Goal: Transaction & Acquisition: Purchase product/service

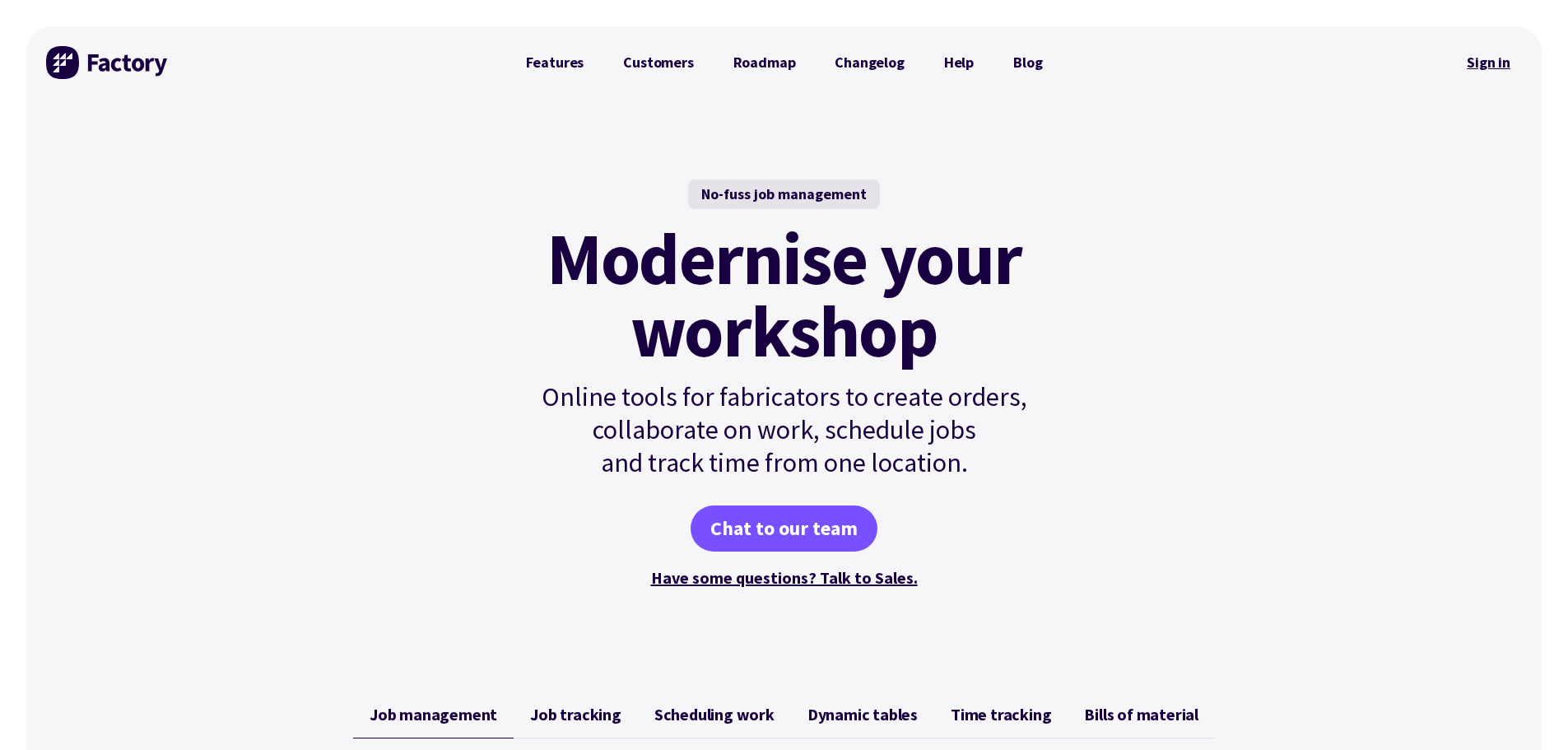
click at [1490, 55] on link "Sign in" at bounding box center [1488, 63] width 67 height 38
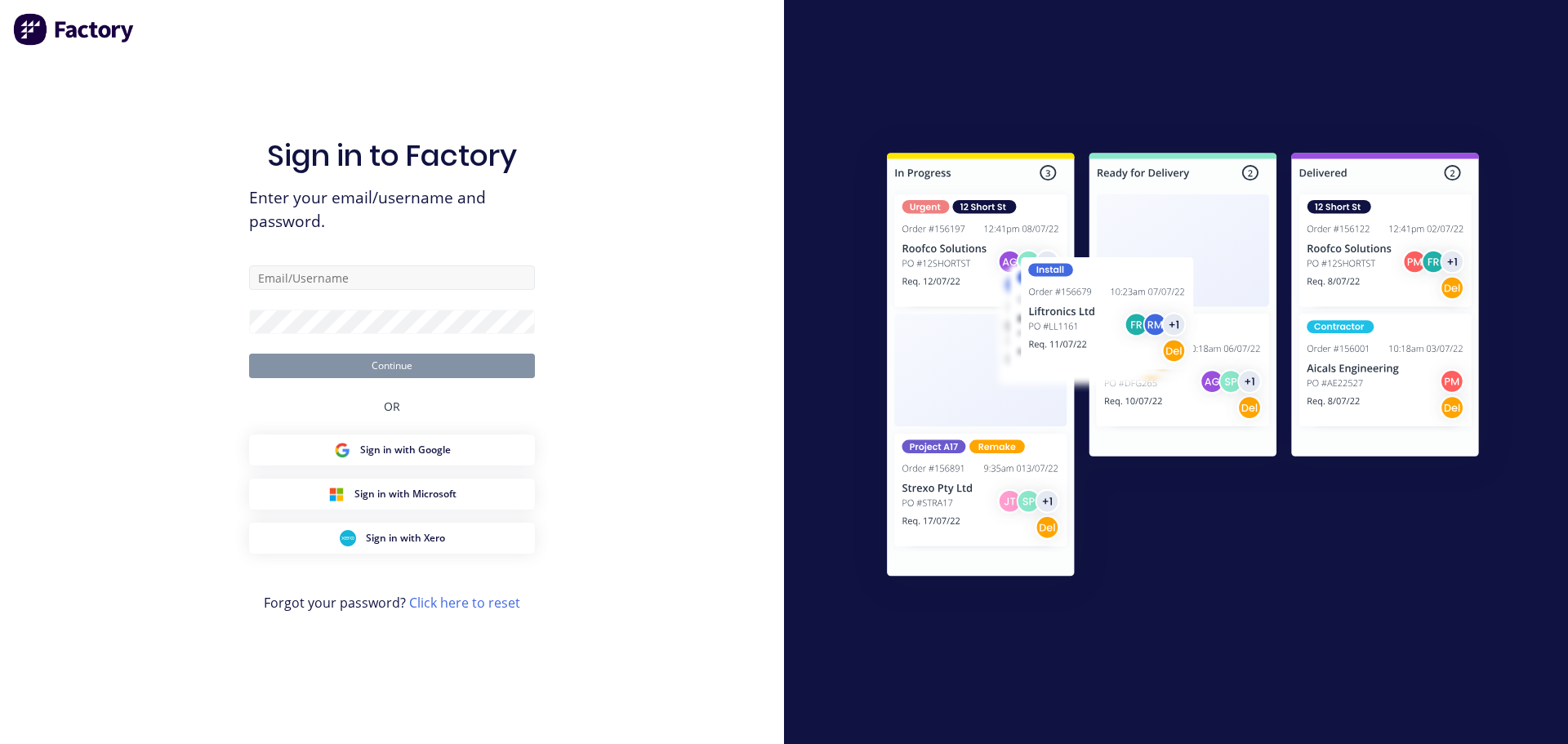
click at [336, 277] on input "text" at bounding box center [392, 277] width 286 height 25
click at [459, 275] on input "text" at bounding box center [392, 277] width 286 height 25
type input "craig@milesplastics.com.au"
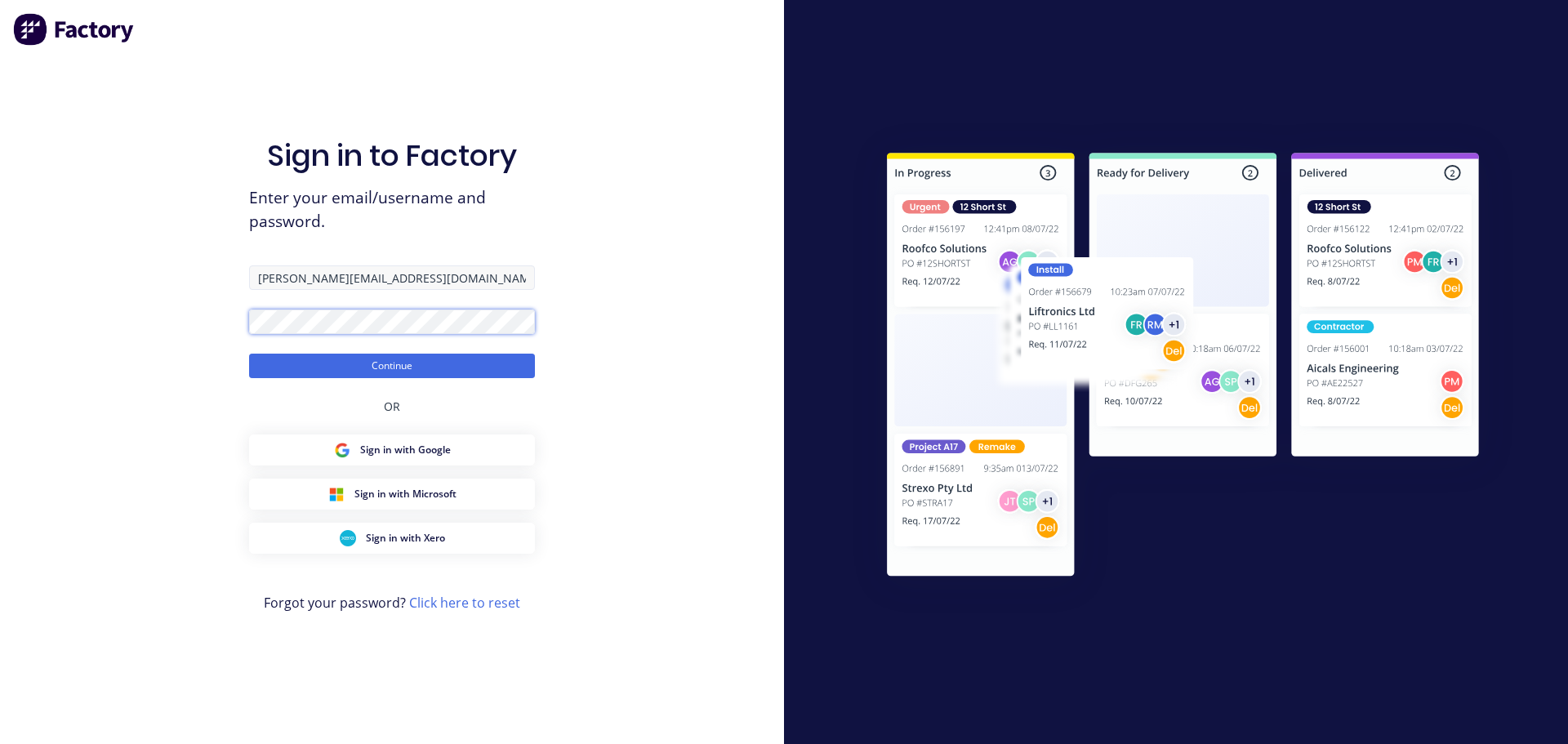
click at [249, 354] on button "Continue" at bounding box center [392, 366] width 286 height 25
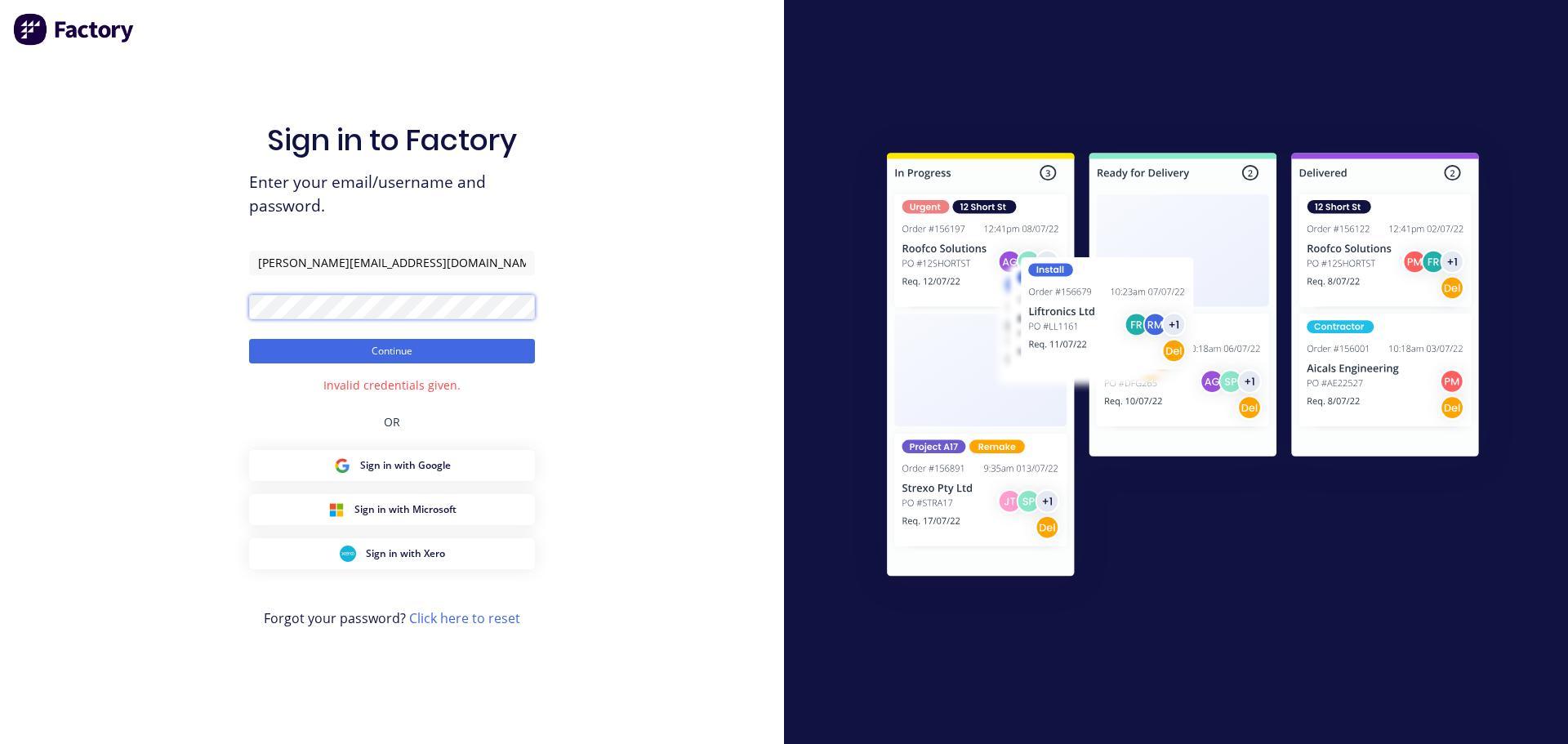
click at [249, 338] on button "Continue" at bounding box center [392, 350] width 286 height 25
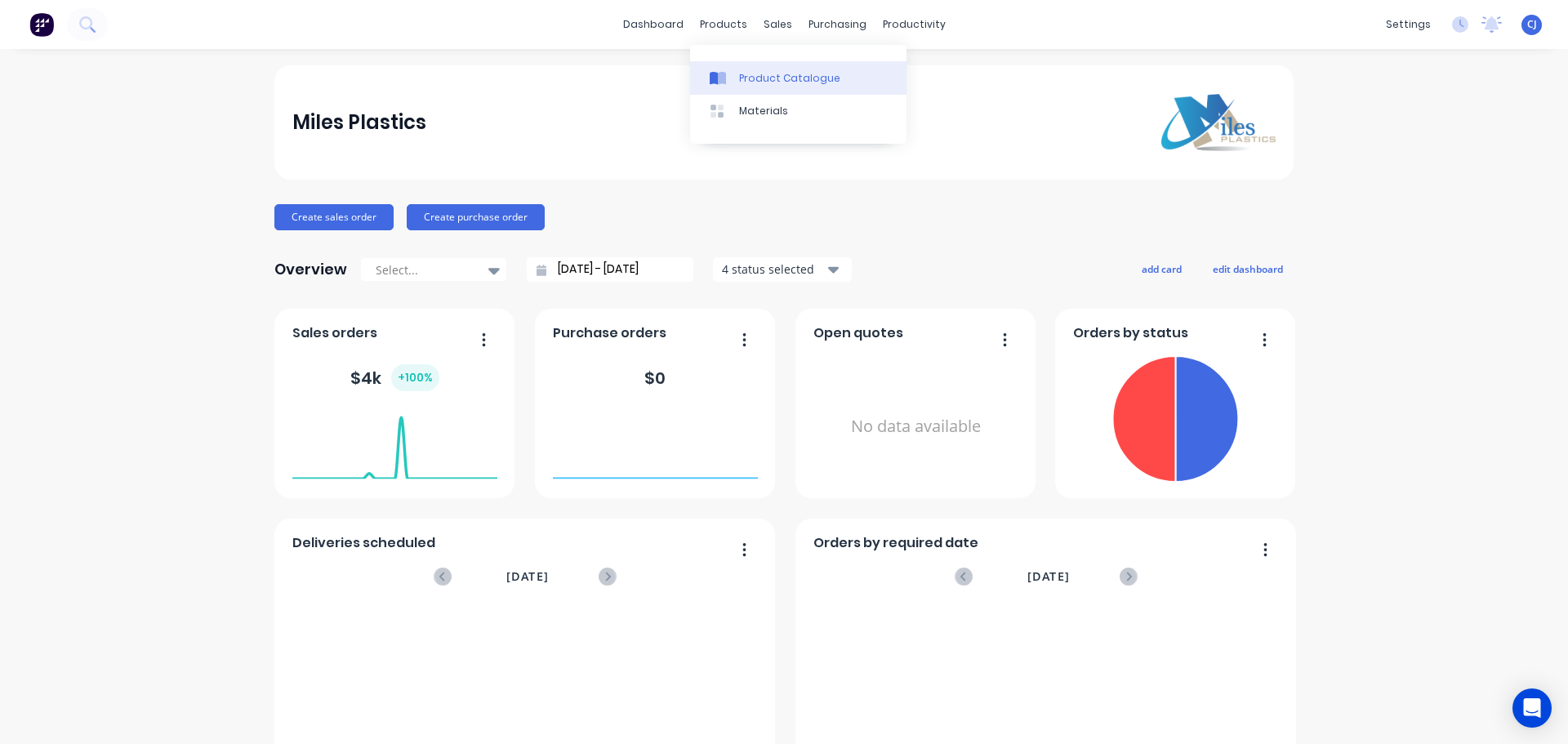
click at [747, 82] on div "Product Catalogue" at bounding box center [790, 78] width 101 height 14
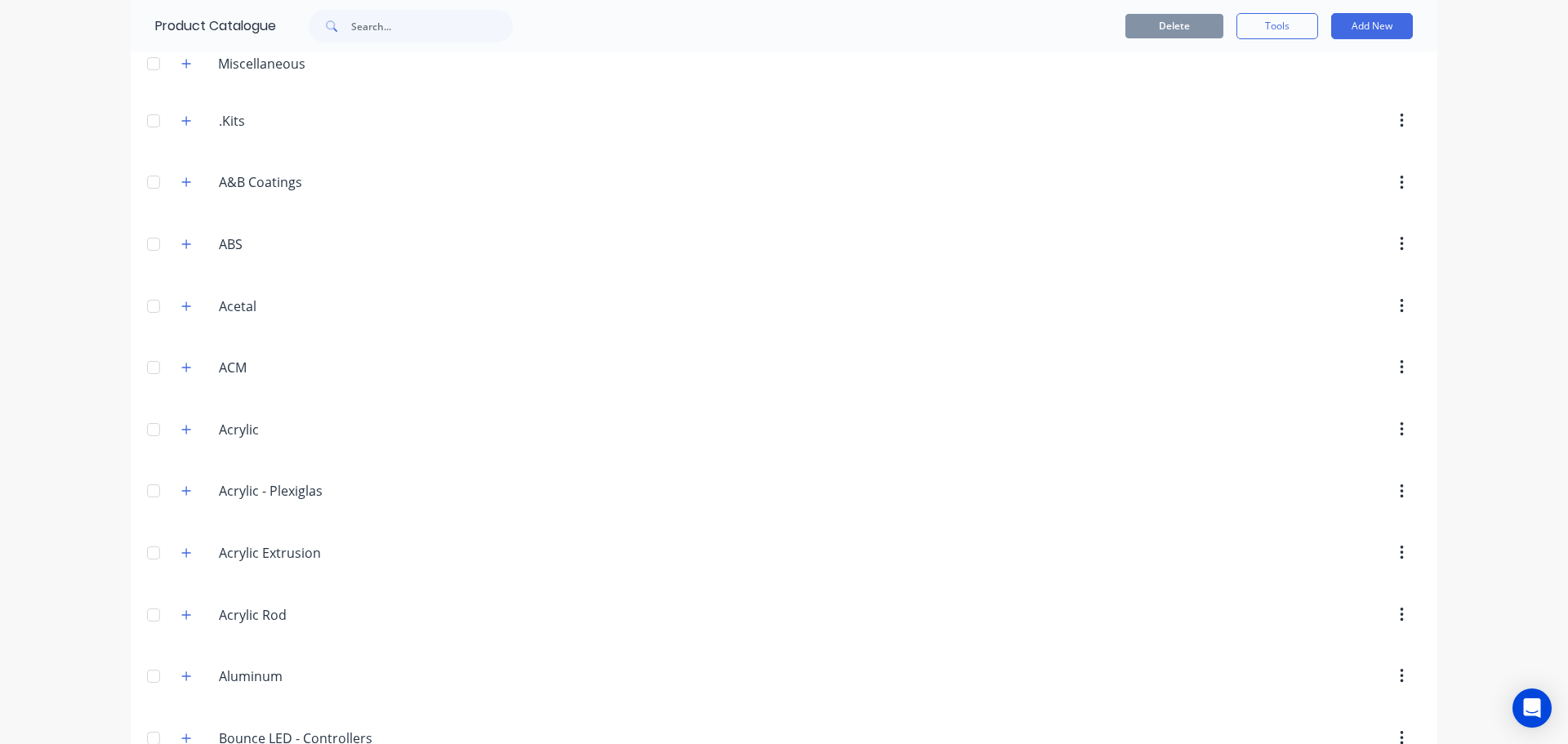
scroll to position [82, 0]
click at [182, 304] on icon "button" at bounding box center [186, 304] width 9 height 9
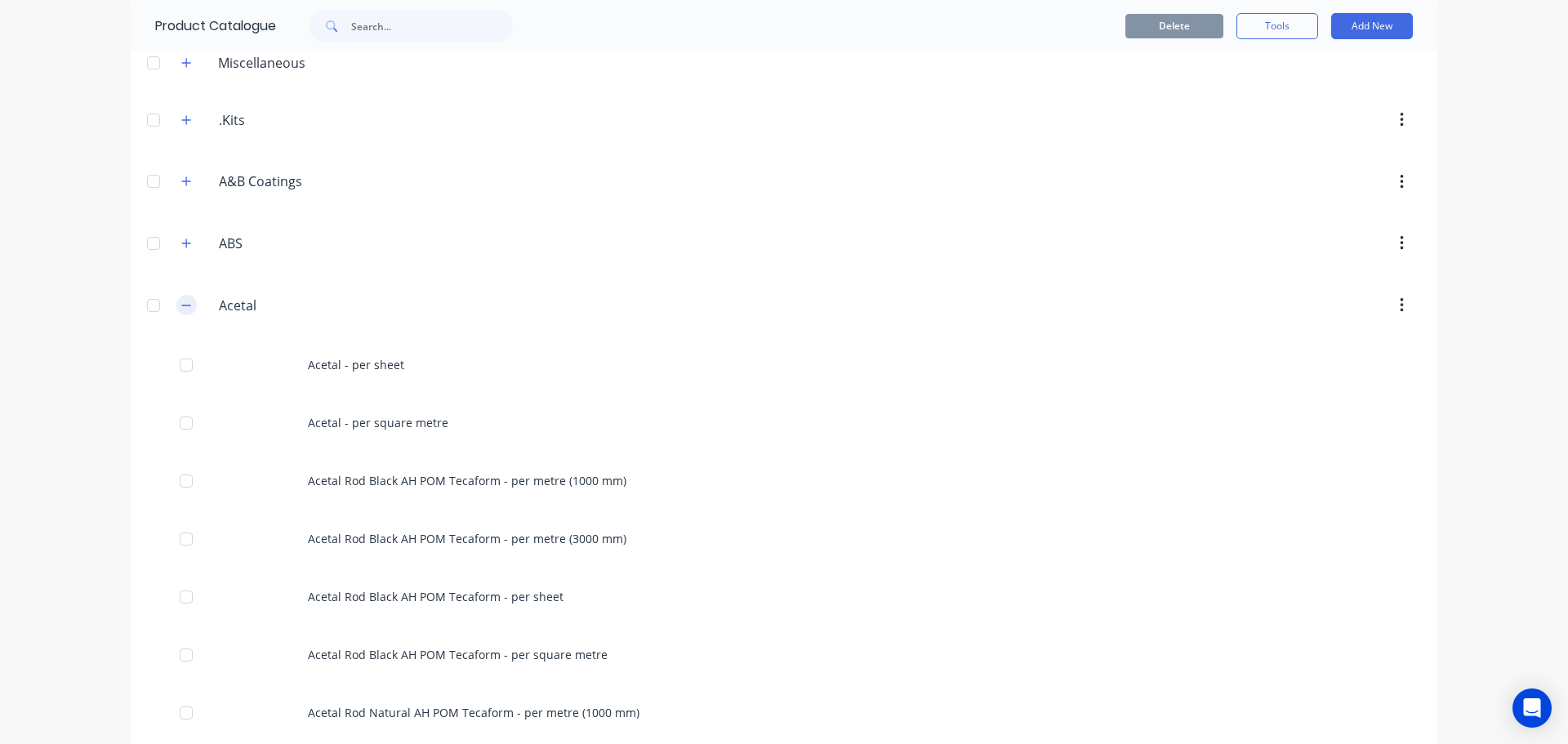
drag, startPoint x: 184, startPoint y: 297, endPoint x: 183, endPoint y: 306, distance: 9.1
click at [183, 305] on button "button" at bounding box center [186, 305] width 20 height 20
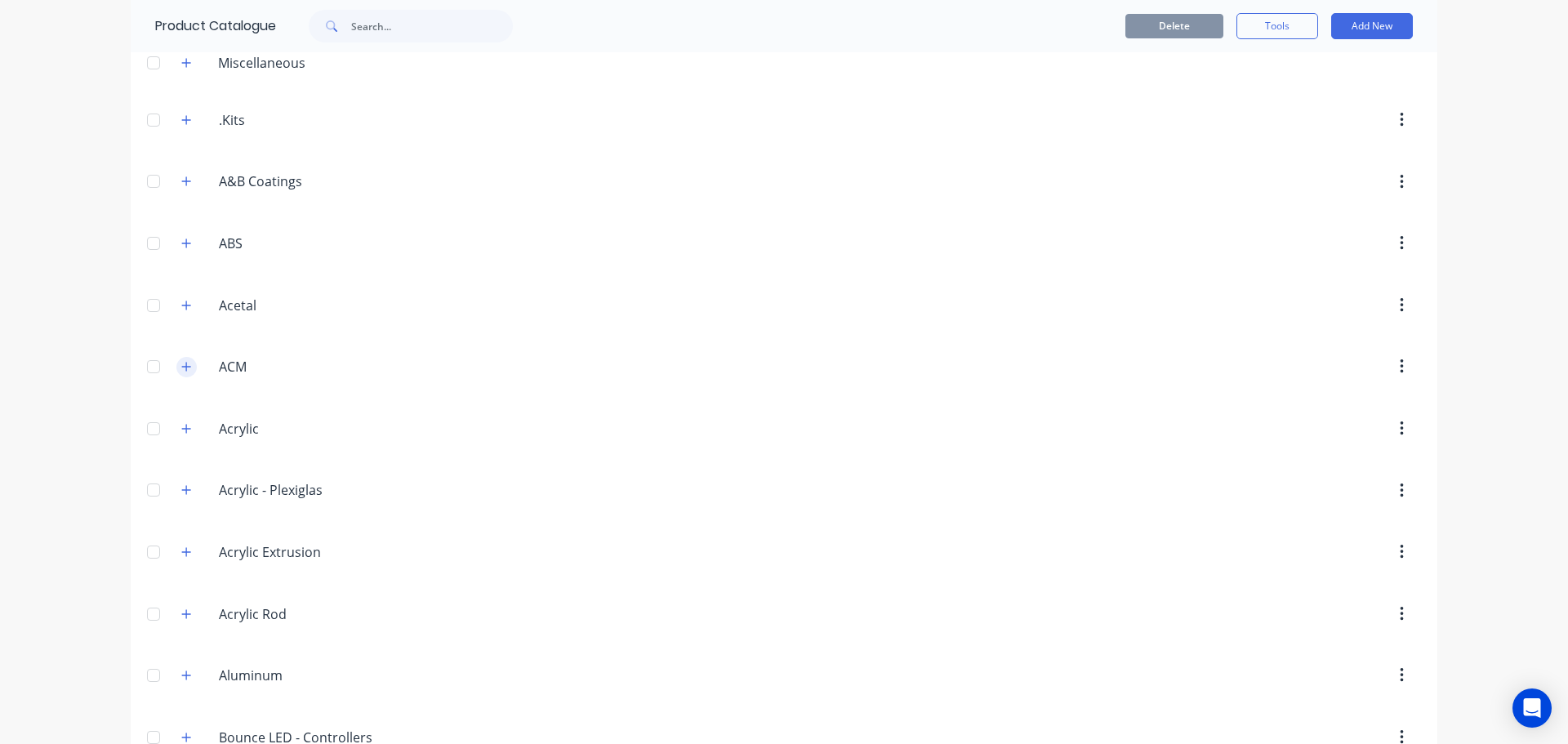
click at [182, 368] on icon "button" at bounding box center [186, 366] width 10 height 11
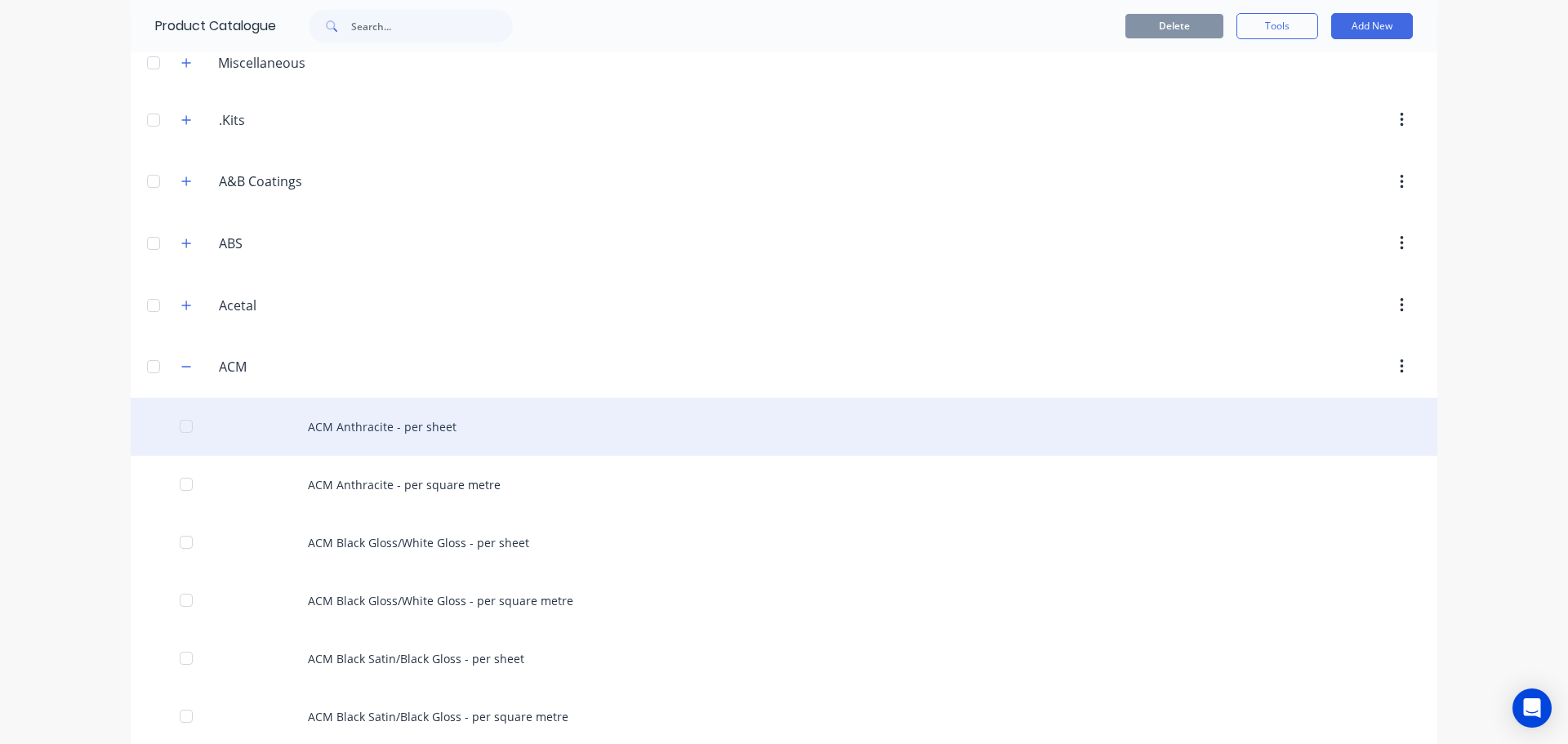
click at [325, 424] on div "ACM Anthracite - per sheet" at bounding box center [784, 427] width 1307 height 58
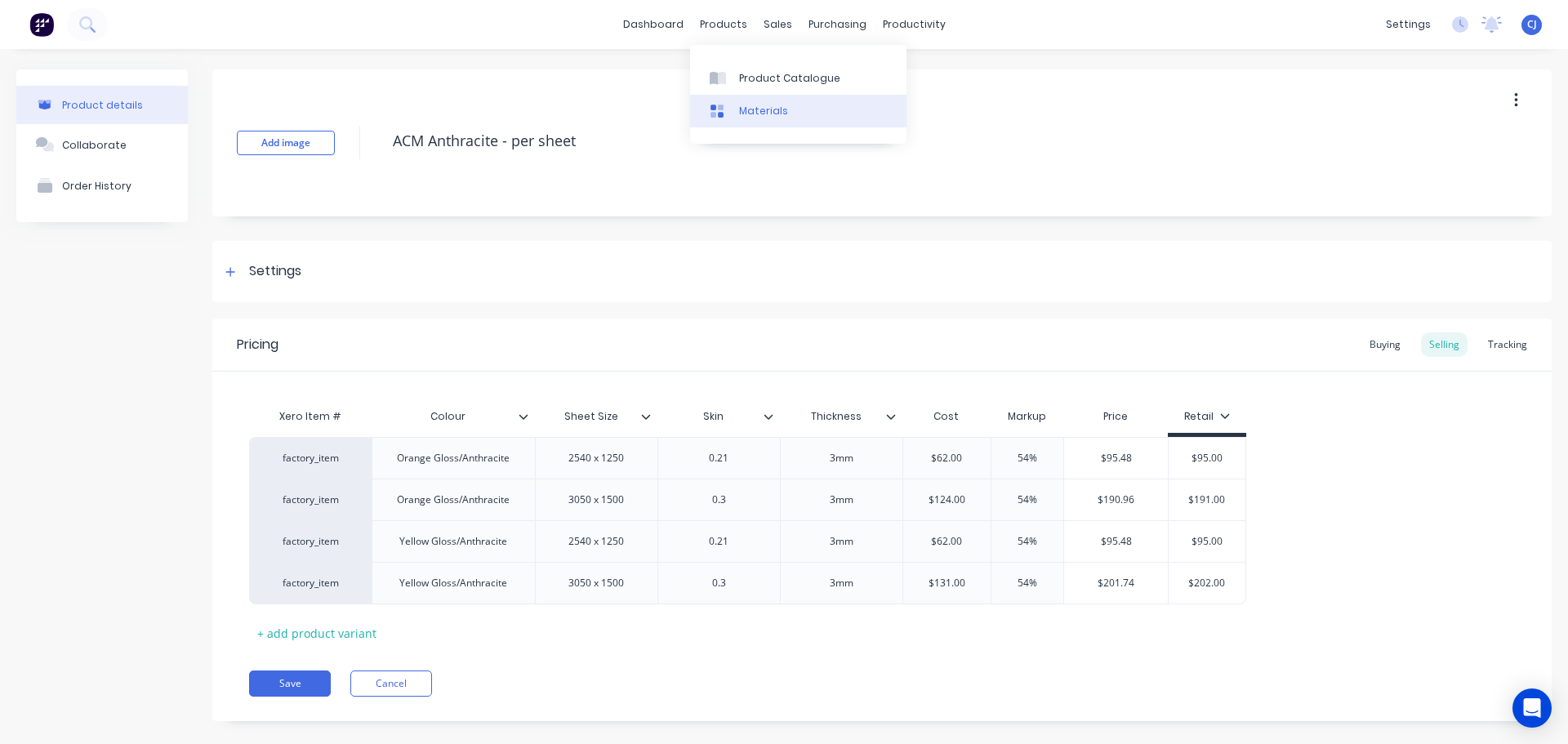
click at [742, 115] on div "Materials" at bounding box center [764, 111] width 49 height 14
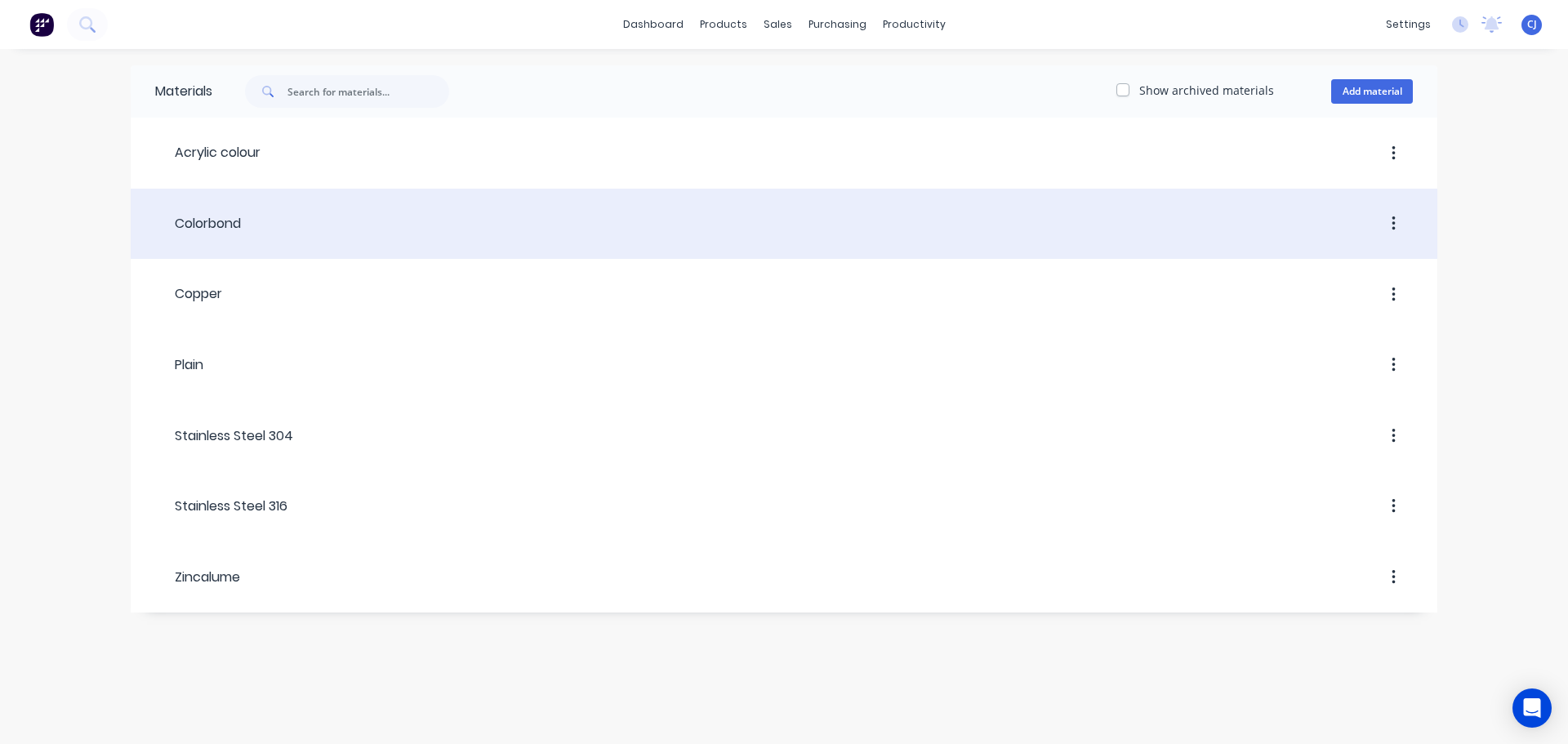
click at [246, 223] on div at bounding box center [827, 224] width 1172 height 30
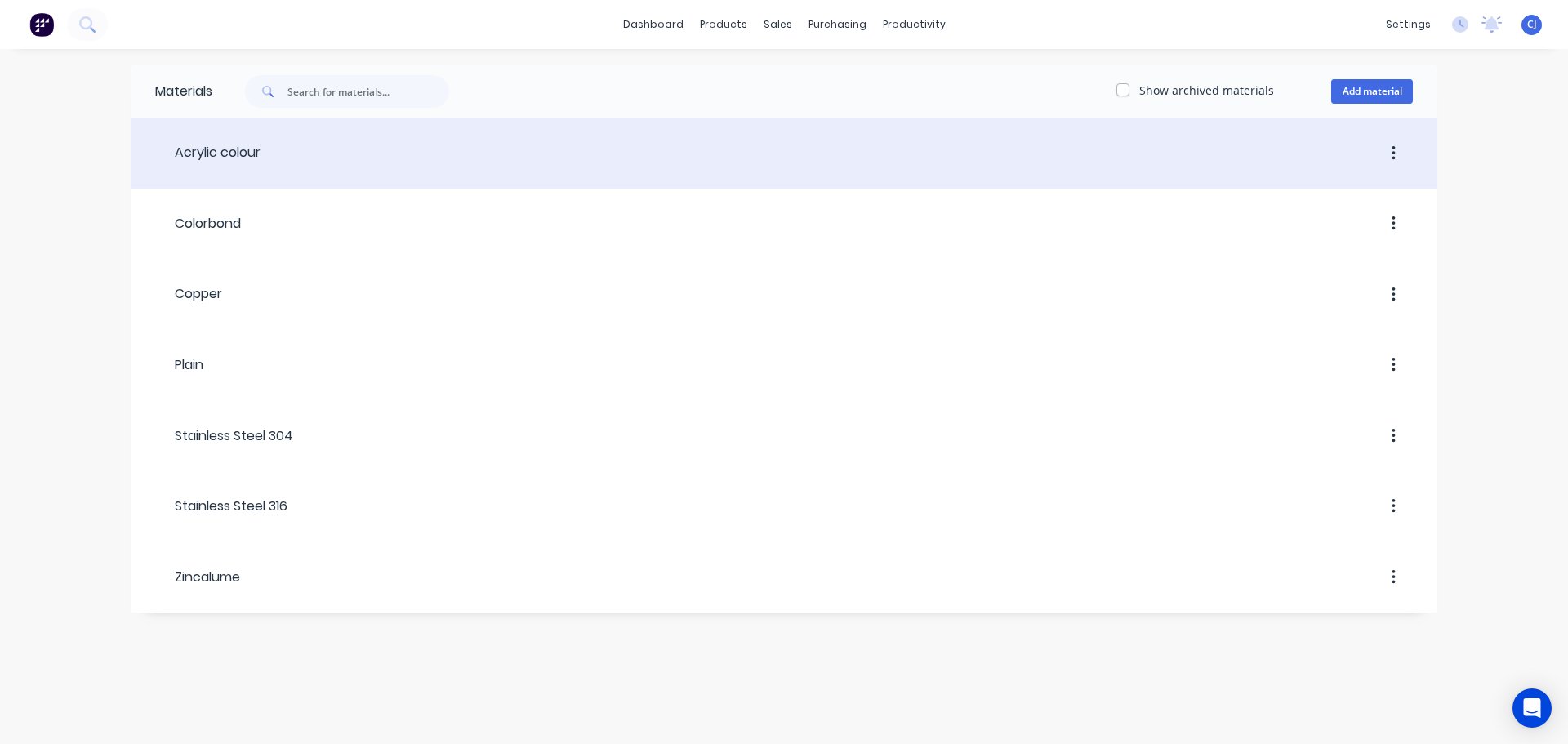
click at [237, 158] on div "Acrylic colour" at bounding box center [208, 152] width 105 height 20
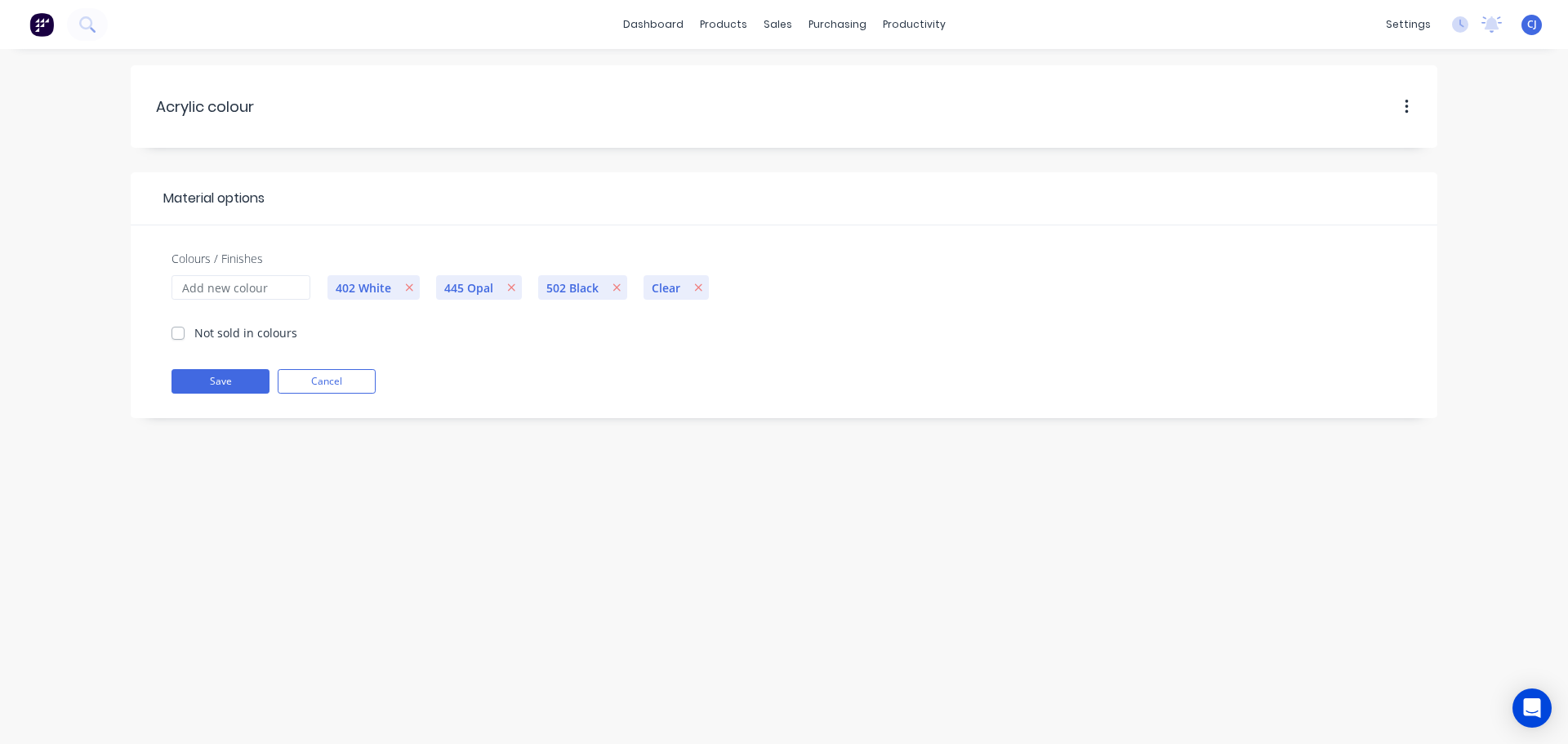
click at [359, 287] on span "402 White" at bounding box center [363, 287] width 71 height 17
click at [487, 283] on span "445 Opal" at bounding box center [469, 287] width 66 height 17
click at [735, 71] on div at bounding box center [727, 78] width 25 height 14
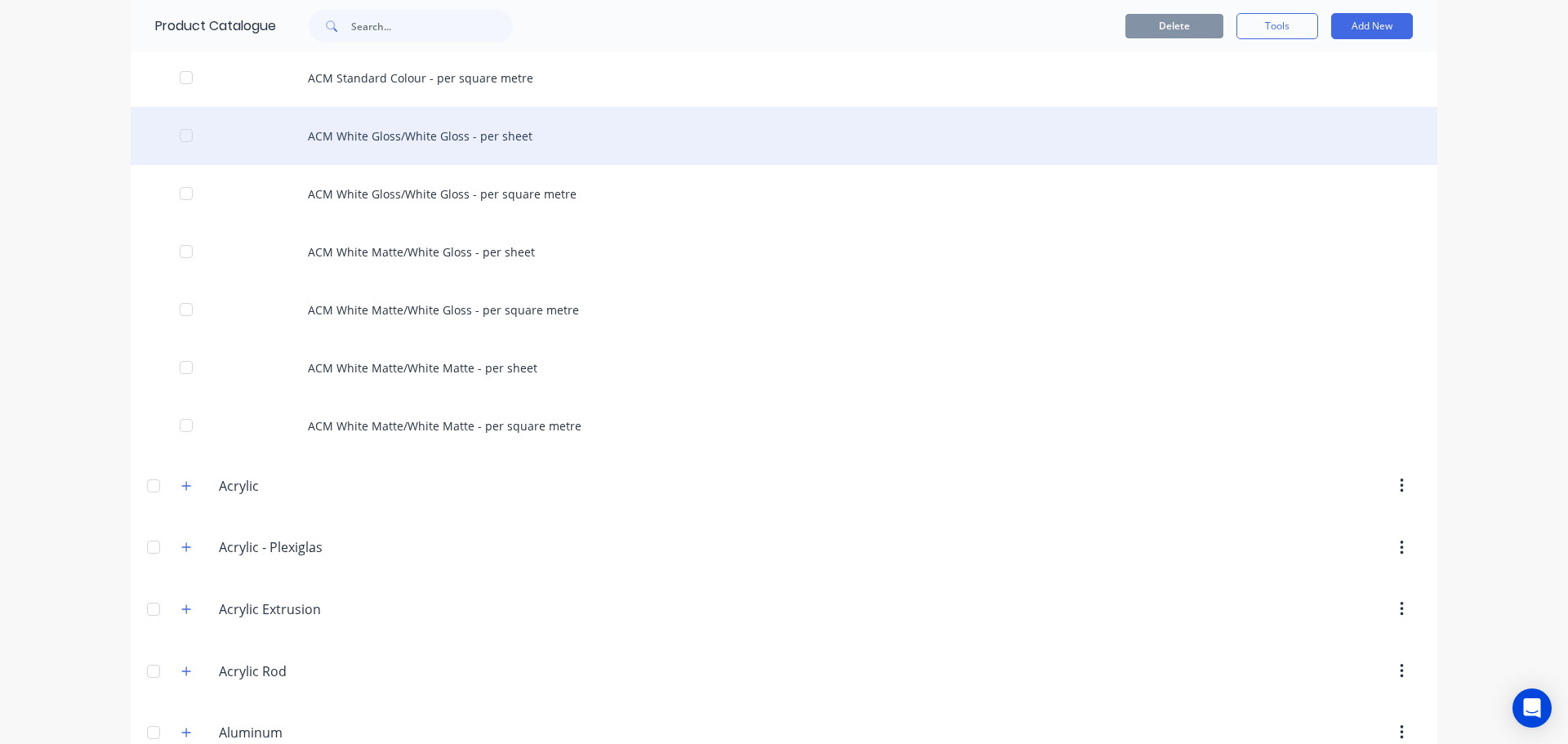
scroll to position [2204, 0]
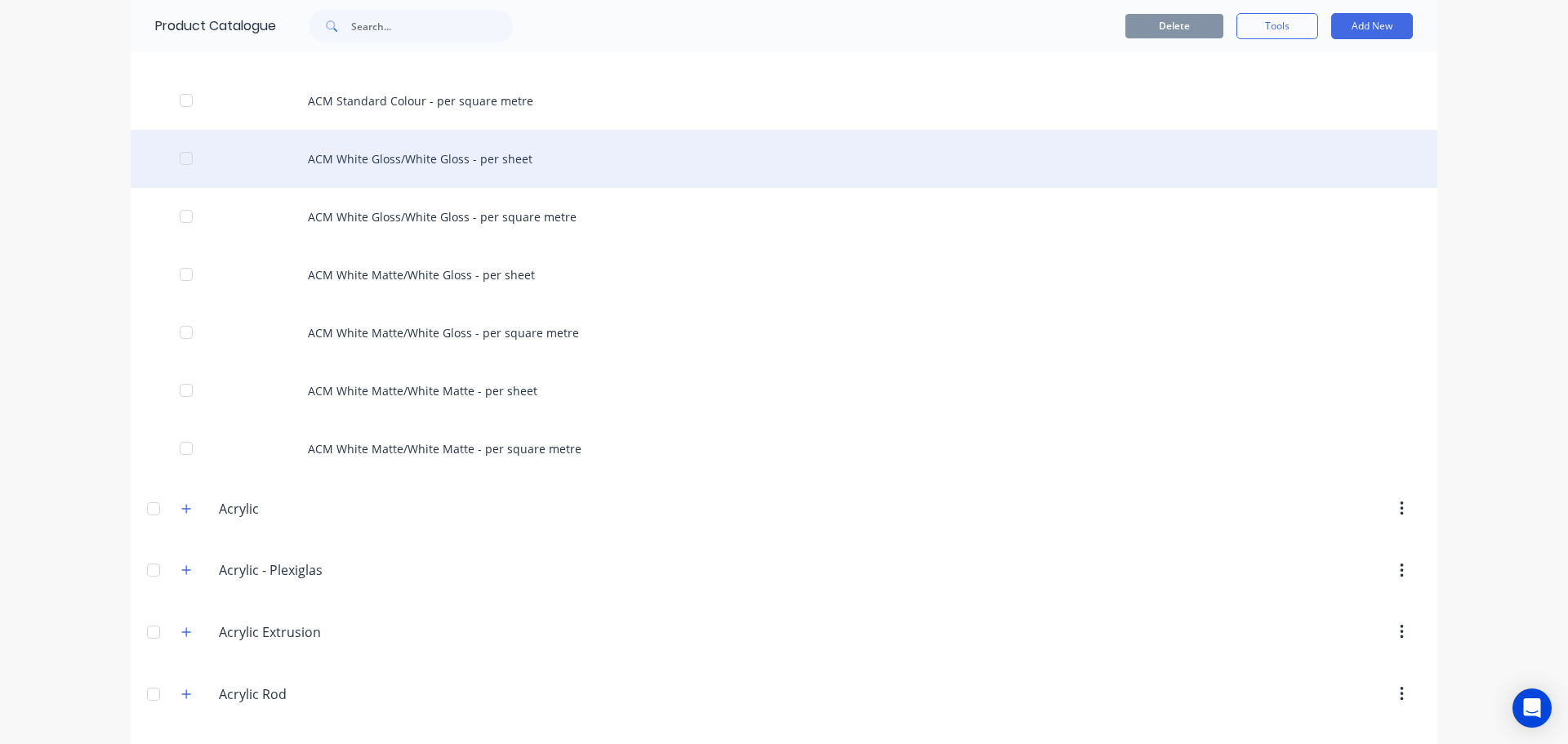
click at [433, 165] on div "ACM White Gloss/White Gloss - per sheet" at bounding box center [784, 159] width 1307 height 58
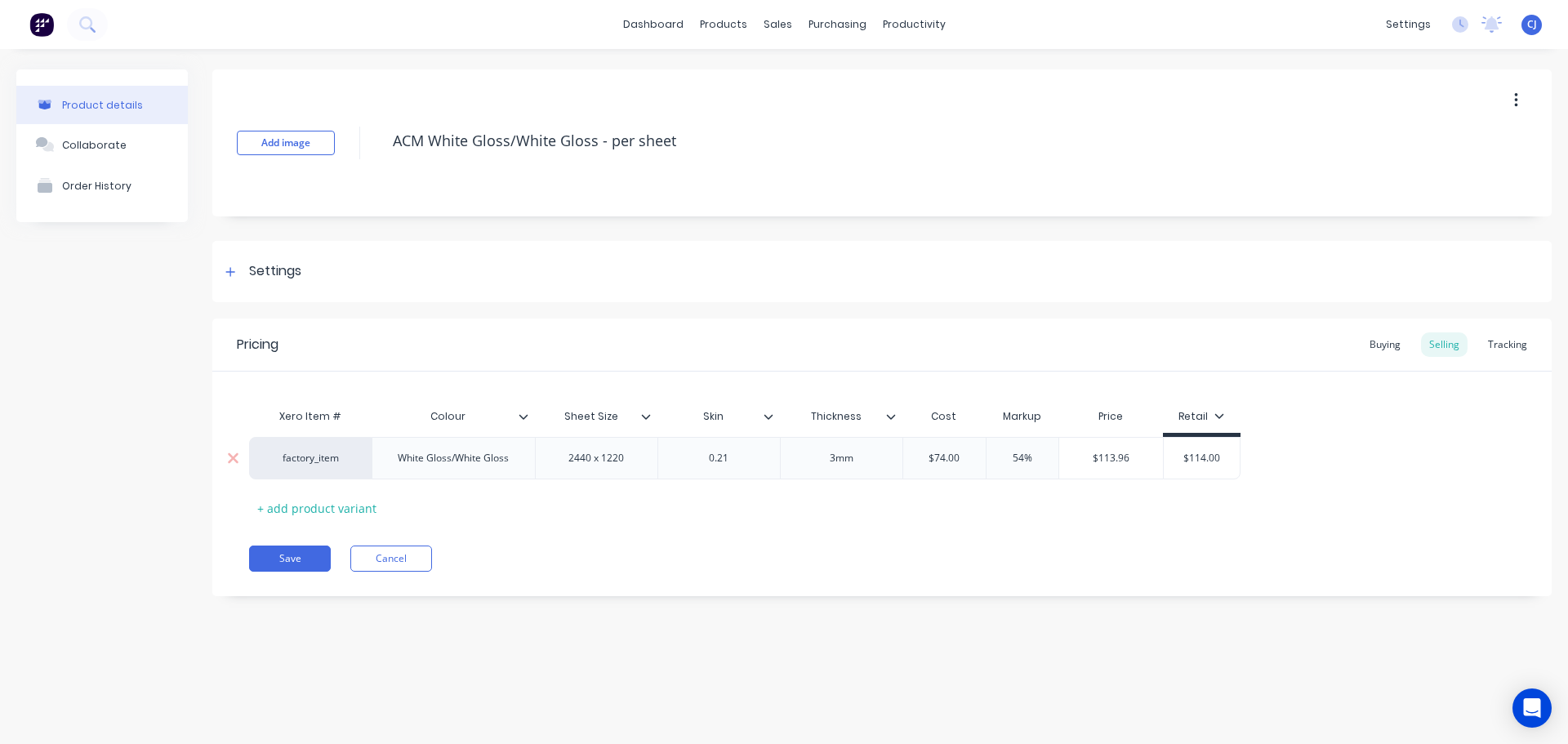
click at [327, 459] on div "factory_item" at bounding box center [311, 457] width 90 height 14
click at [705, 487] on div "Xero Item # Colour Sheet Size Skin Thickness Cost Markup Price Retail factory_i…" at bounding box center [882, 460] width 1266 height 121
click at [311, 459] on div "factory_item" at bounding box center [311, 457] width 90 height 14
click at [244, 457] on div at bounding box center [233, 458] width 41 height 41
click at [1516, 98] on icon "button" at bounding box center [1516, 100] width 4 height 18
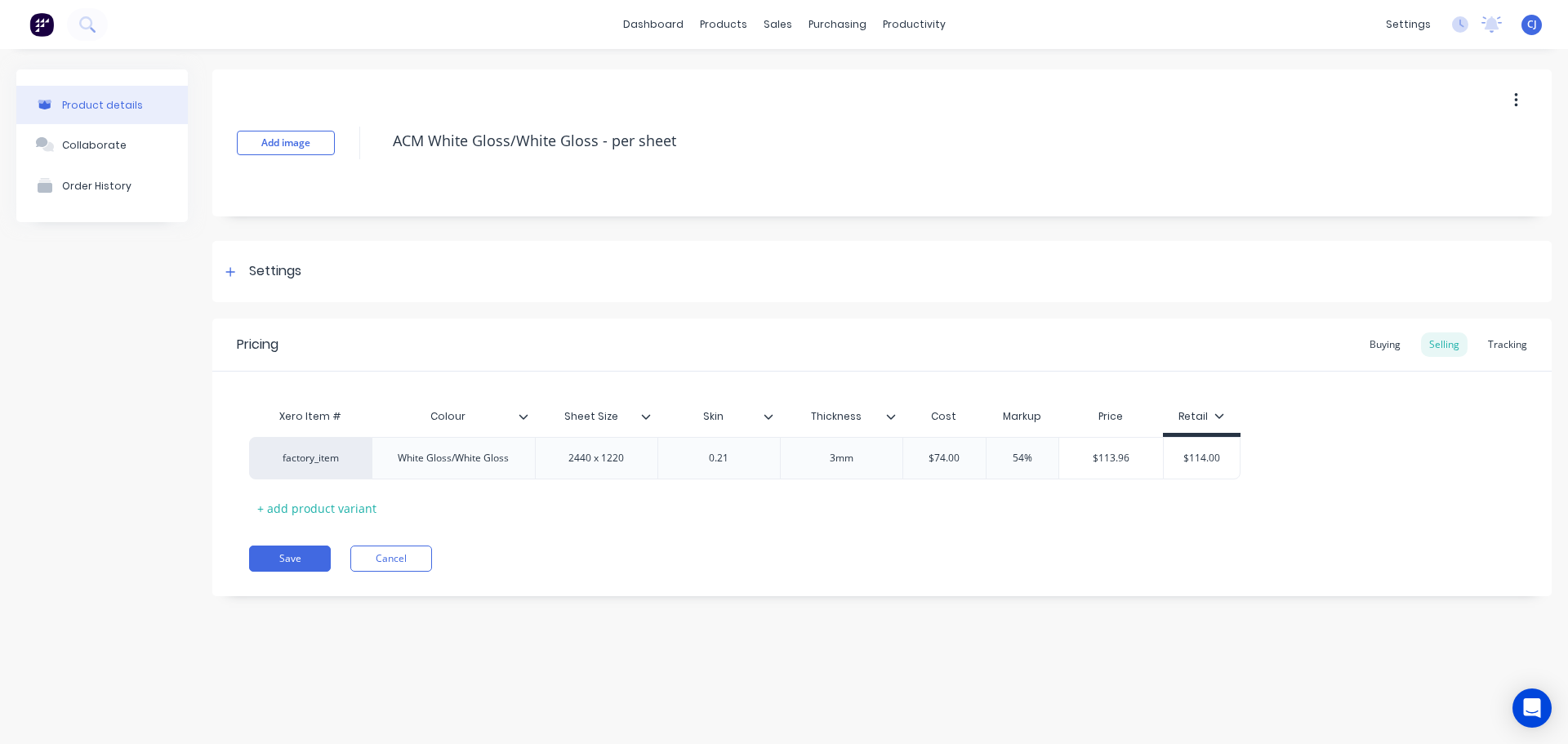
click at [1314, 66] on div "Product details Collaborate Order History Add image ACM White Gloss/White Gloss…" at bounding box center [784, 380] width 1568 height 662
click at [1498, 338] on div "Tracking" at bounding box center [1508, 344] width 55 height 25
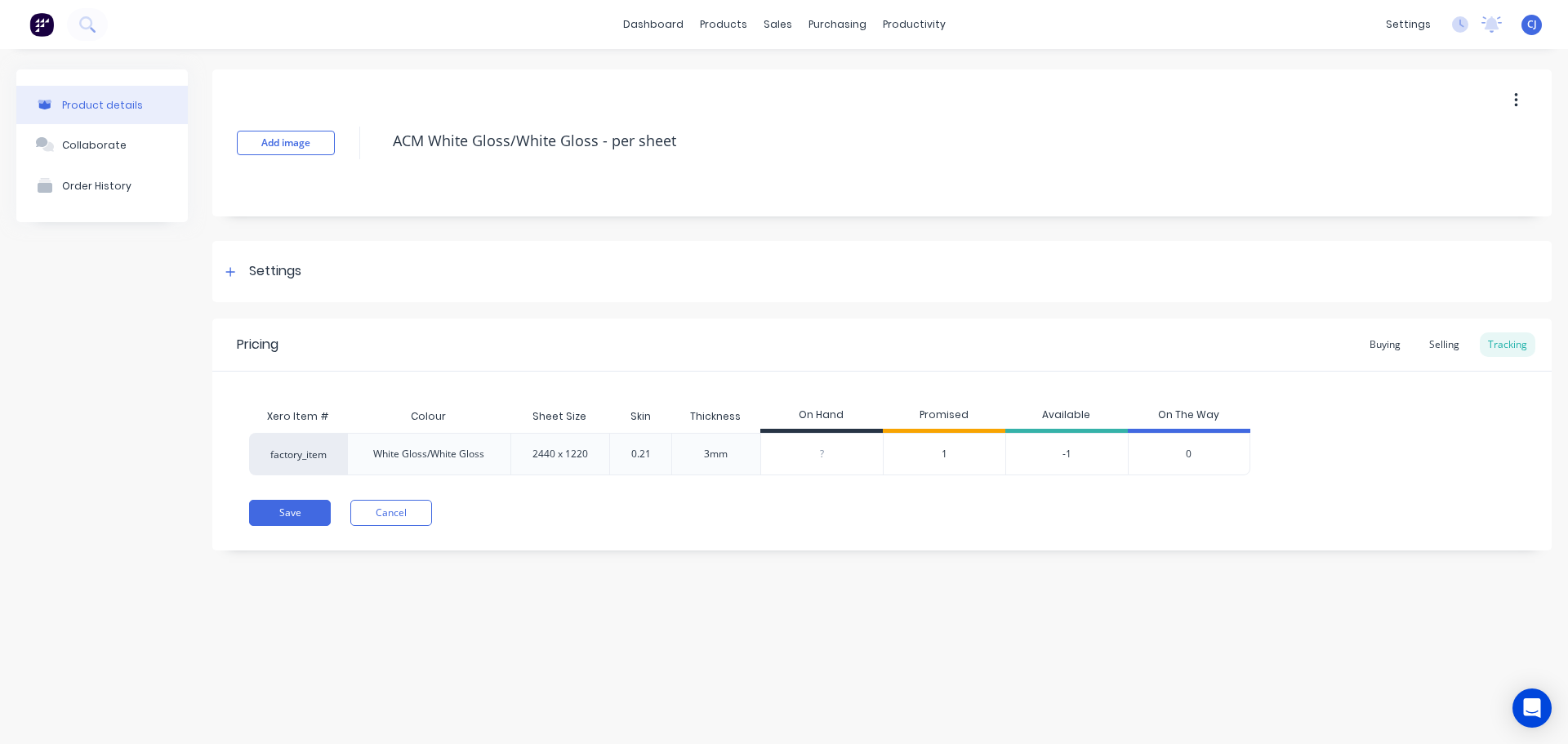
click at [1361, 349] on div "Pricing Buying Selling Tracking" at bounding box center [882, 344] width 1339 height 53
click at [816, 111] on div "Customers" at bounding box center [834, 111] width 59 height 14
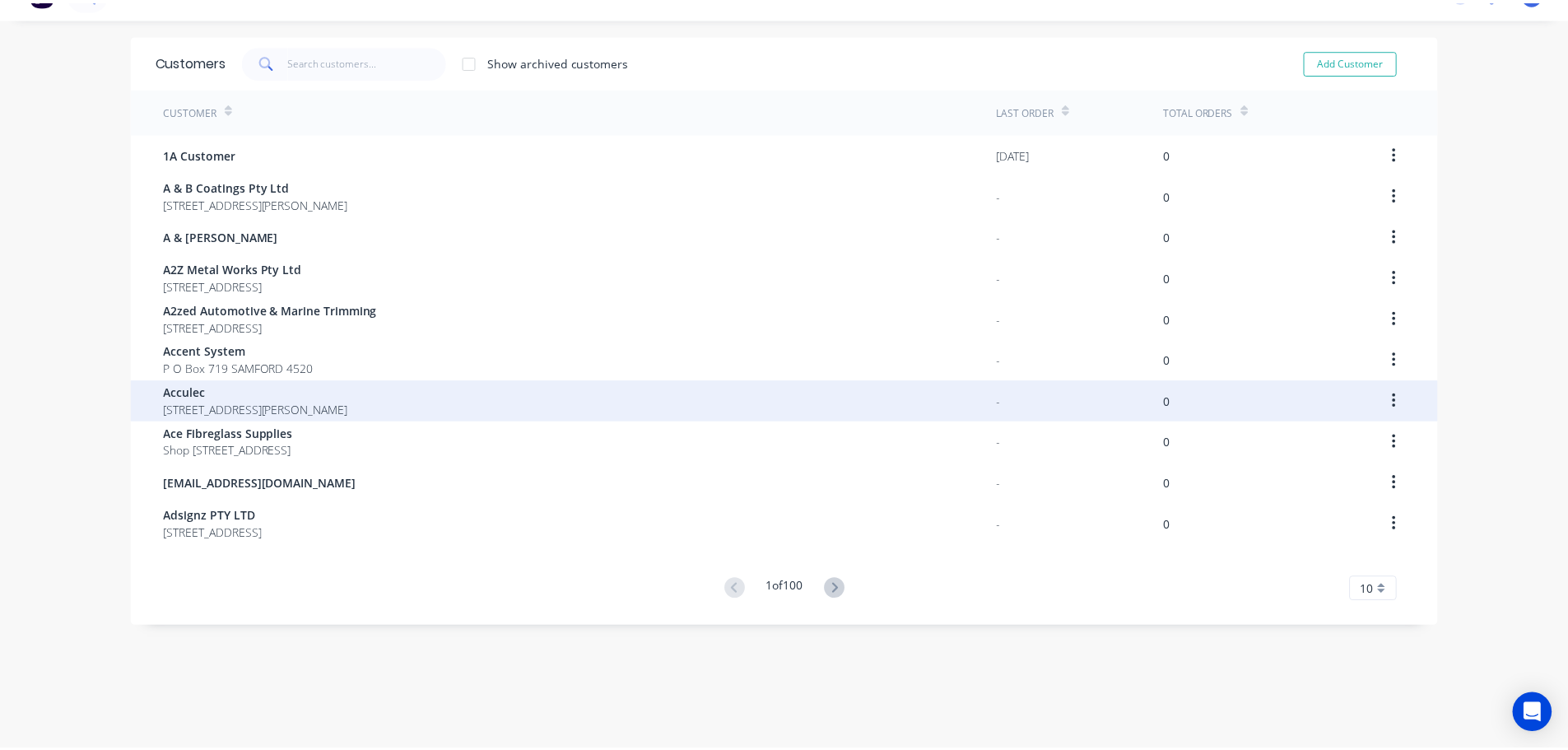
scroll to position [33, 0]
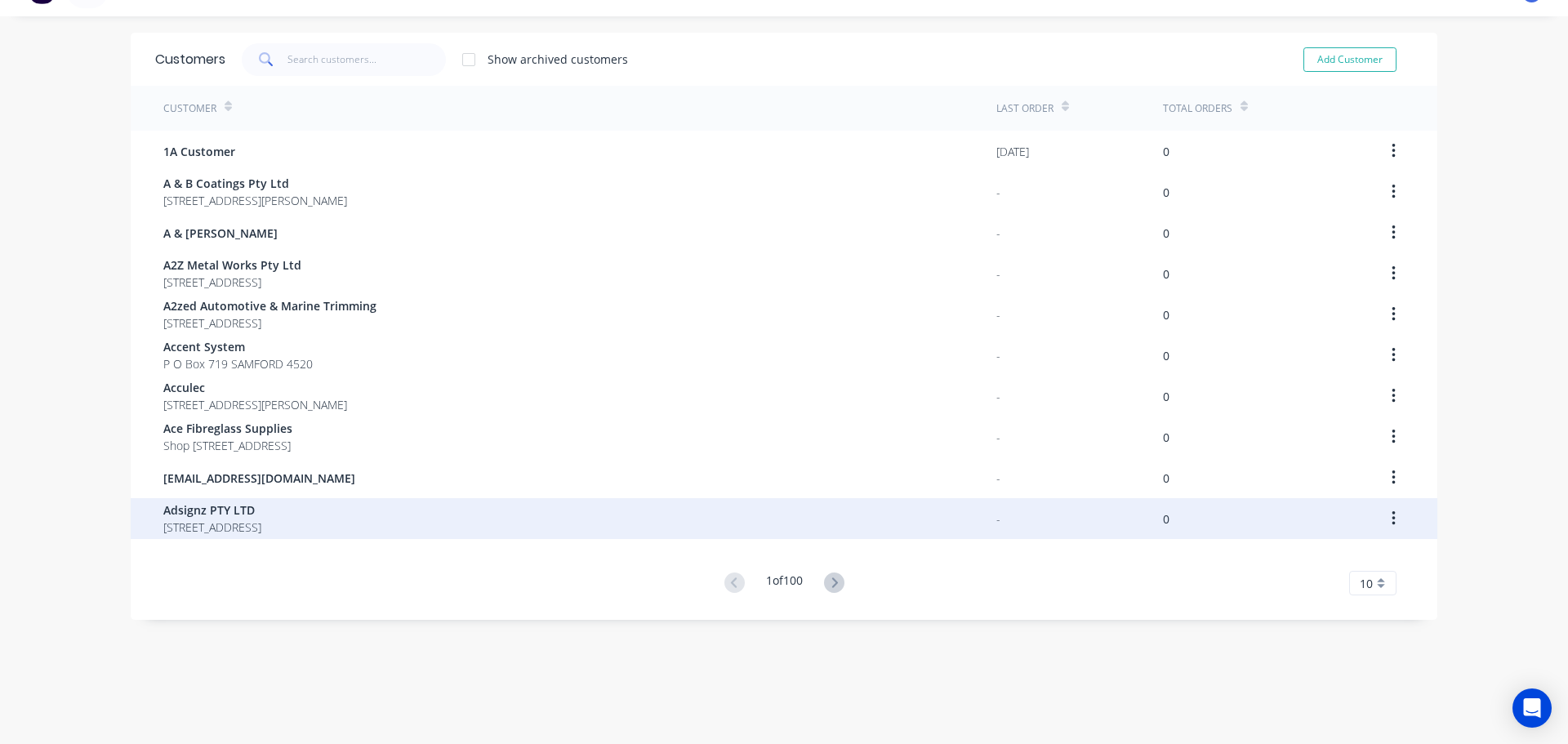
click at [261, 508] on span "Adsignz PTY LTD" at bounding box center [212, 509] width 98 height 17
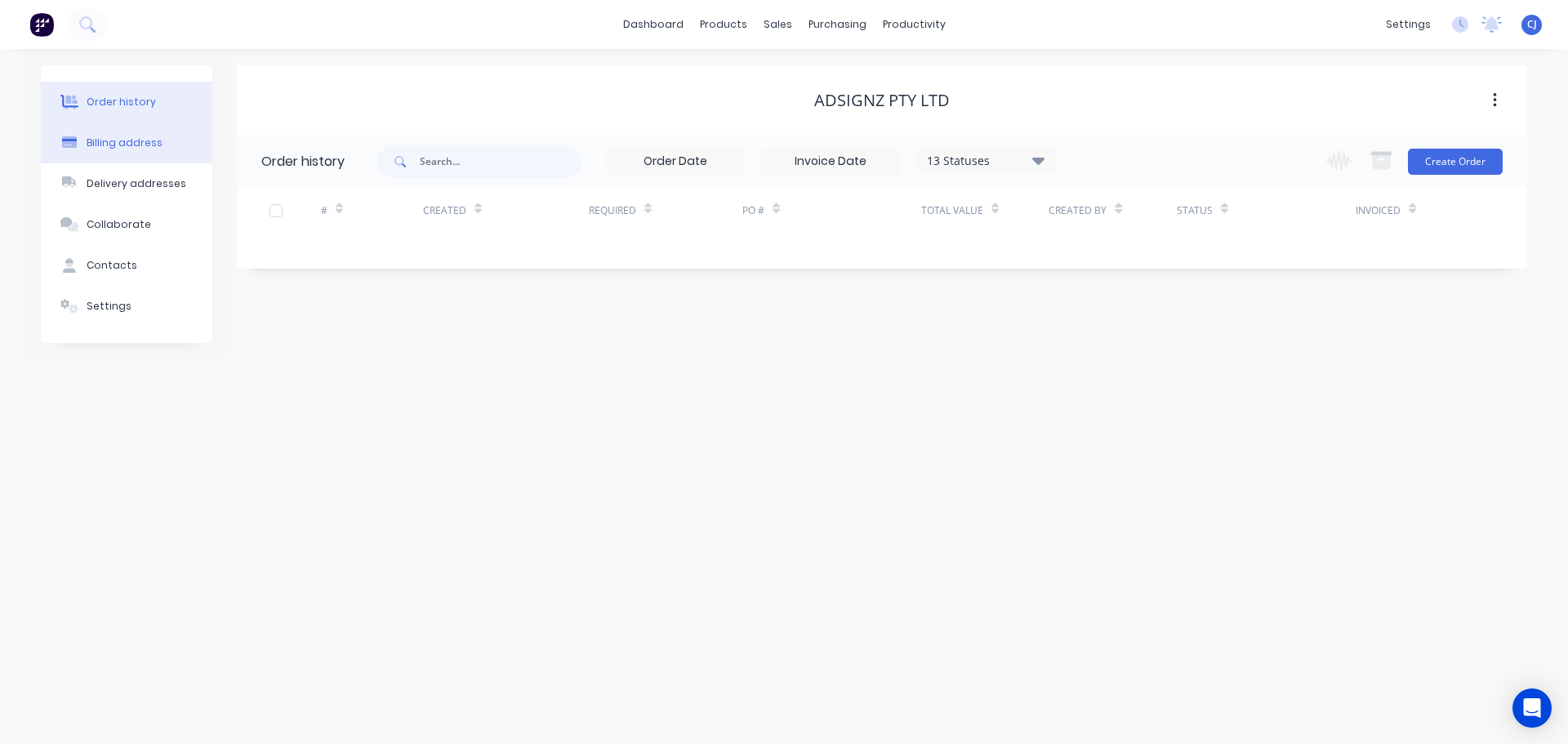
click at [109, 139] on div "Billing address" at bounding box center [124, 142] width 76 height 14
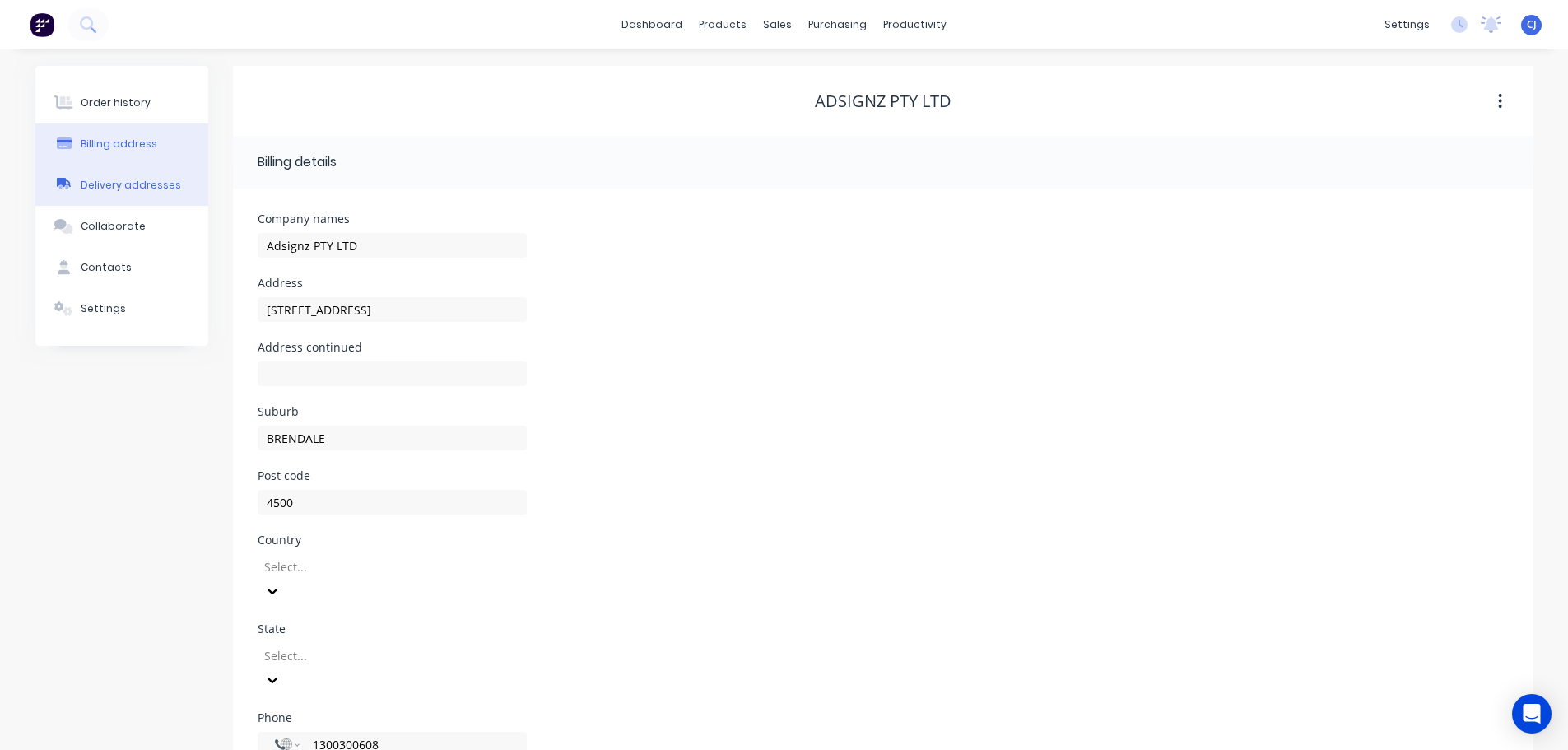
click at [108, 184] on div "Delivery addresses" at bounding box center [130, 184] width 100 height 15
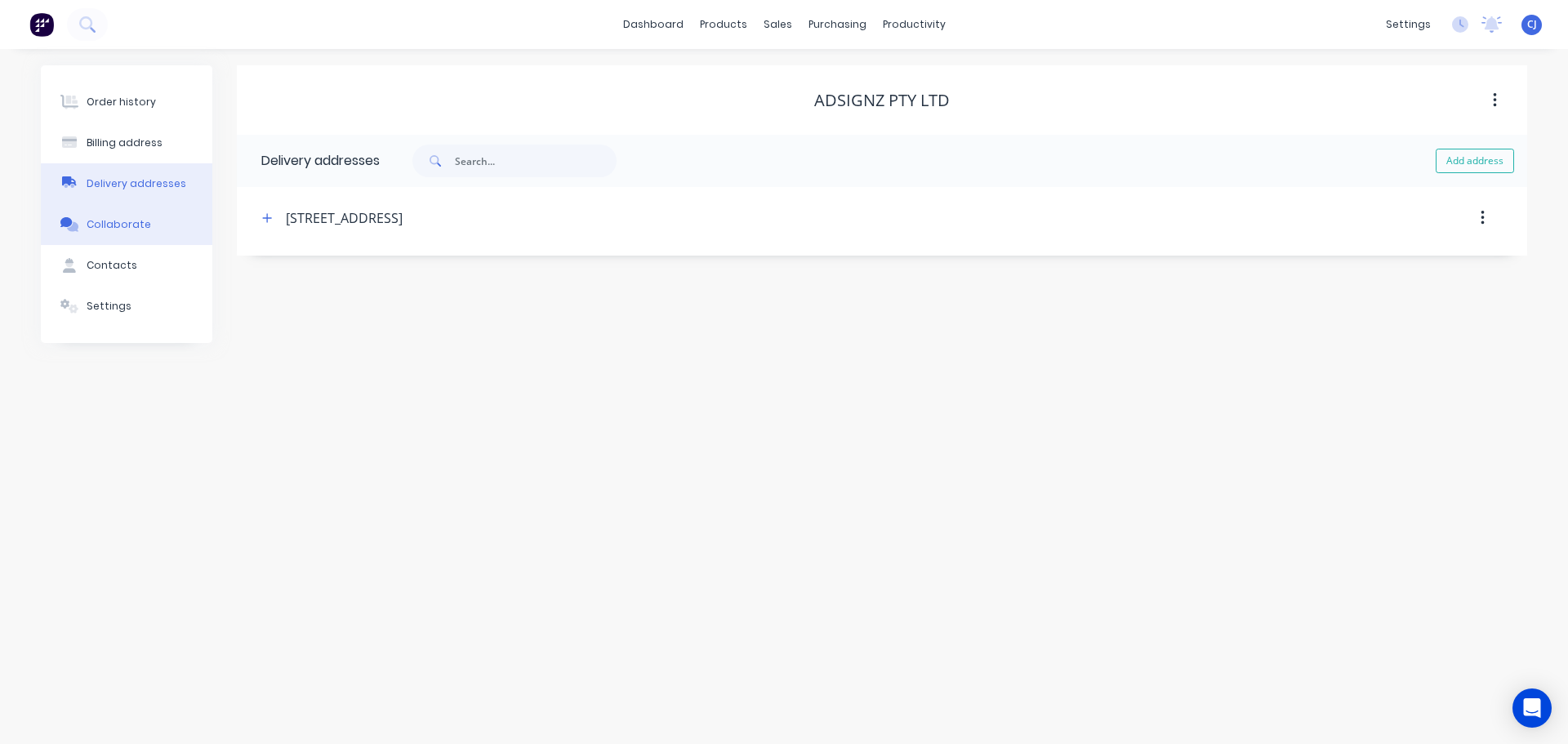
click at [137, 224] on div "Collaborate" at bounding box center [119, 224] width 65 height 14
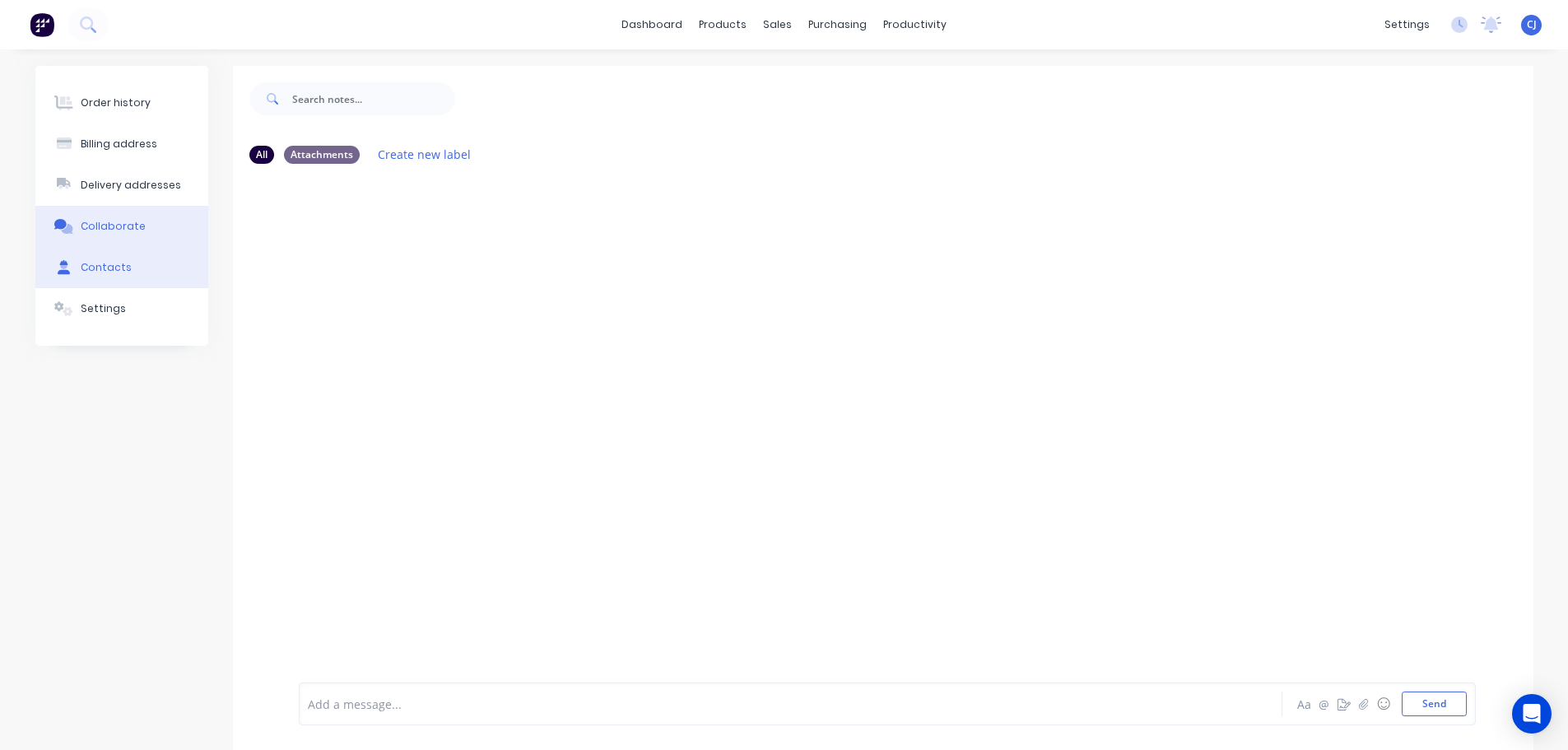
click at [134, 261] on button "Contacts" at bounding box center [122, 267] width 173 height 41
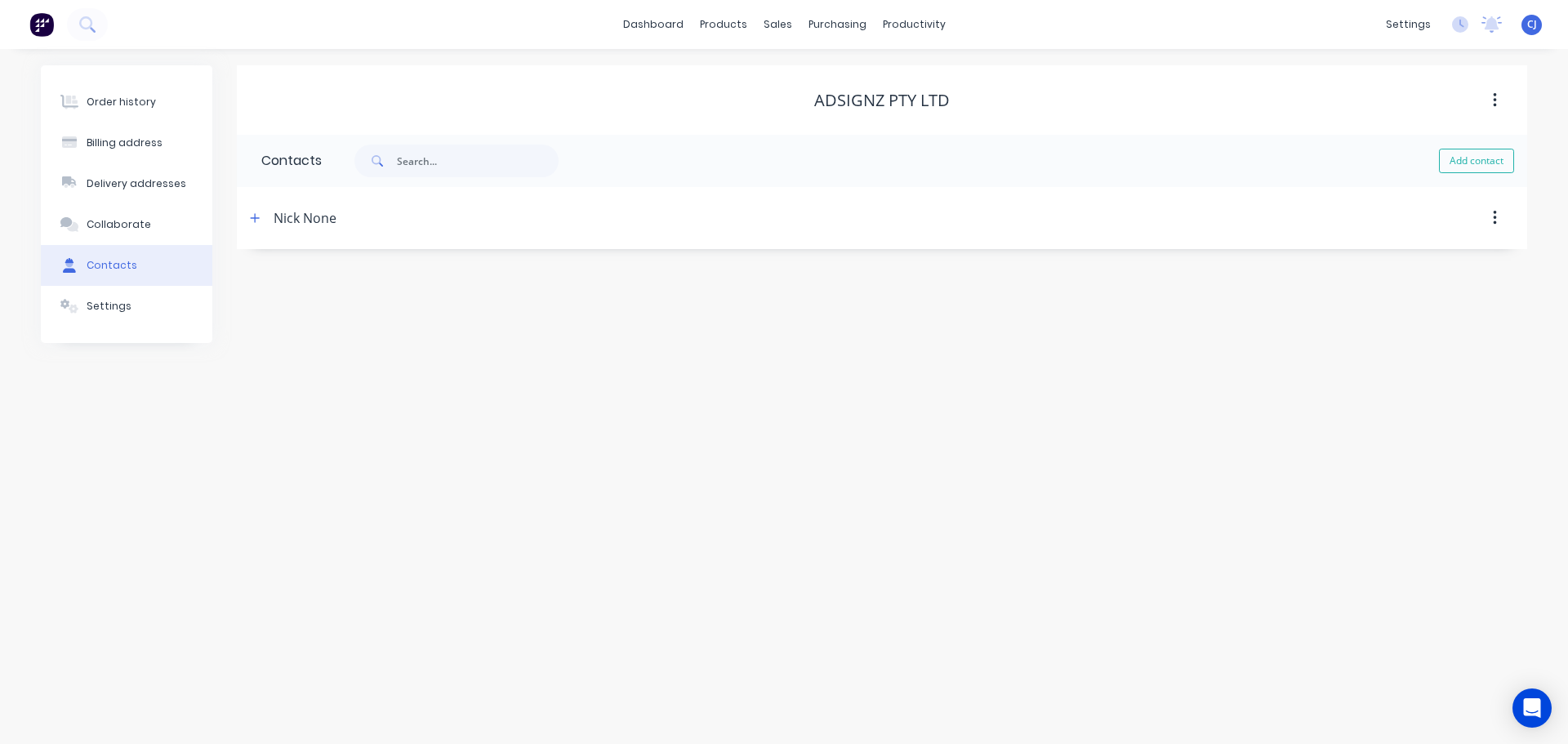
click at [284, 217] on div "Nick None" at bounding box center [305, 218] width 63 height 20
click at [260, 214] on button "button" at bounding box center [255, 218] width 20 height 20
click at [307, 276] on input "Nick None" at bounding box center [395, 281] width 267 height 25
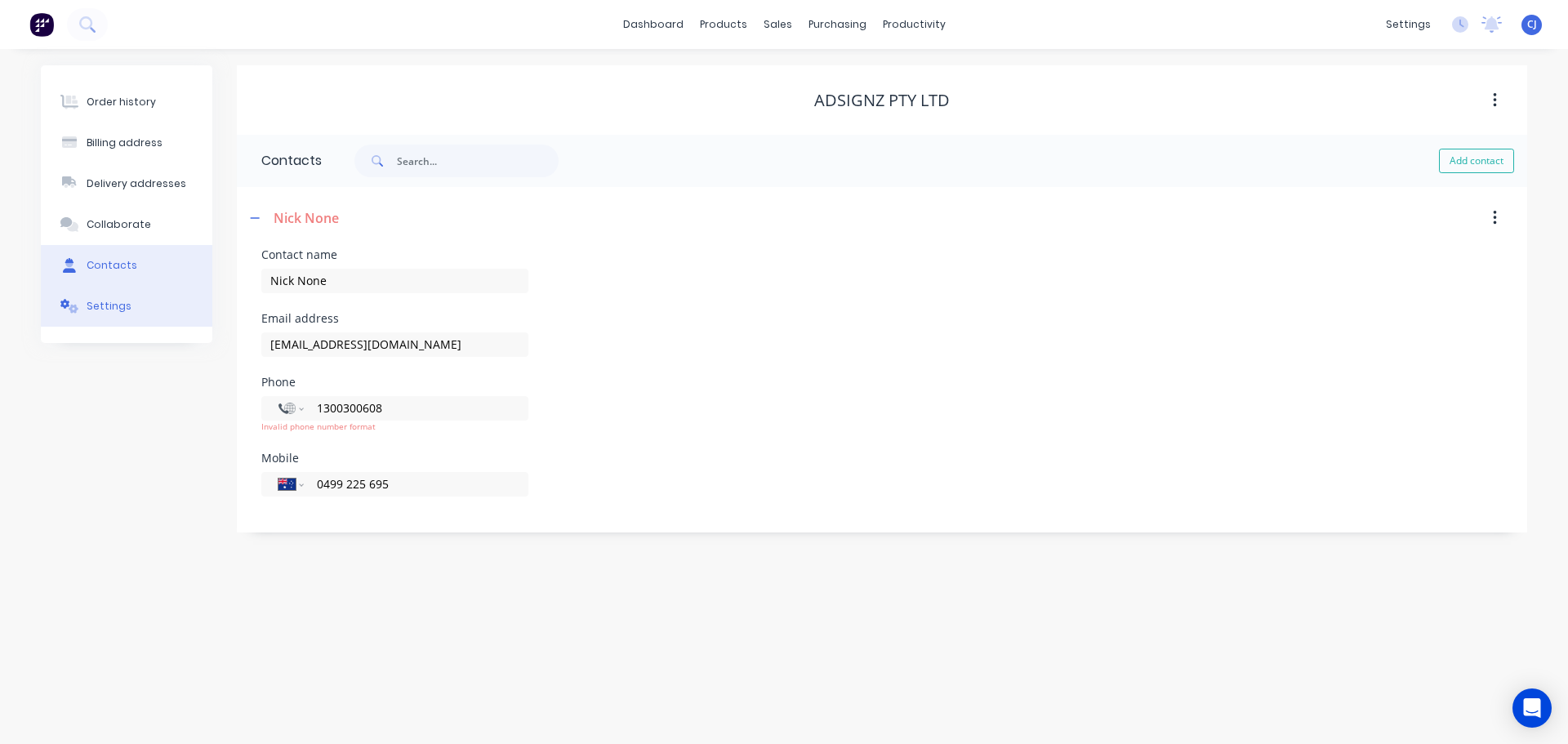
click at [100, 303] on div "Settings" at bounding box center [109, 305] width 45 height 14
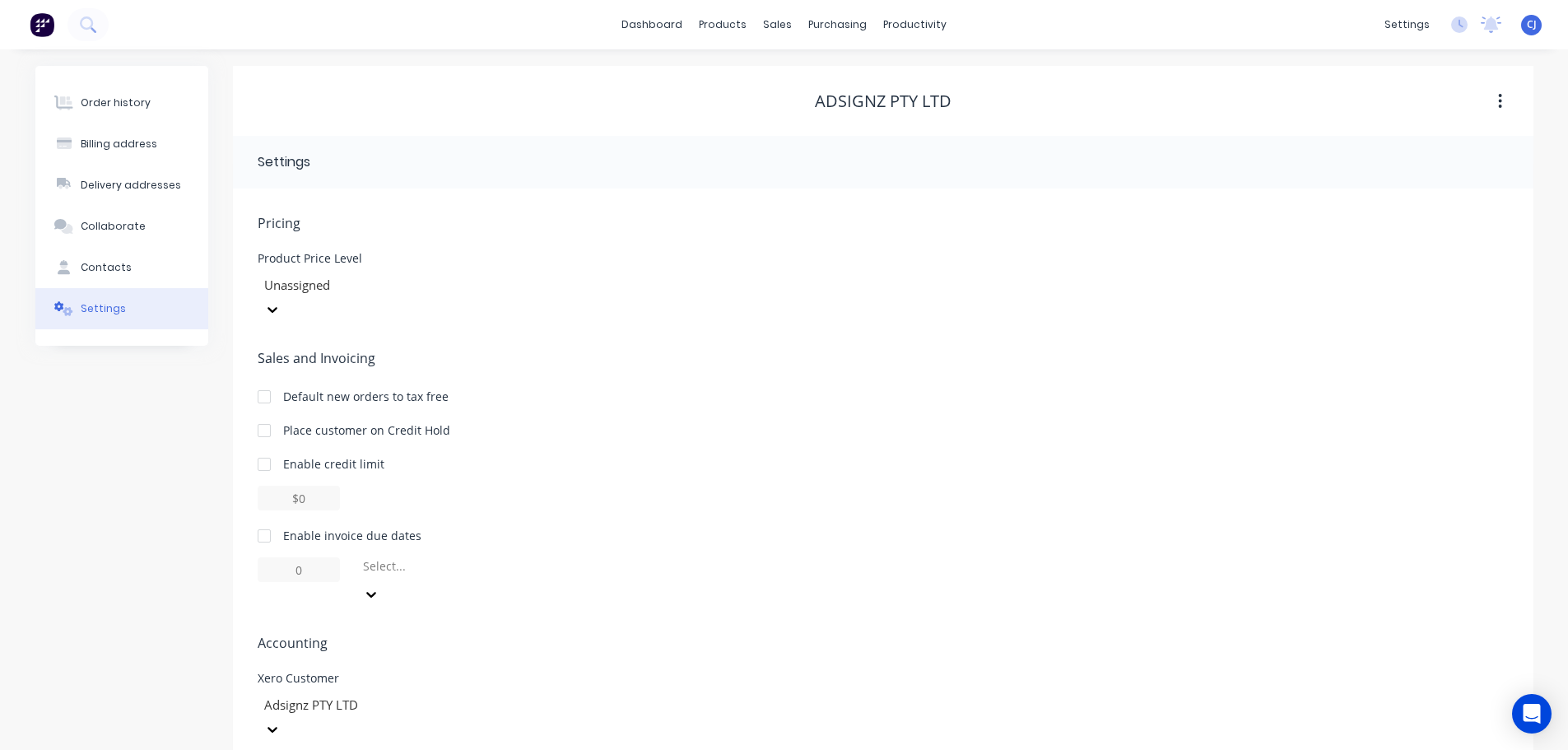
scroll to position [2, 0]
click at [265, 518] on div at bounding box center [264, 534] width 33 height 33
type input "1"
click at [265, 518] on div at bounding box center [264, 534] width 33 height 33
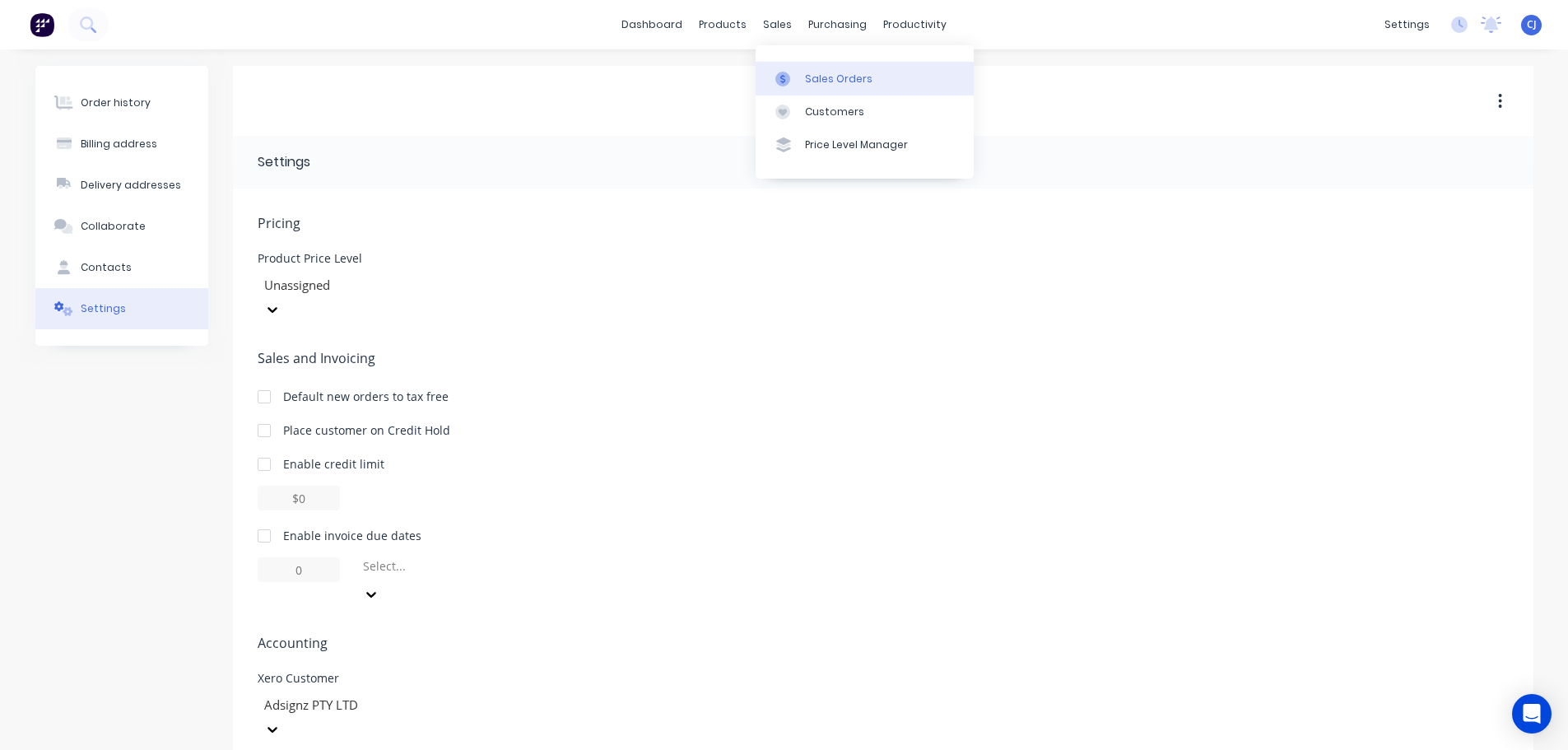
click at [813, 77] on div "Sales Orders" at bounding box center [838, 79] width 68 height 15
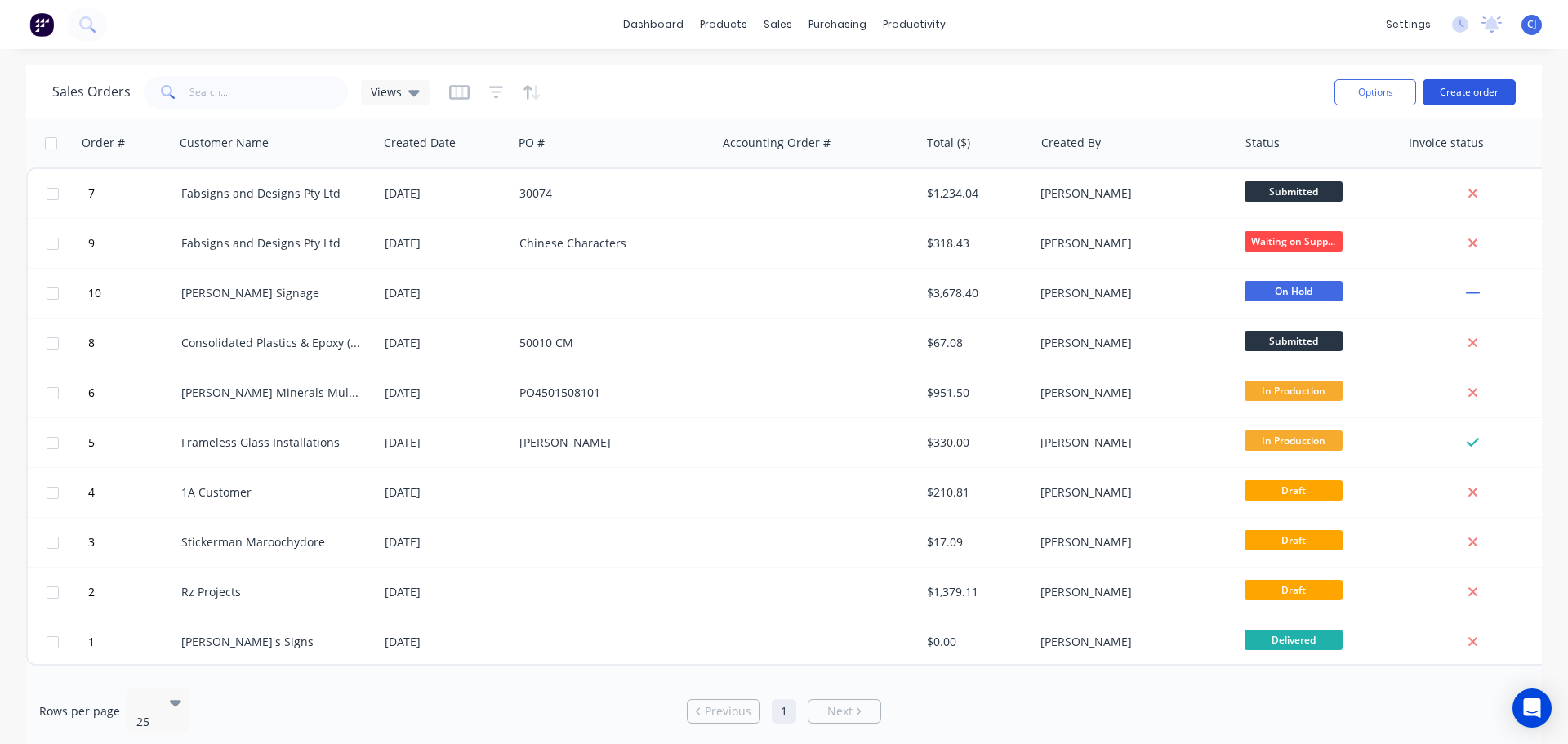
click at [1465, 90] on button "Create order" at bounding box center [1468, 92] width 93 height 26
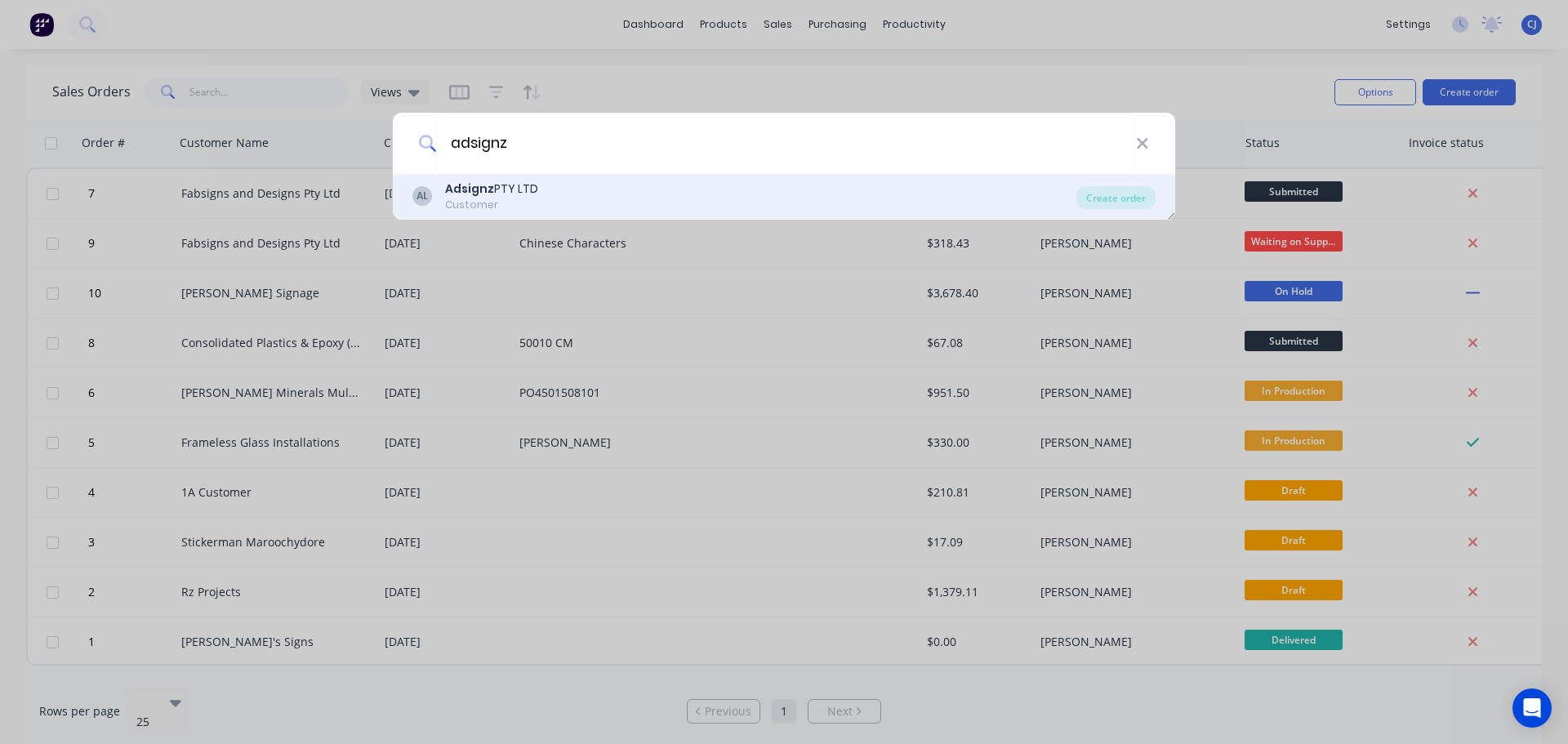
type input "adsignz"
click at [519, 185] on div "Adsignz PTY LTD" at bounding box center [491, 189] width 93 height 17
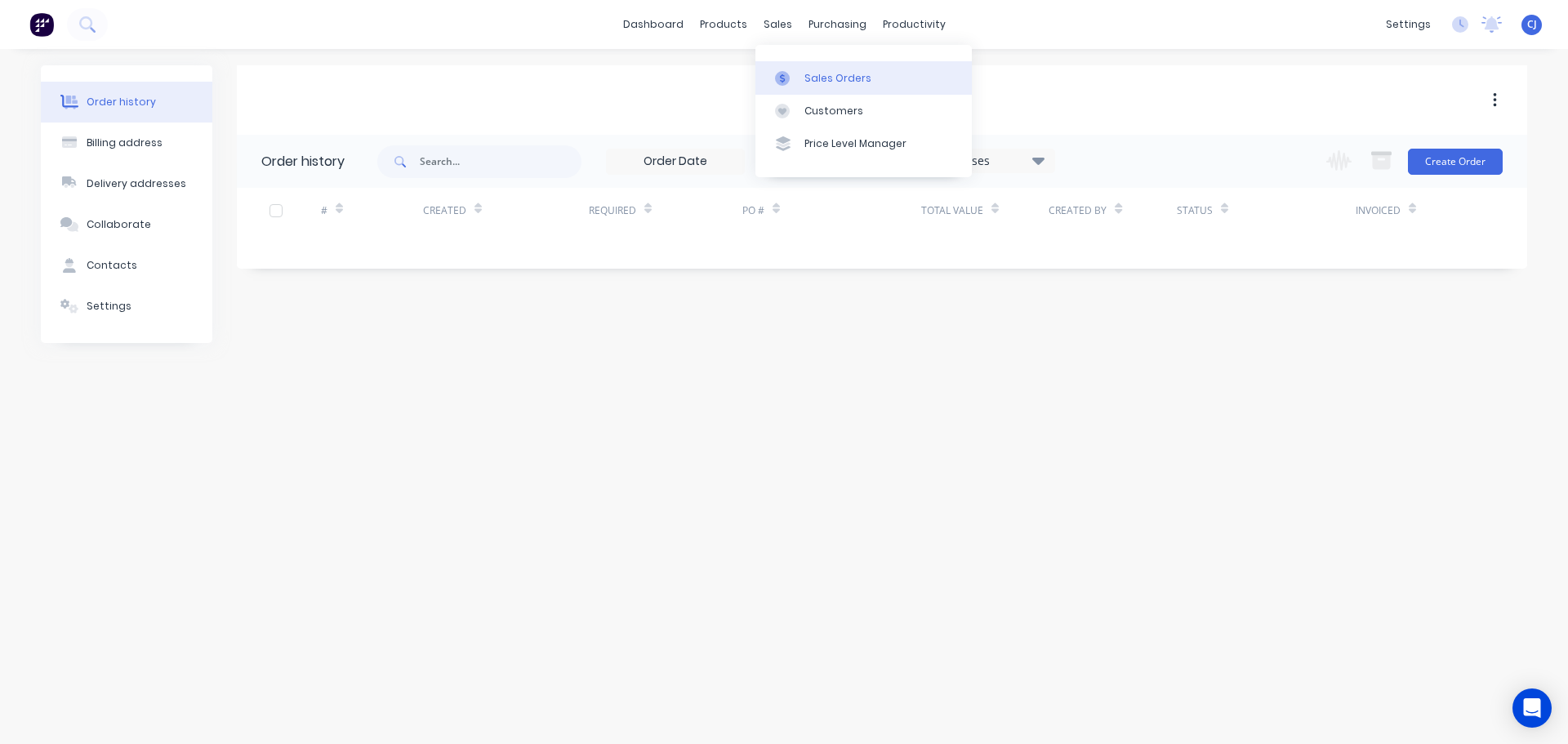
click at [792, 67] on link "Sales Orders" at bounding box center [864, 77] width 216 height 32
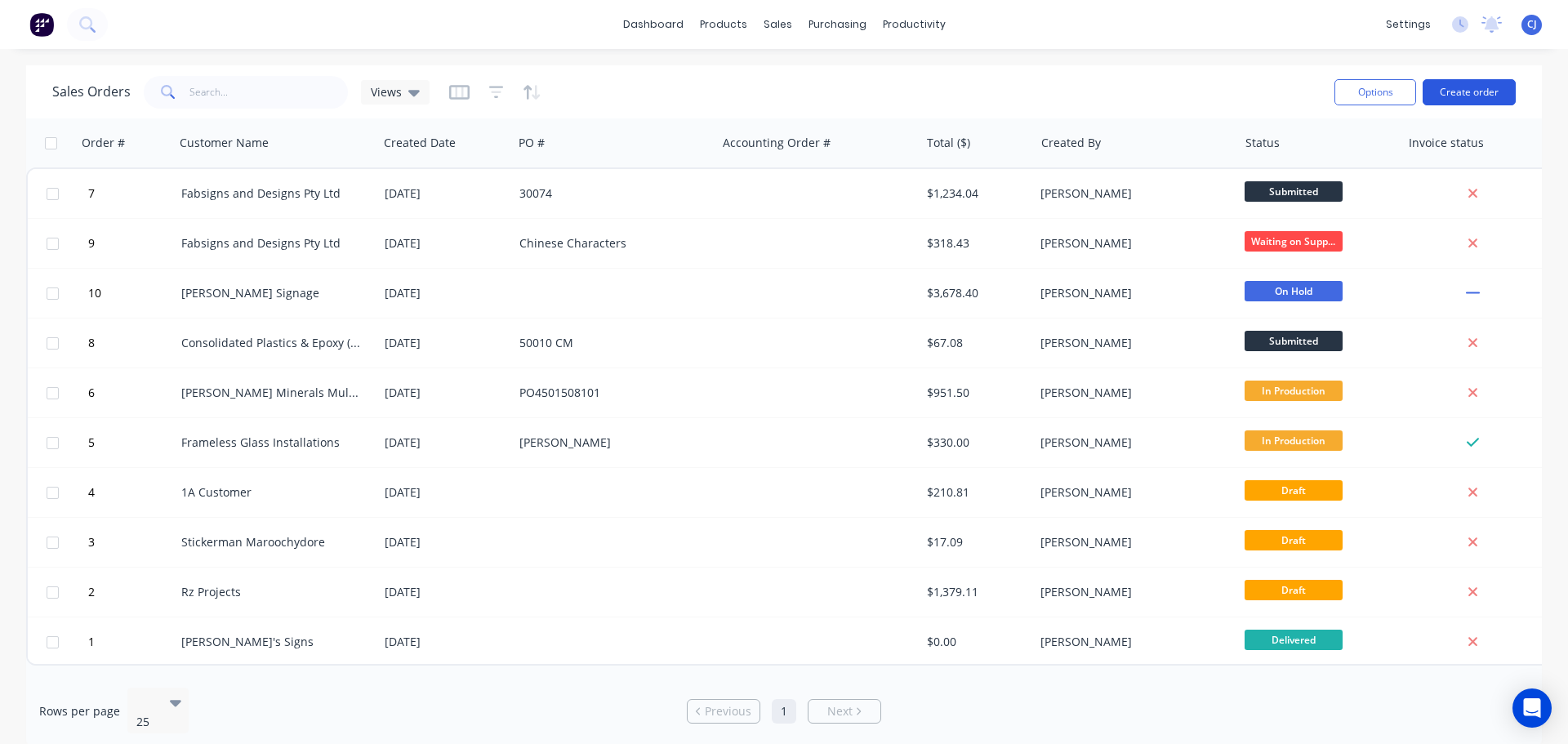
click at [1453, 79] on button "Create order" at bounding box center [1468, 92] width 93 height 26
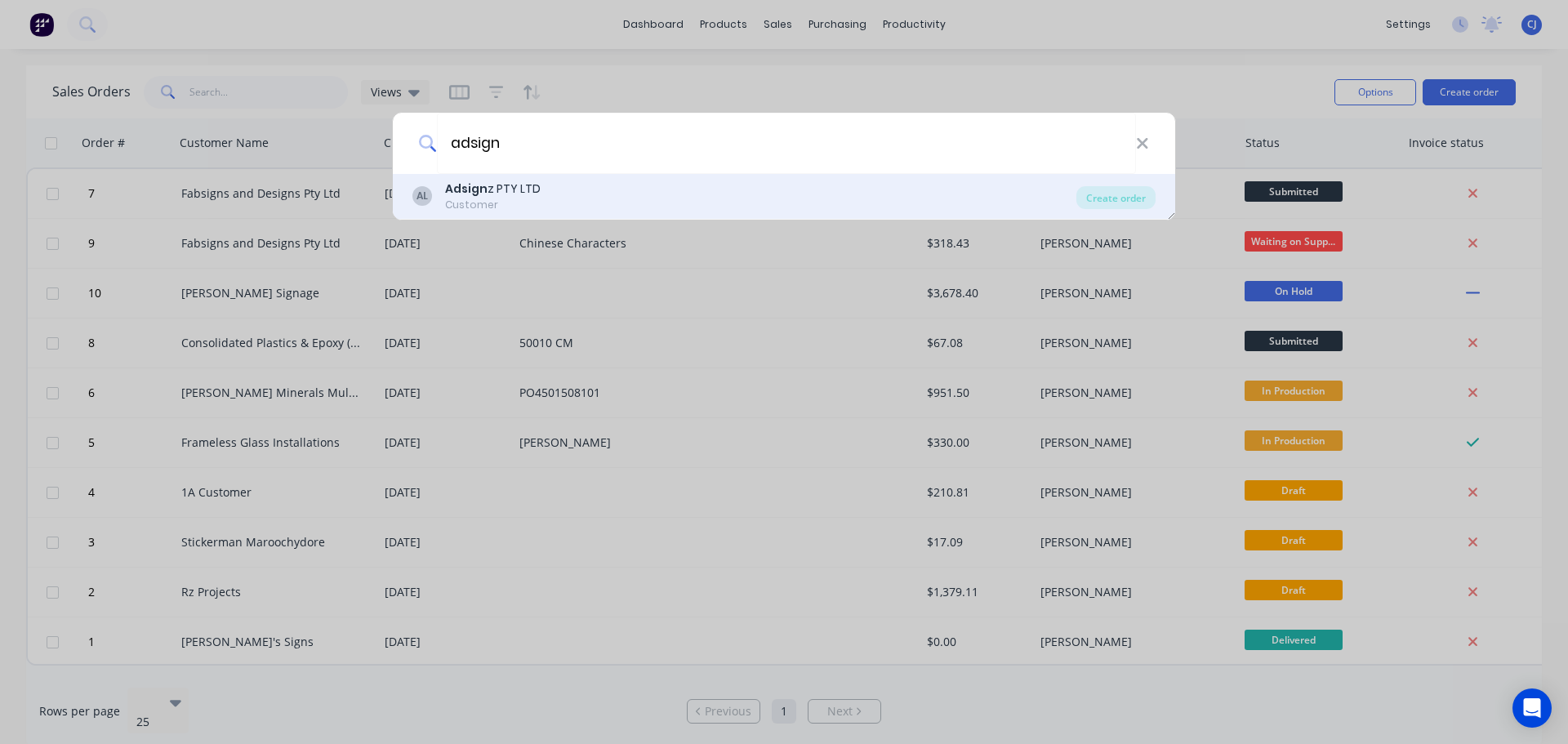
type input "adsign"
click at [664, 181] on div "AL Adsign z PTY LTD Customer" at bounding box center [744, 196] width 664 height 31
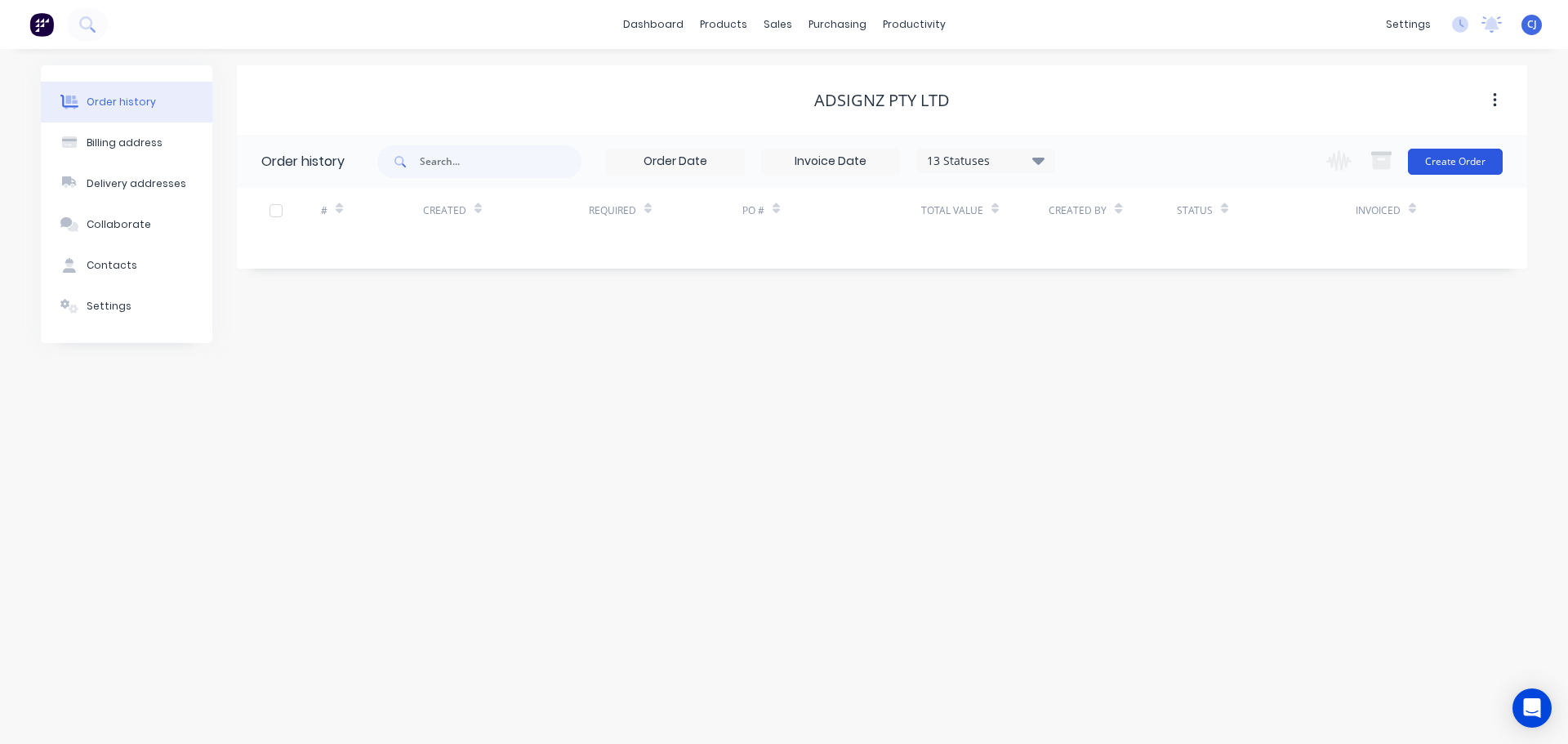
click at [1454, 155] on button "Create Order" at bounding box center [1455, 162] width 94 height 26
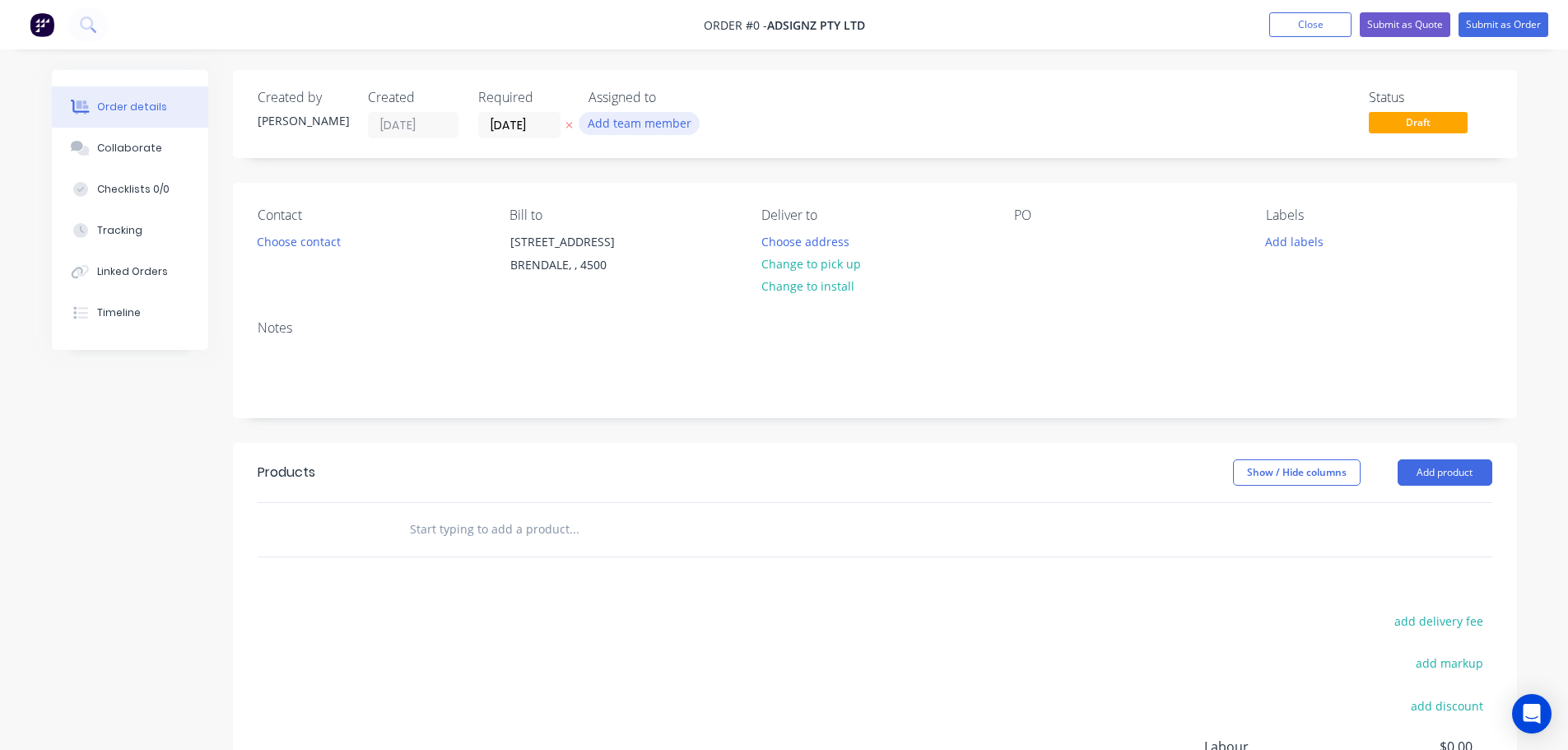
click at [646, 127] on button "Add team member" at bounding box center [639, 123] width 121 height 22
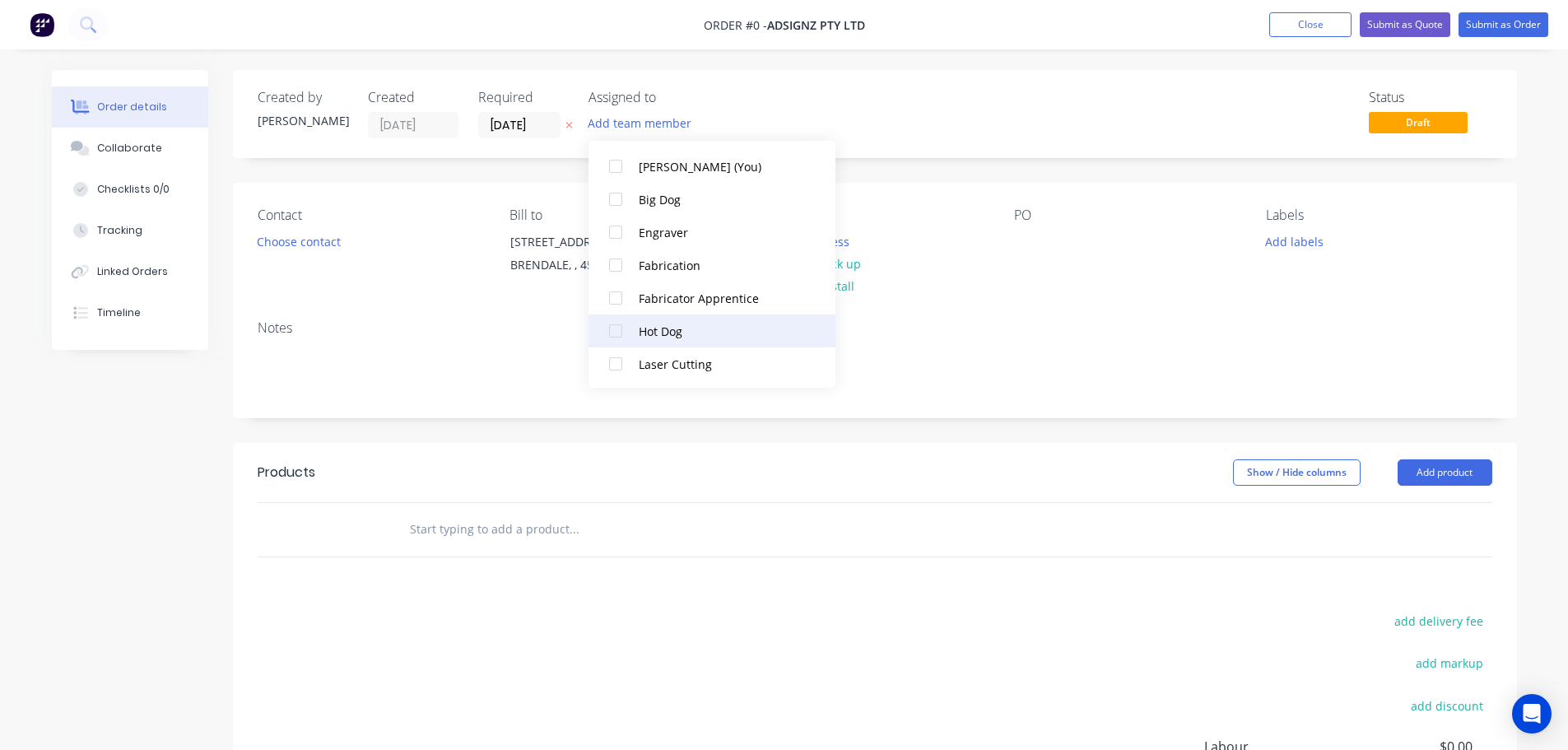
scroll to position [247, 0]
click at [612, 362] on div at bounding box center [616, 363] width 33 height 33
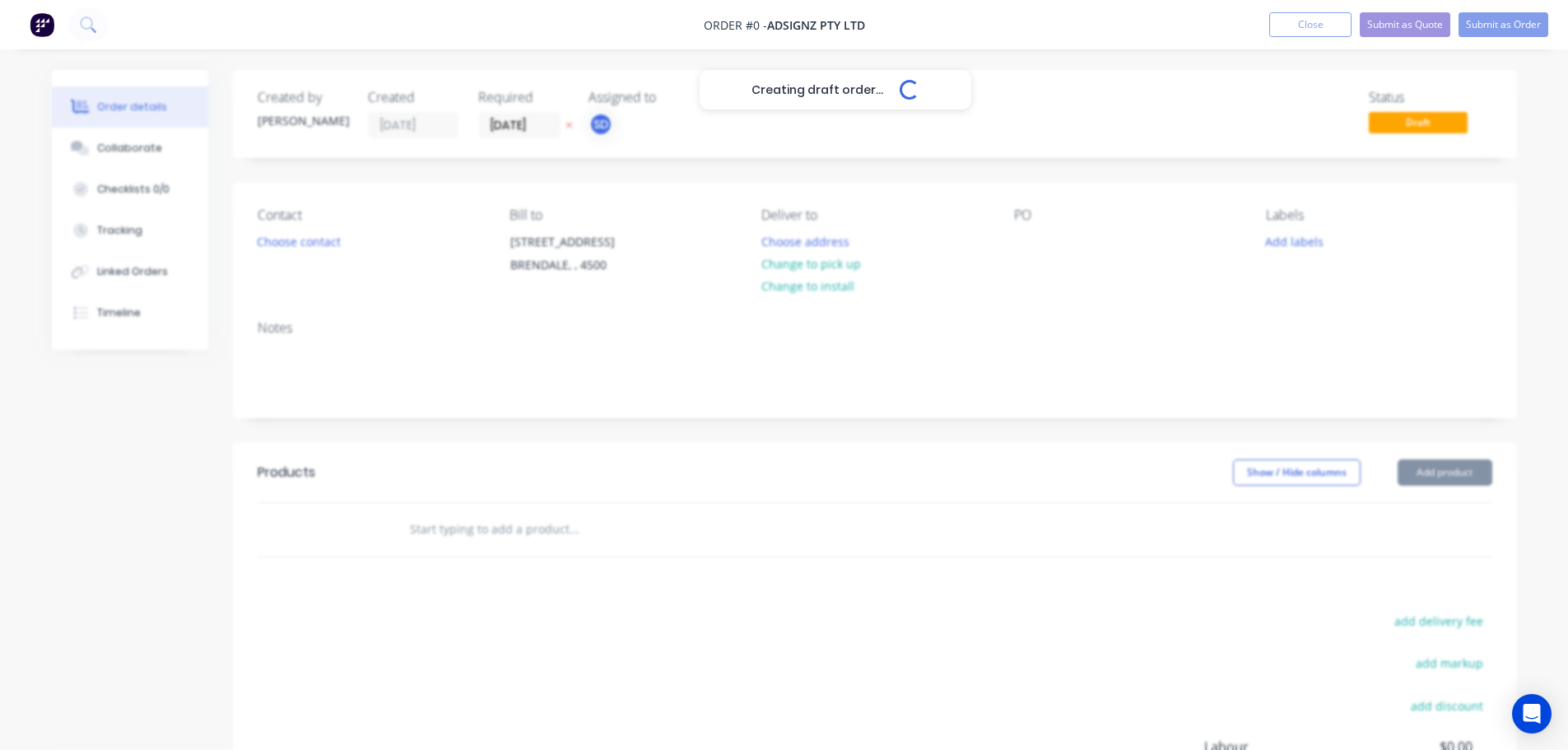
click at [875, 137] on div "Creating draft order... Loading... Order details Collaborate Checklists 0/0 Tra…" at bounding box center [784, 524] width 1498 height 907
click at [1433, 469] on button "Add product" at bounding box center [1445, 472] width 94 height 27
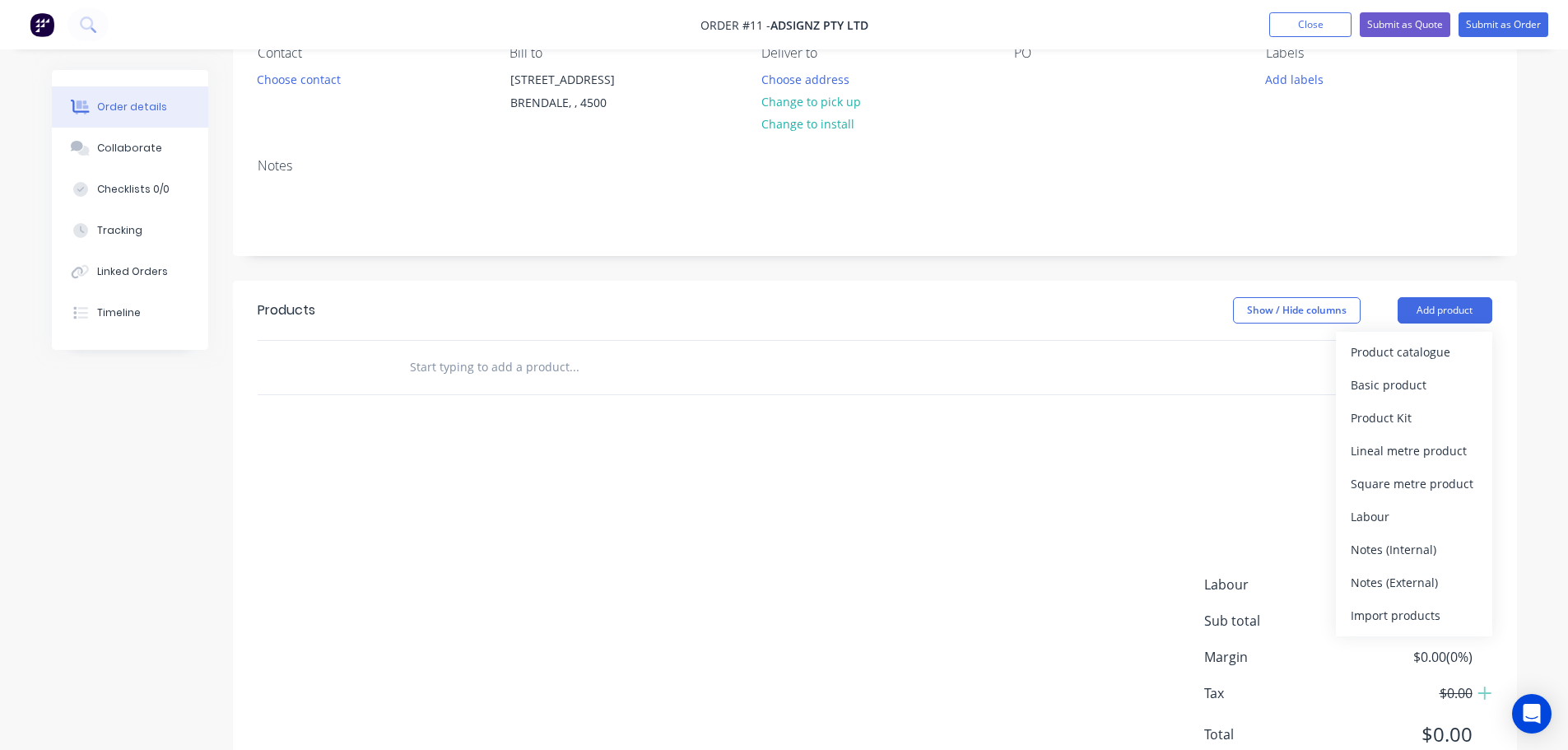
scroll to position [165, 0]
click at [1367, 345] on div "Product catalogue" at bounding box center [1414, 350] width 127 height 24
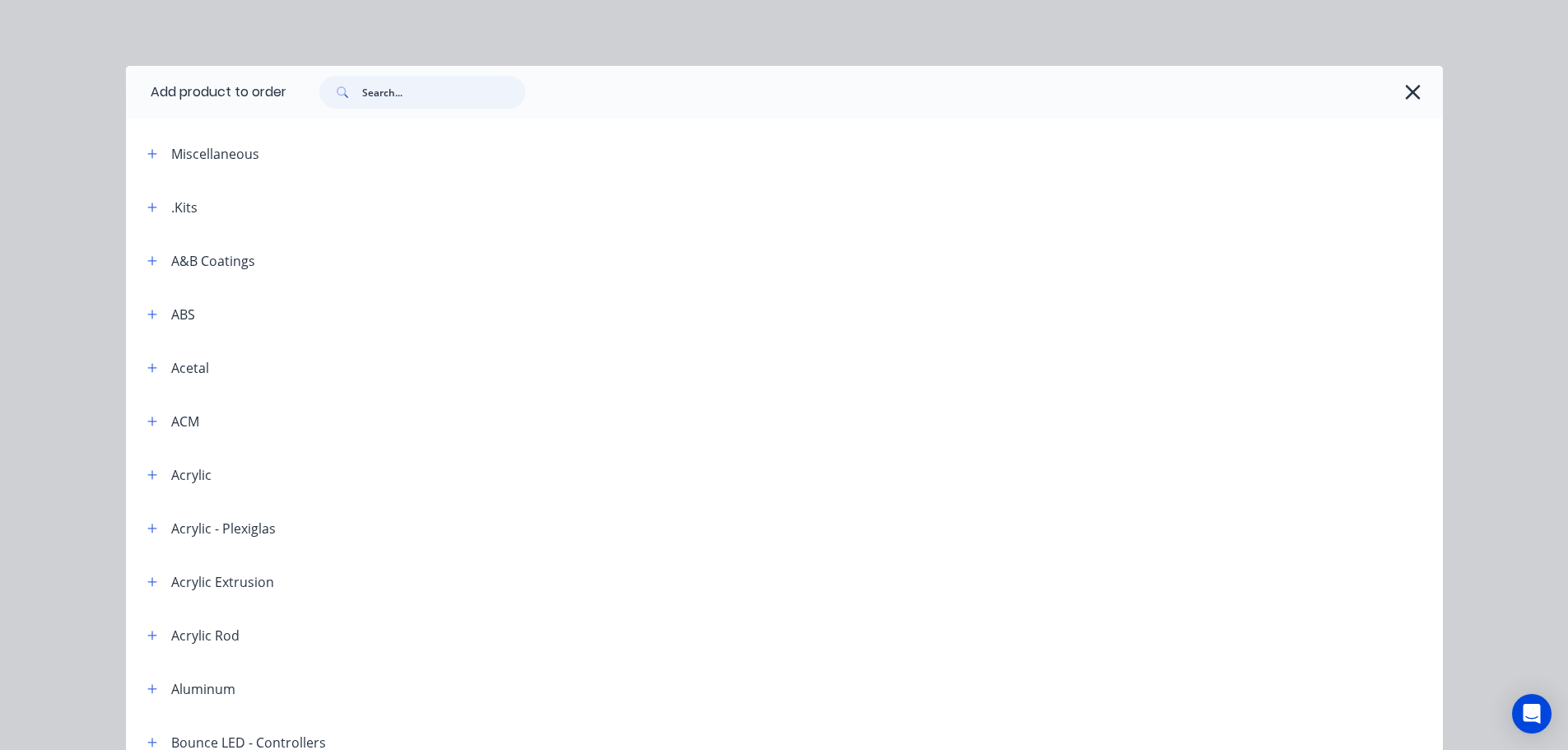
click at [401, 90] on input "text" at bounding box center [443, 92] width 163 height 33
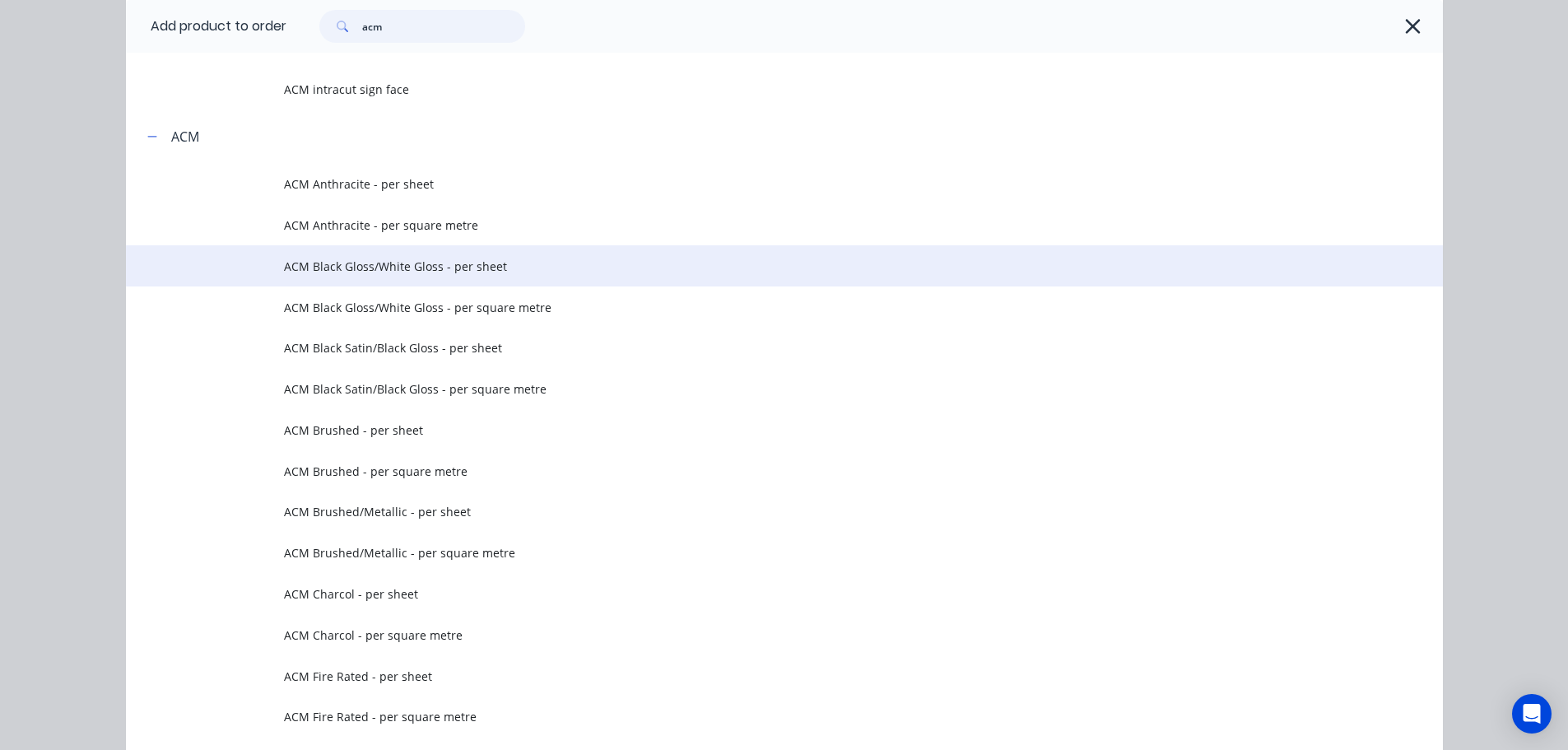
type input "acm"
click at [533, 284] on td "ACM Black Gloss/White Gloss - per sheet" at bounding box center [863, 266] width 1159 height 41
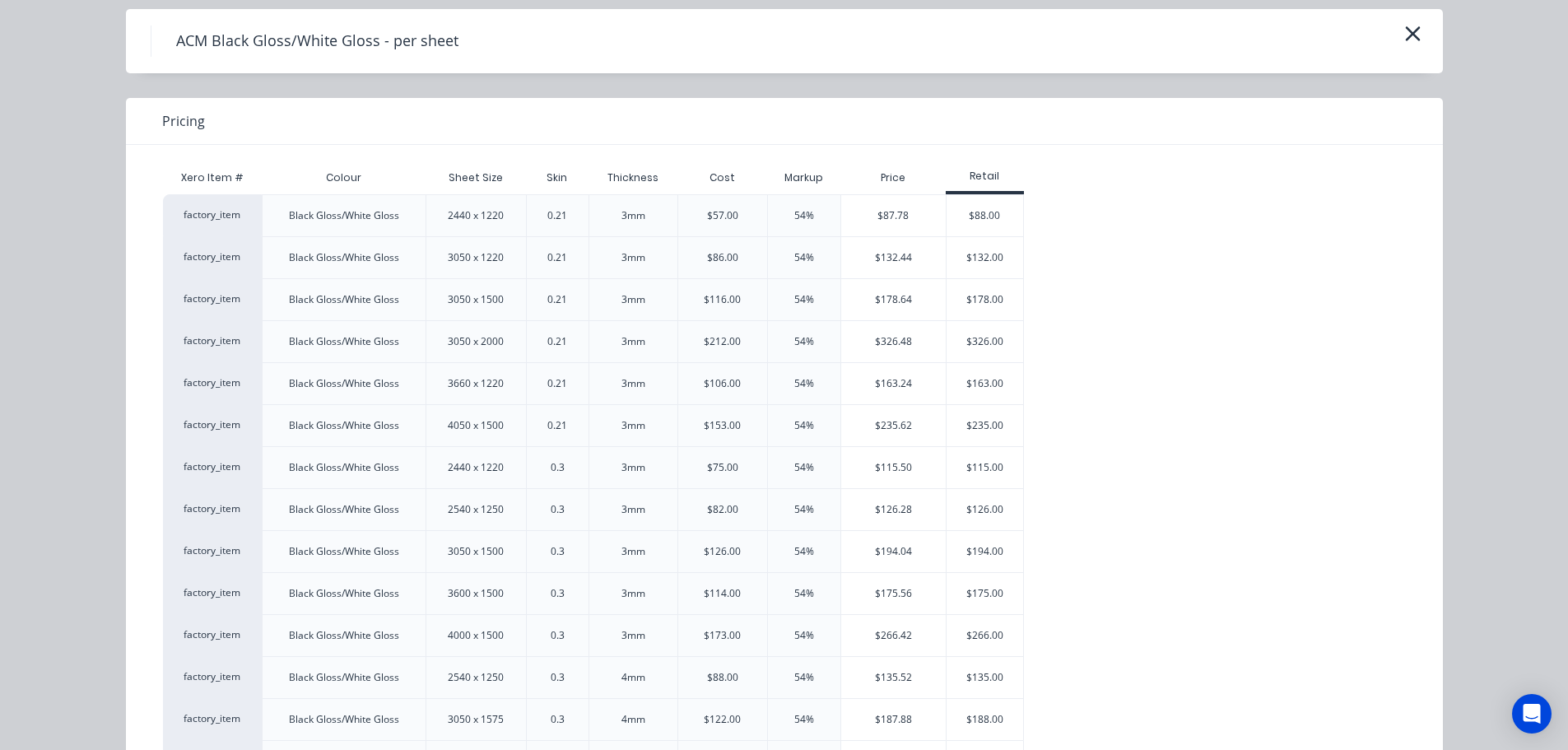
scroll to position [55, 0]
drag, startPoint x: 502, startPoint y: 464, endPoint x: 538, endPoint y: 461, distance: 36.1
click at [503, 463] on div "2440 x 1220" at bounding box center [476, 469] width 82 height 41
drag, startPoint x: 279, startPoint y: 470, endPoint x: 238, endPoint y: 466, distance: 41.2
click at [238, 466] on div "factory_item Black Gloss/White Gloss 2440 x 1220 0.3 3mm $75.00 54% $115.50 $11…" at bounding box center [593, 468] width 862 height 42
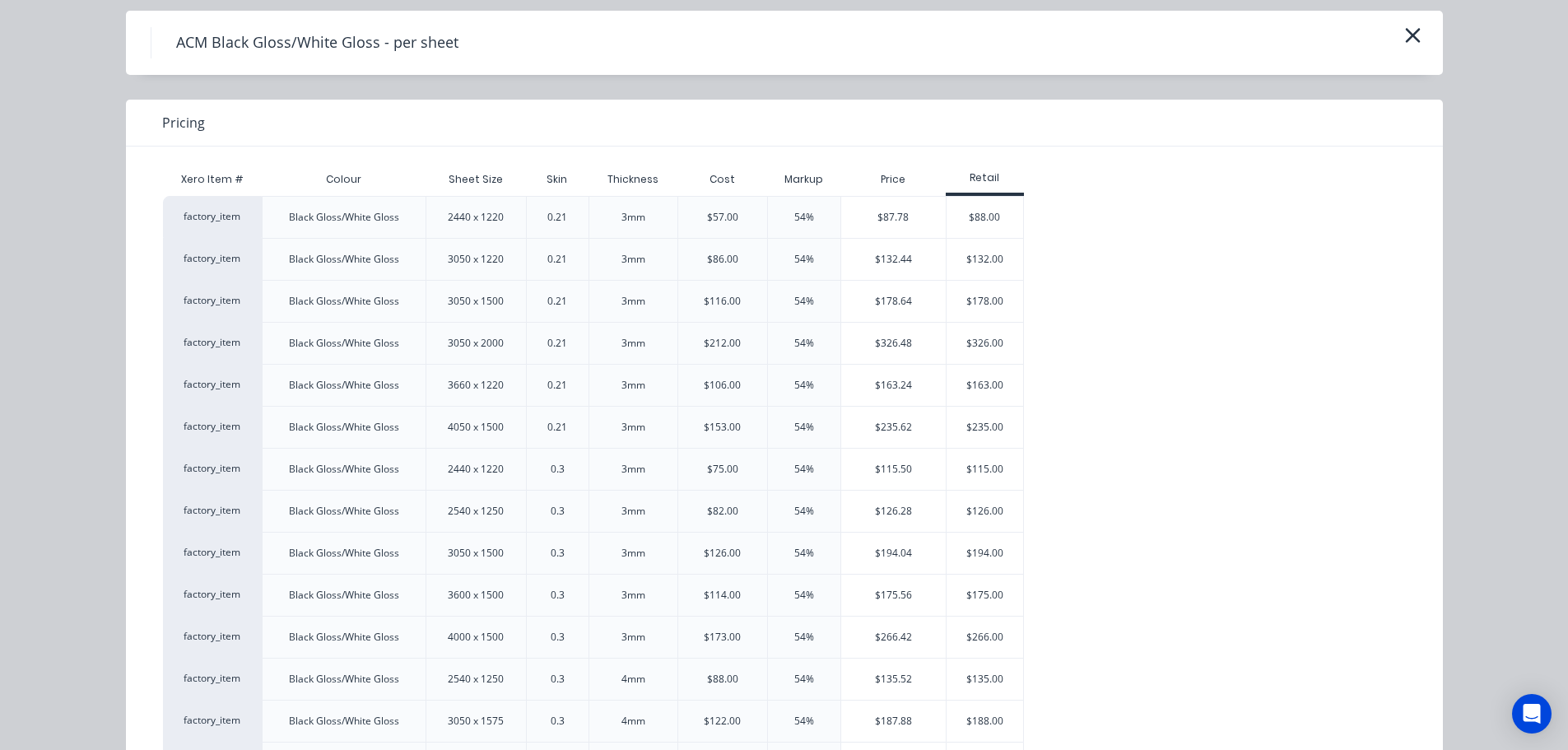
click at [205, 466] on div "factory_item" at bounding box center [212, 468] width 99 height 42
click at [290, 469] on div "Black Gloss/White Gloss" at bounding box center [344, 469] width 111 height 15
click at [767, 502] on div "54%" at bounding box center [803, 510] width 73 height 42
click at [981, 472] on div "$115.00" at bounding box center [985, 469] width 77 height 41
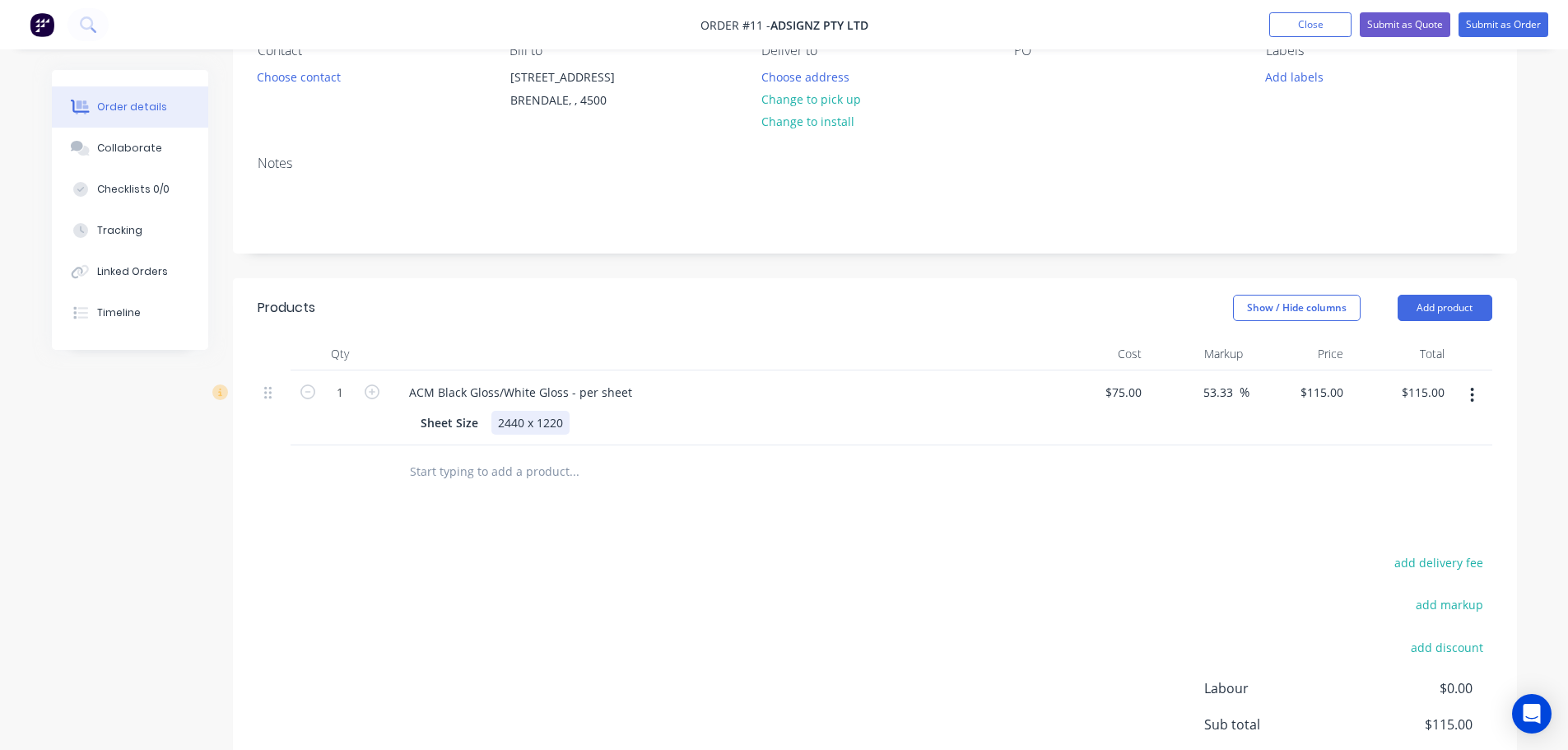
click at [645, 426] on div "Sheet Size 2440 x 1220" at bounding box center [715, 423] width 603 height 24
click at [706, 426] on div "Sheet Size 2440 x 1220" at bounding box center [715, 423] width 603 height 24
click at [1428, 303] on button "Add product" at bounding box center [1445, 308] width 94 height 27
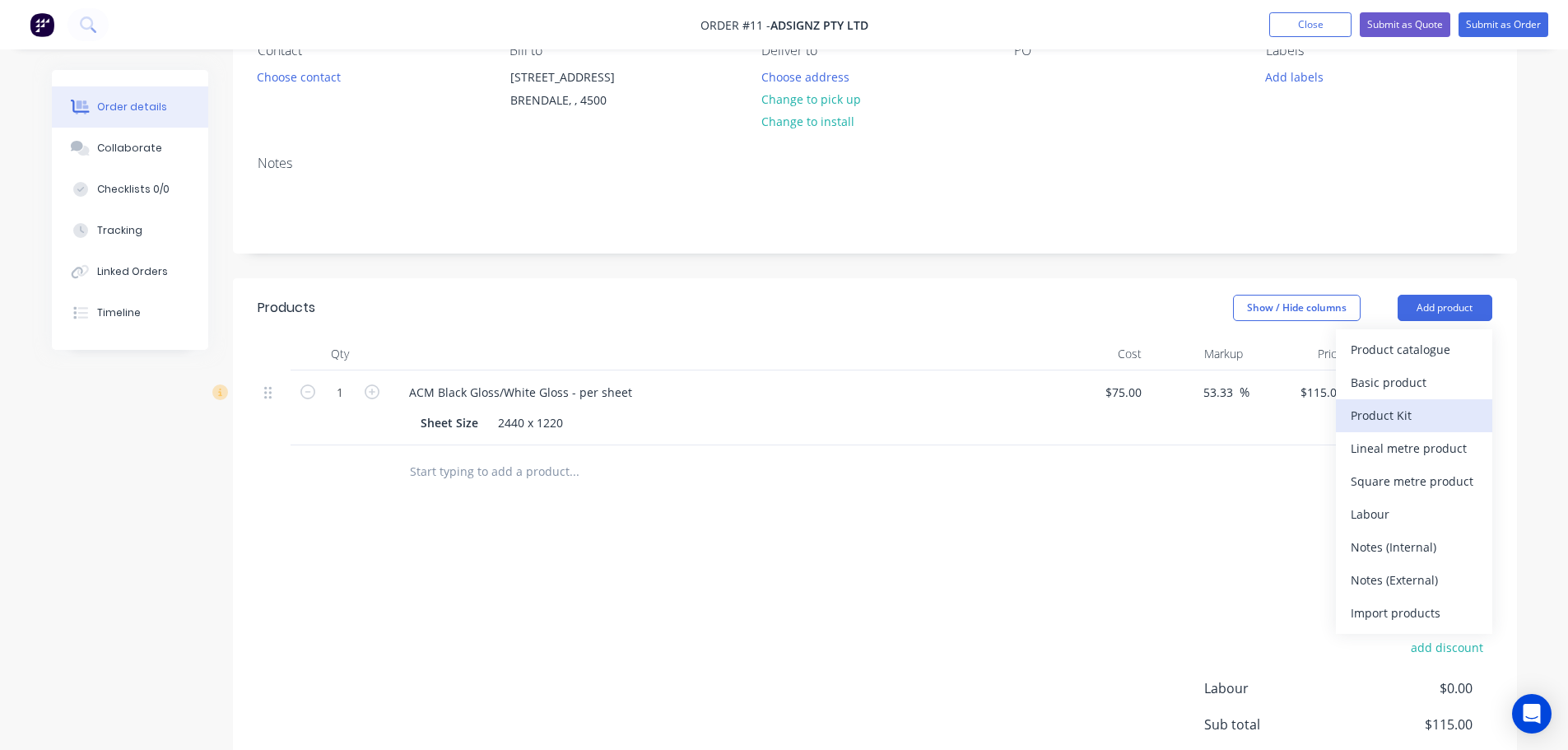
click at [1370, 410] on div "Product Kit" at bounding box center [1414, 415] width 127 height 24
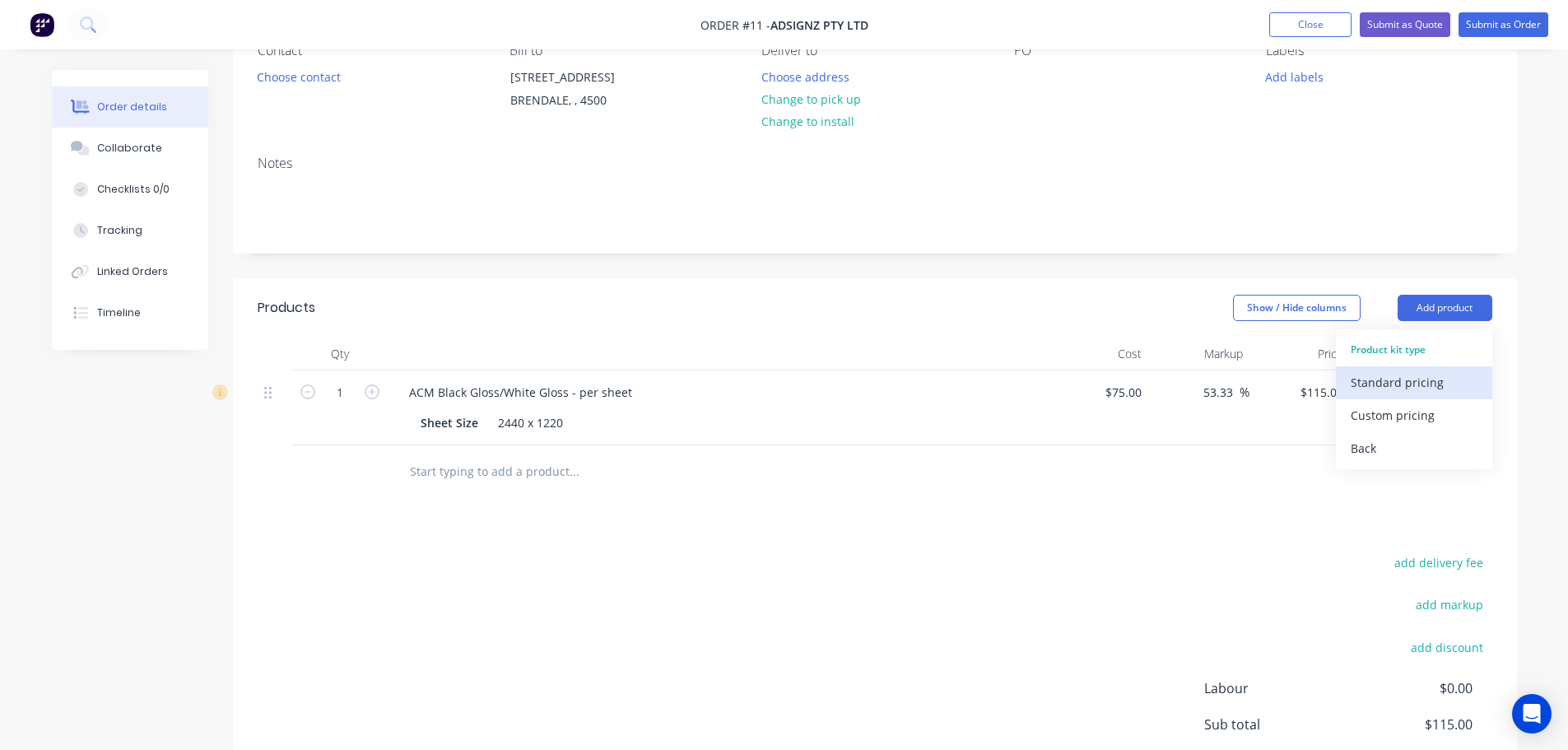
click at [1379, 378] on div "Standard pricing" at bounding box center [1414, 382] width 127 height 24
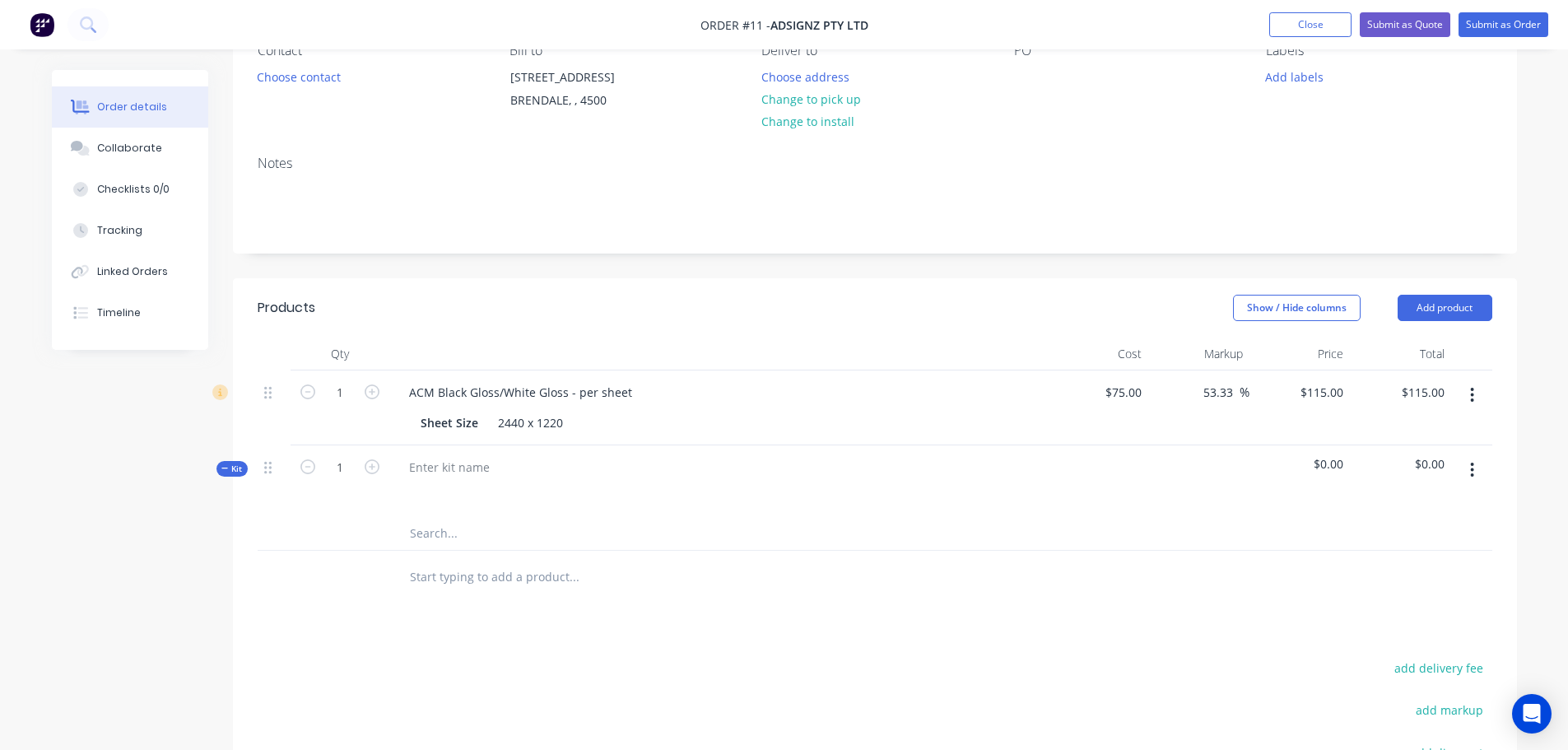
click at [508, 465] on div at bounding box center [718, 481] width 658 height 72
click at [446, 465] on div at bounding box center [449, 467] width 107 height 24
click at [441, 546] on input "text" at bounding box center [574, 533] width 329 height 33
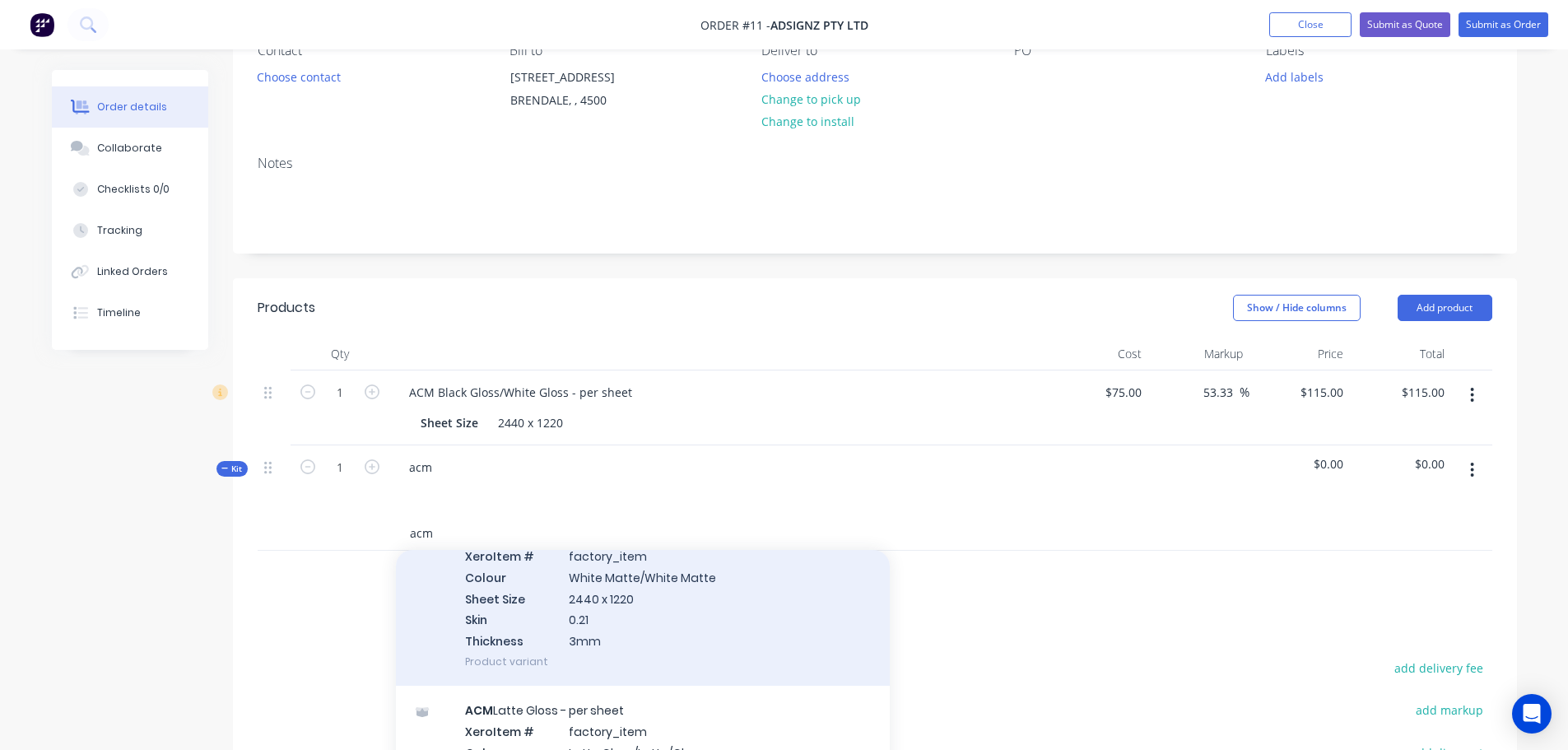
scroll to position [3209, 0]
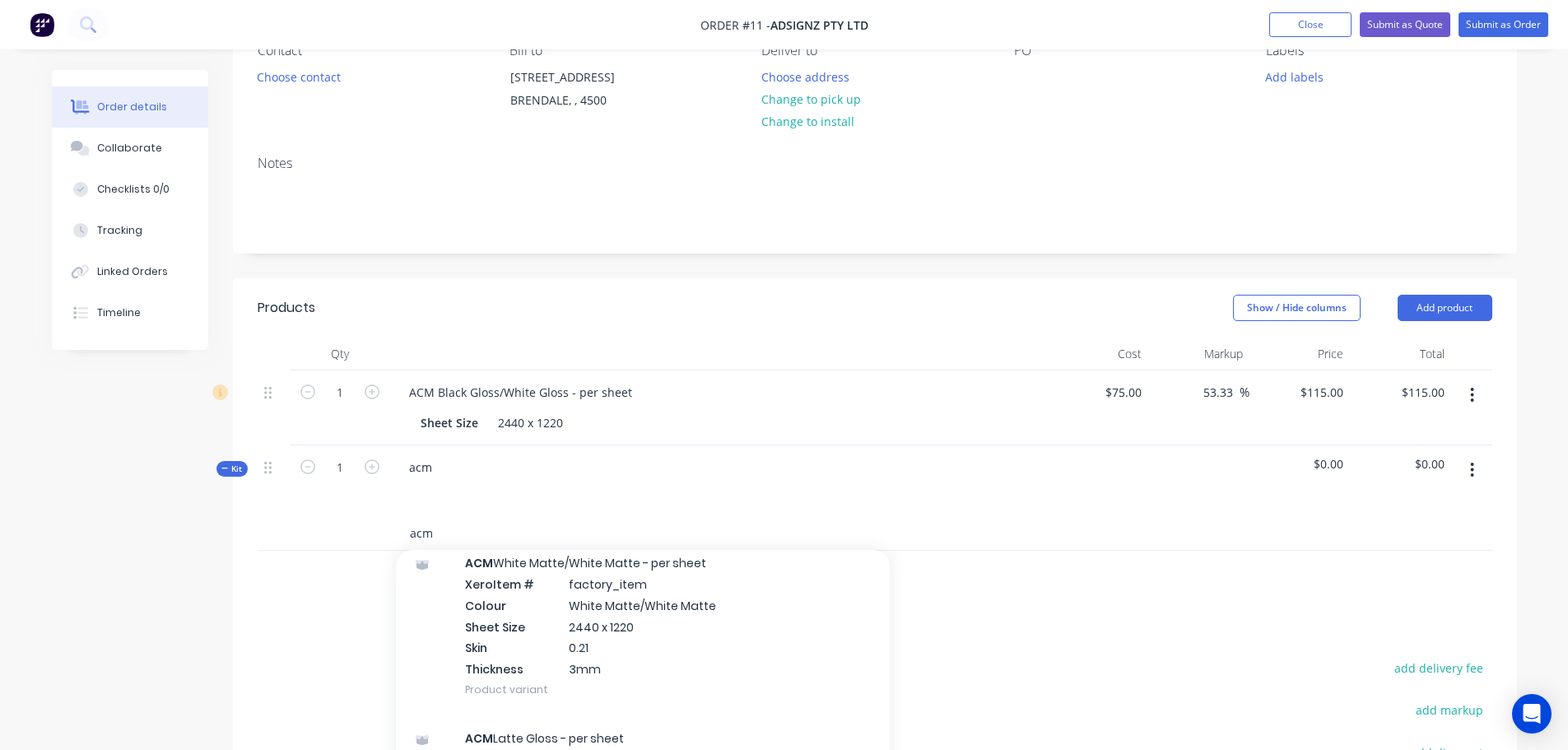
type input "acm"
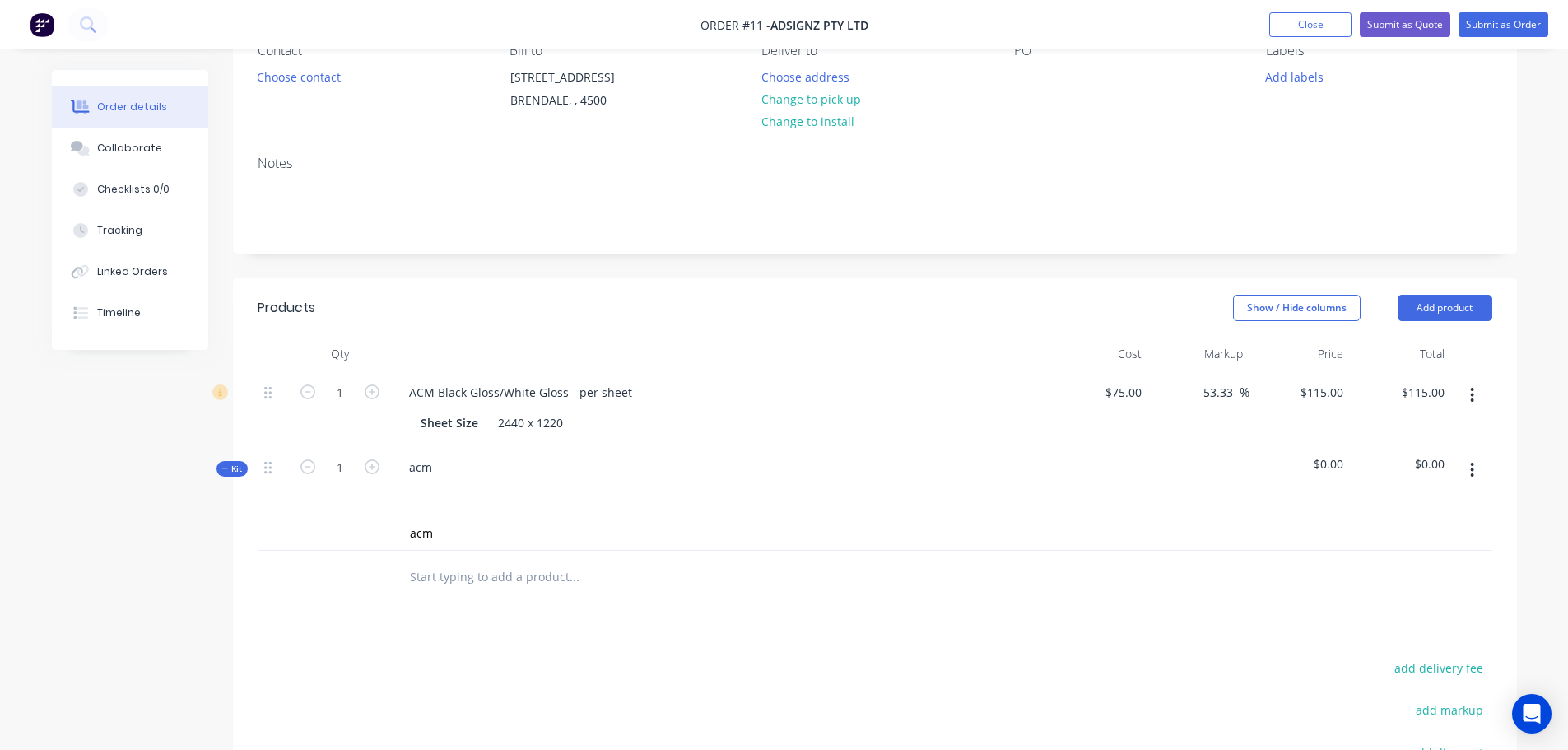
click at [464, 515] on div "acm" at bounding box center [718, 481] width 658 height 72
click at [351, 512] on div "Kit 1 acm $0.00 $0.00 acm" at bounding box center [874, 497] width 1235 height 105
click at [1476, 473] on button "button" at bounding box center [1471, 470] width 39 height 30
click at [1362, 643] on div "Delete" at bounding box center [1414, 645] width 127 height 24
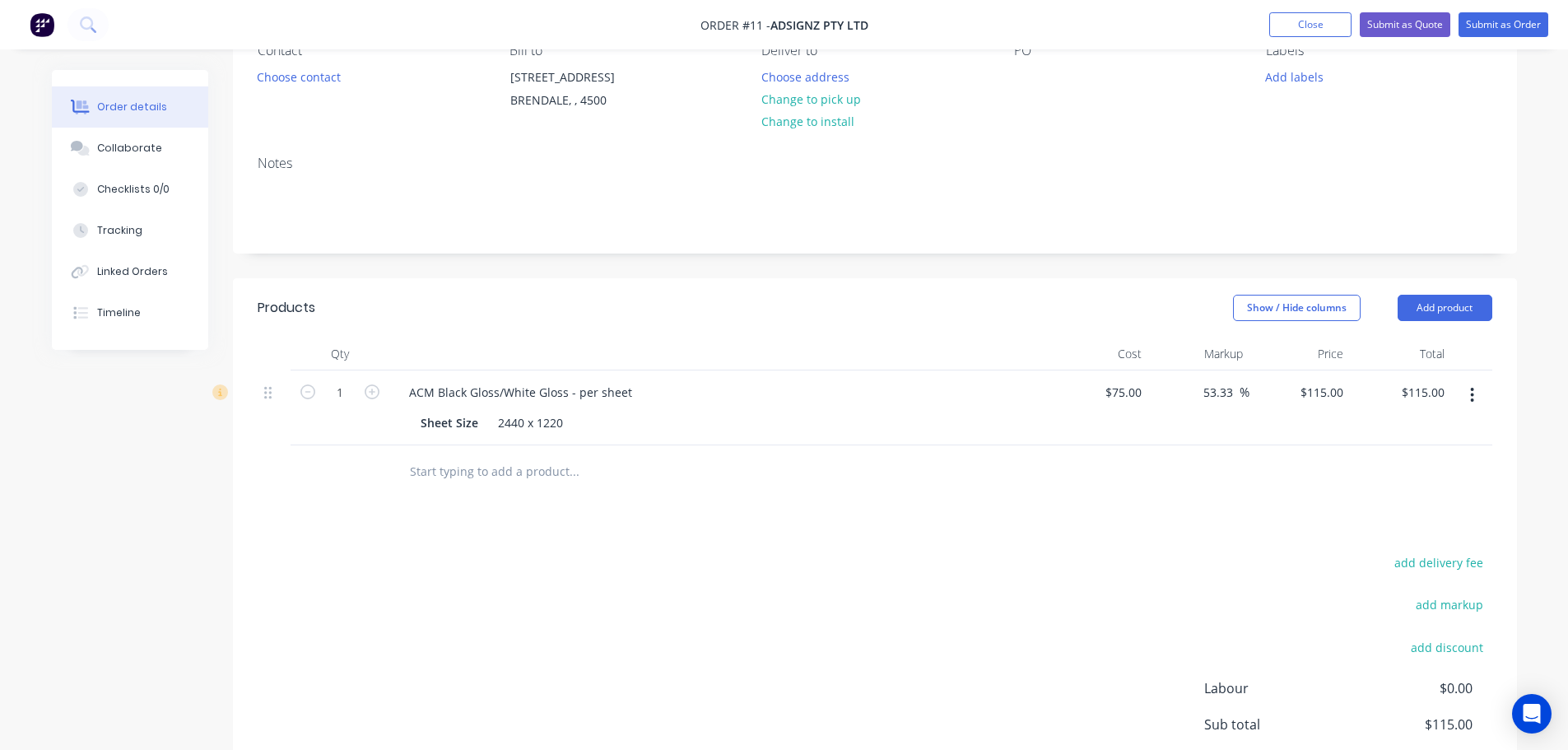
click at [1472, 391] on icon "button" at bounding box center [1472, 394] width 4 height 18
click at [1313, 24] on button "Close" at bounding box center [1310, 24] width 82 height 25
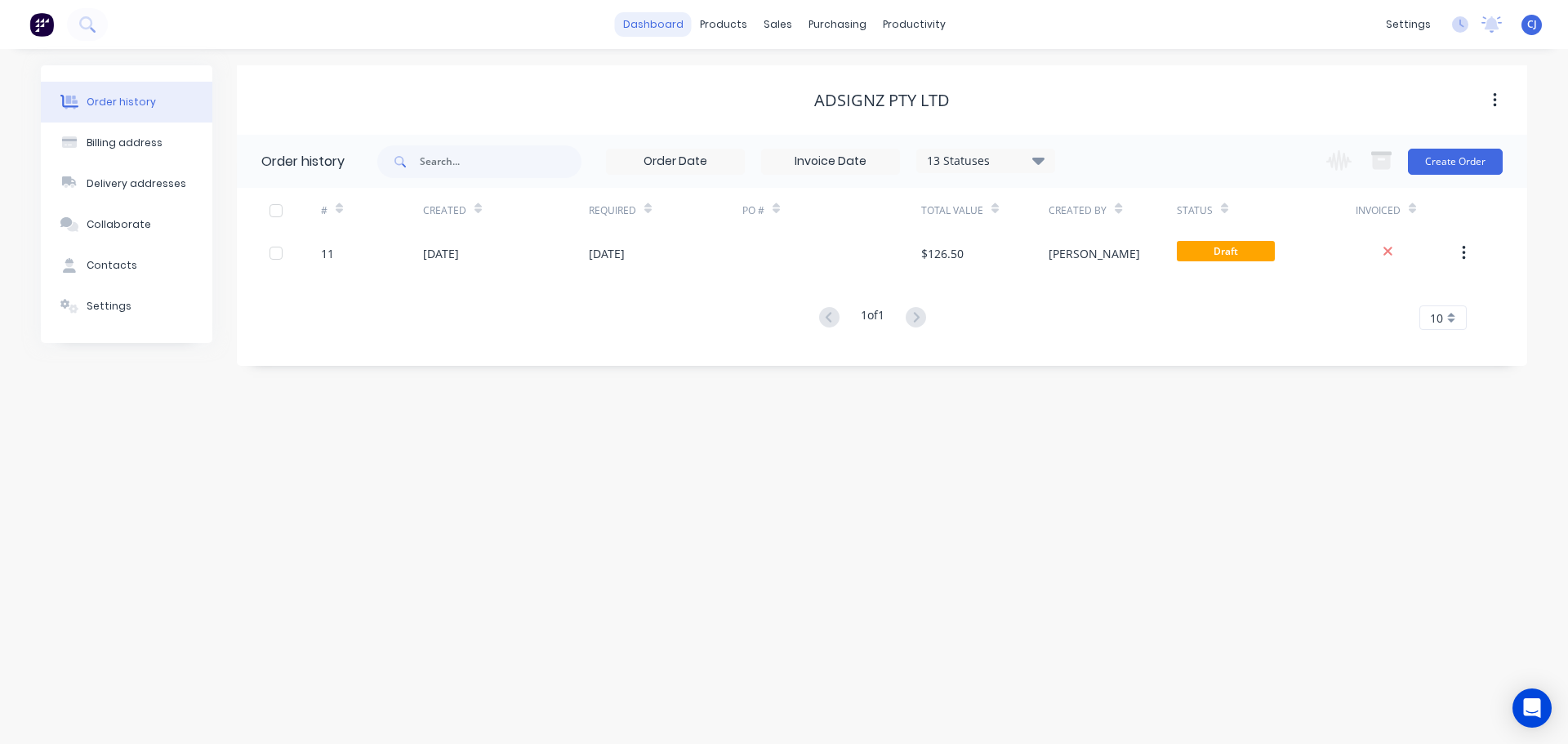
click at [681, 13] on link "dashboard" at bounding box center [653, 24] width 77 height 25
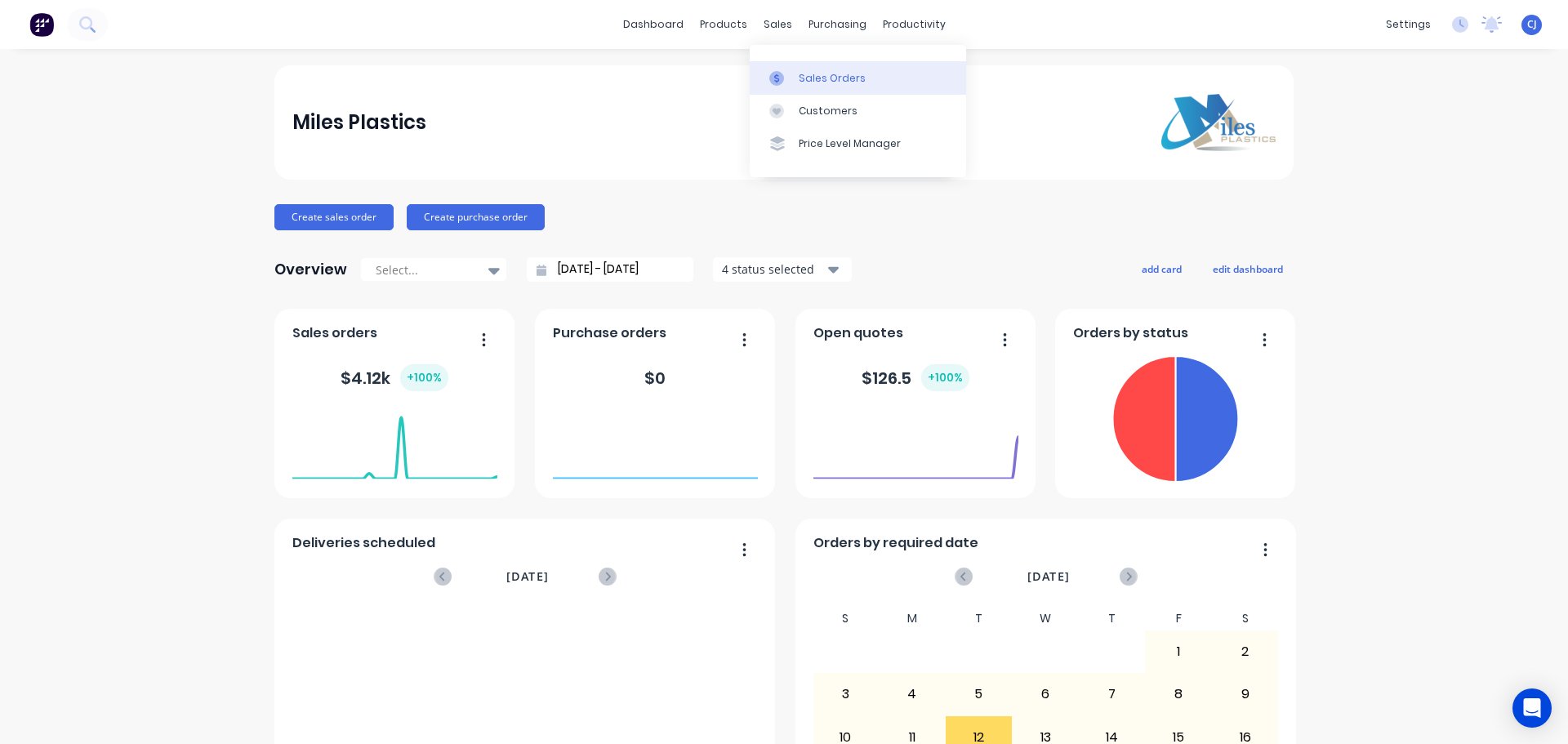
click at [796, 70] on link "Sales Orders" at bounding box center [858, 77] width 216 height 32
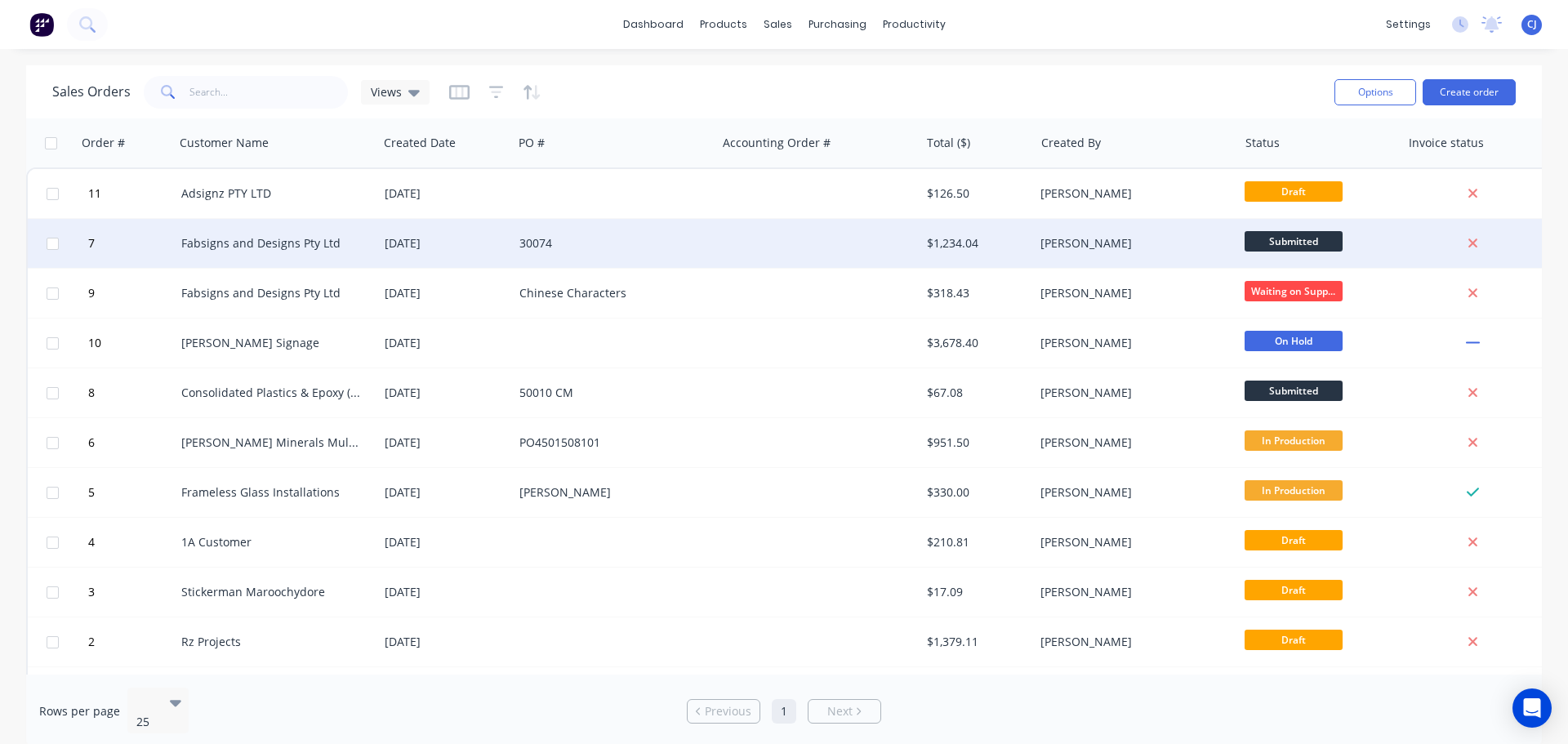
click at [736, 249] on div at bounding box center [818, 243] width 203 height 49
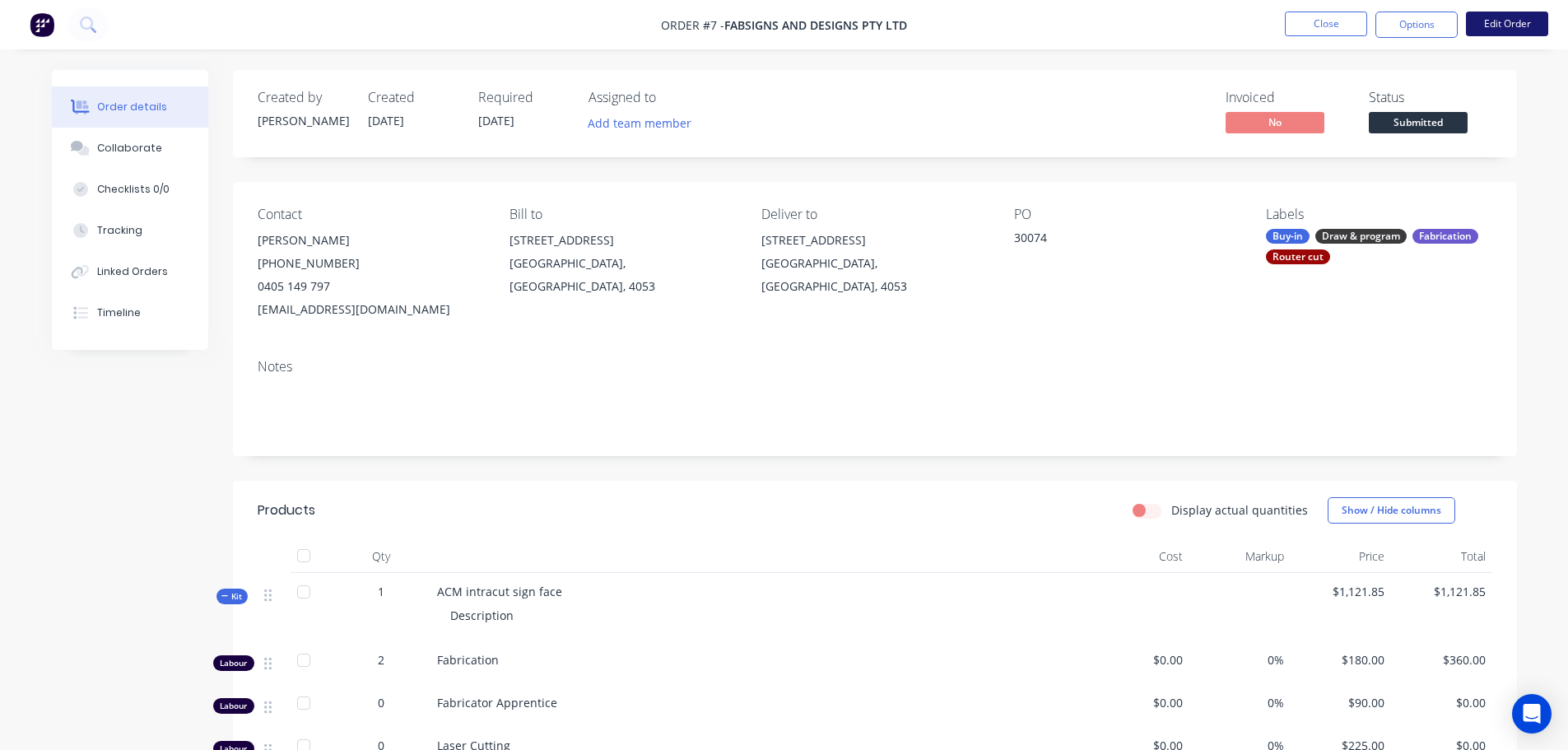
click at [1508, 12] on button "Edit Order" at bounding box center [1507, 23] width 82 height 25
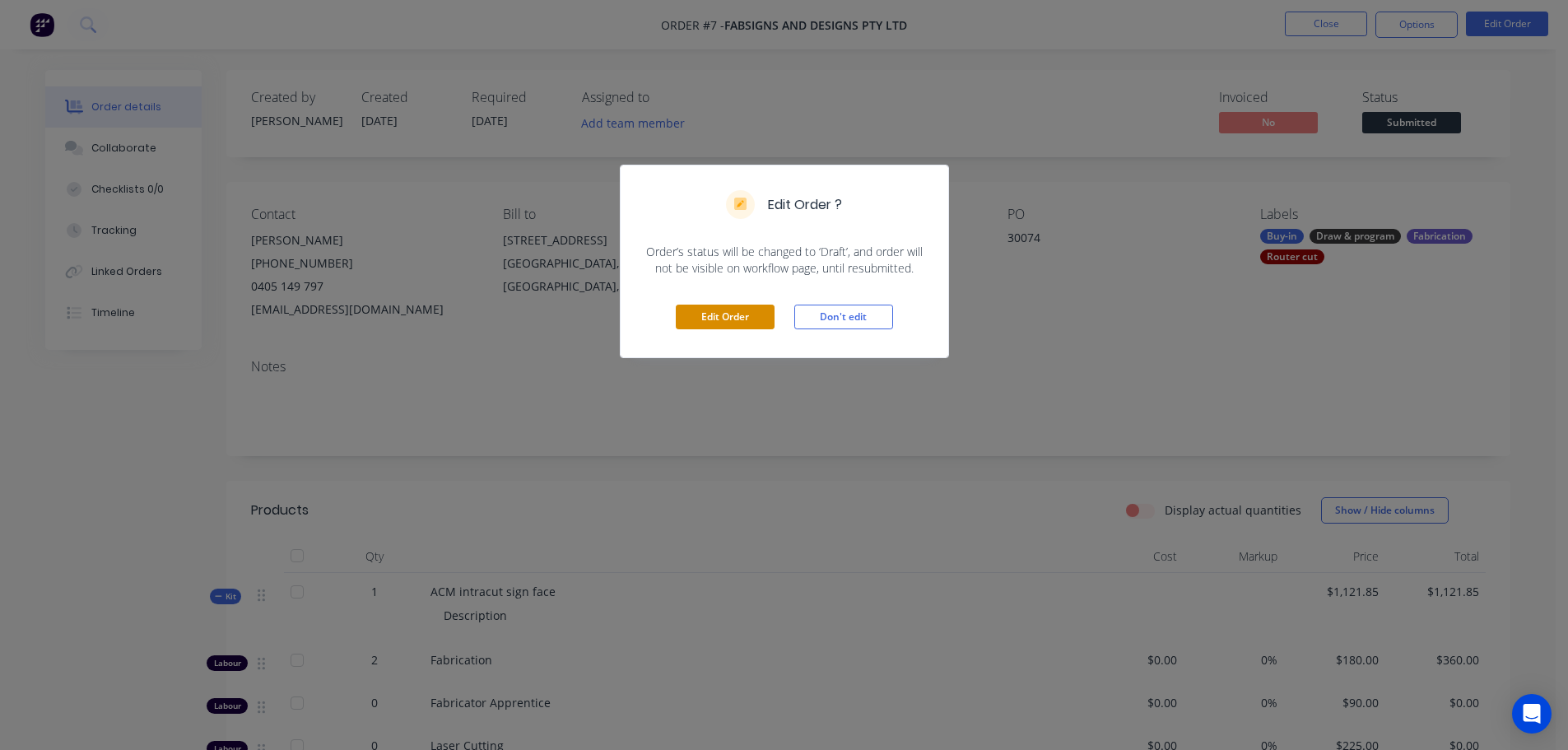
click at [720, 313] on button "Edit Order" at bounding box center [724, 316] width 99 height 25
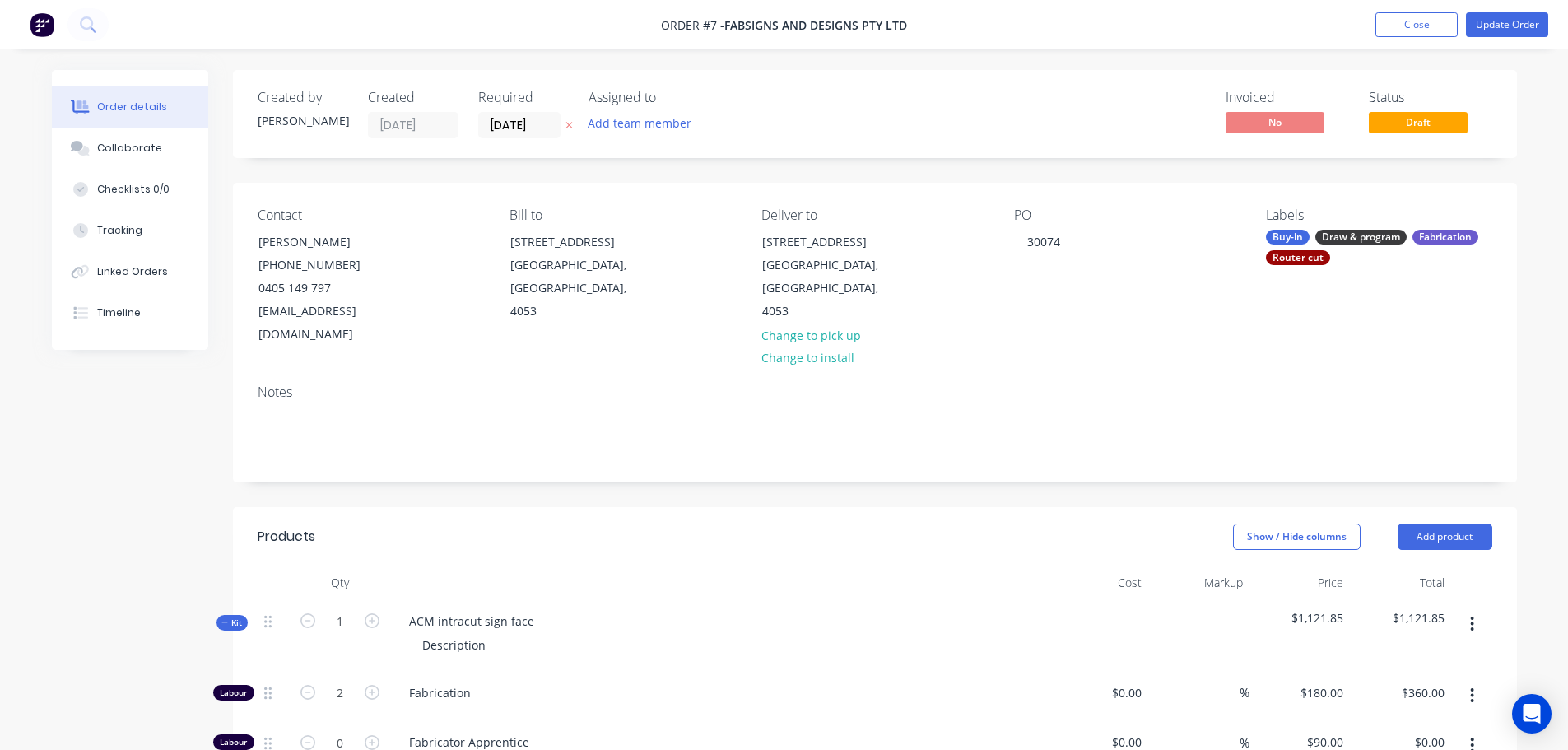
click at [769, 23] on span "Fabsigns and Designs Pty Ltd" at bounding box center [815, 25] width 183 height 15
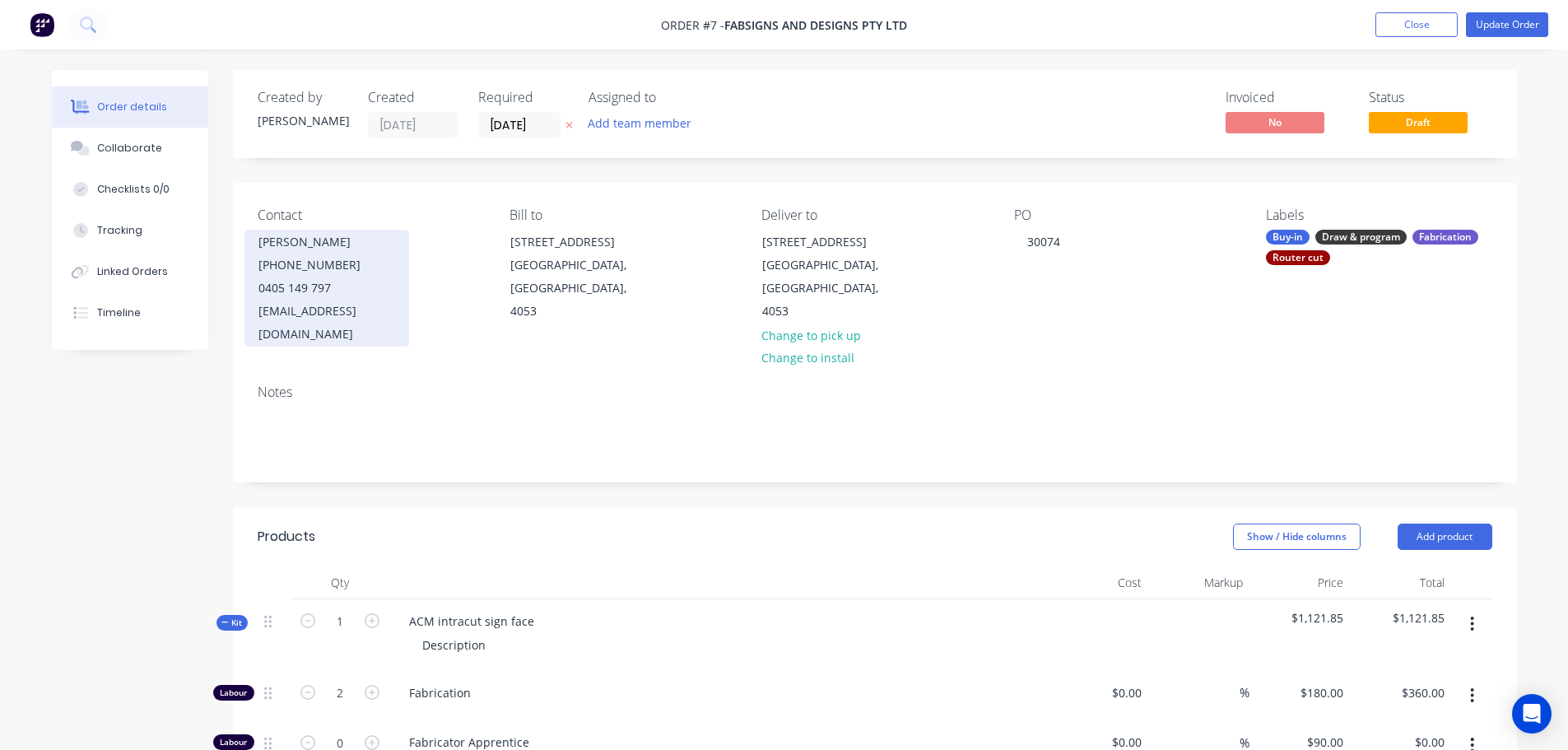
click at [390, 247] on div "Mark Fabbro" at bounding box center [326, 242] width 136 height 23
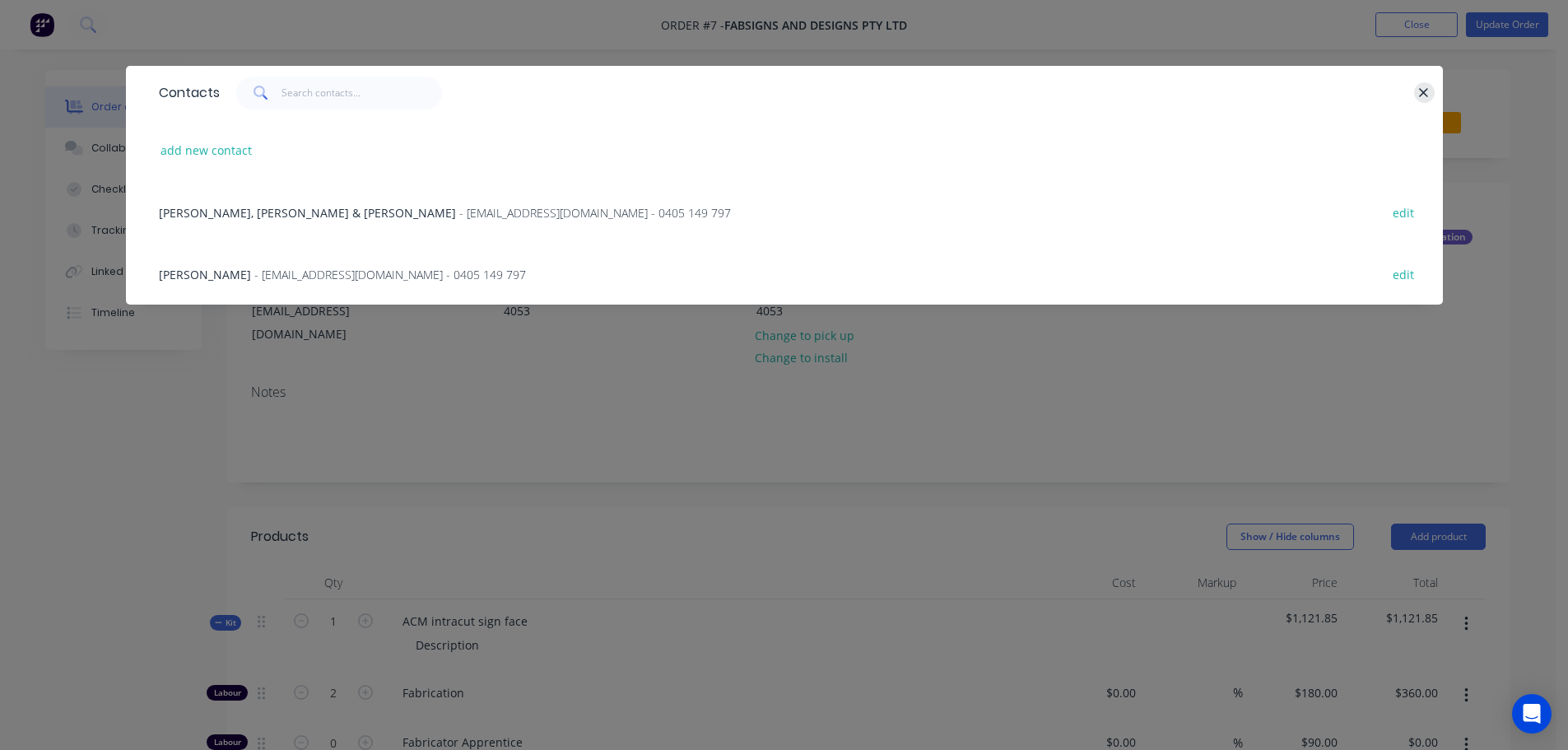
click at [1420, 86] on icon "button" at bounding box center [1423, 93] width 10 height 15
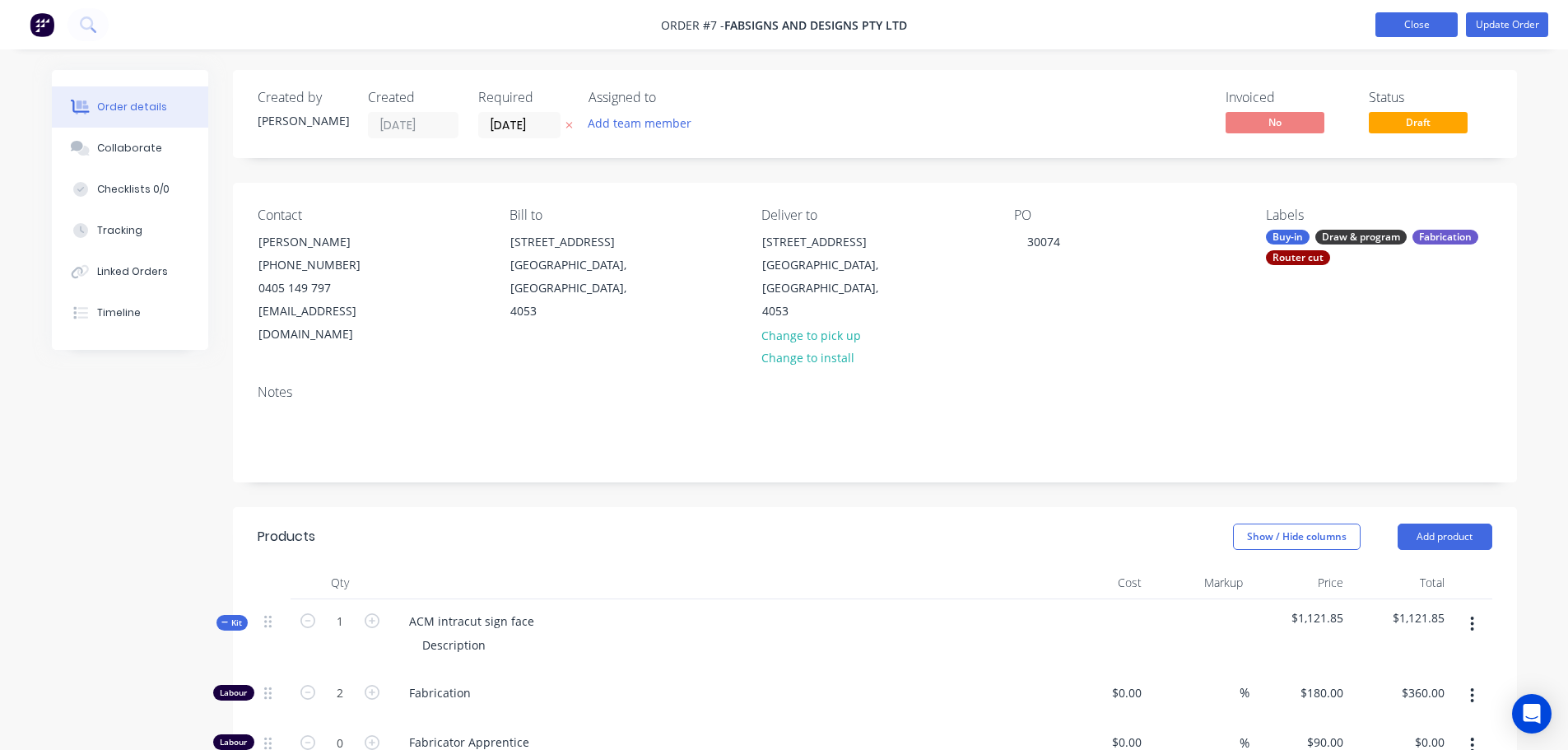
click at [1399, 22] on button "Close" at bounding box center [1416, 24] width 82 height 25
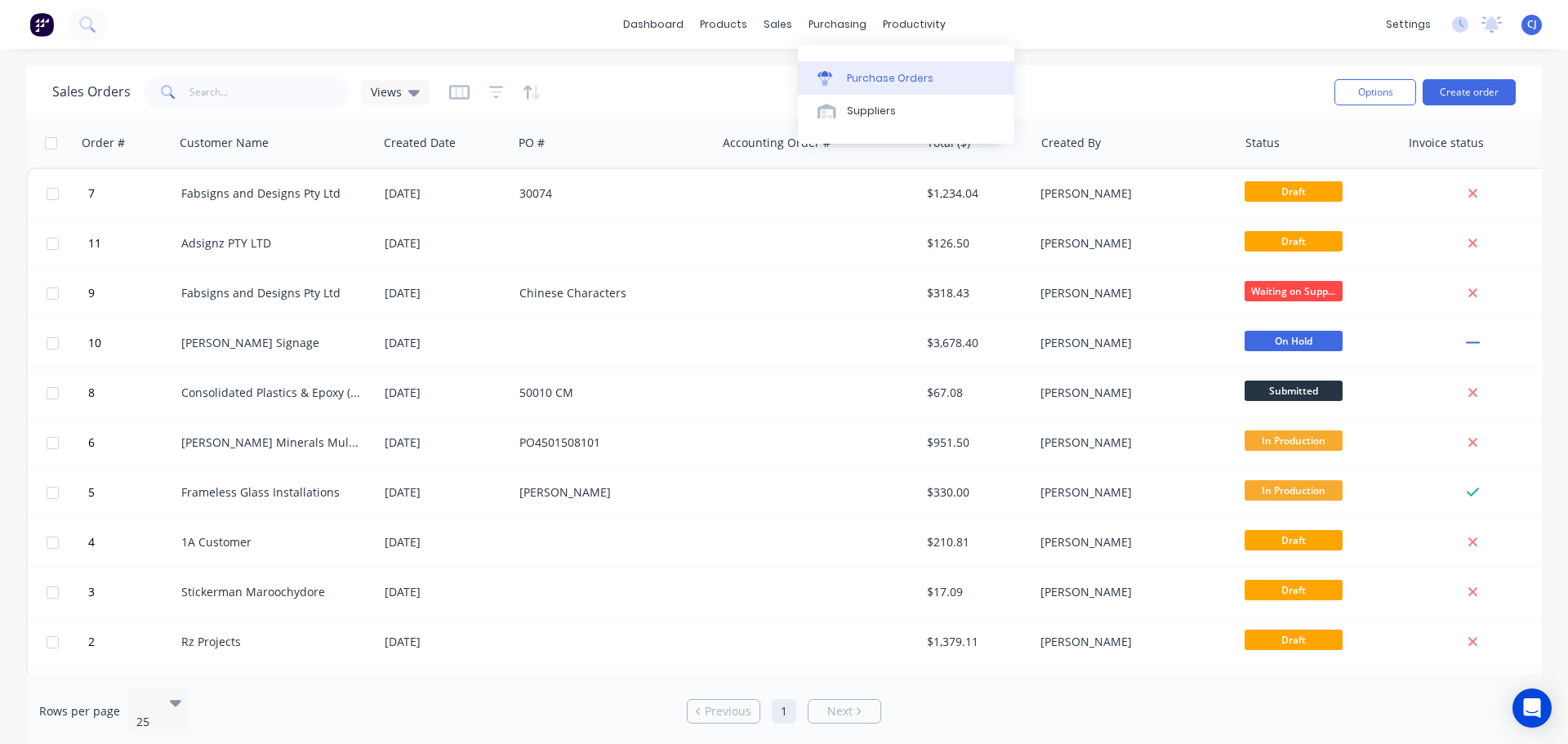
click at [855, 78] on div "Purchase Orders" at bounding box center [891, 78] width 87 height 14
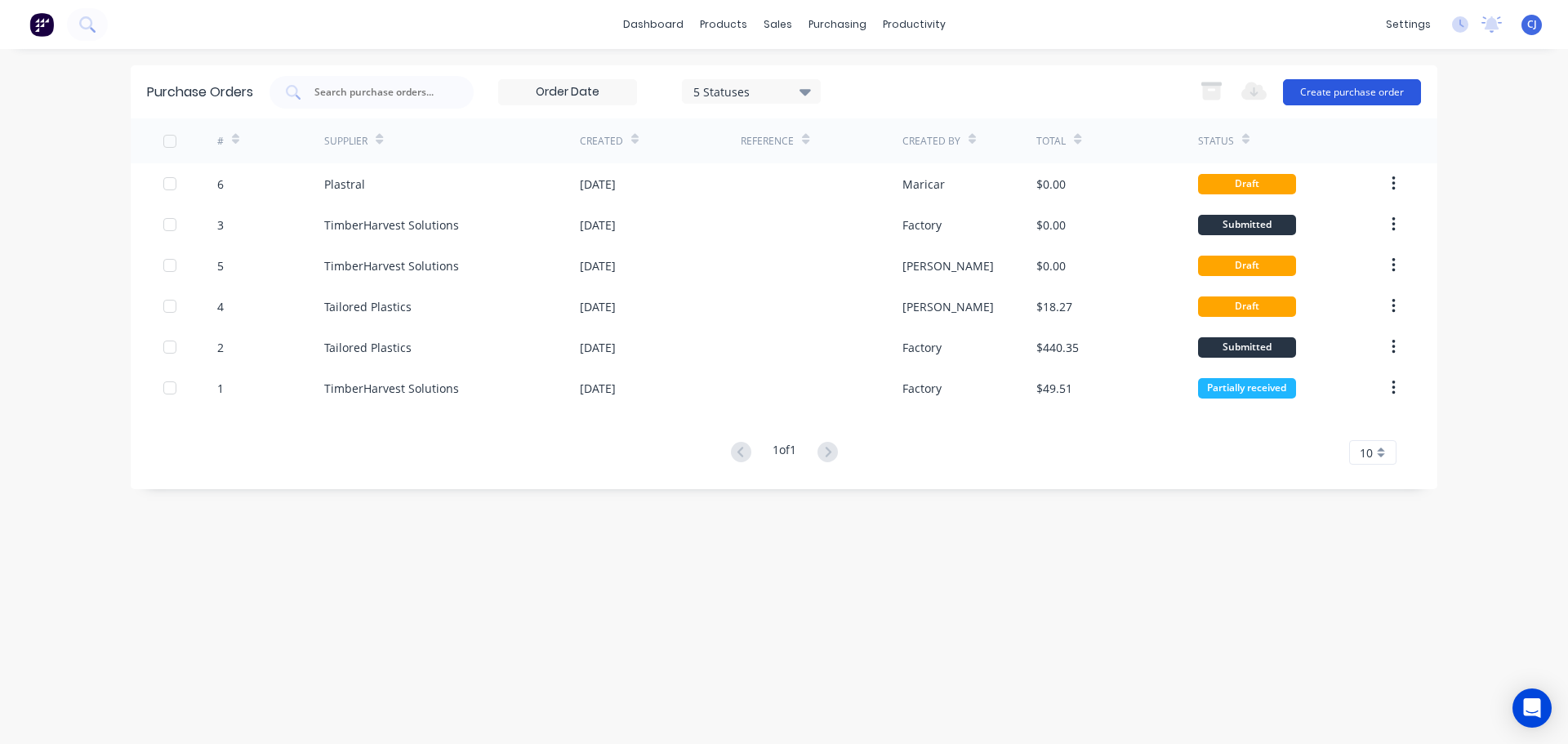
click at [1355, 93] on button "Create purchase order" at bounding box center [1352, 92] width 138 height 26
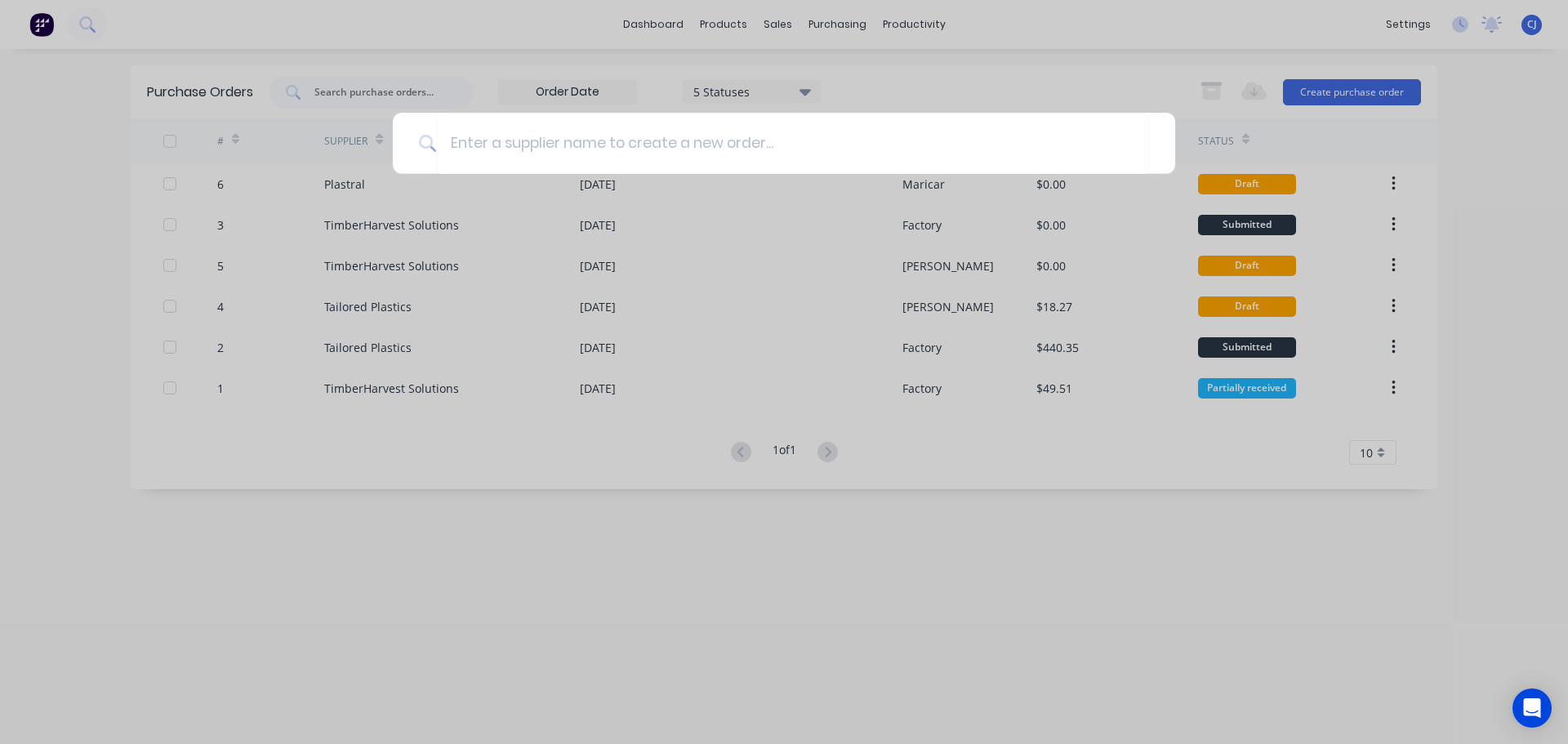
click at [496, 313] on div at bounding box center [784, 372] width 1568 height 744
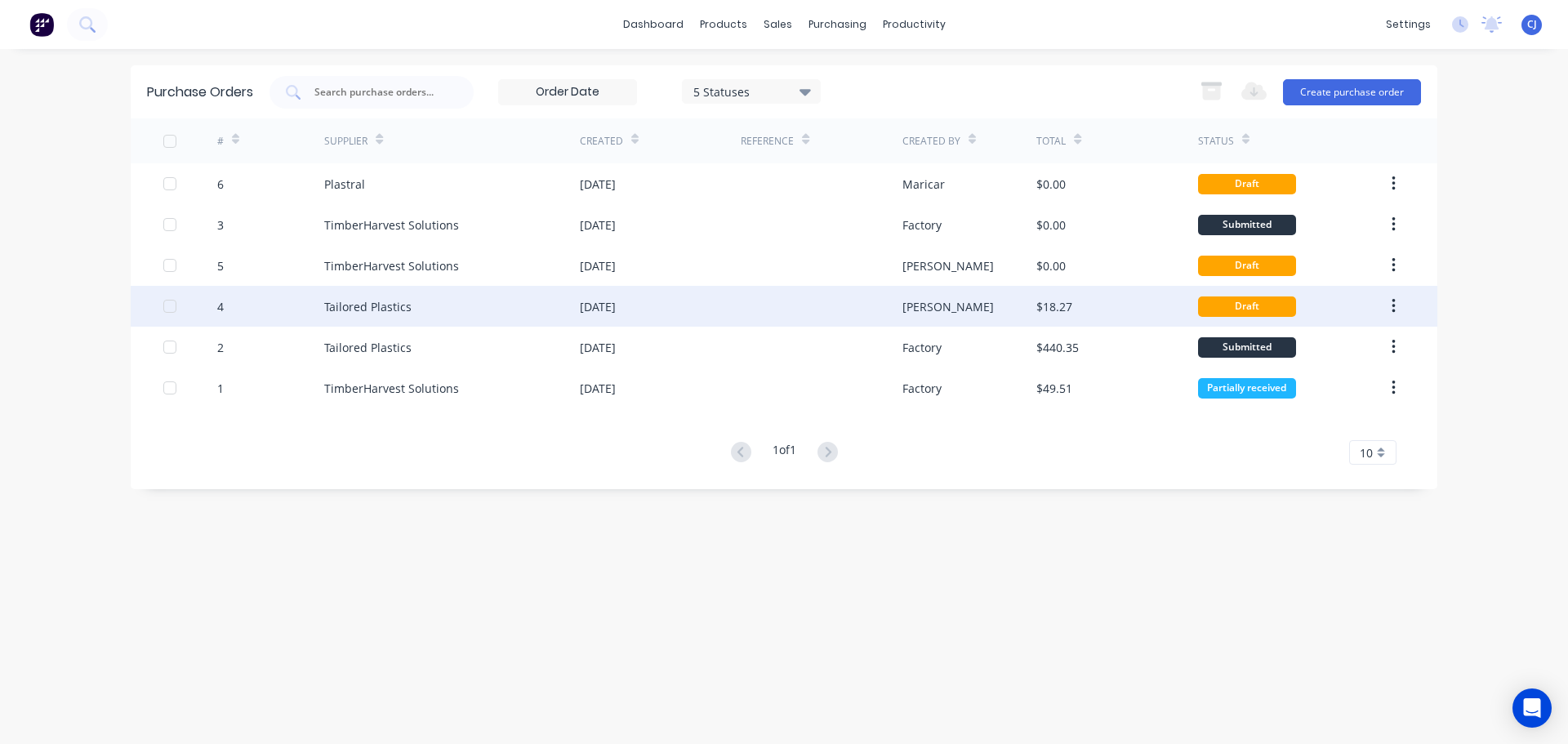
click at [422, 306] on div "Tailored Plastics" at bounding box center [452, 306] width 255 height 41
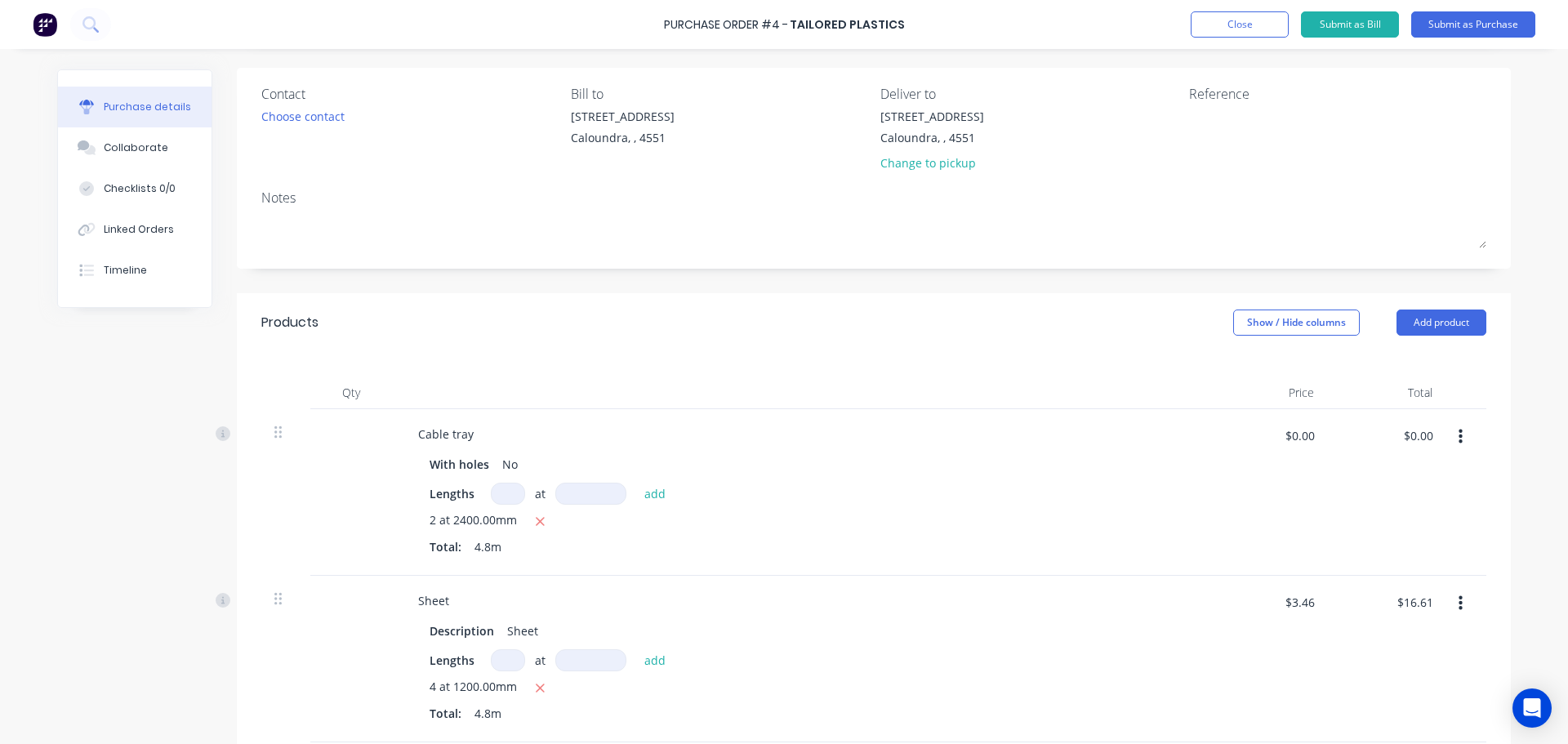
scroll to position [47, 0]
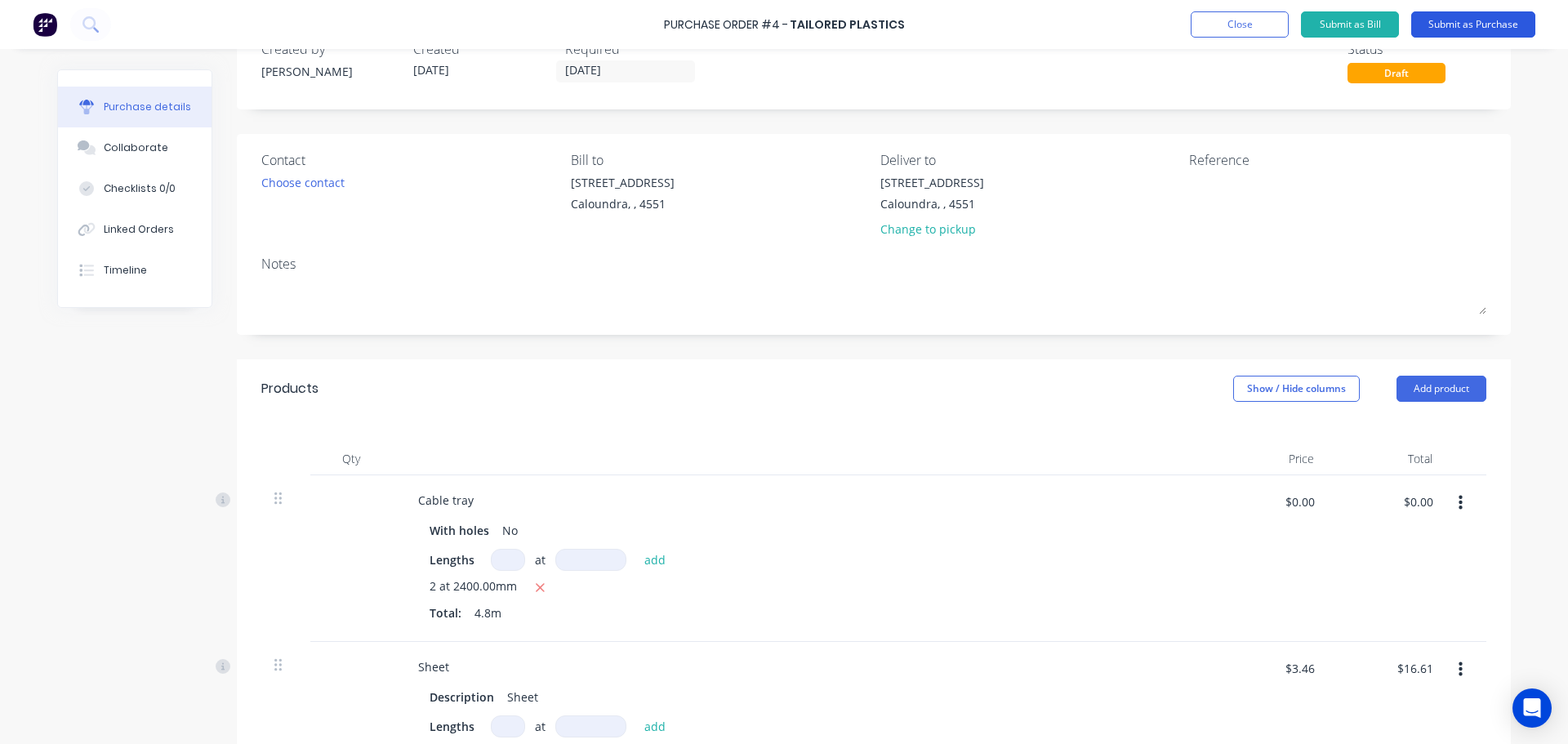
click at [1456, 19] on button "Submit as Purchase" at bounding box center [1474, 24] width 124 height 26
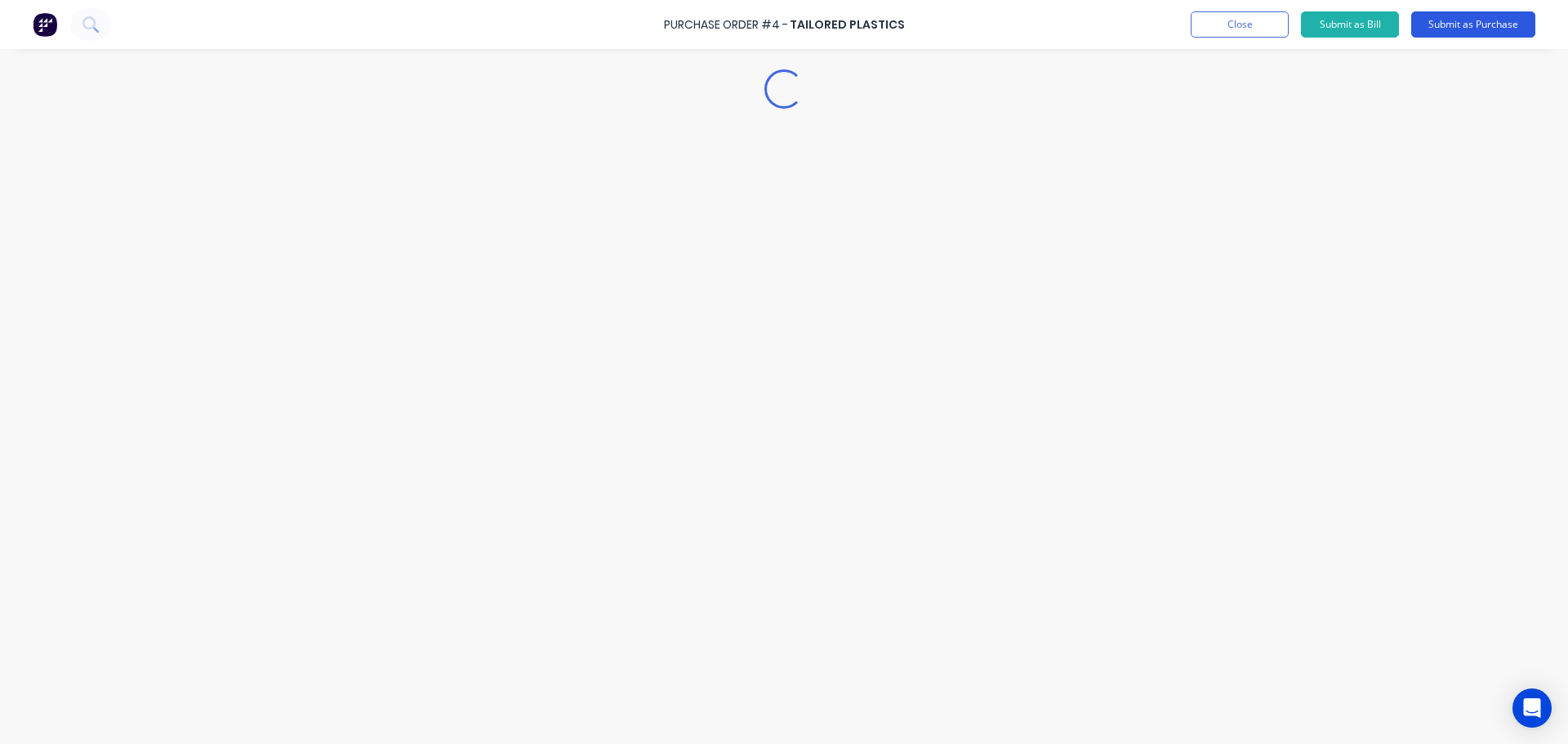
scroll to position [0, 0]
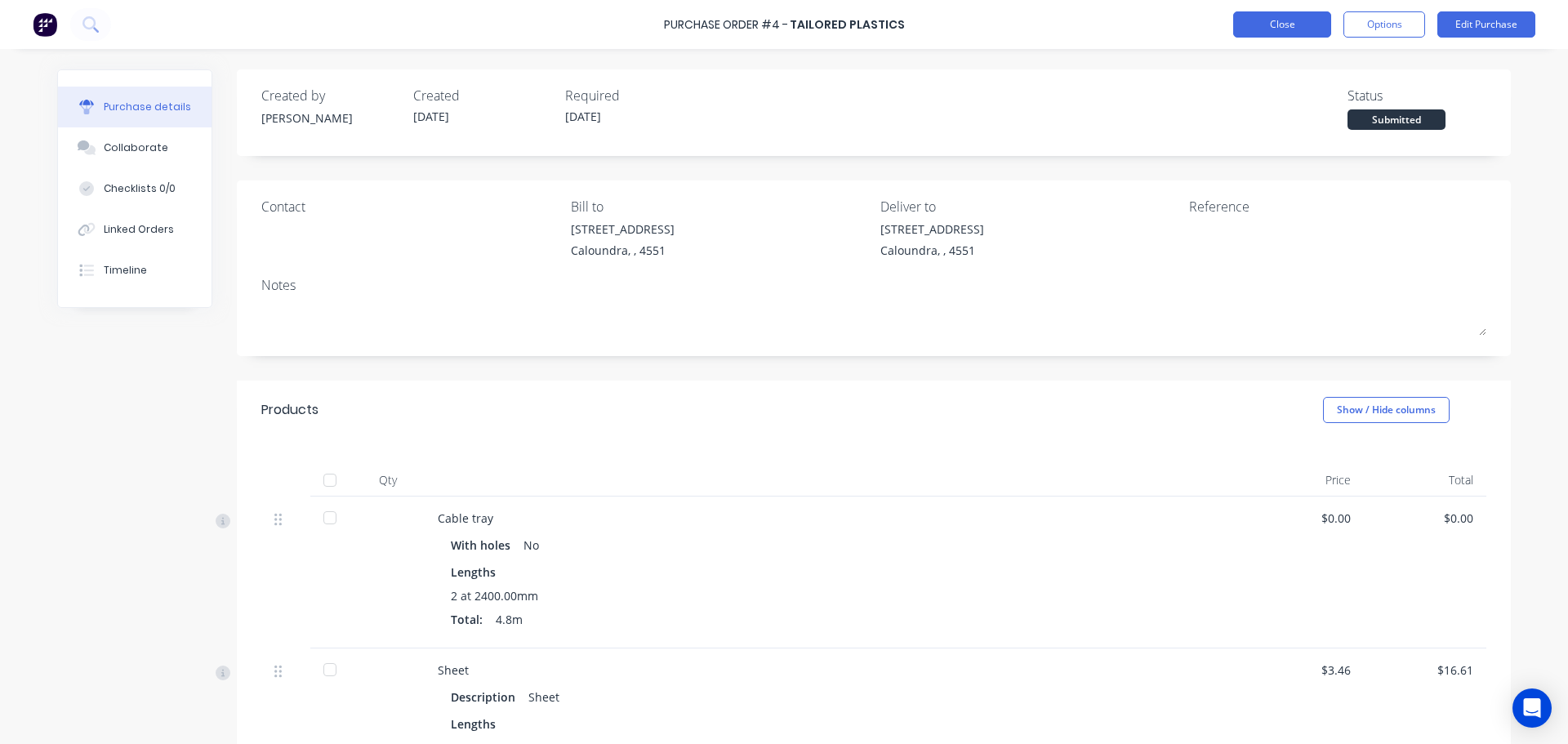
click at [1274, 18] on button "Close" at bounding box center [1282, 24] width 98 height 26
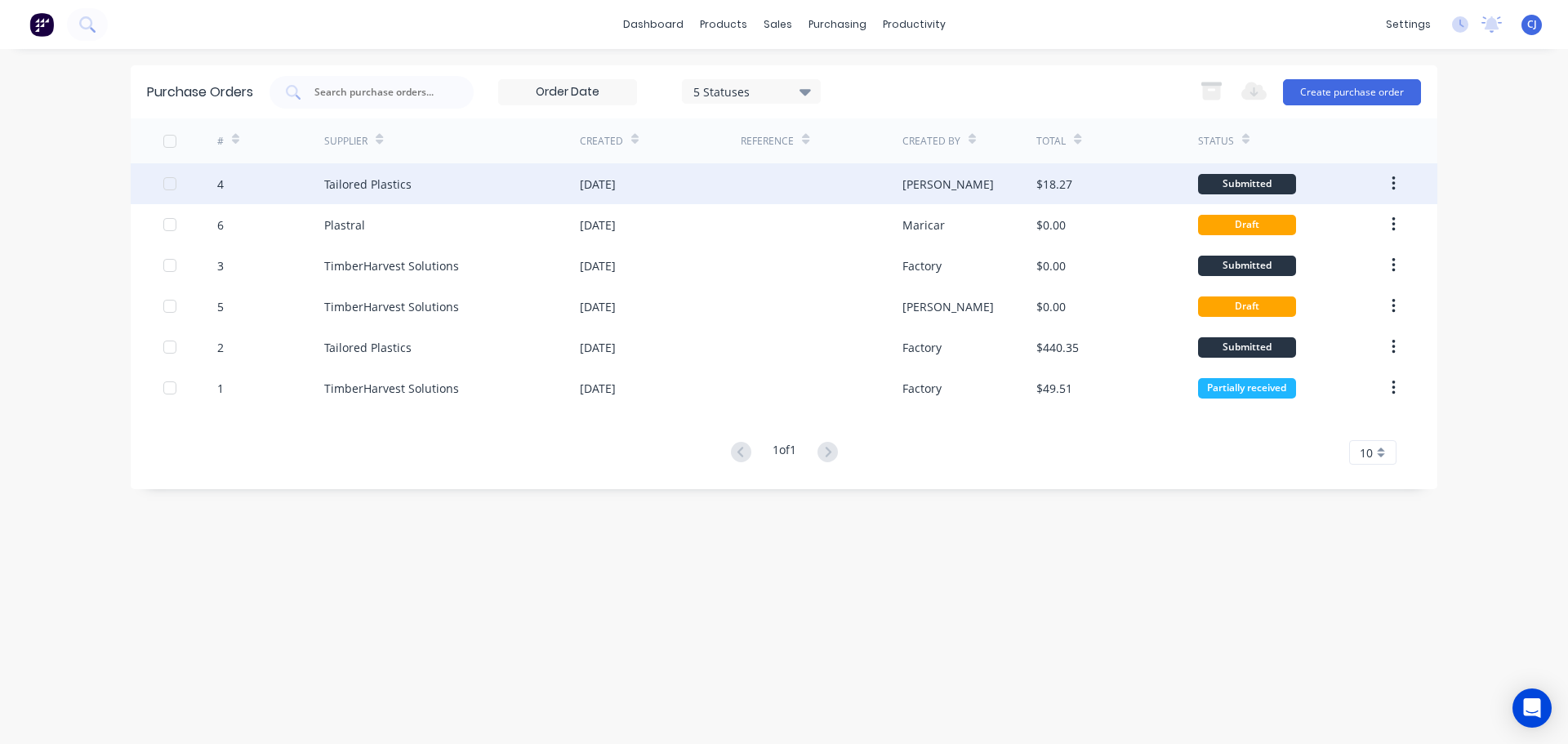
click at [948, 182] on div "Steven" at bounding box center [970, 184] width 134 height 41
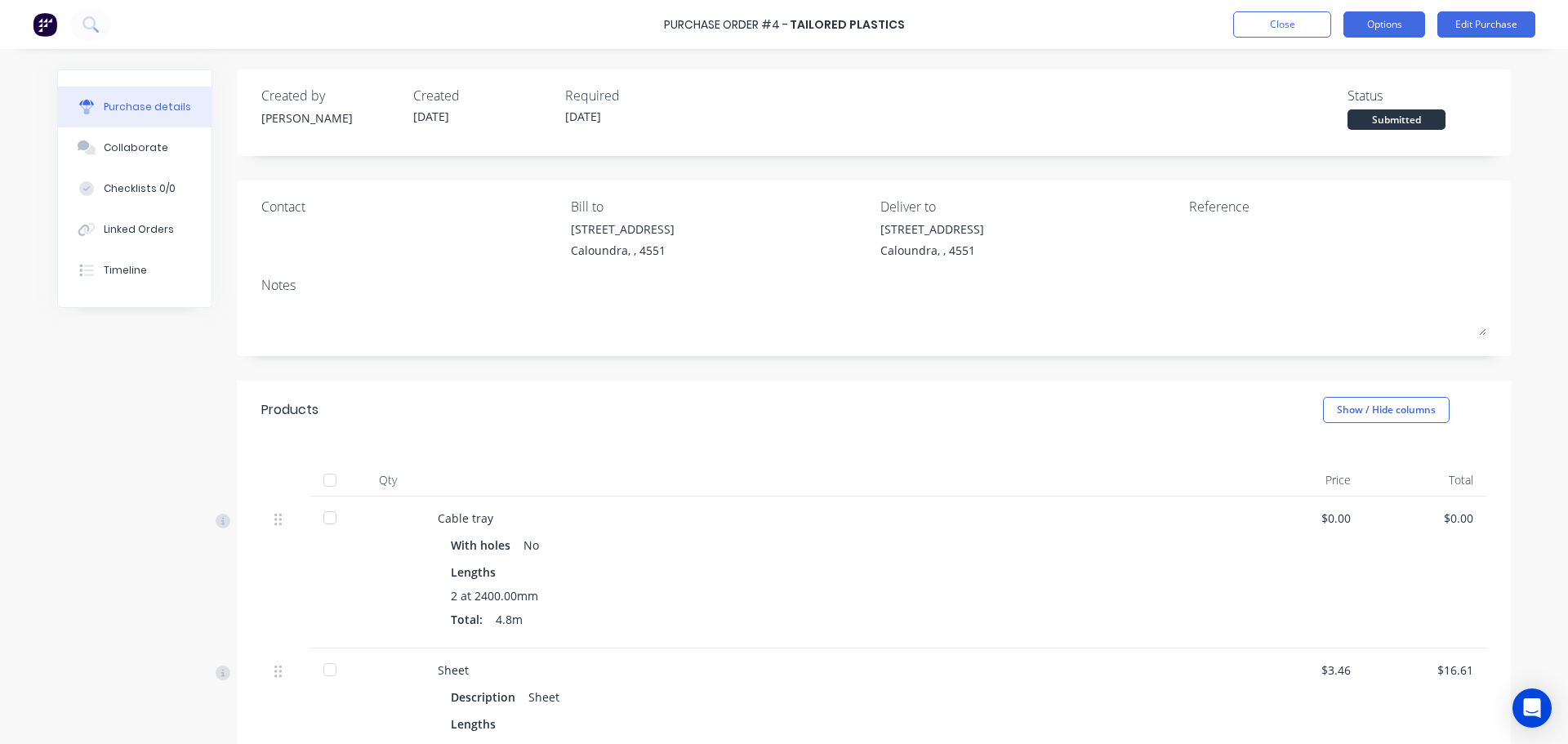
click at [1390, 24] on button "Options" at bounding box center [1384, 24] width 82 height 26
click at [1233, 92] on div "Created by Steven Created 10/04/25 Required 09/04/25 Status Submitted" at bounding box center [874, 108] width 1225 height 44
click at [1284, 25] on button "Close" at bounding box center [1282, 24] width 98 height 26
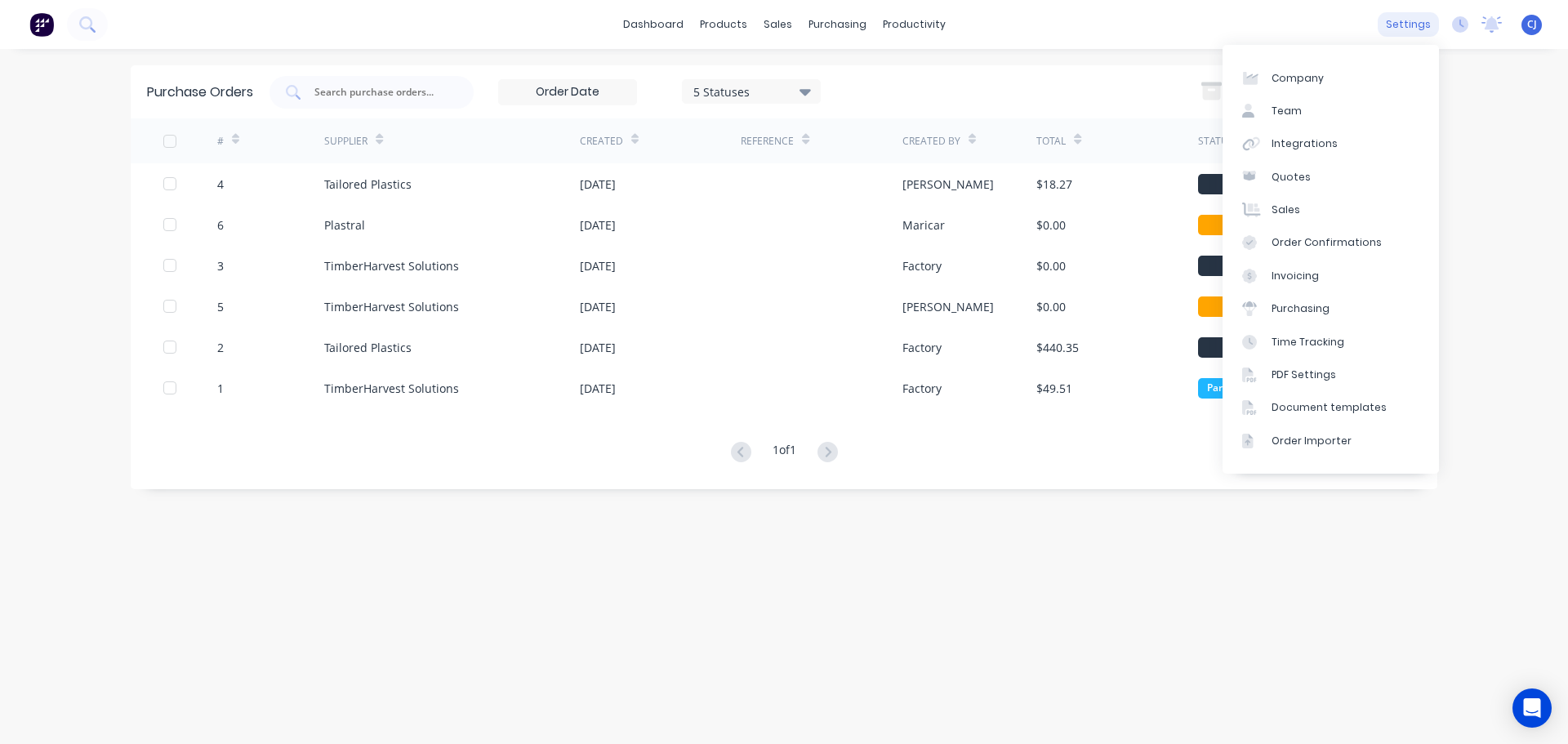
click at [1405, 21] on div "settings" at bounding box center [1409, 24] width 61 height 25
click at [1479, 336] on div "dashboard products sales purchasing productivity dashboard products Product Cat…" at bounding box center [784, 372] width 1568 height 744
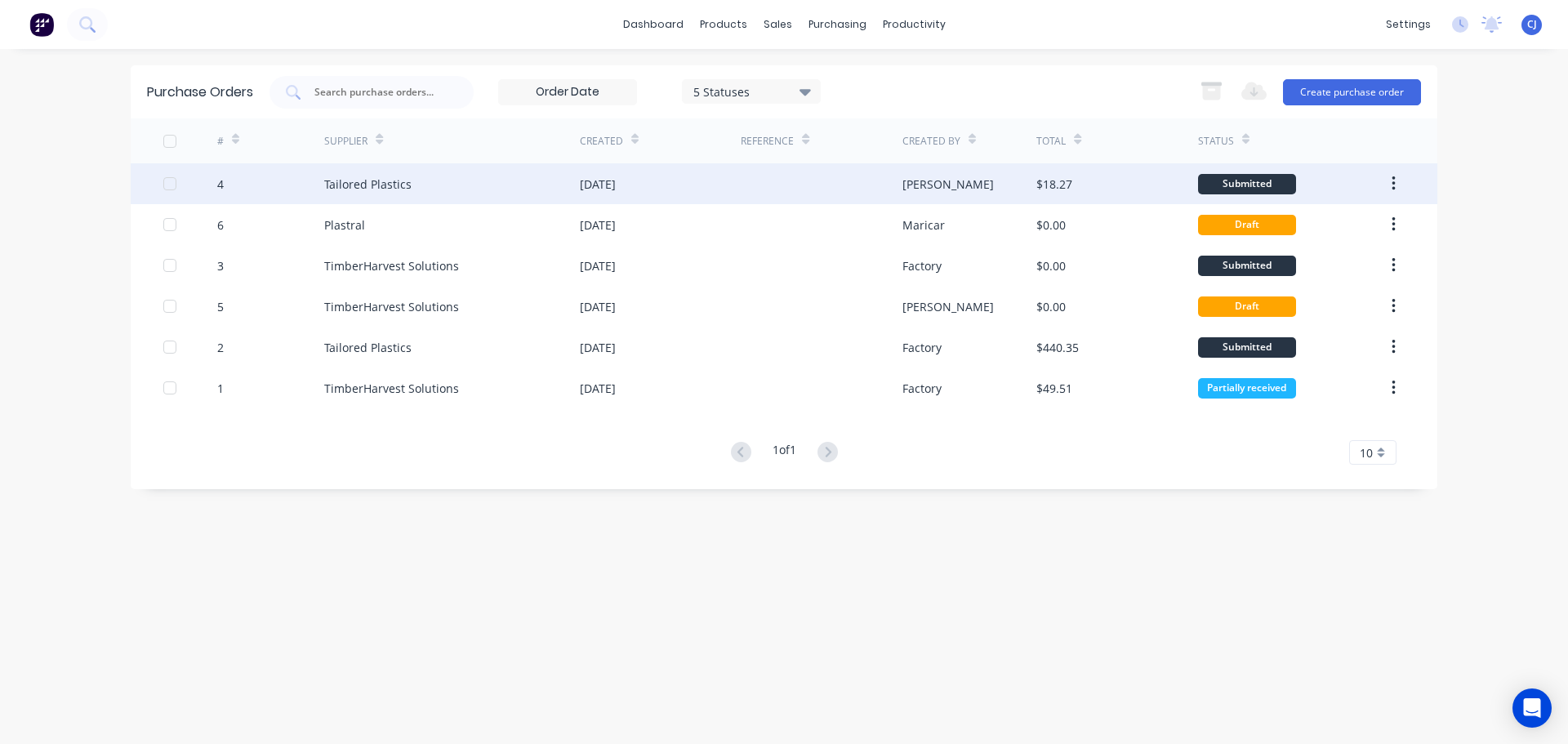
click at [1129, 185] on div "$18.27" at bounding box center [1116, 184] width 161 height 41
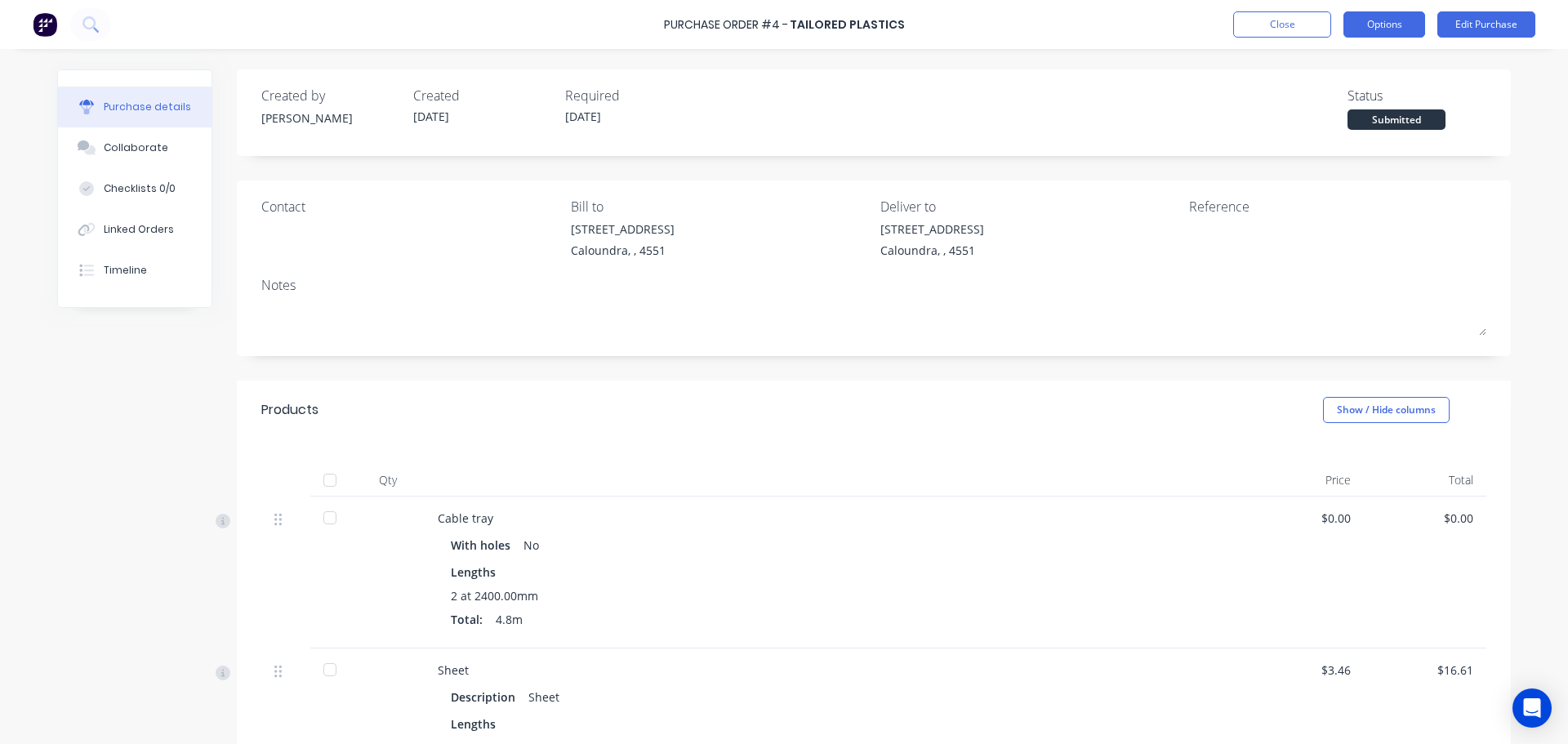
click at [1389, 17] on button "Options" at bounding box center [1384, 24] width 82 height 26
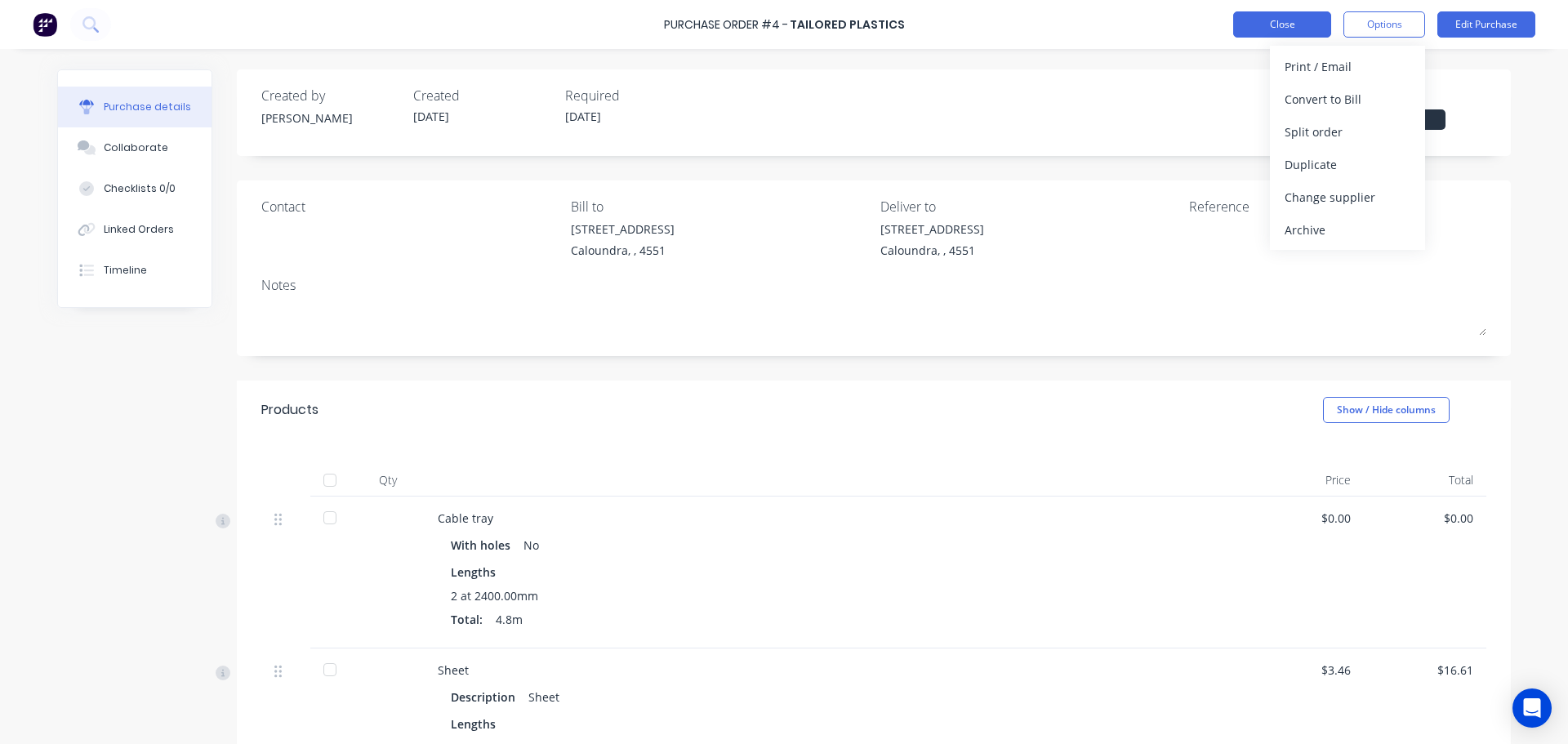
click at [1271, 26] on button "Close" at bounding box center [1282, 24] width 98 height 26
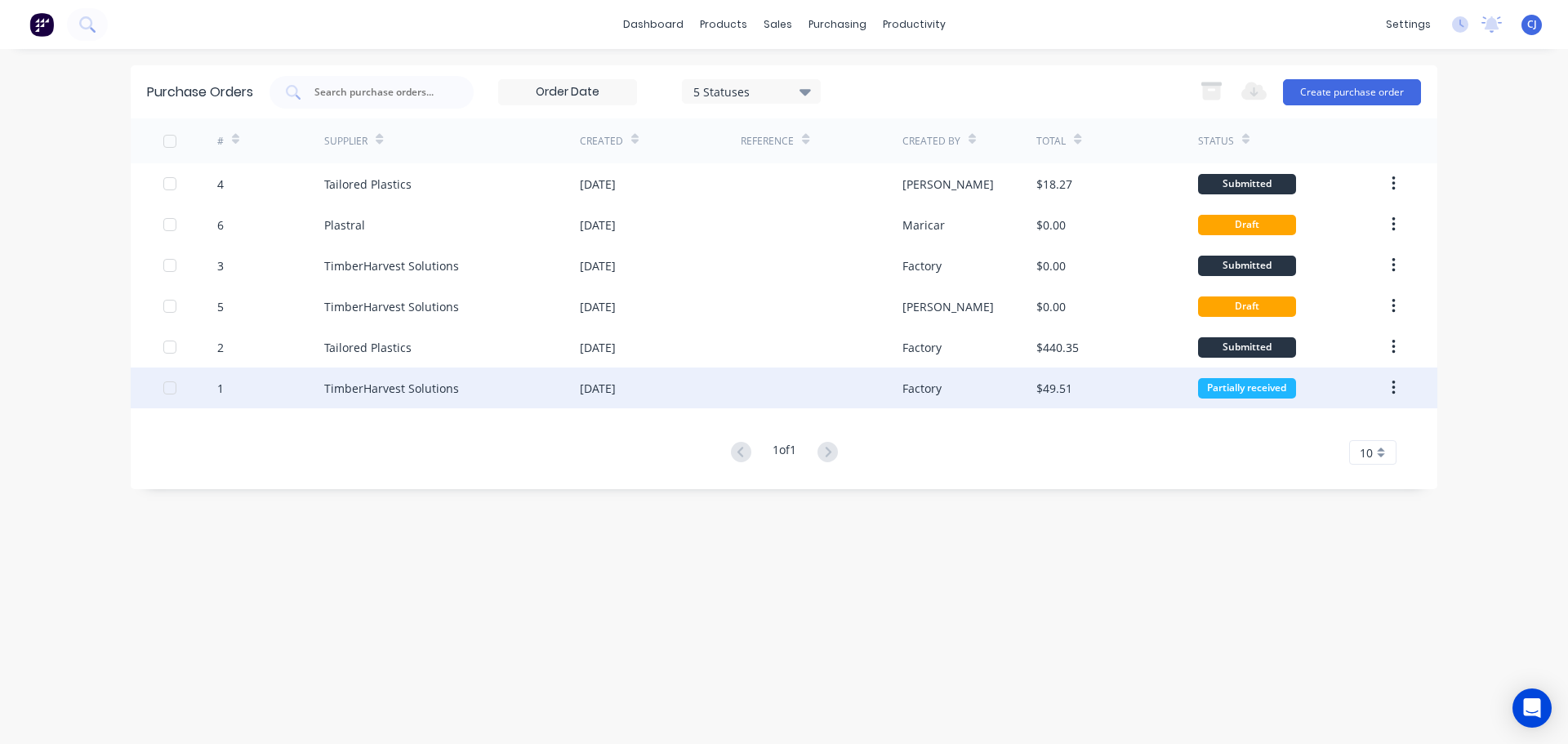
click at [1253, 389] on div "Partially received" at bounding box center [1246, 389] width 98 height 20
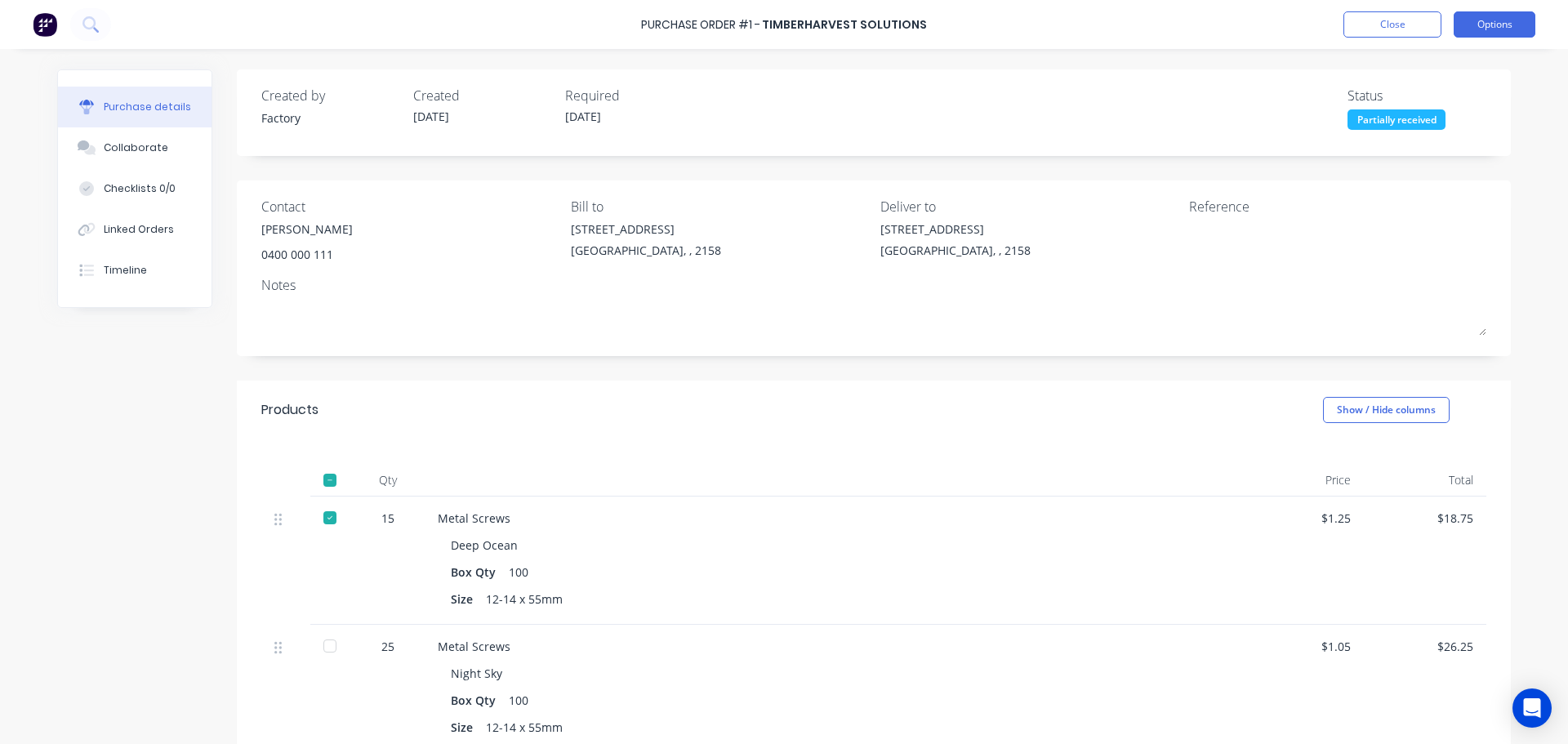
click at [1477, 20] on button "Options" at bounding box center [1495, 24] width 82 height 26
click at [1393, 20] on button "Close" at bounding box center [1392, 24] width 98 height 26
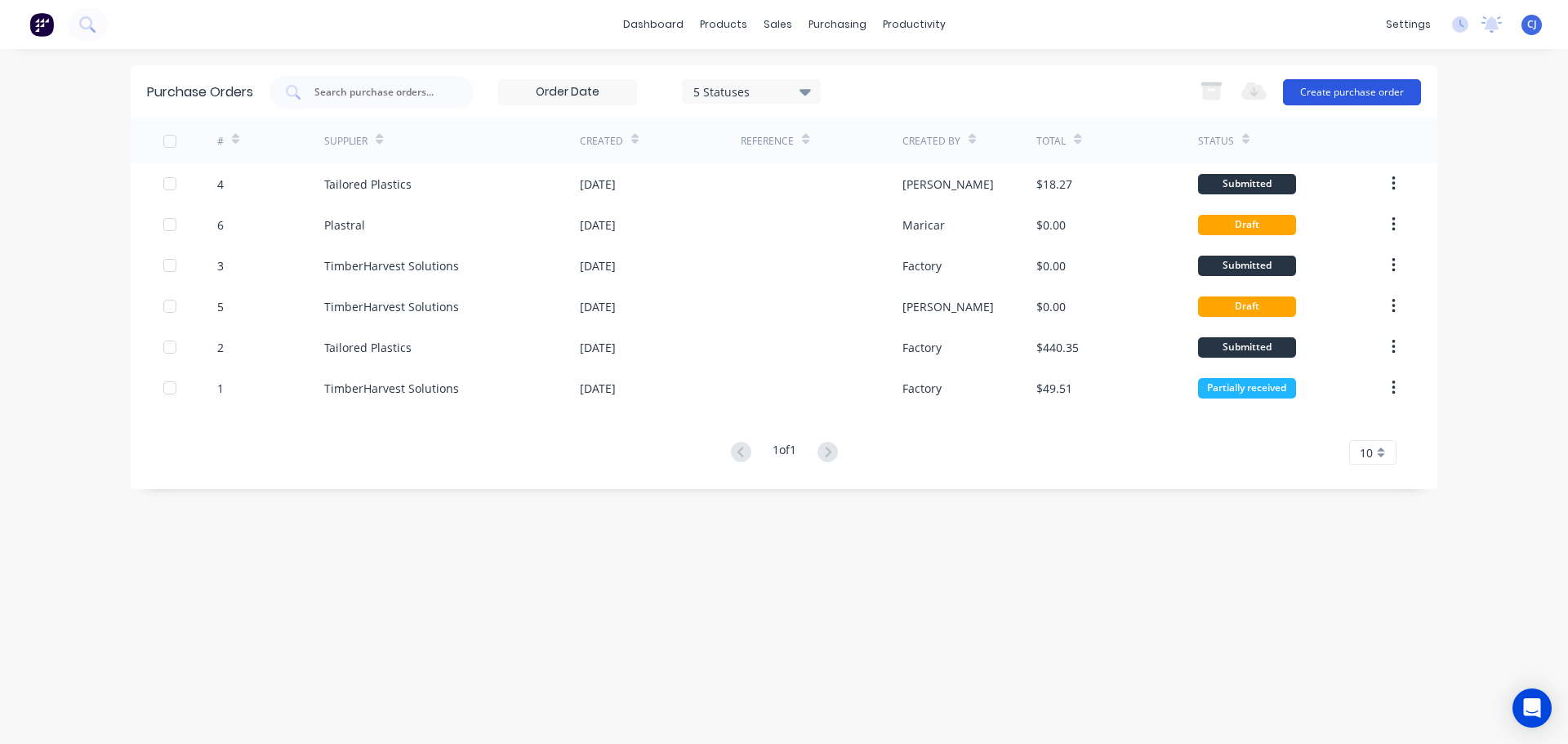
click at [1354, 84] on button "Create purchase order" at bounding box center [1352, 92] width 138 height 26
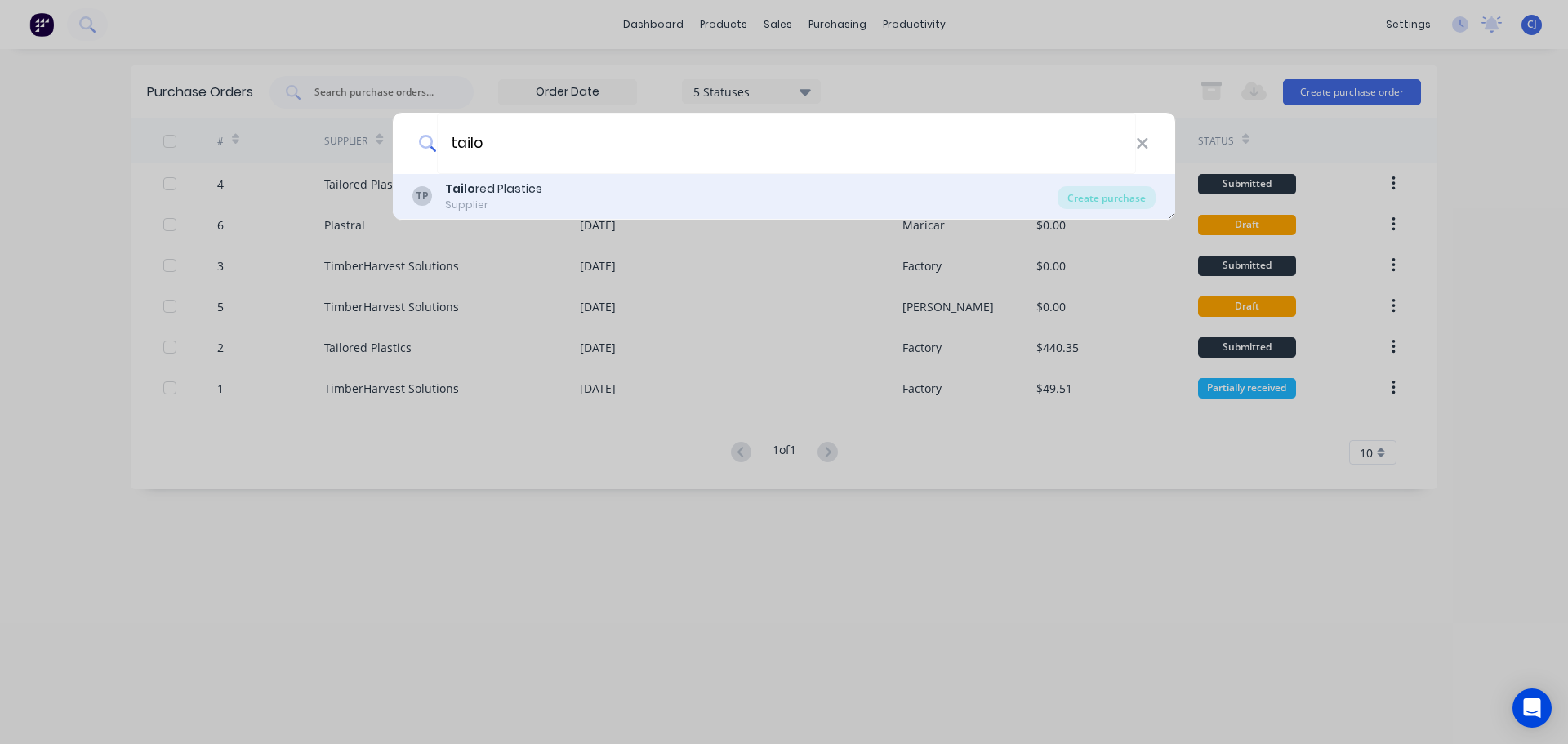
type input "tailo"
click at [584, 193] on div "TP Tailo red Plastics Supplier" at bounding box center [735, 196] width 645 height 31
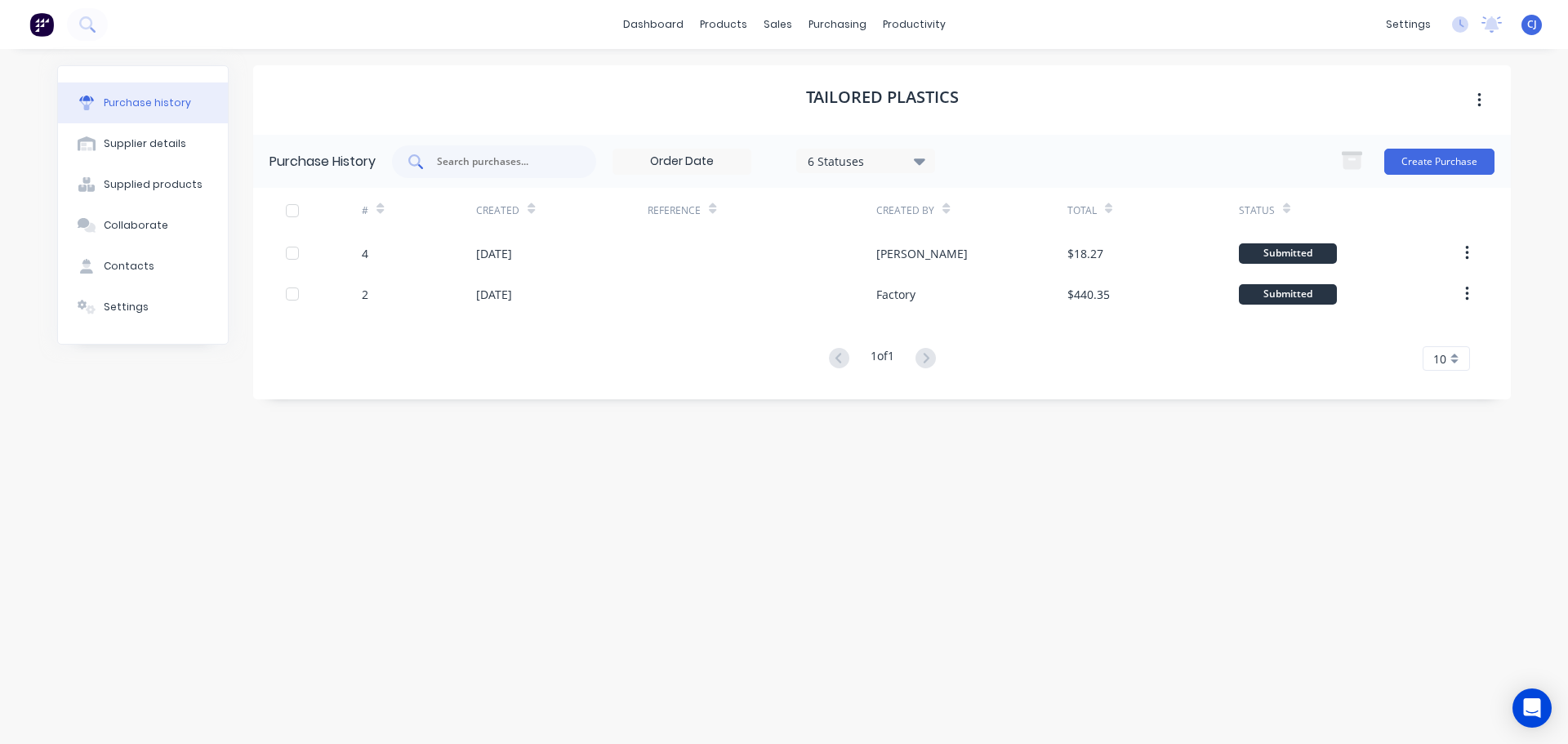
click at [481, 161] on input "text" at bounding box center [503, 161] width 135 height 16
click at [1434, 167] on button "Create Purchase" at bounding box center [1440, 162] width 111 height 26
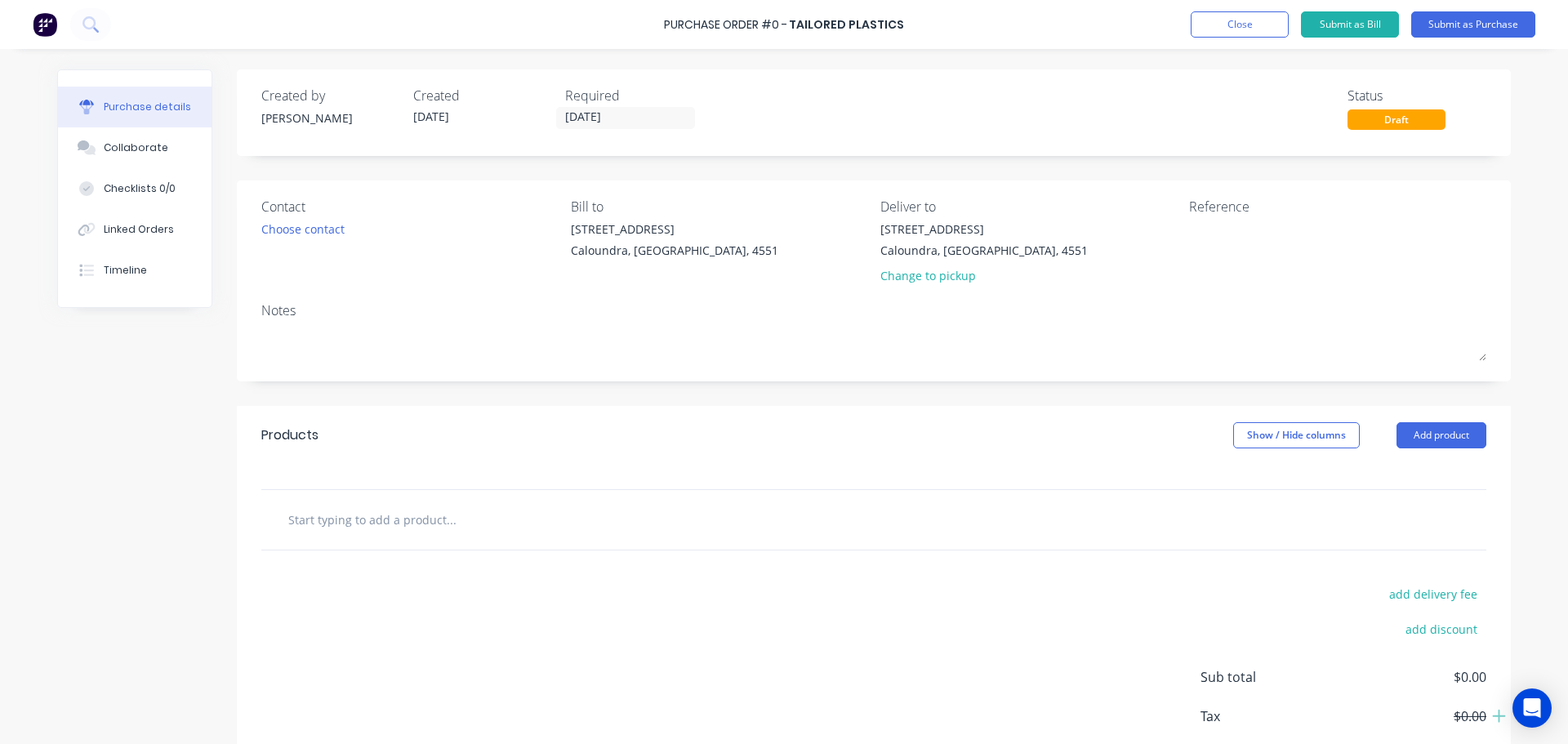
click at [421, 512] on input "text" at bounding box center [451, 519] width 327 height 32
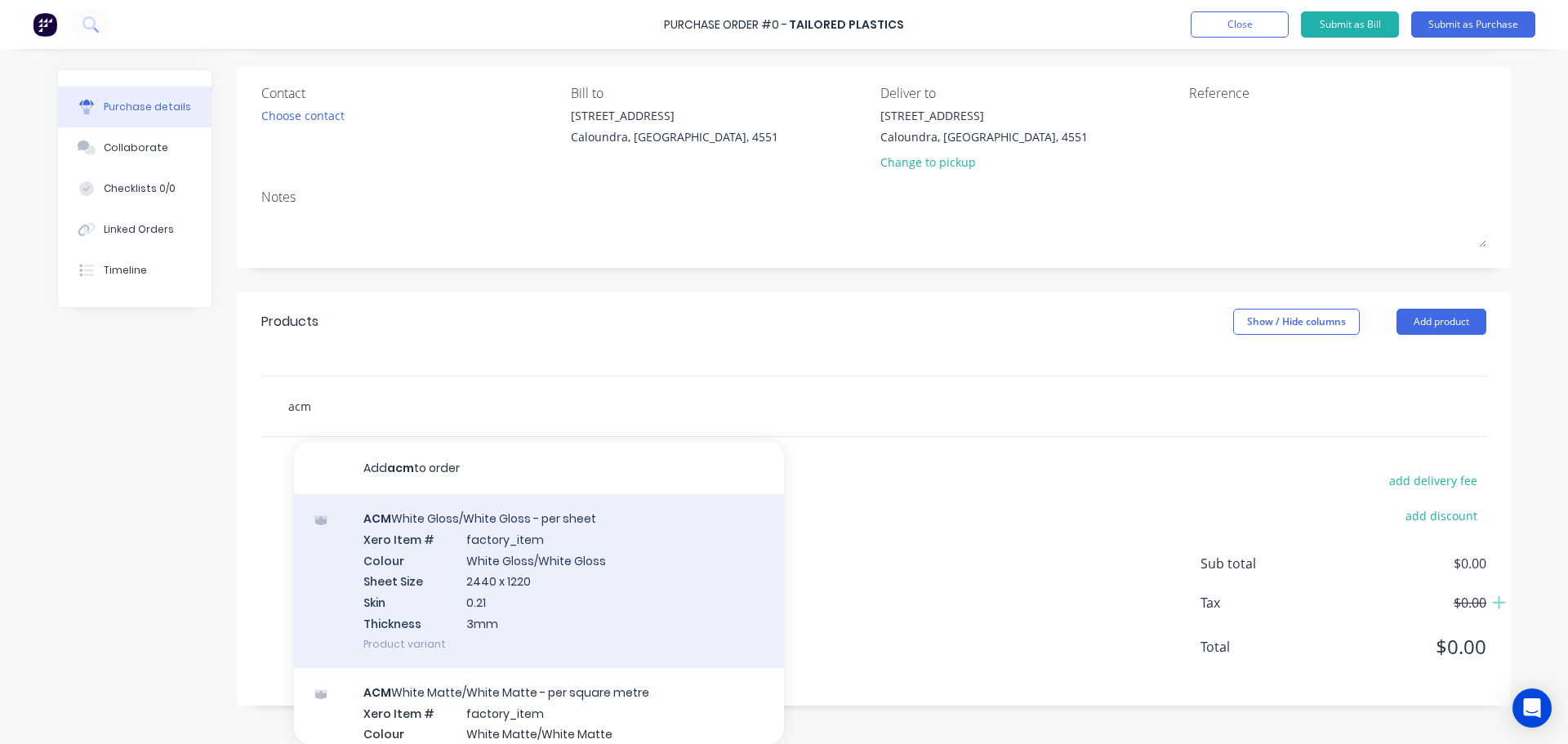
type input "acm"
click at [670, 544] on div "ACM White Gloss/White Gloss - per sheet Xero Item # factory_item Colour White G…" at bounding box center [539, 581] width 490 height 173
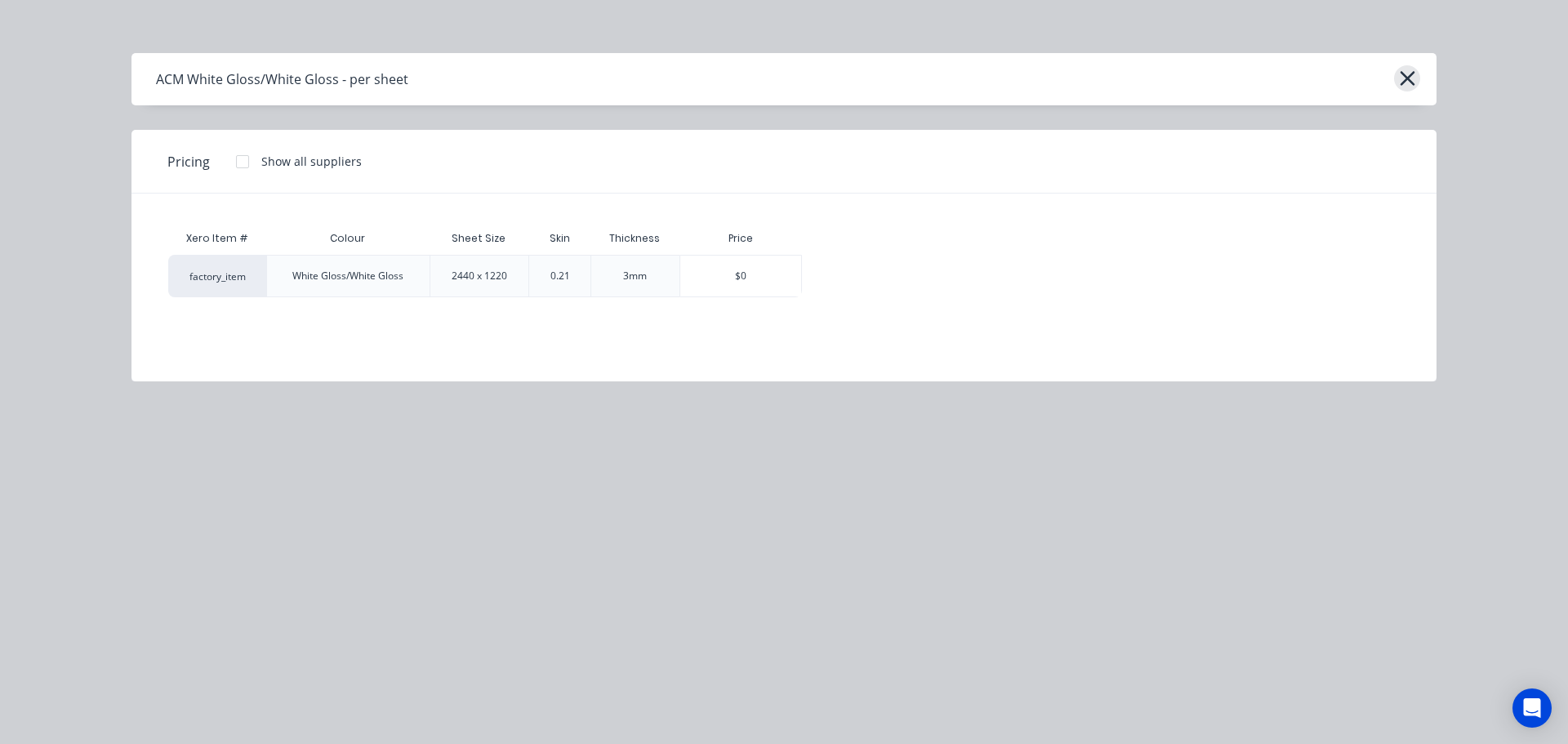
click at [1404, 80] on icon "button" at bounding box center [1408, 78] width 17 height 23
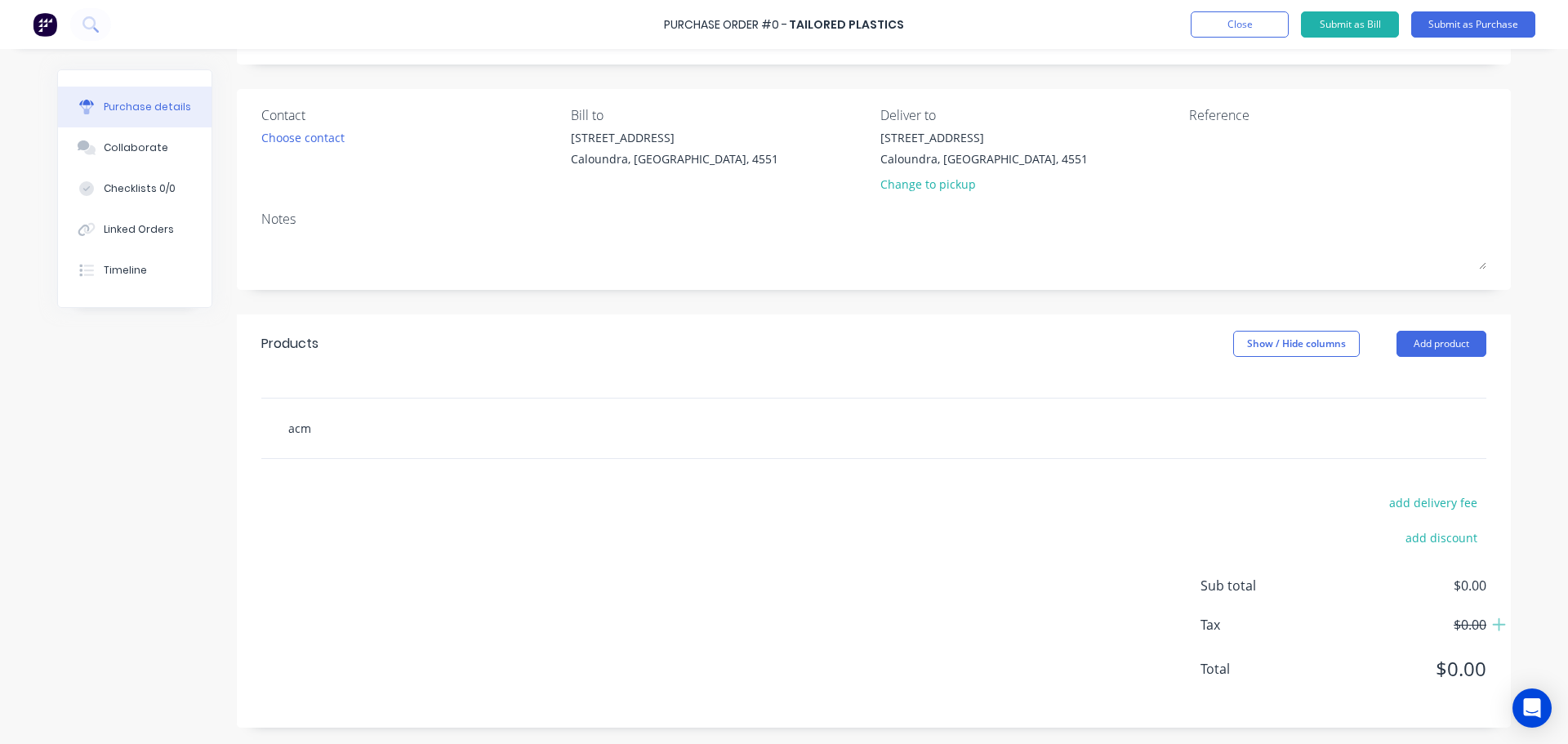
click at [400, 422] on div "acm" at bounding box center [874, 429] width 1225 height 60
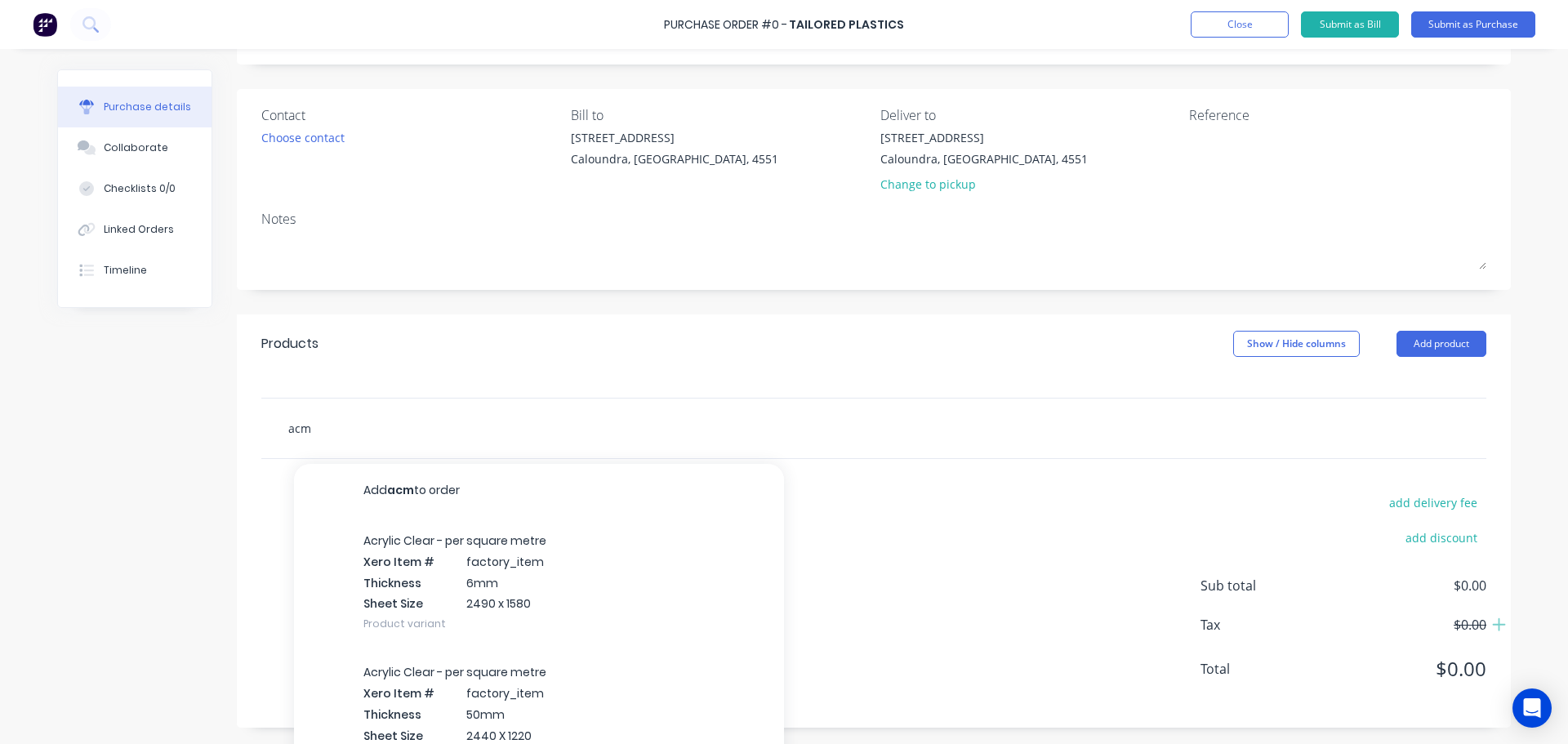
scroll to position [113, 0]
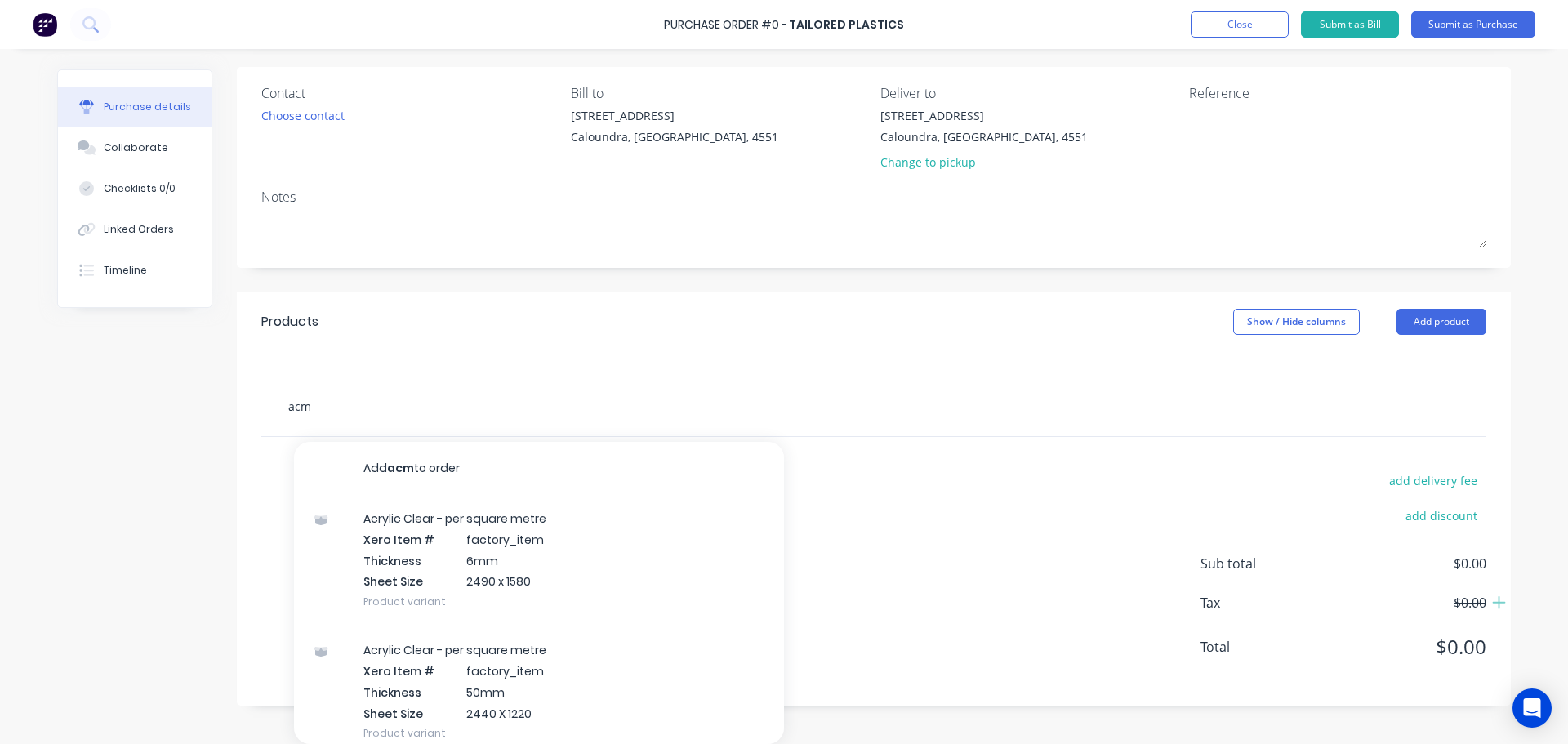
drag, startPoint x: 326, startPoint y: 411, endPoint x: 265, endPoint y: 400, distance: 62.0
click at [265, 400] on div "acm Add acm to order Acrylic Clear - per square metre Xero Item # factory_item …" at bounding box center [874, 406] width 1225 height 60
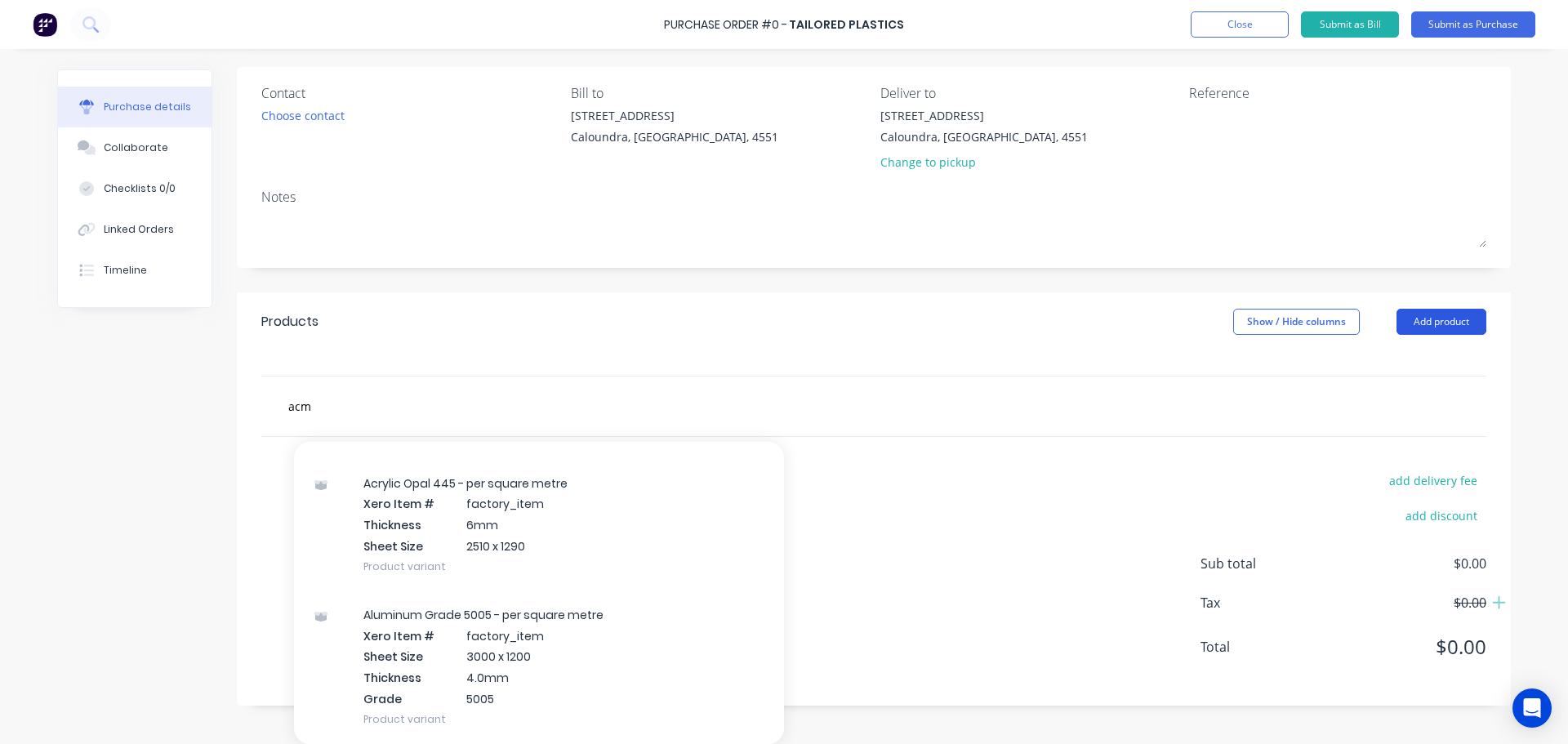
scroll to position [92, 0]
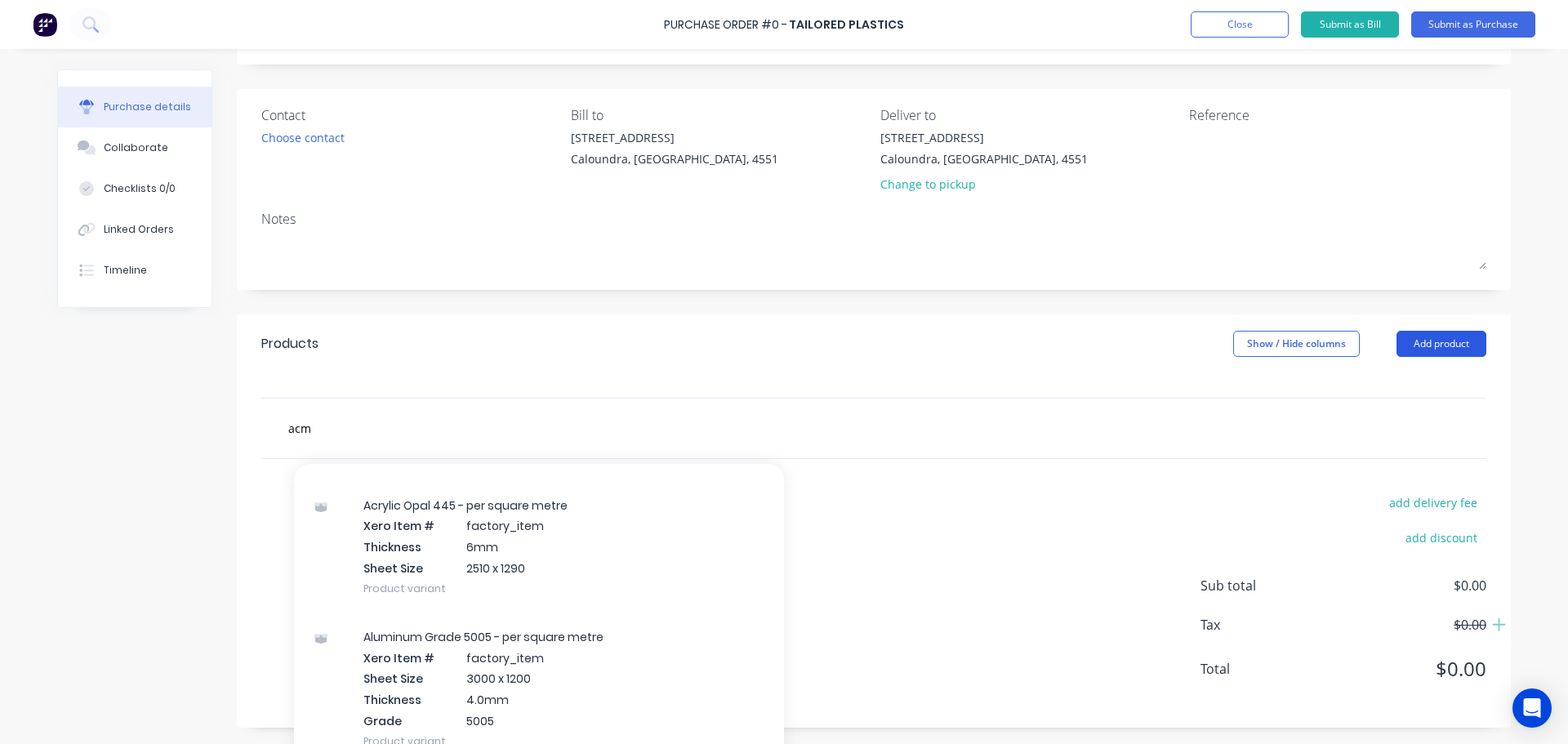
click at [1433, 320] on div "Products Show / Hide columns Add product" at bounding box center [874, 344] width 1274 height 59
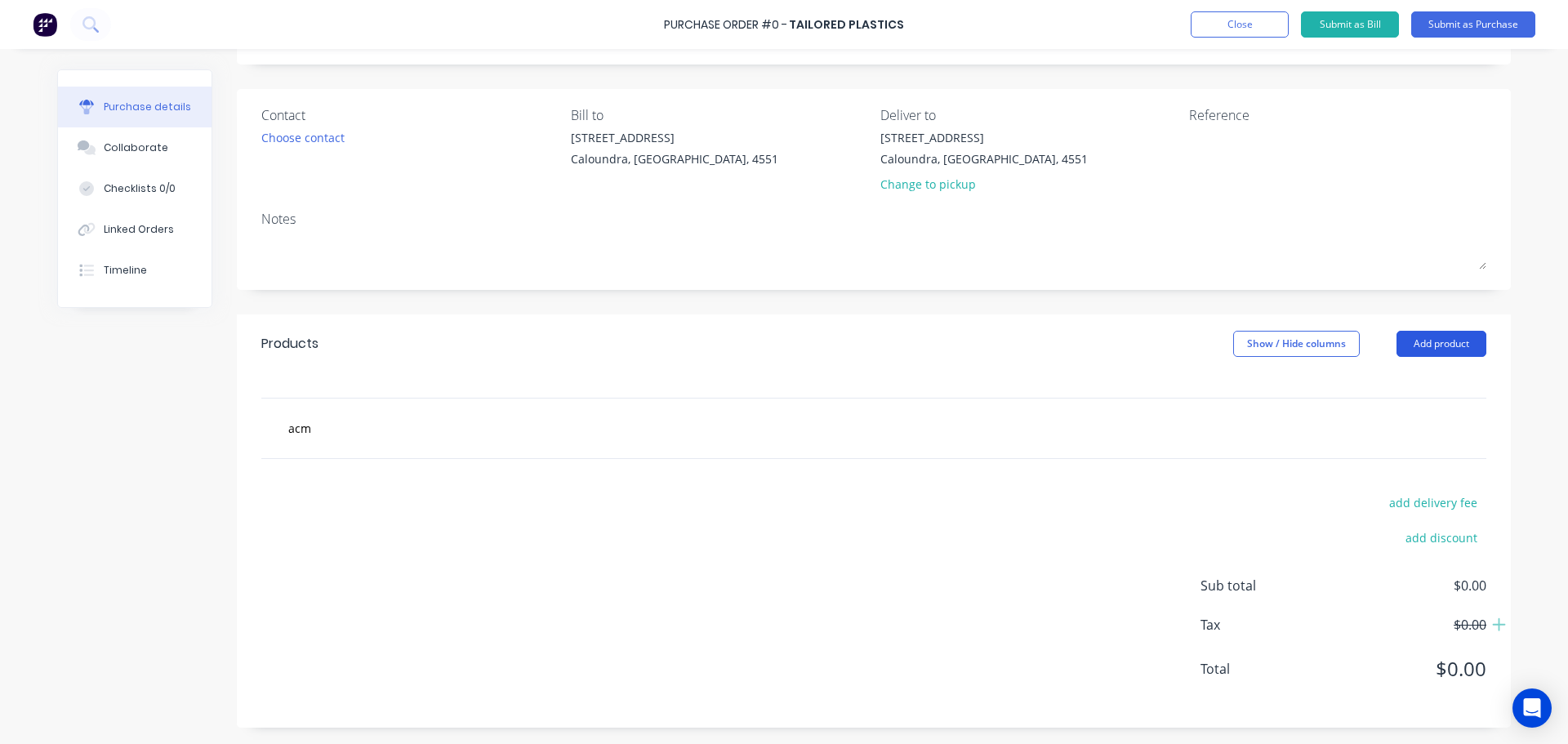
click at [1422, 343] on button "Add product" at bounding box center [1442, 344] width 90 height 26
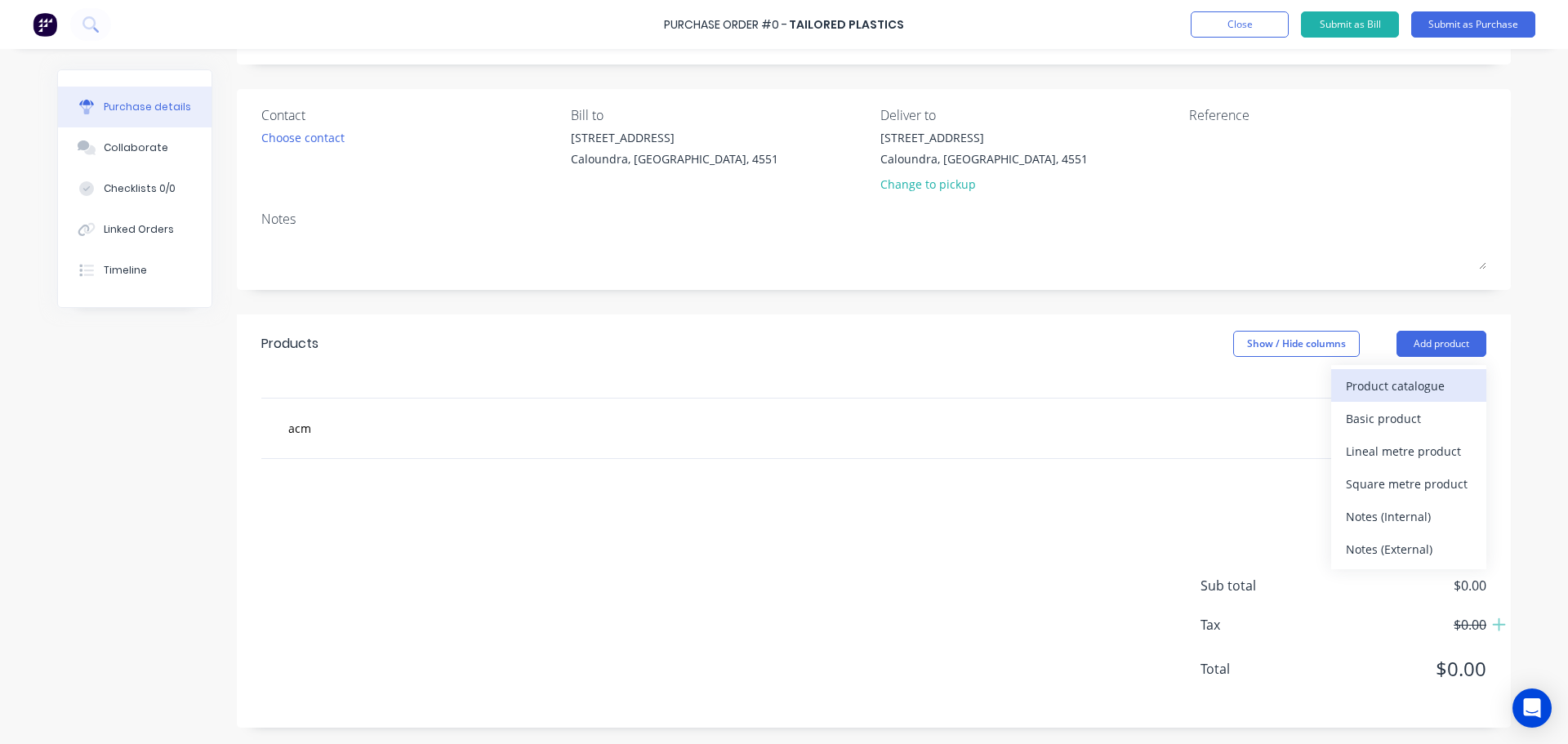
click at [1401, 393] on div "Product catalogue" at bounding box center [1409, 386] width 126 height 24
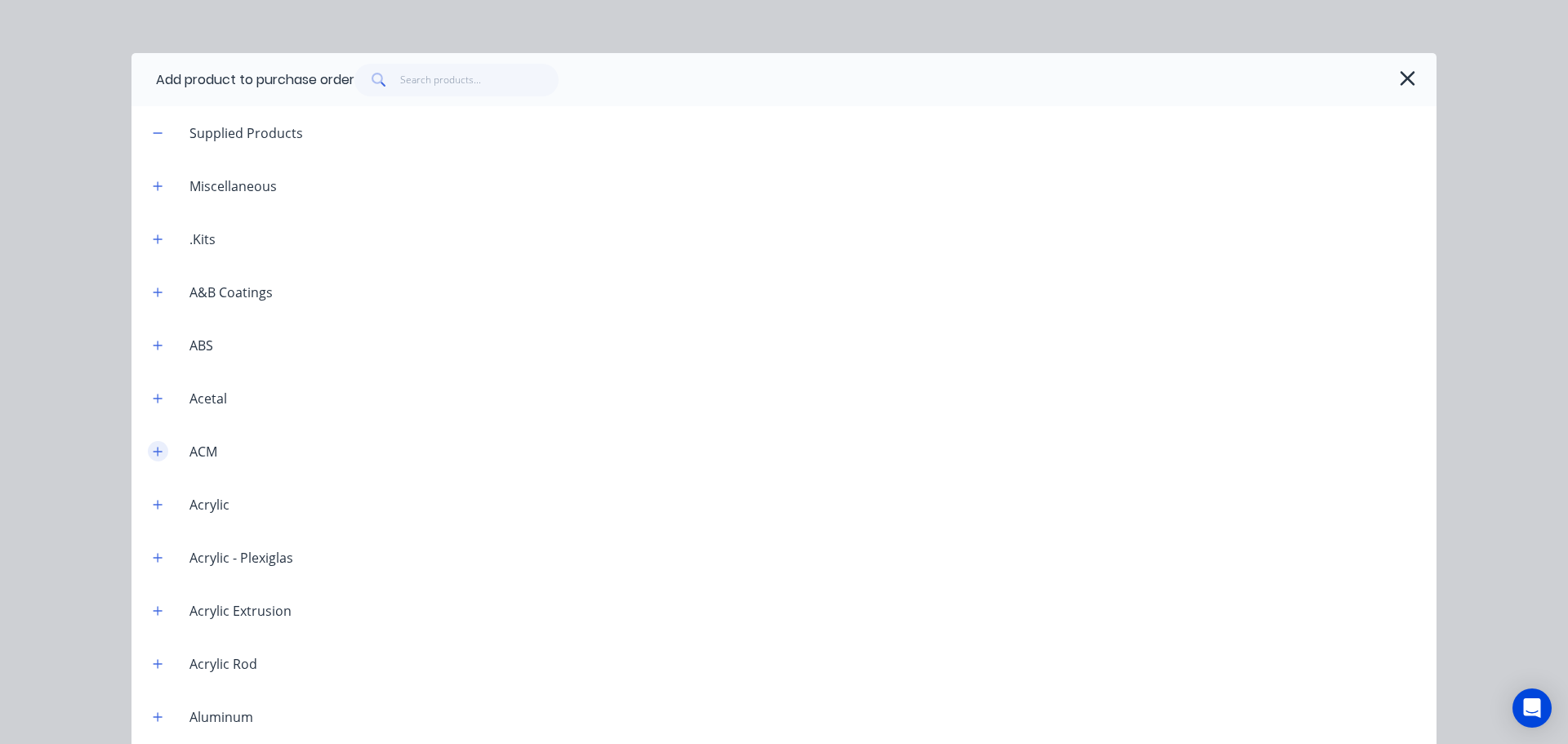
click at [153, 448] on icon "button" at bounding box center [158, 451] width 10 height 11
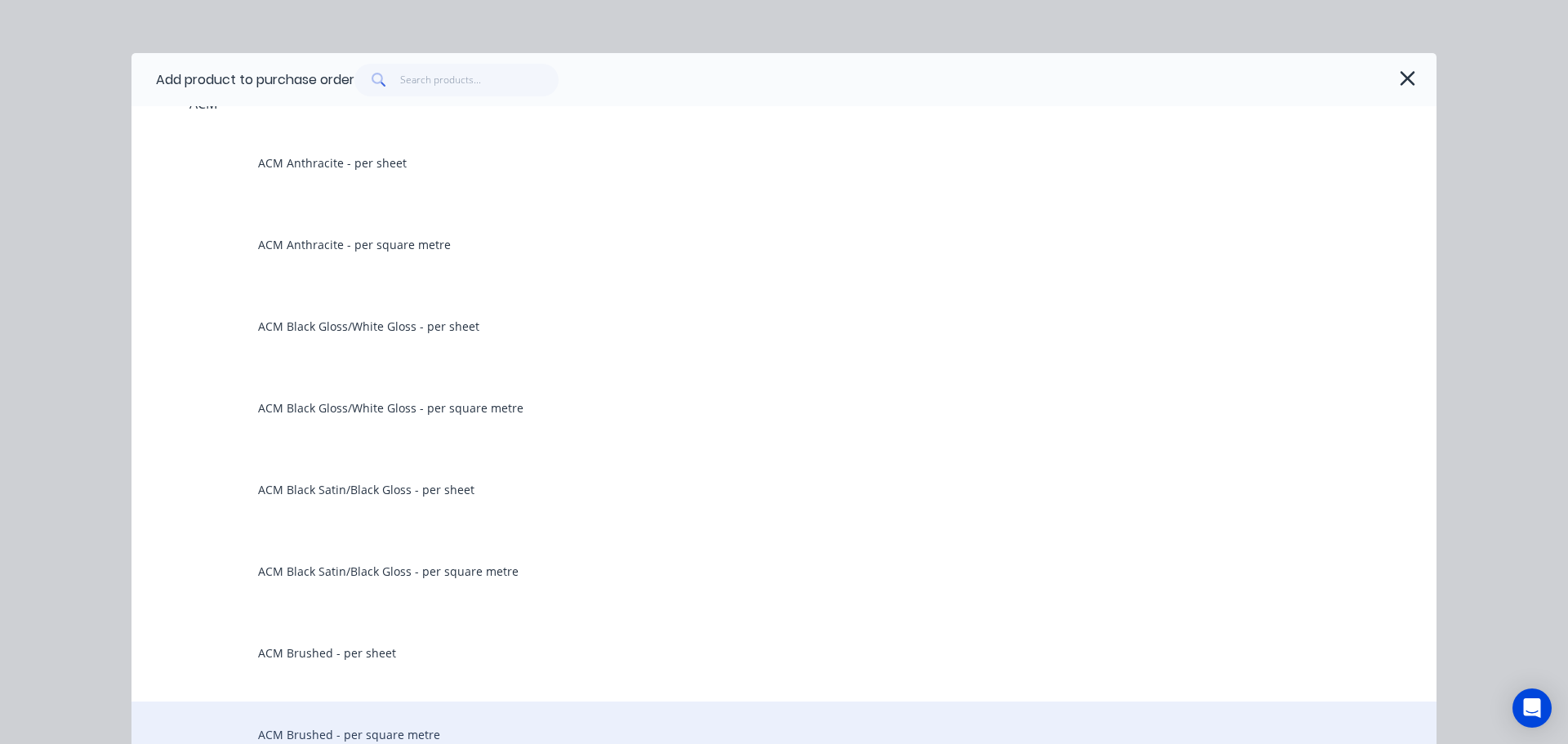
scroll to position [327, 0]
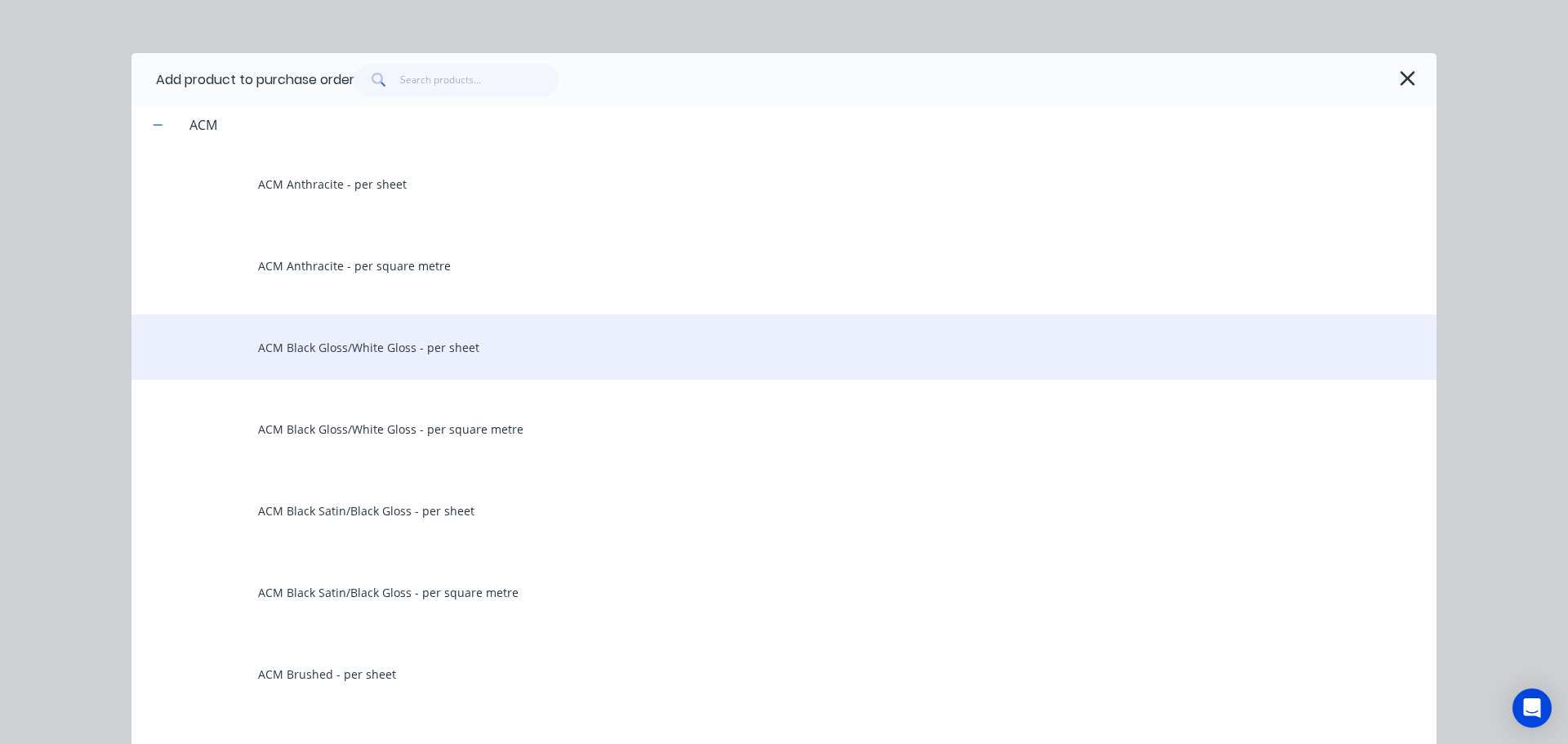
click at [471, 351] on div "ACM Black Gloss/White Gloss - per sheet" at bounding box center [784, 347] width 1305 height 65
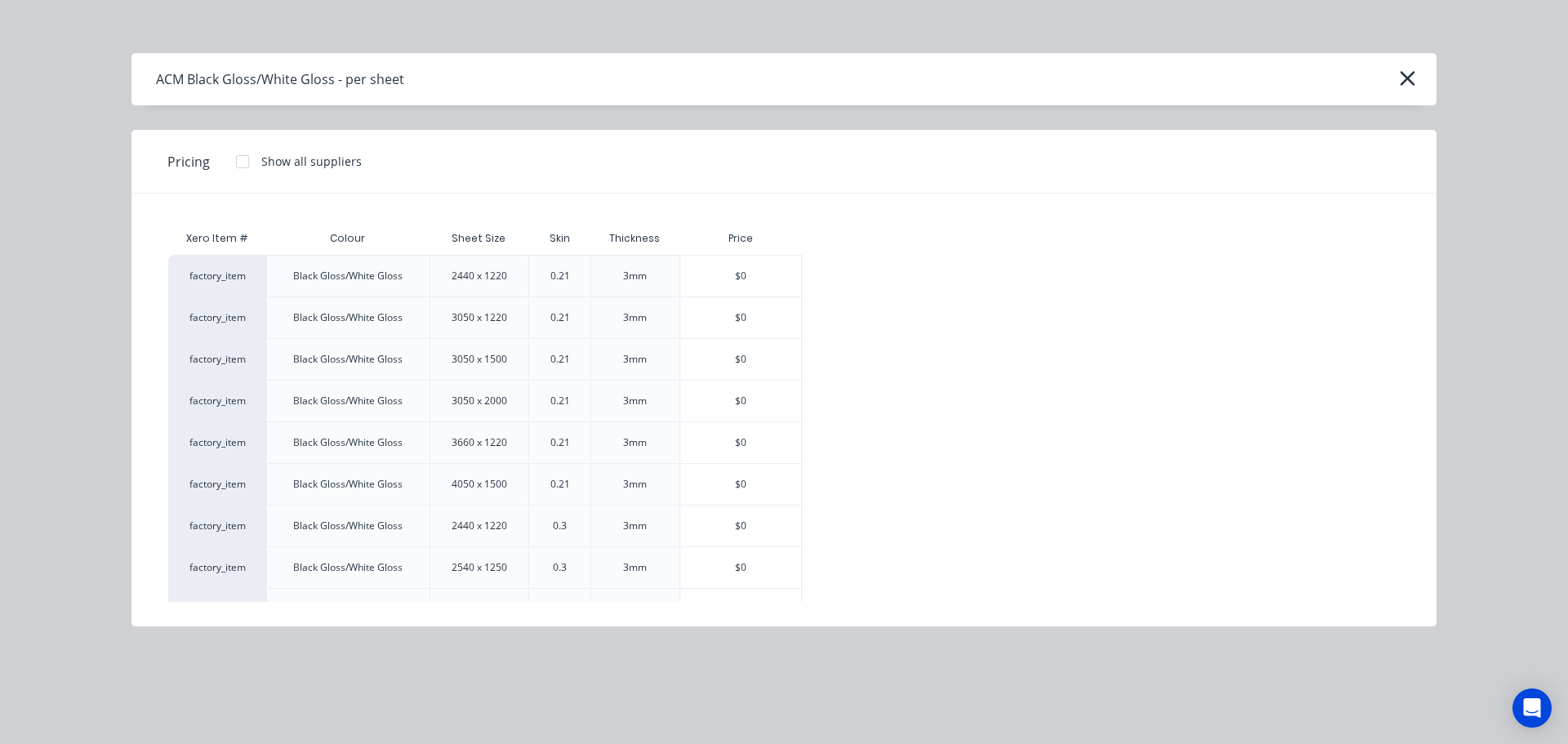
click at [641, 277] on div "3mm" at bounding box center [636, 275] width 24 height 14
click at [746, 267] on div "$0" at bounding box center [741, 275] width 121 height 41
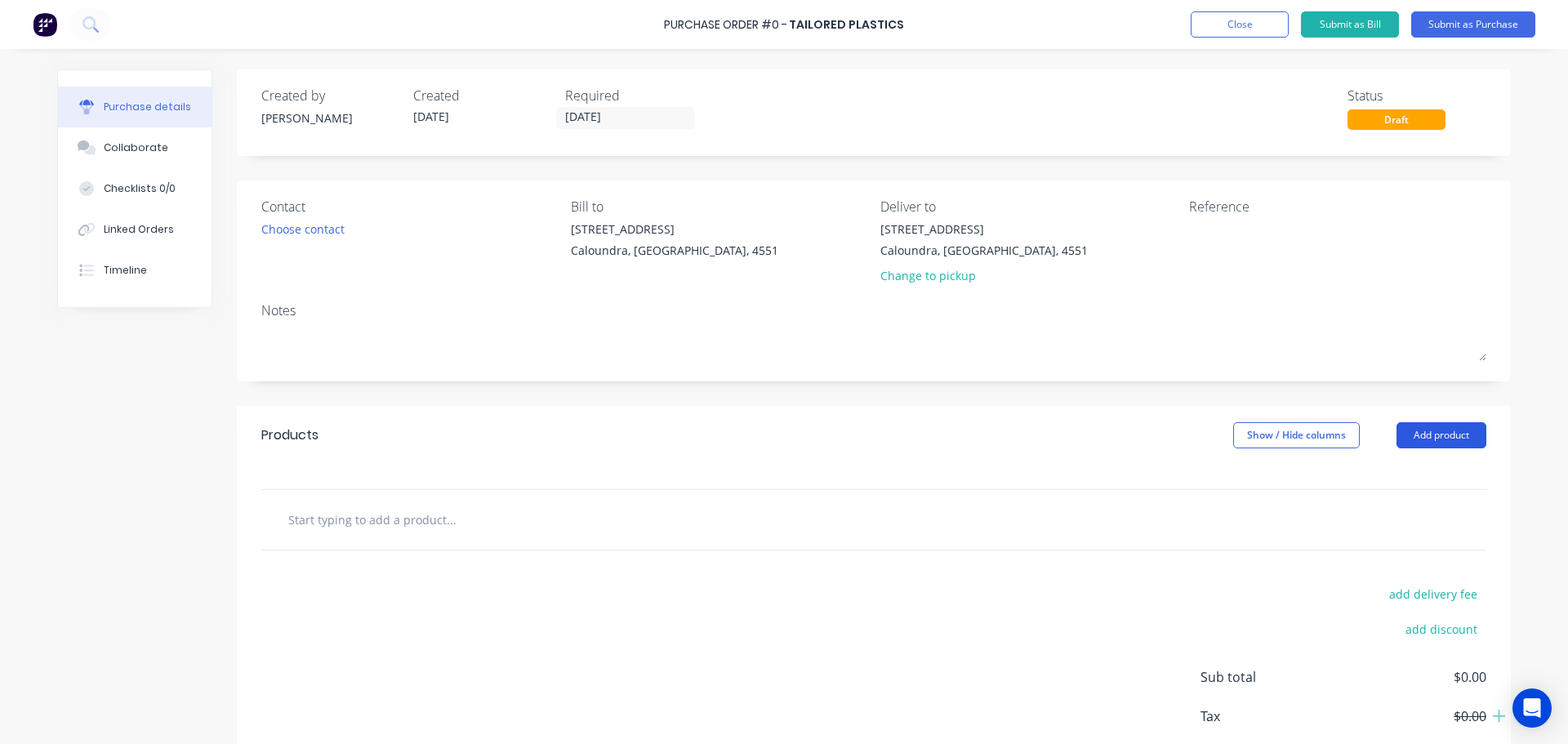
click at [1430, 438] on button "Add product" at bounding box center [1442, 434] width 90 height 26
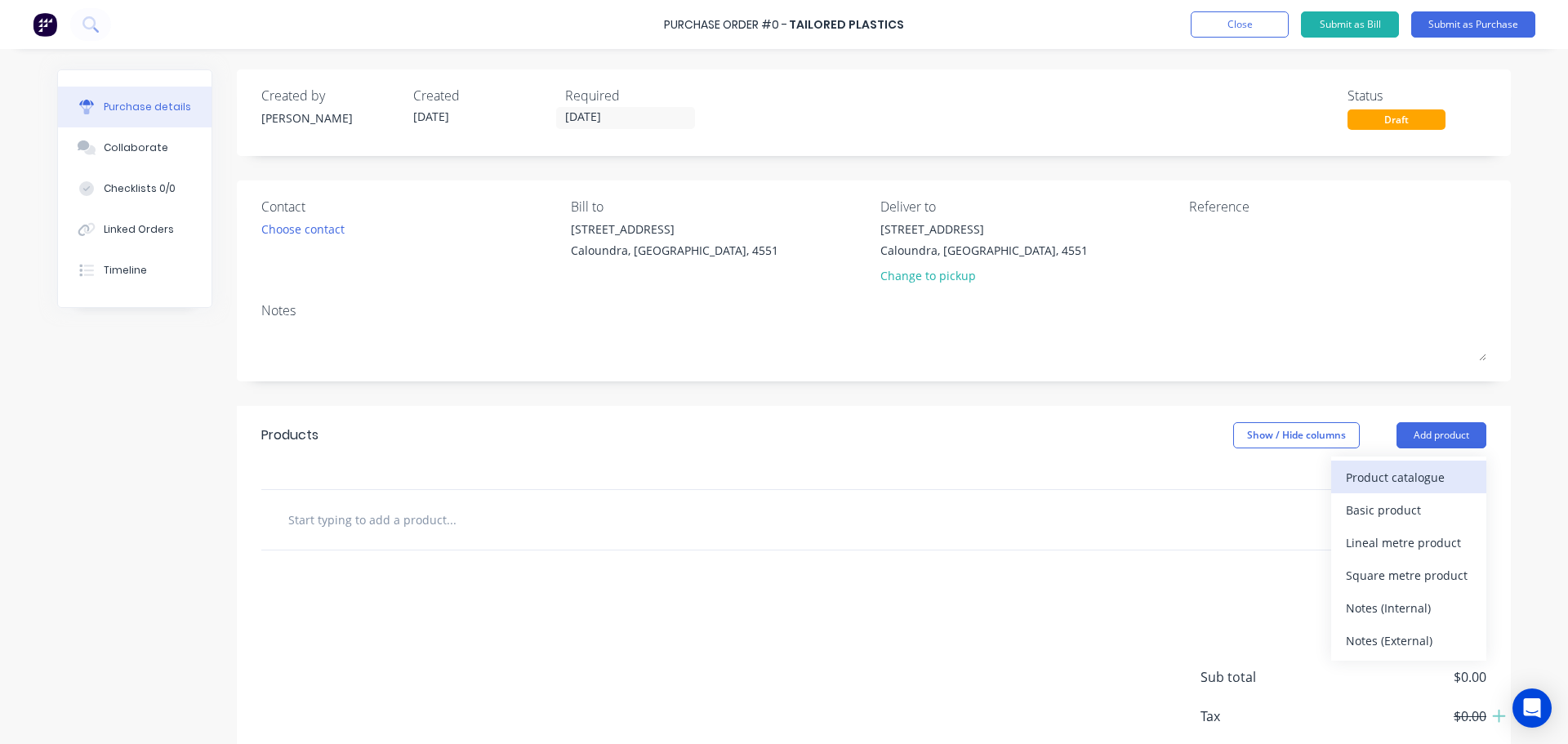
click at [1377, 475] on div "Product catalogue" at bounding box center [1409, 477] width 126 height 24
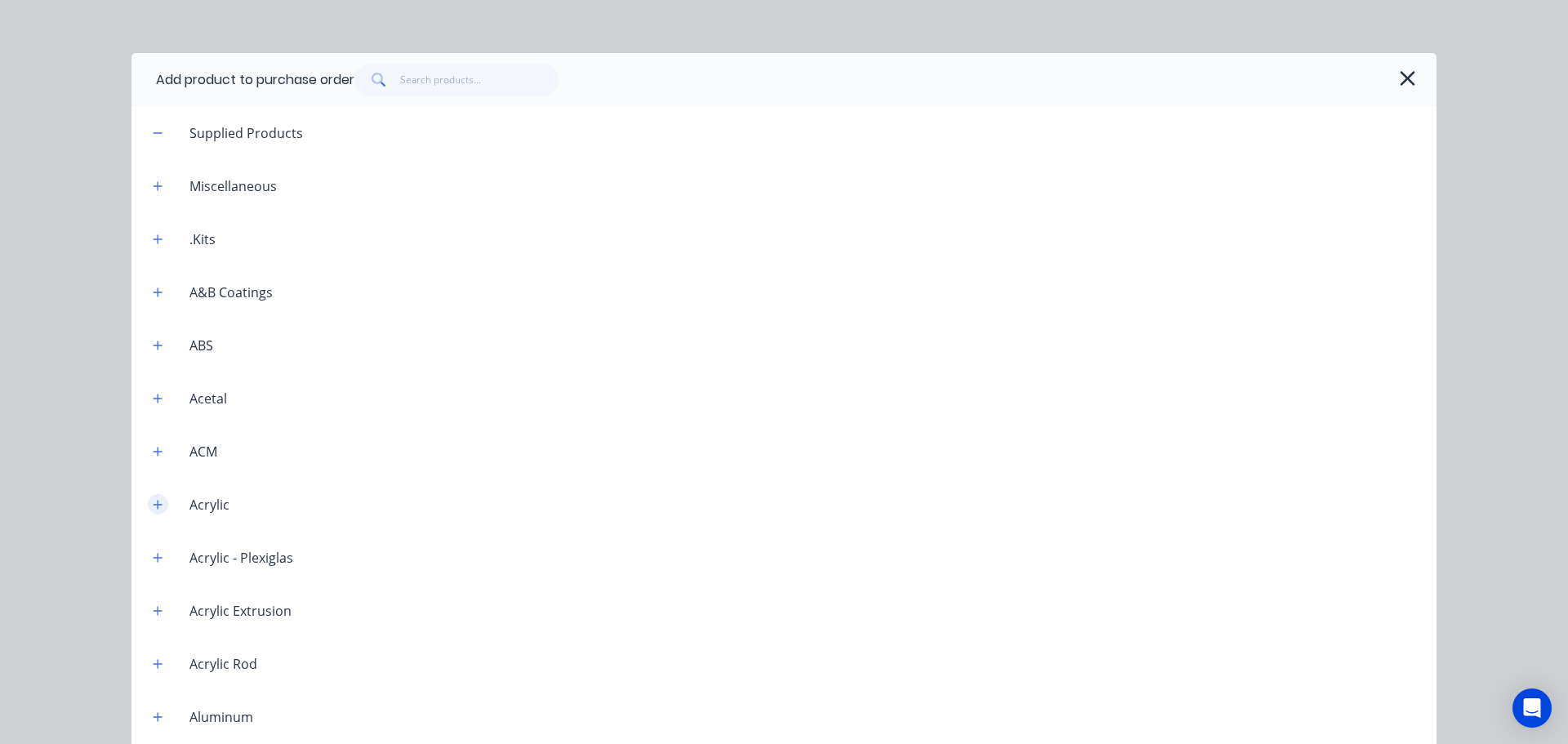
click at [153, 506] on icon "button" at bounding box center [158, 504] width 10 height 11
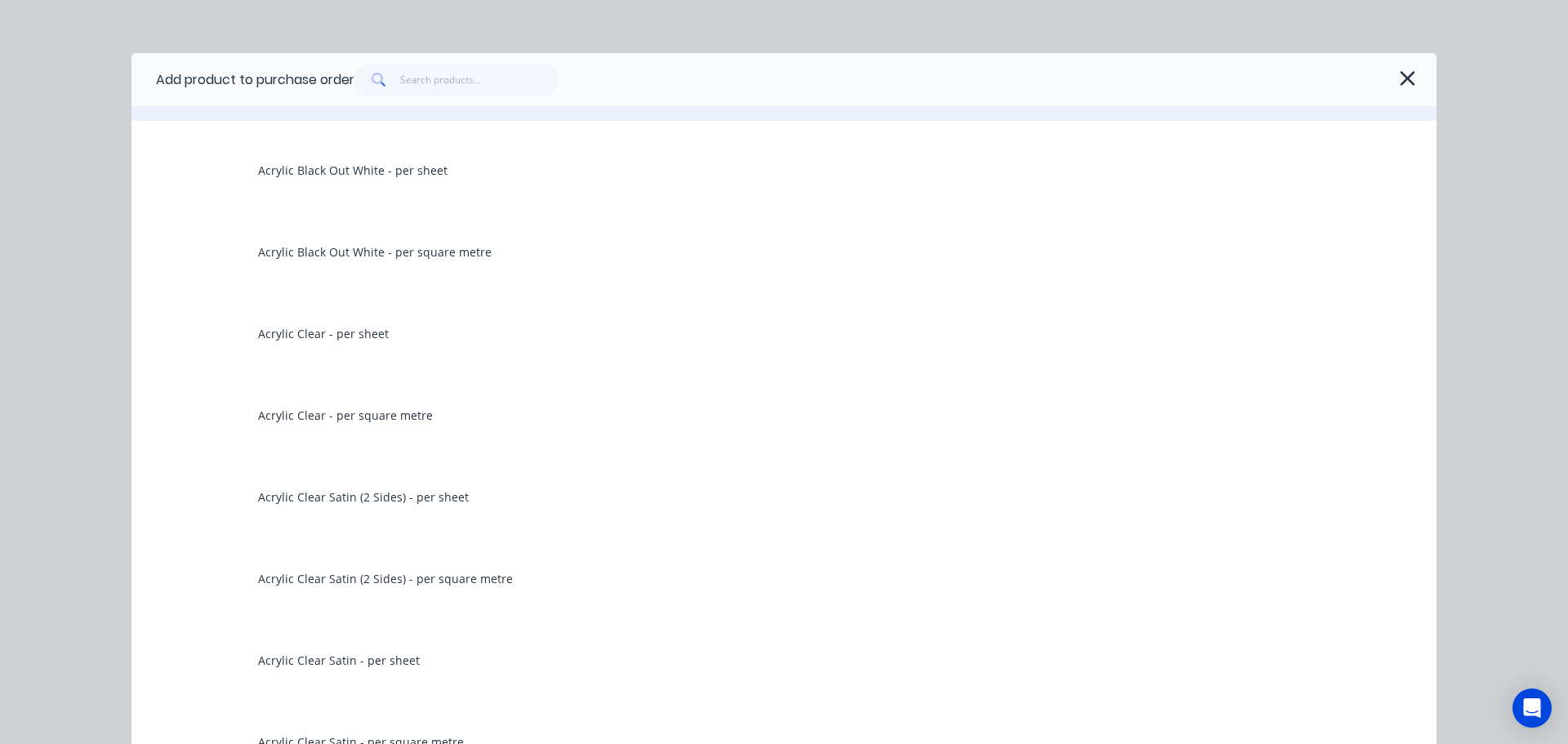
scroll to position [816, 0]
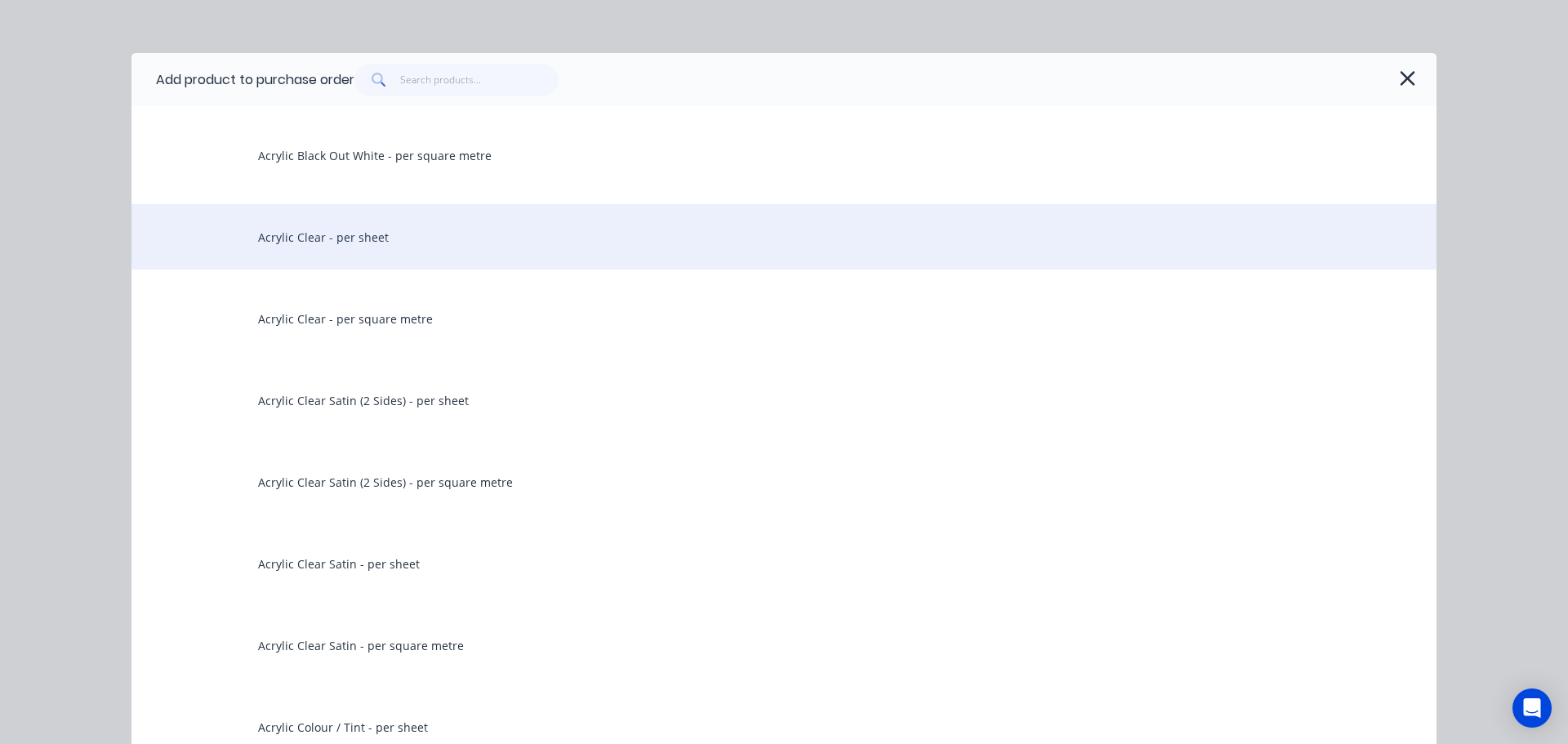
click at [356, 236] on div "Acrylic Clear - per sheet" at bounding box center [784, 236] width 1305 height 65
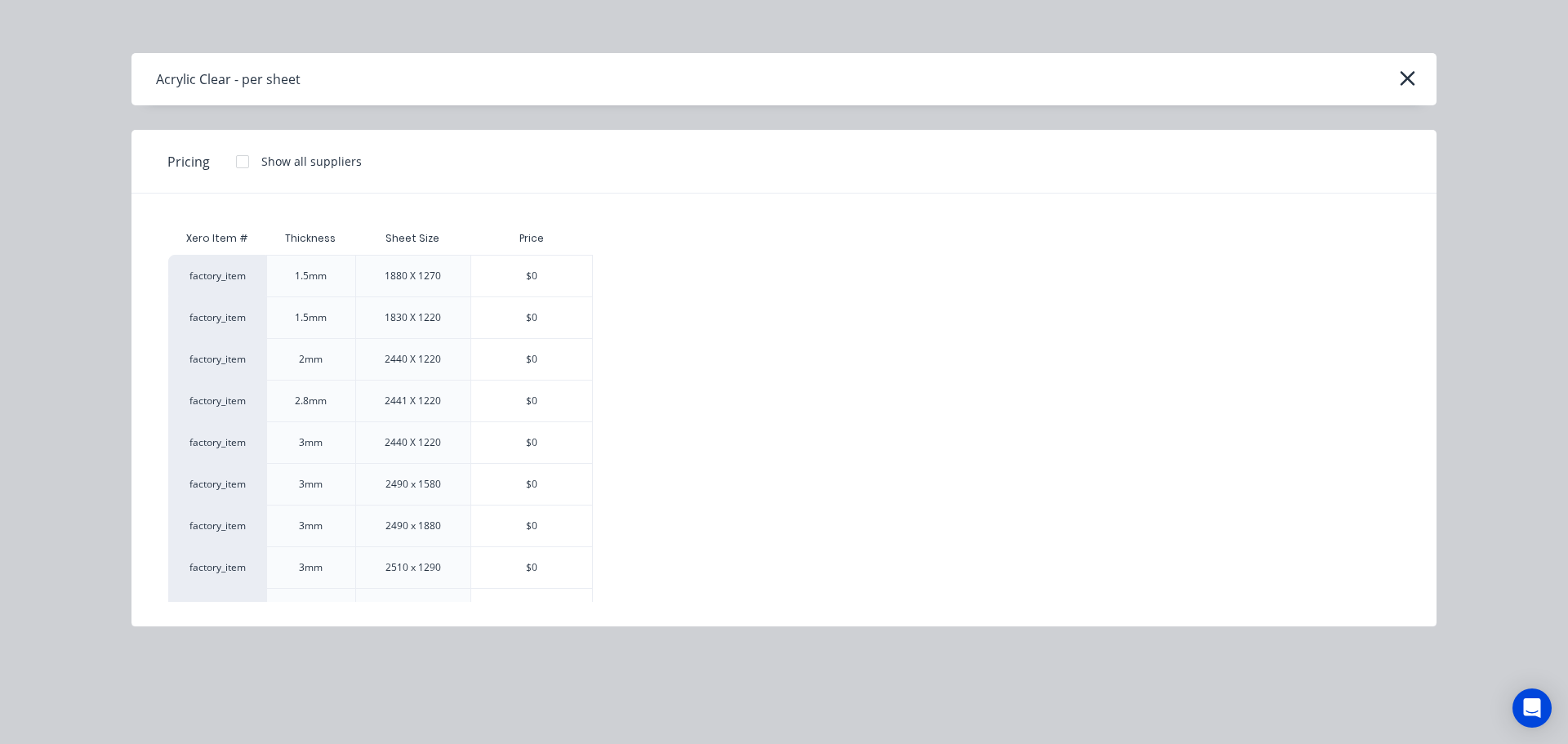
click at [243, 162] on div at bounding box center [242, 162] width 32 height 32
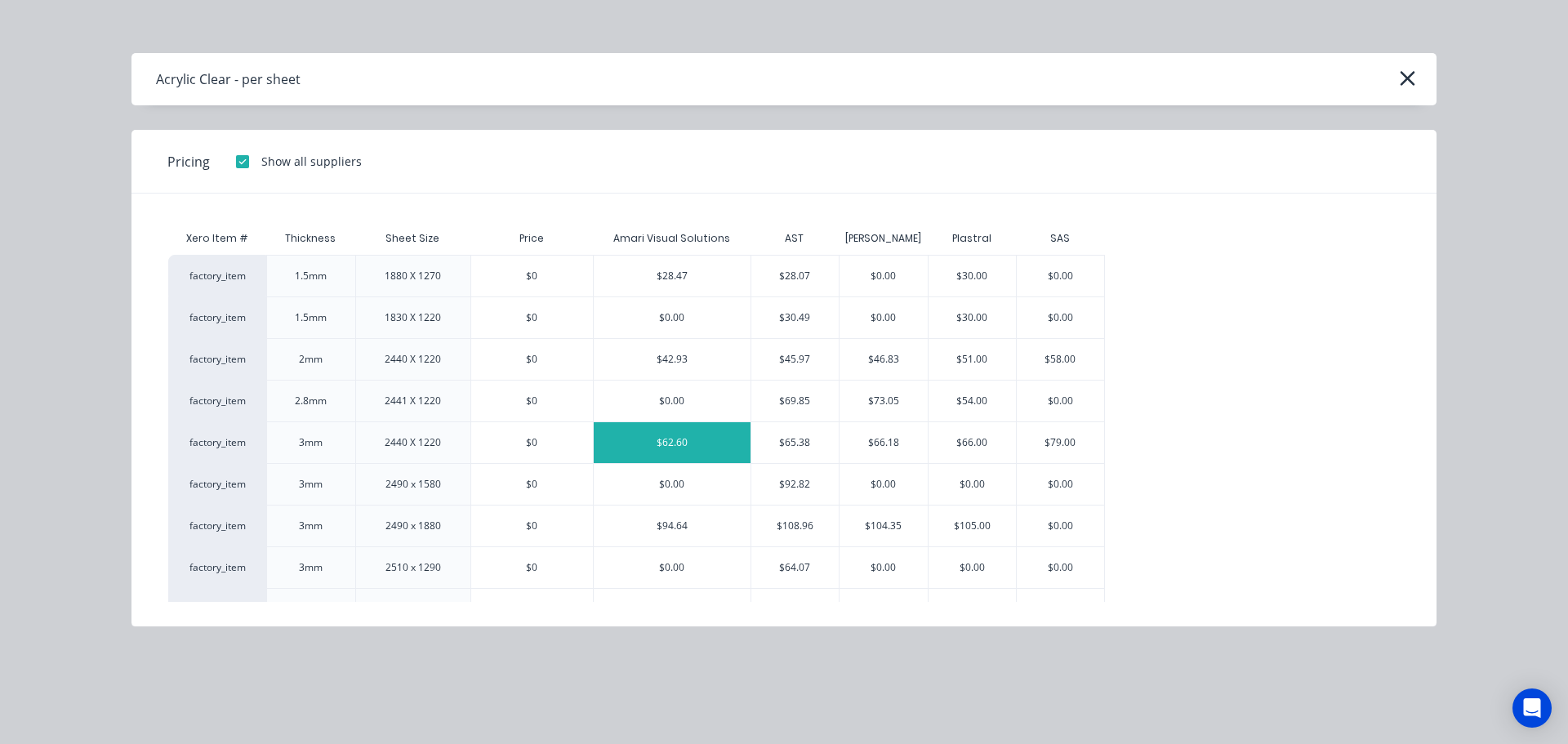
click at [717, 456] on div "$62.60" at bounding box center [672, 442] width 157 height 41
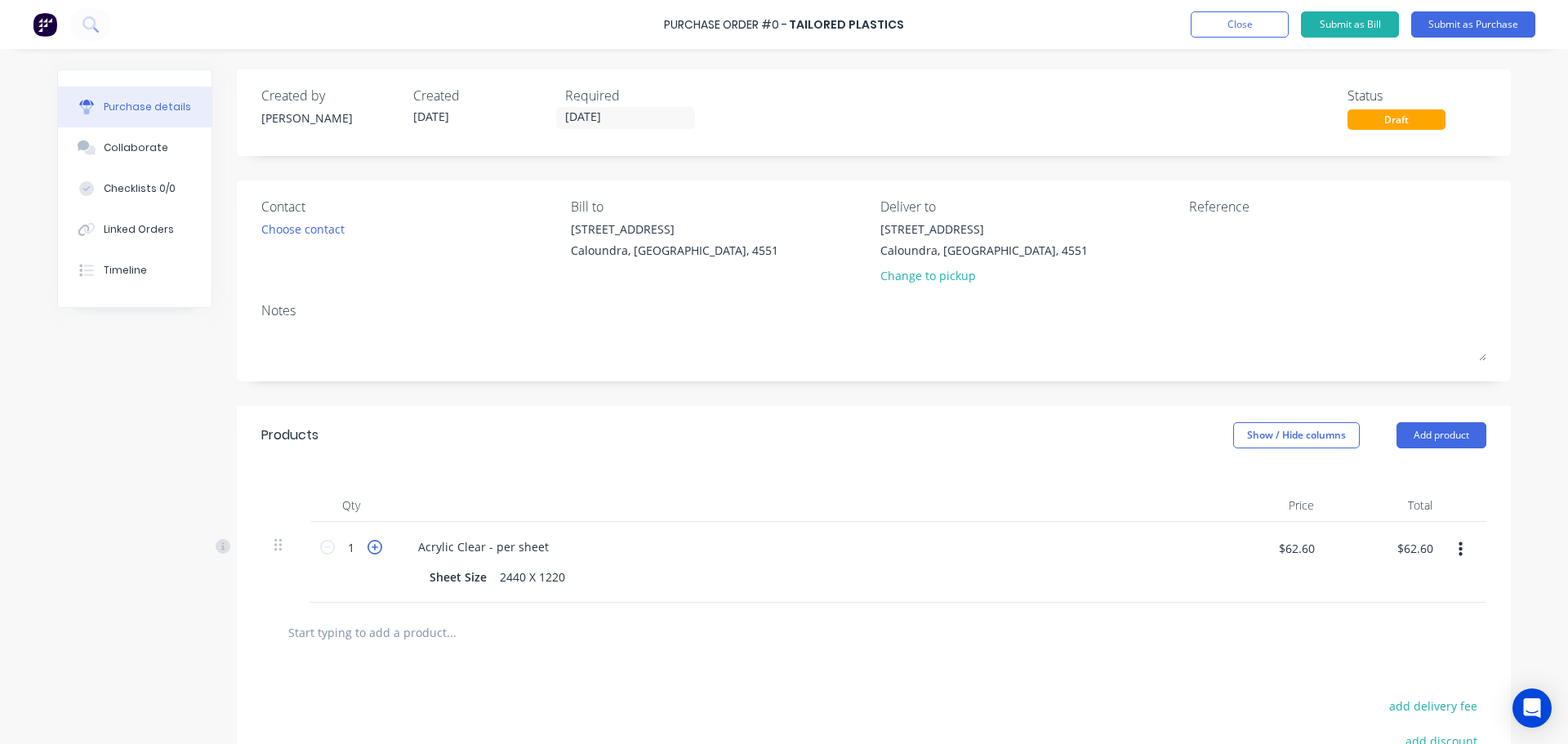
click at [368, 548] on icon at bounding box center [374, 547] width 14 height 14
type input "2"
type input "$125.20"
click at [368, 548] on icon at bounding box center [374, 547] width 14 height 14
type input "3"
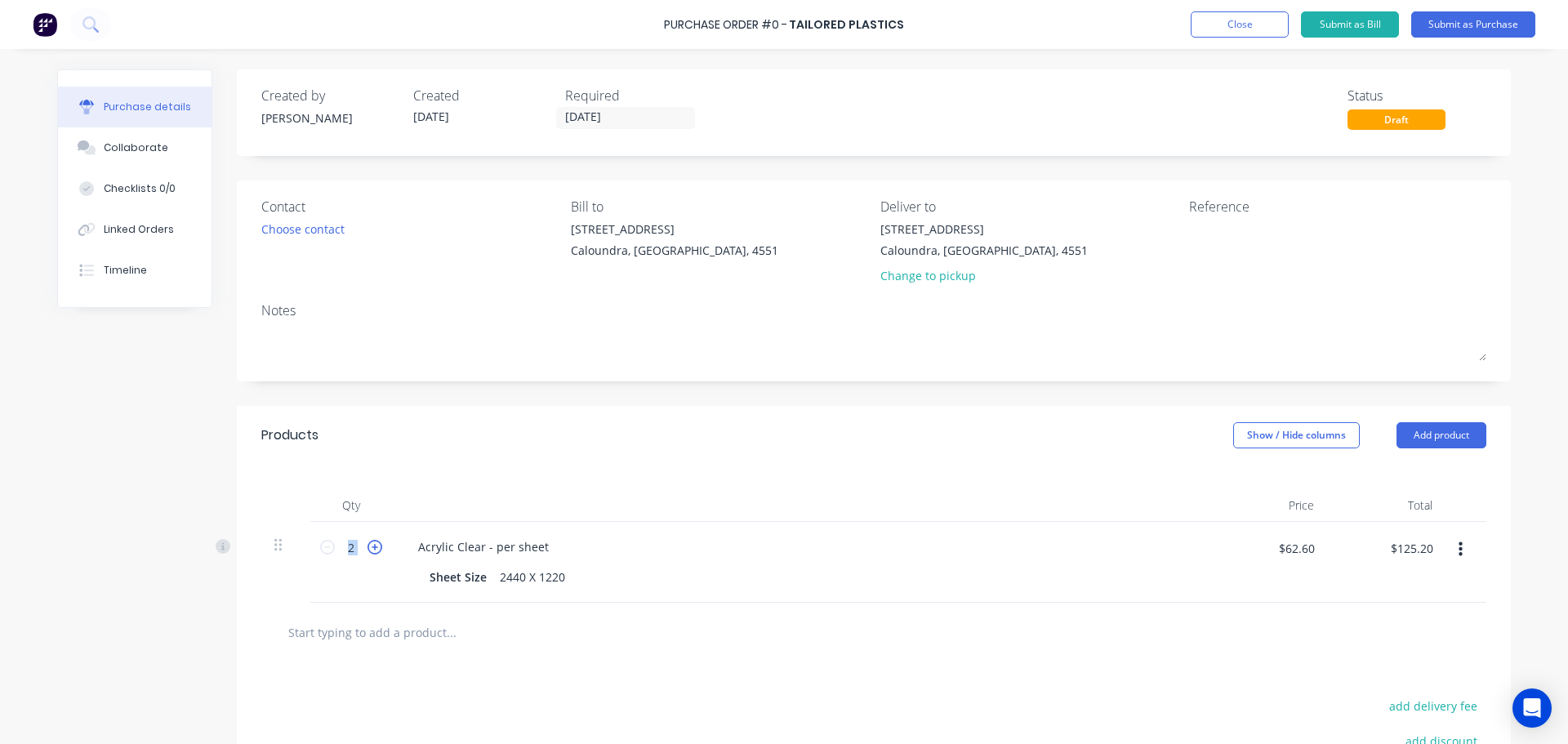
type input "$187.80"
click at [1469, 26] on button "Submit as Purchase" at bounding box center [1474, 24] width 124 height 26
click at [1460, 24] on button "Submit as Purchase" at bounding box center [1474, 24] width 124 height 26
click at [1058, 372] on div "Contact Choose contact Bill to 28 Deefa St Caloundra, Queensland, 4551 Deliver …" at bounding box center [874, 281] width 1274 height 201
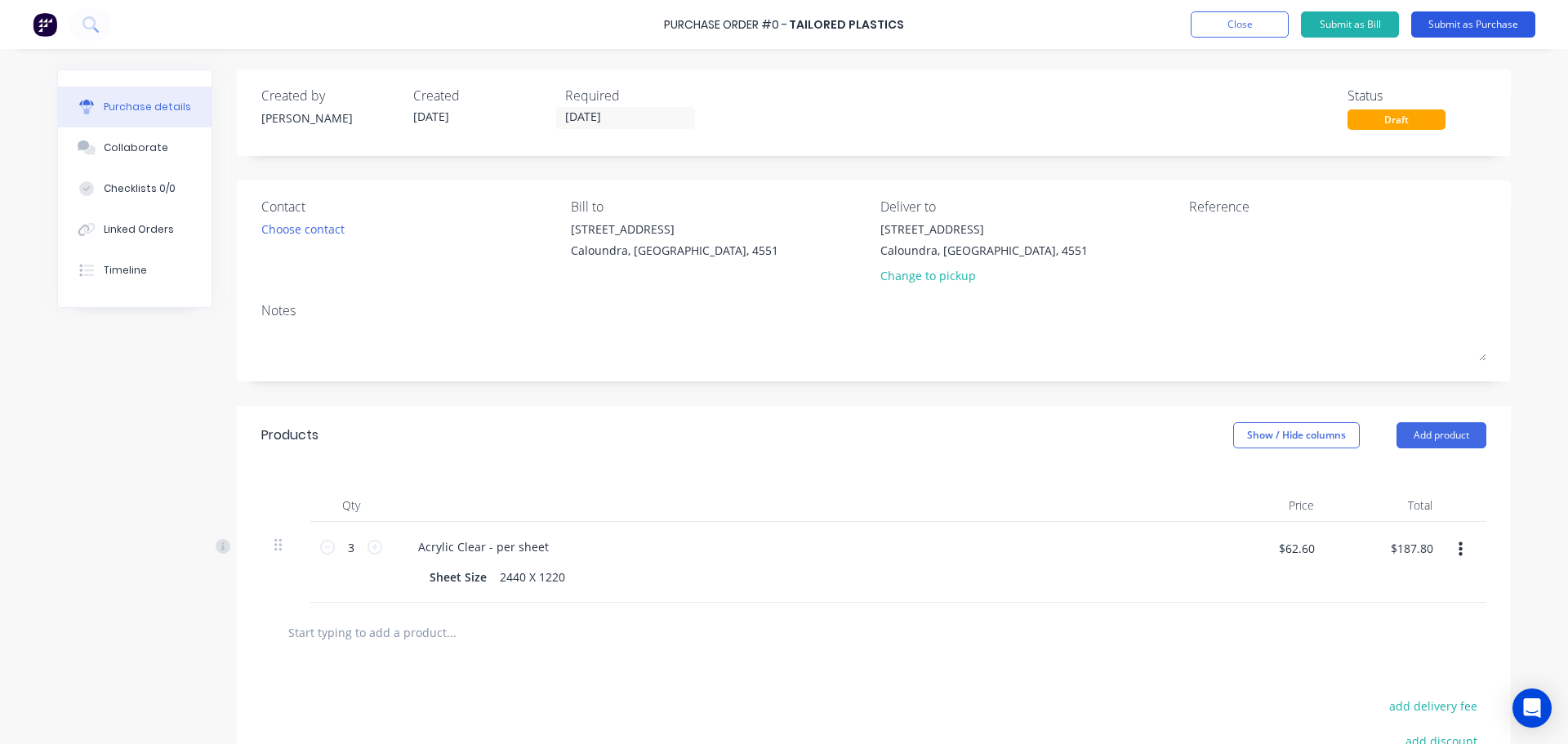
click at [1466, 18] on button "Submit as Purchase" at bounding box center [1474, 24] width 124 height 26
click at [1499, 26] on button "Submit as Purchase" at bounding box center [1474, 24] width 124 height 26
click at [1445, 16] on button "Submit as Purchase" at bounding box center [1474, 24] width 124 height 26
click at [1261, 27] on button "Close" at bounding box center [1240, 24] width 98 height 26
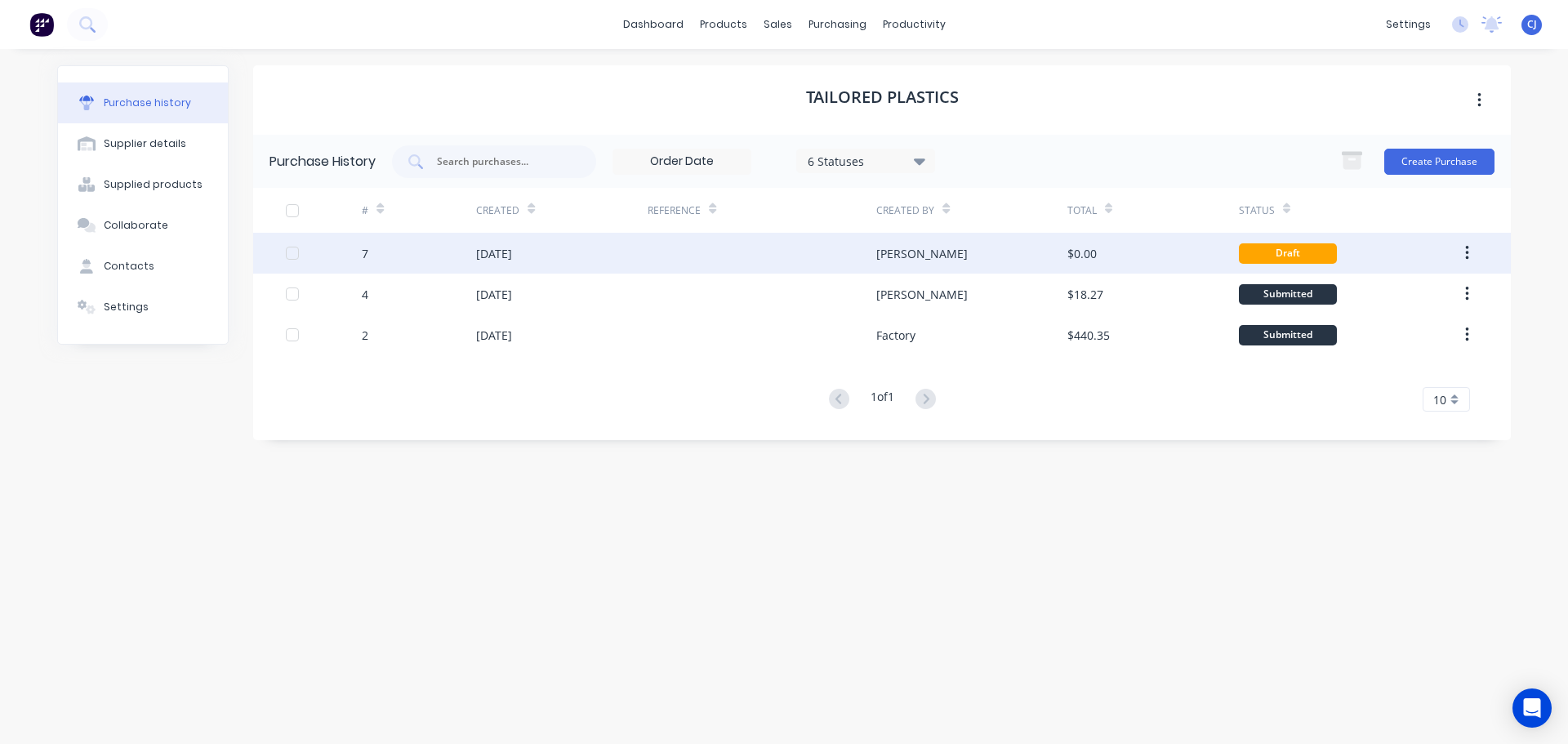
click at [1081, 251] on div "$0.00" at bounding box center [1082, 253] width 30 height 17
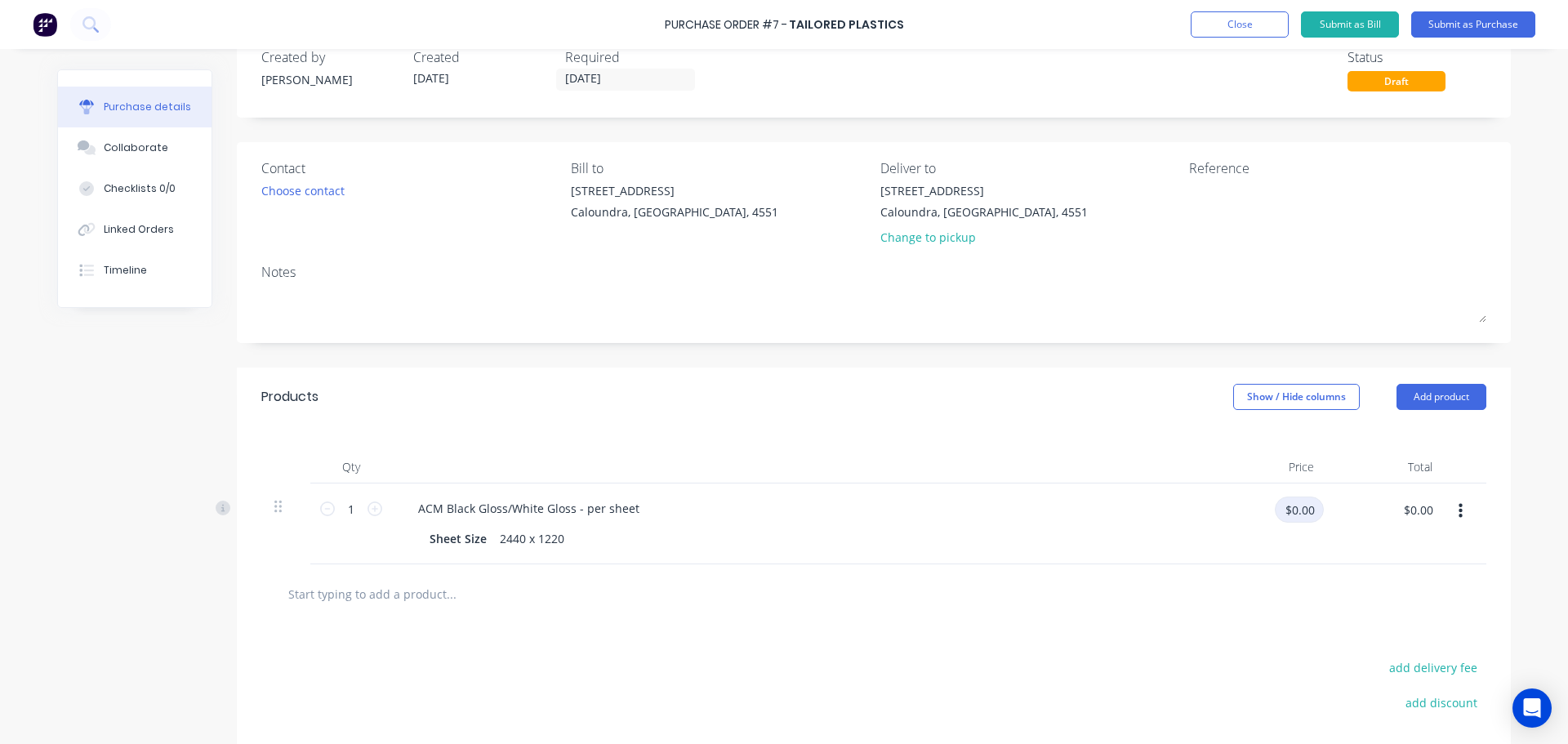
scroll to position [163, 0]
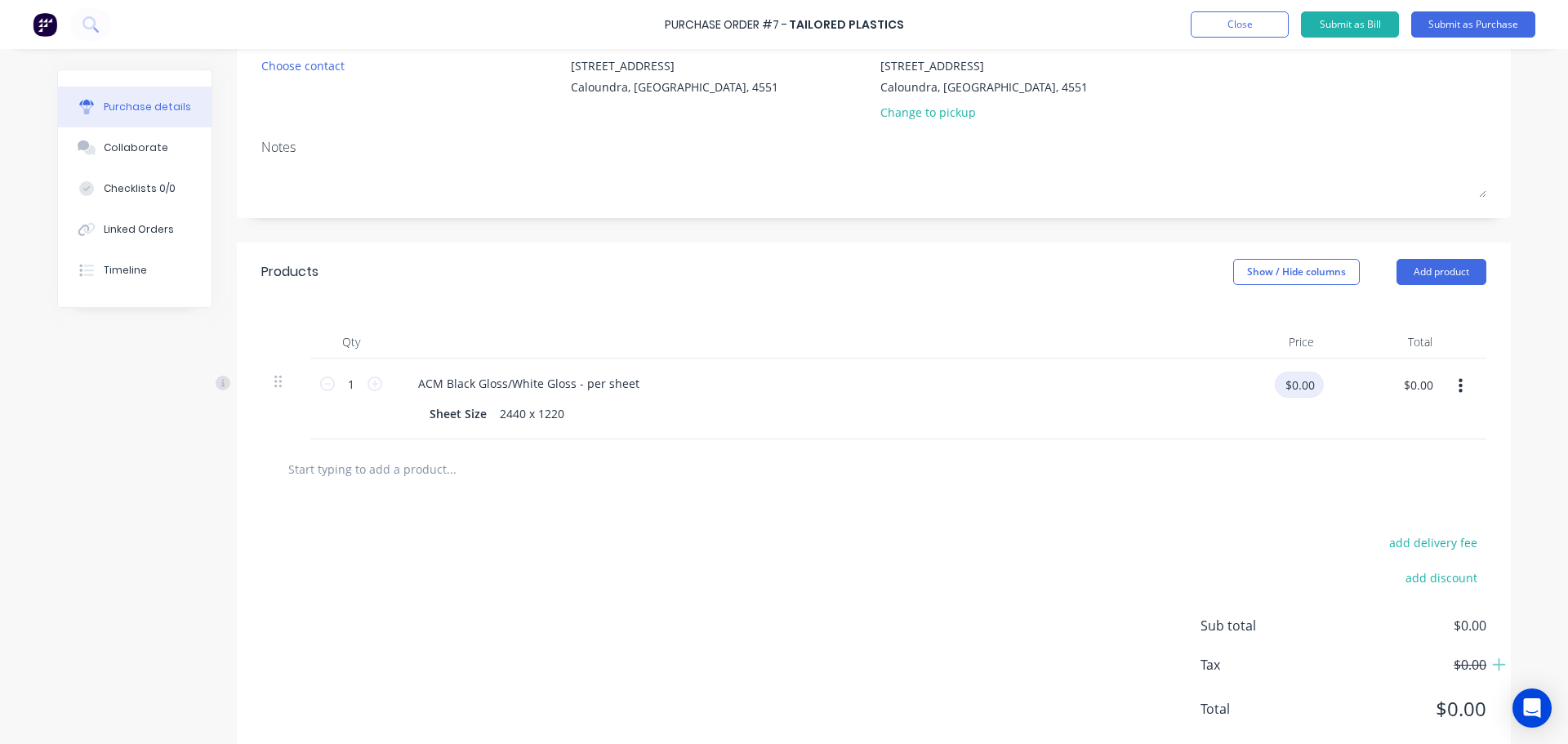
click at [1281, 385] on input "$0.00" at bounding box center [1300, 384] width 49 height 26
type input "$65.00"
click at [1200, 540] on div "add delivery fee" at bounding box center [1343, 542] width 286 height 21
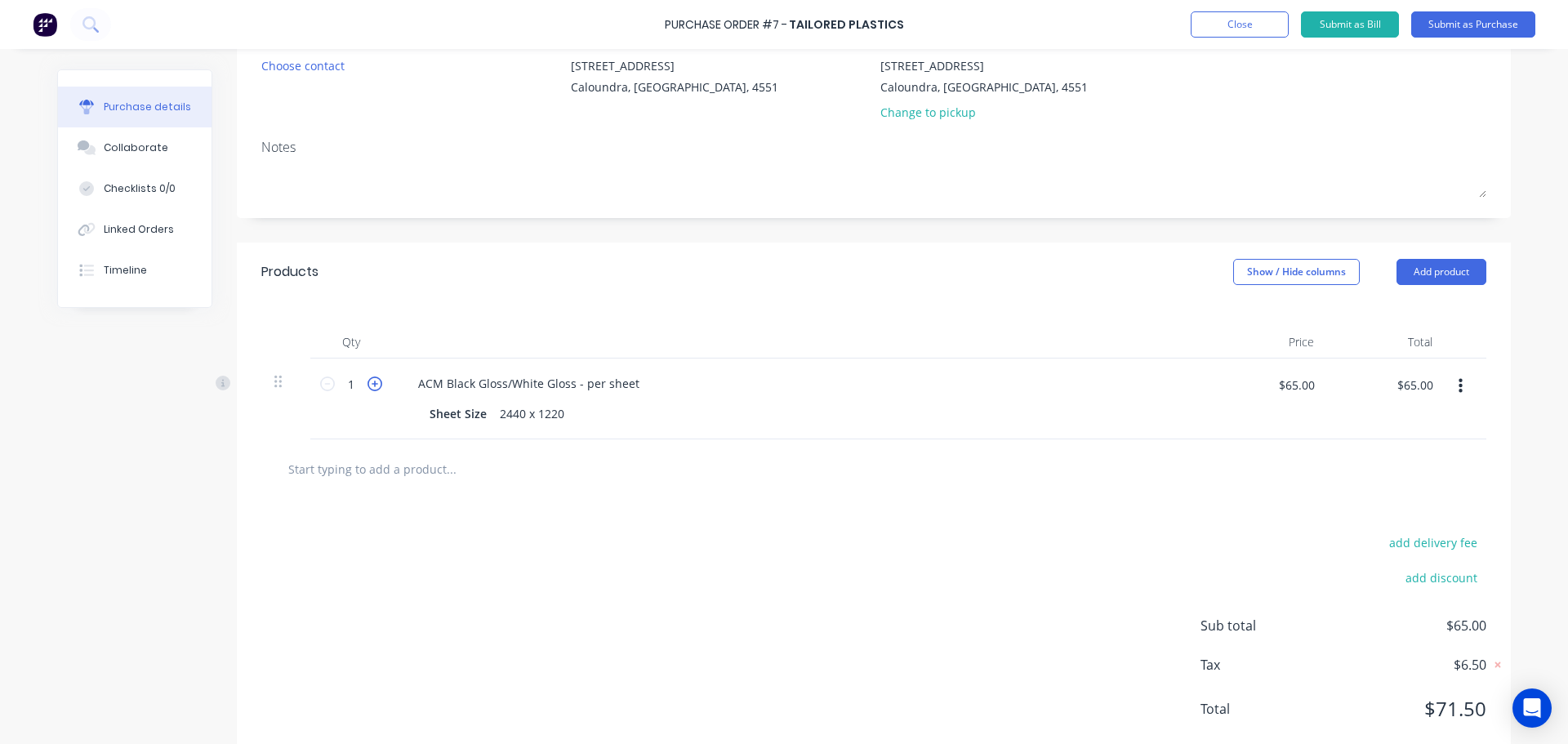
click at [368, 381] on icon at bounding box center [374, 383] width 14 height 14
type input "2"
type input "$130.00"
click at [368, 381] on icon at bounding box center [374, 383] width 14 height 14
type input "3"
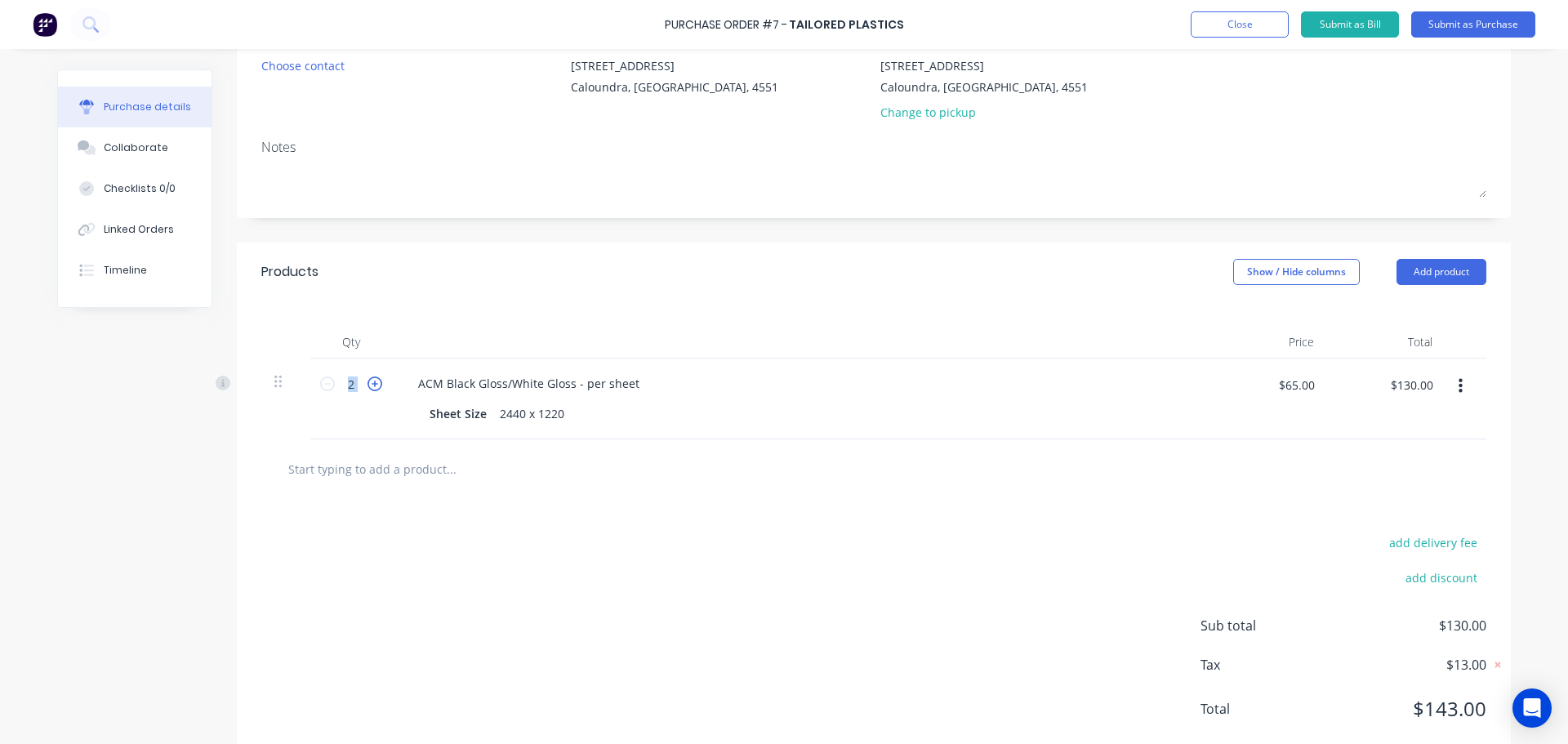
type input "$195.00"
click at [885, 490] on div at bounding box center [874, 469] width 1225 height 60
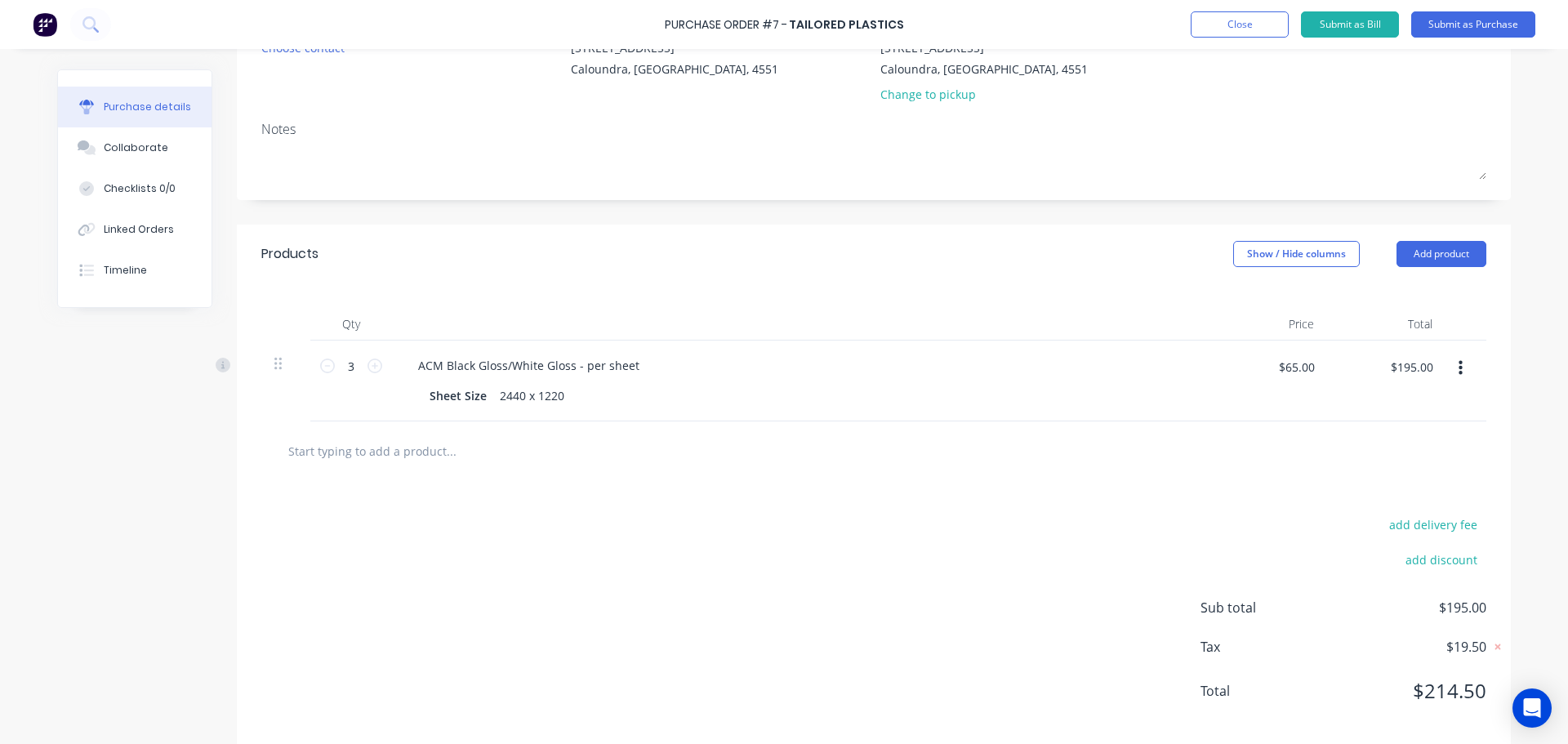
scroll to position [203, 0]
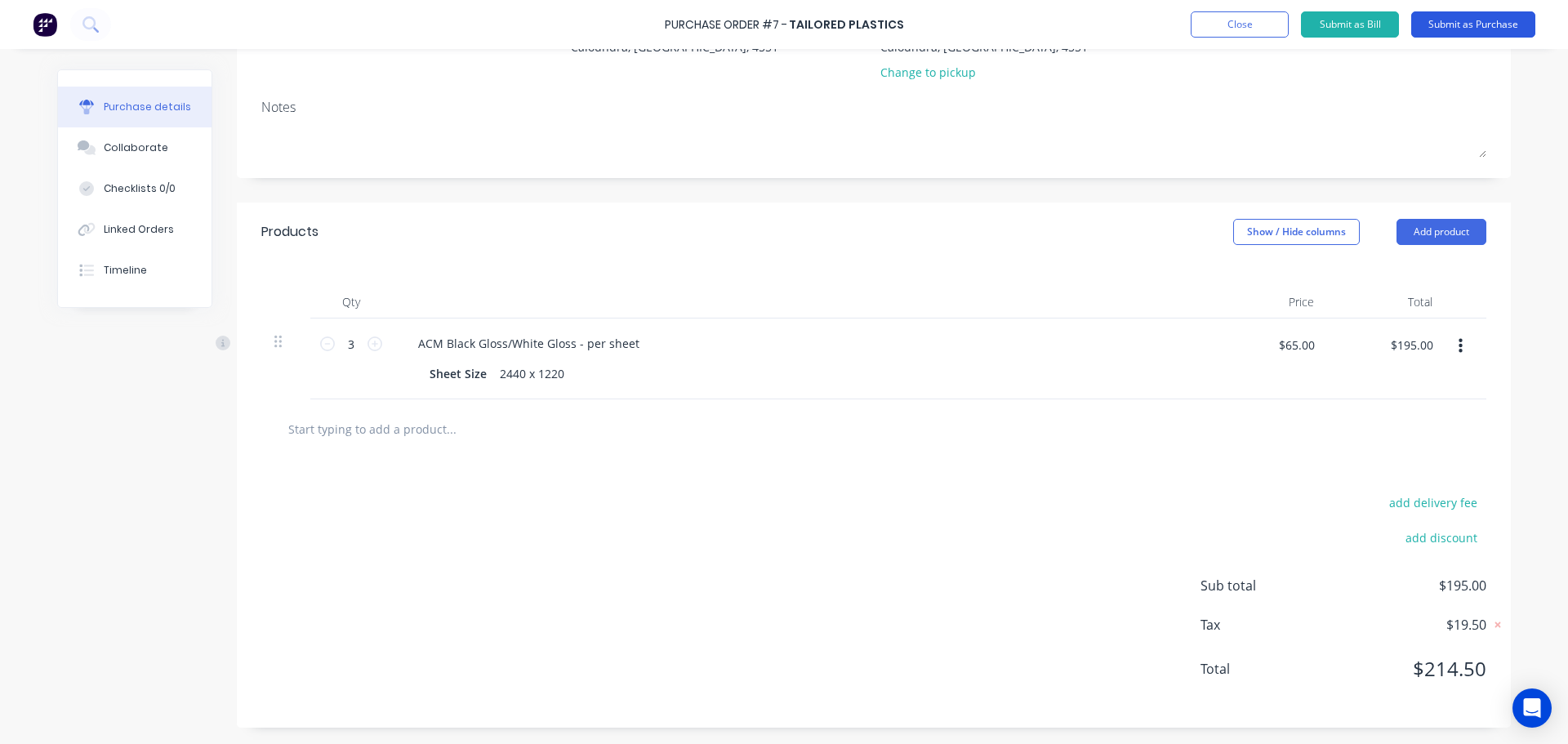
click at [1486, 12] on button "Submit as Purchase" at bounding box center [1474, 24] width 124 height 26
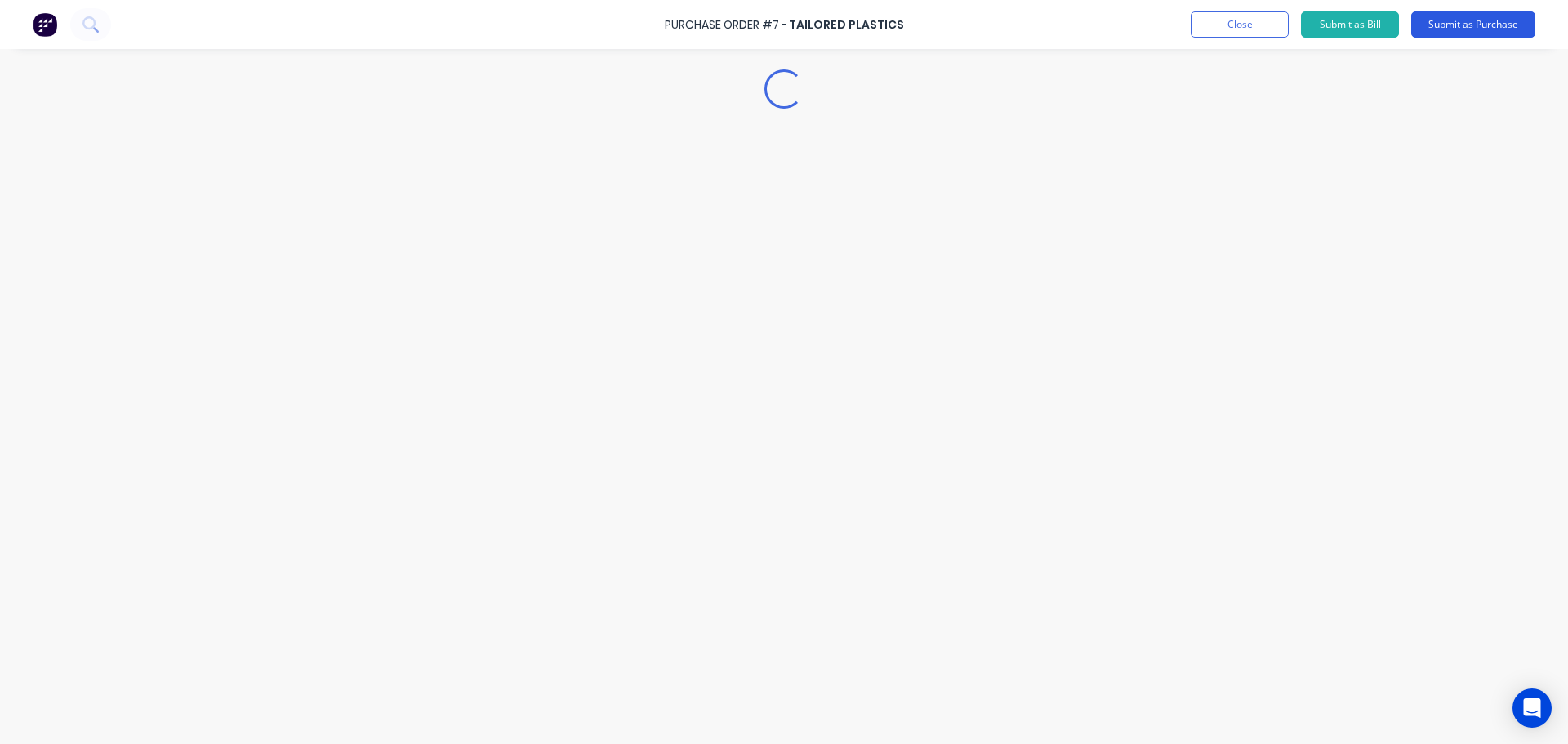
scroll to position [0, 0]
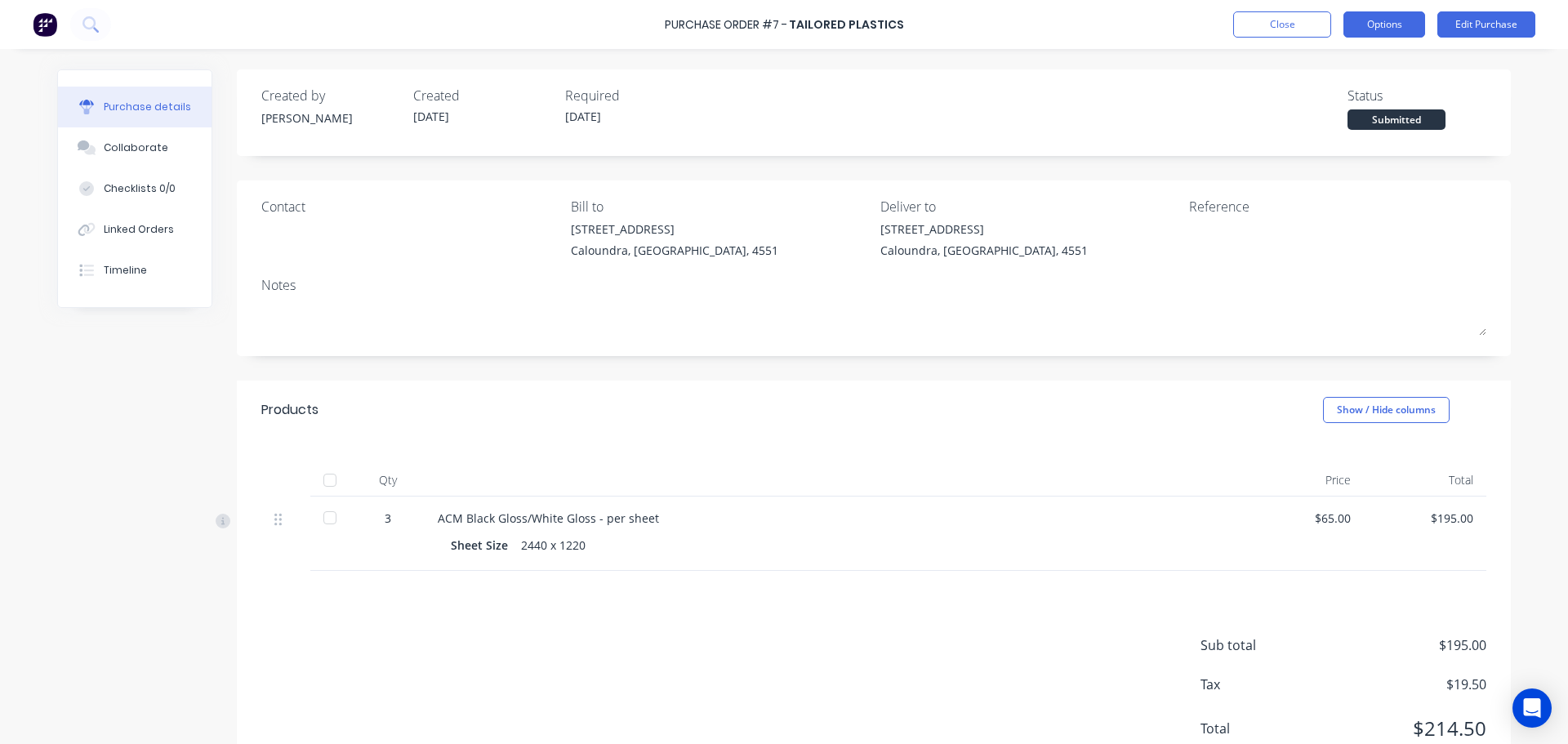
click at [1387, 25] on button "Options" at bounding box center [1384, 24] width 82 height 26
click at [1189, 258] on div at bounding box center [1291, 241] width 204 height 41
click at [1204, 214] on div "Reference" at bounding box center [1337, 206] width 297 height 20
click at [1210, 213] on div "Reference" at bounding box center [1337, 206] width 297 height 20
click at [1208, 206] on div "Reference" at bounding box center [1337, 206] width 297 height 20
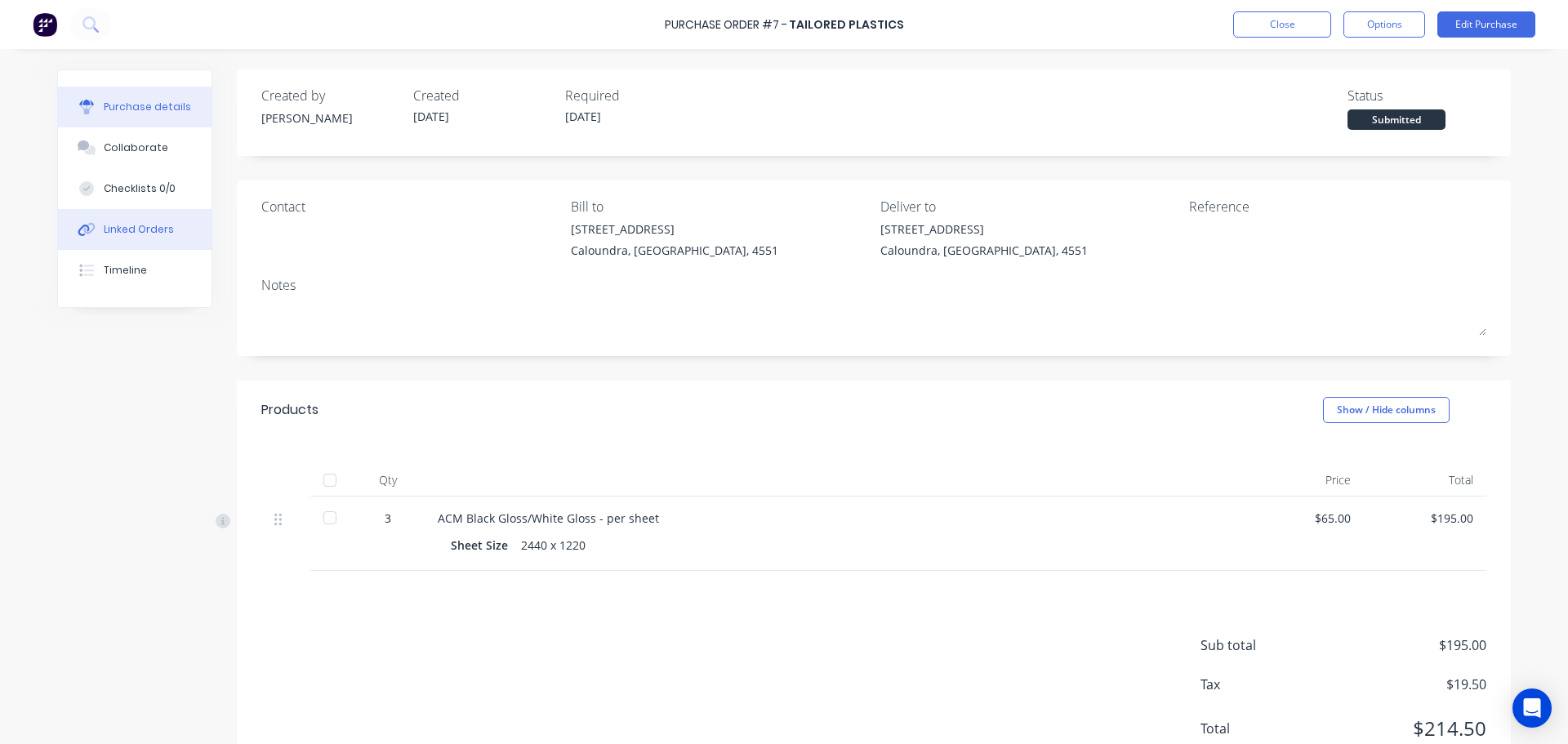
click at [159, 233] on div "Linked Orders" at bounding box center [139, 229] width 71 height 14
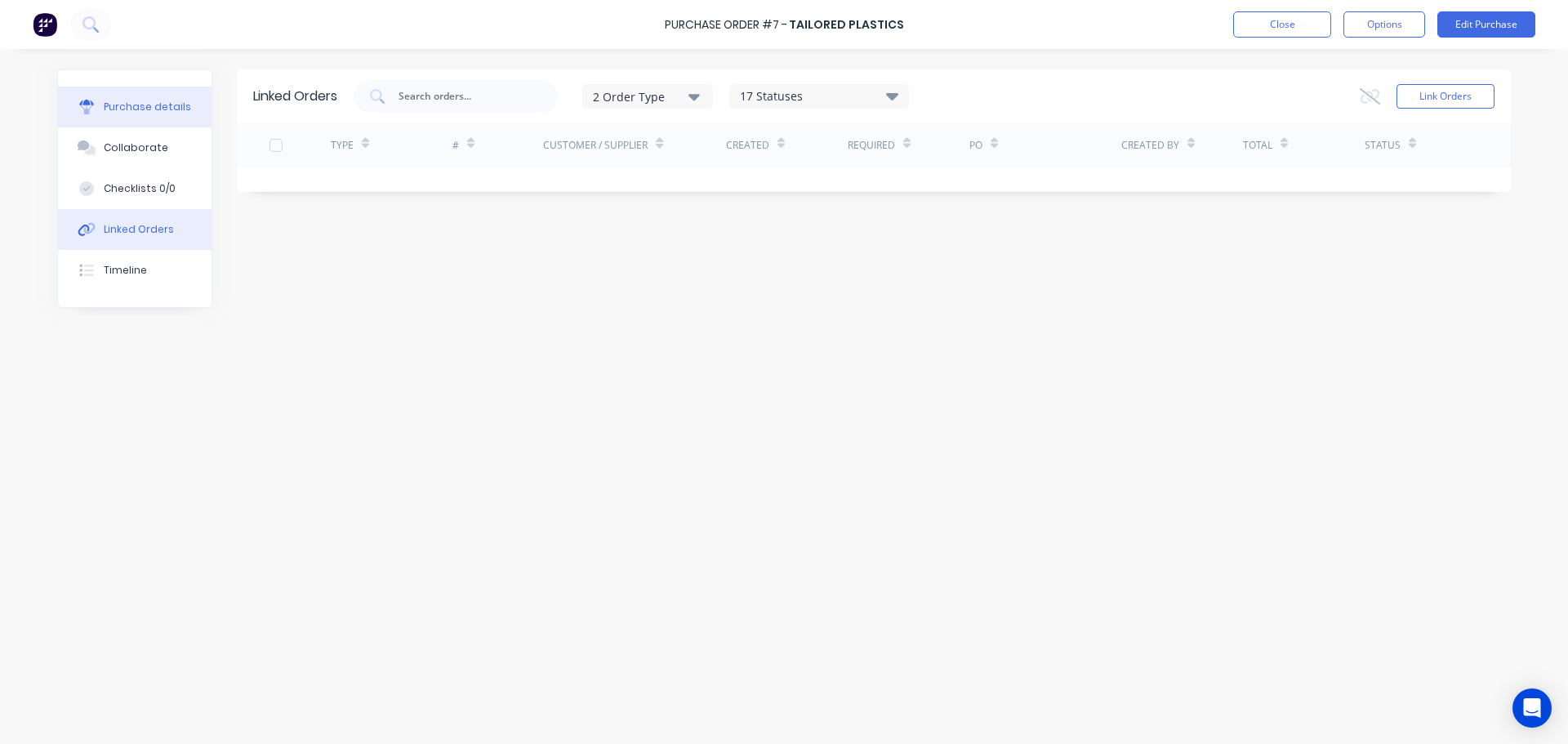
click at [153, 100] on div "Purchase details" at bounding box center [147, 106] width 88 height 14
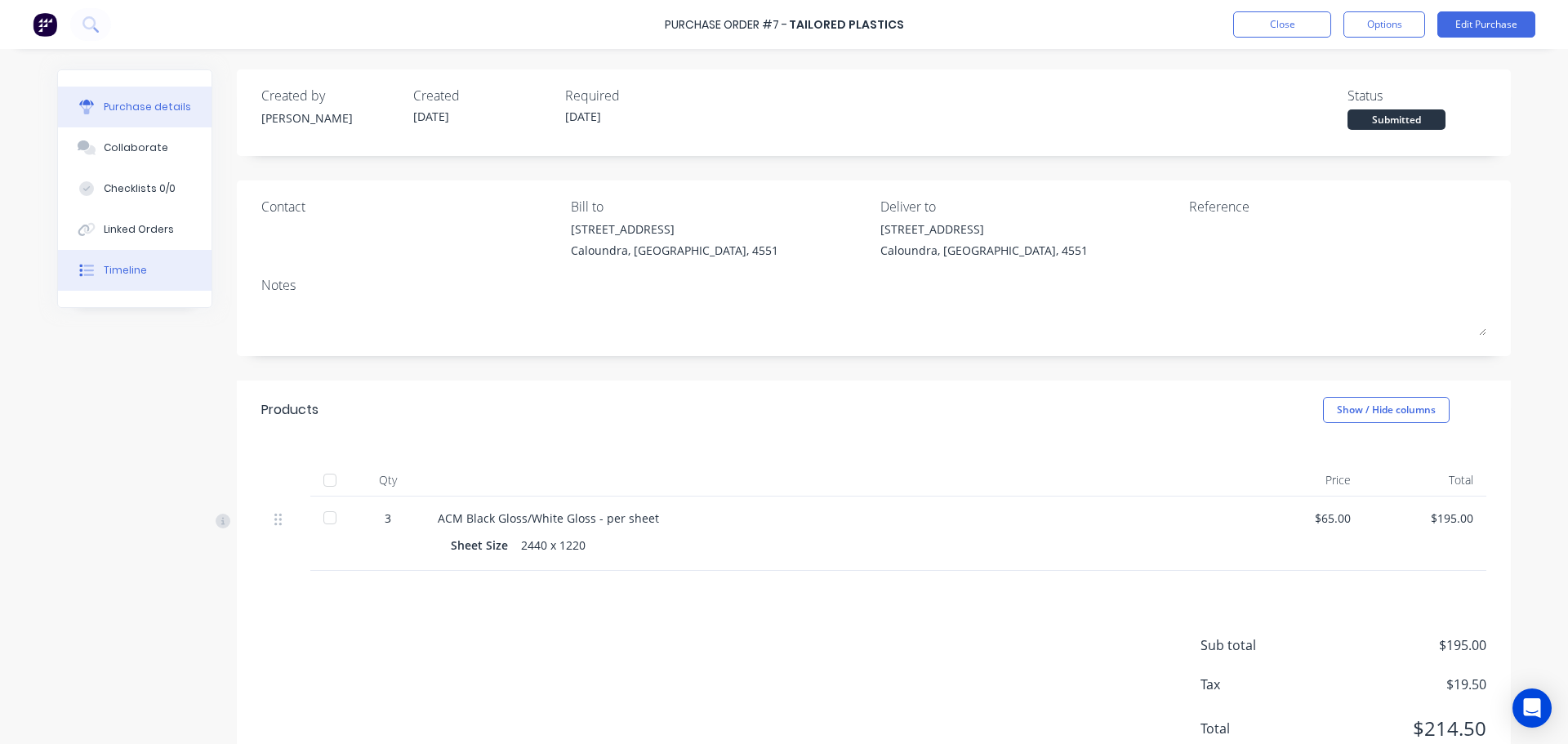
click at [140, 264] on button "Timeline" at bounding box center [134, 270] width 153 height 41
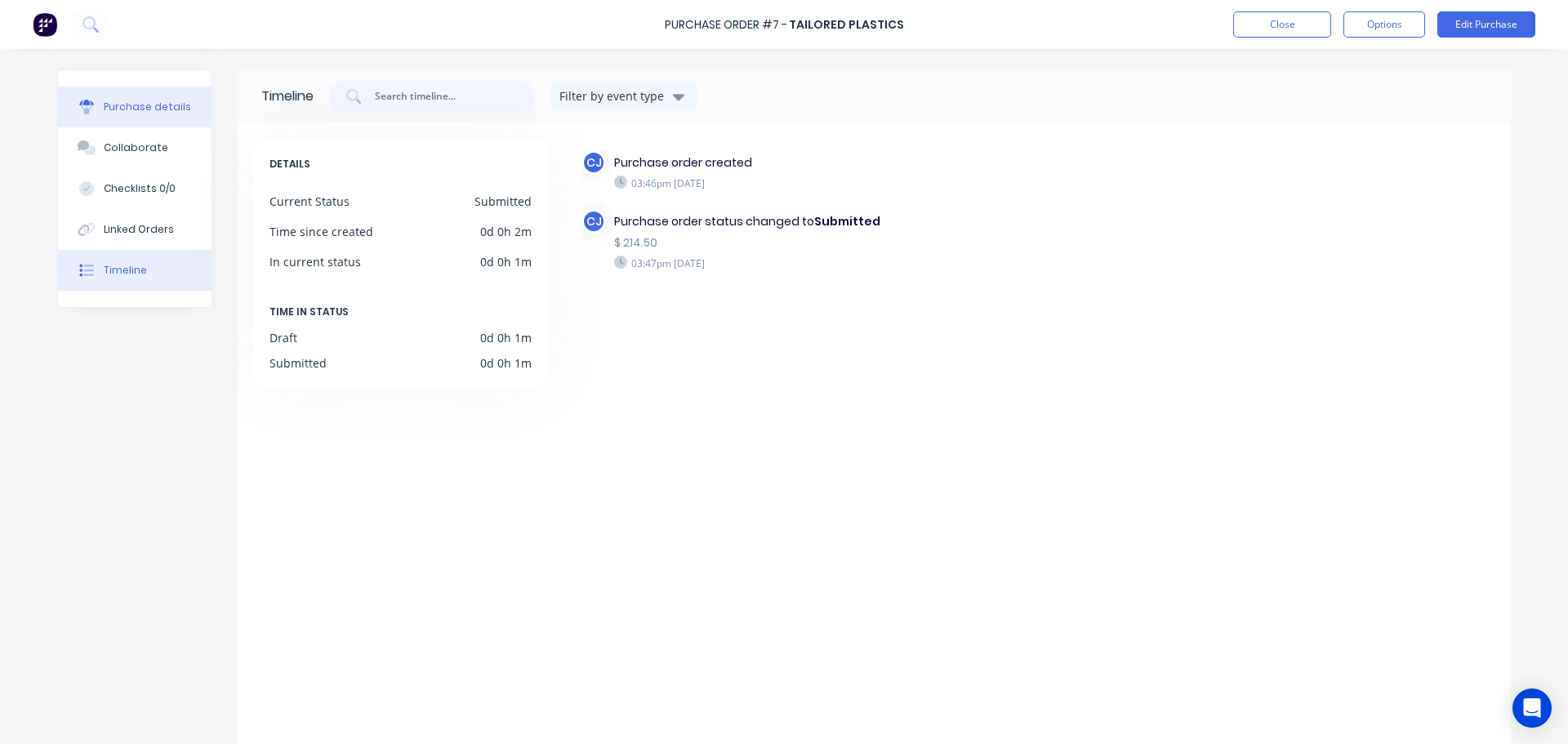
click at [153, 105] on div "Purchase details" at bounding box center [147, 106] width 88 height 14
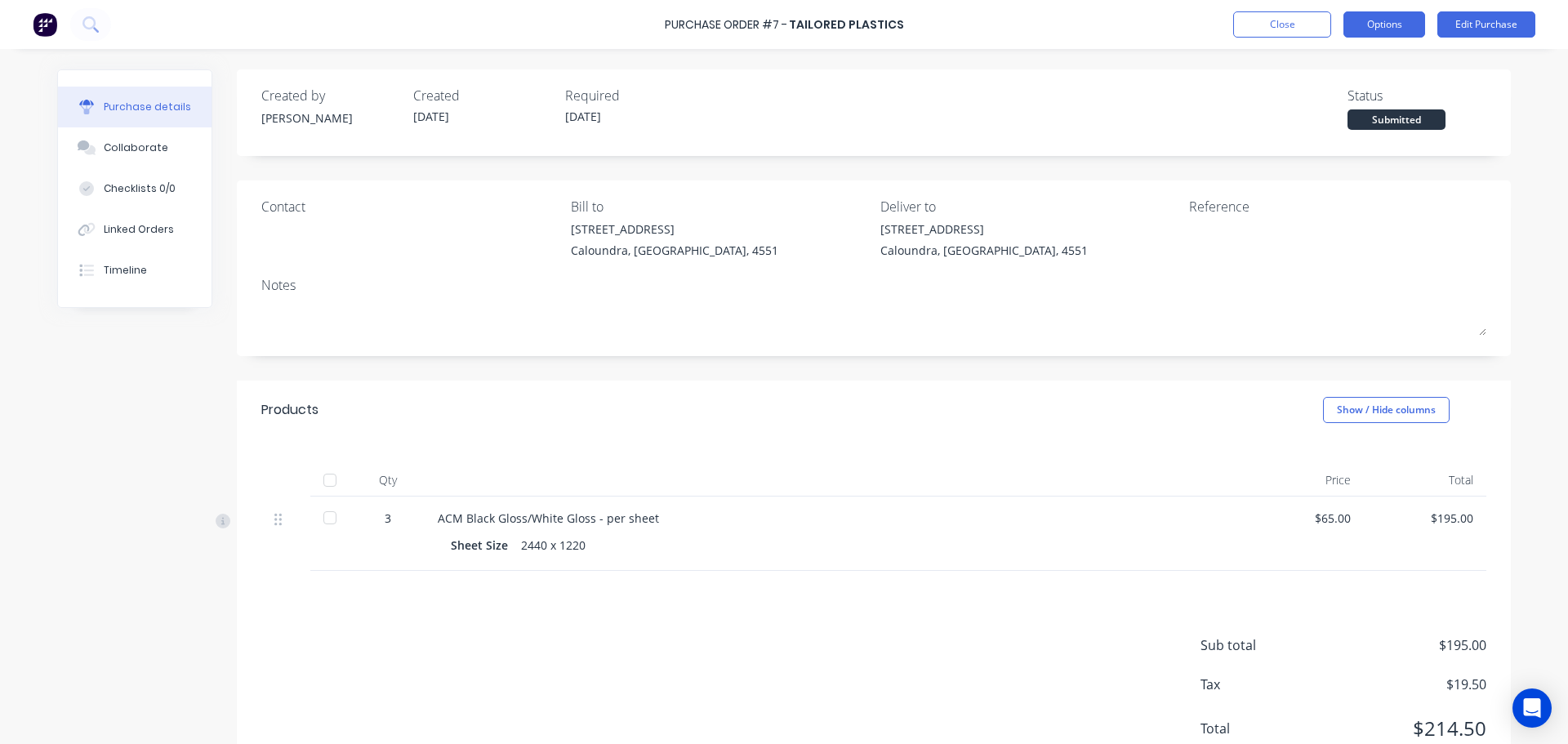
click at [1390, 33] on button "Options" at bounding box center [1384, 24] width 82 height 26
click at [1282, 24] on button "Close" at bounding box center [1282, 24] width 98 height 26
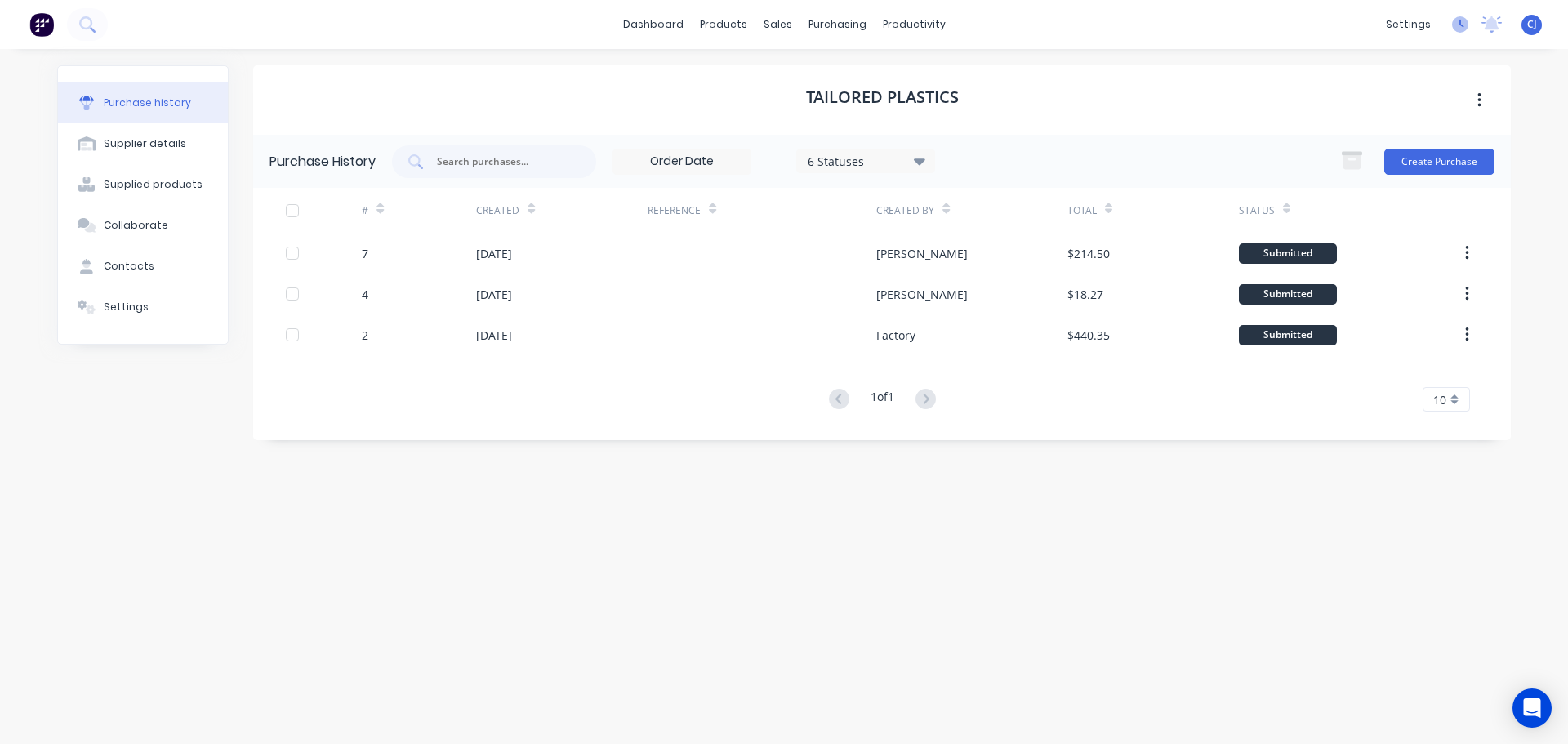
click at [1463, 23] on icon at bounding box center [1460, 24] width 16 height 16
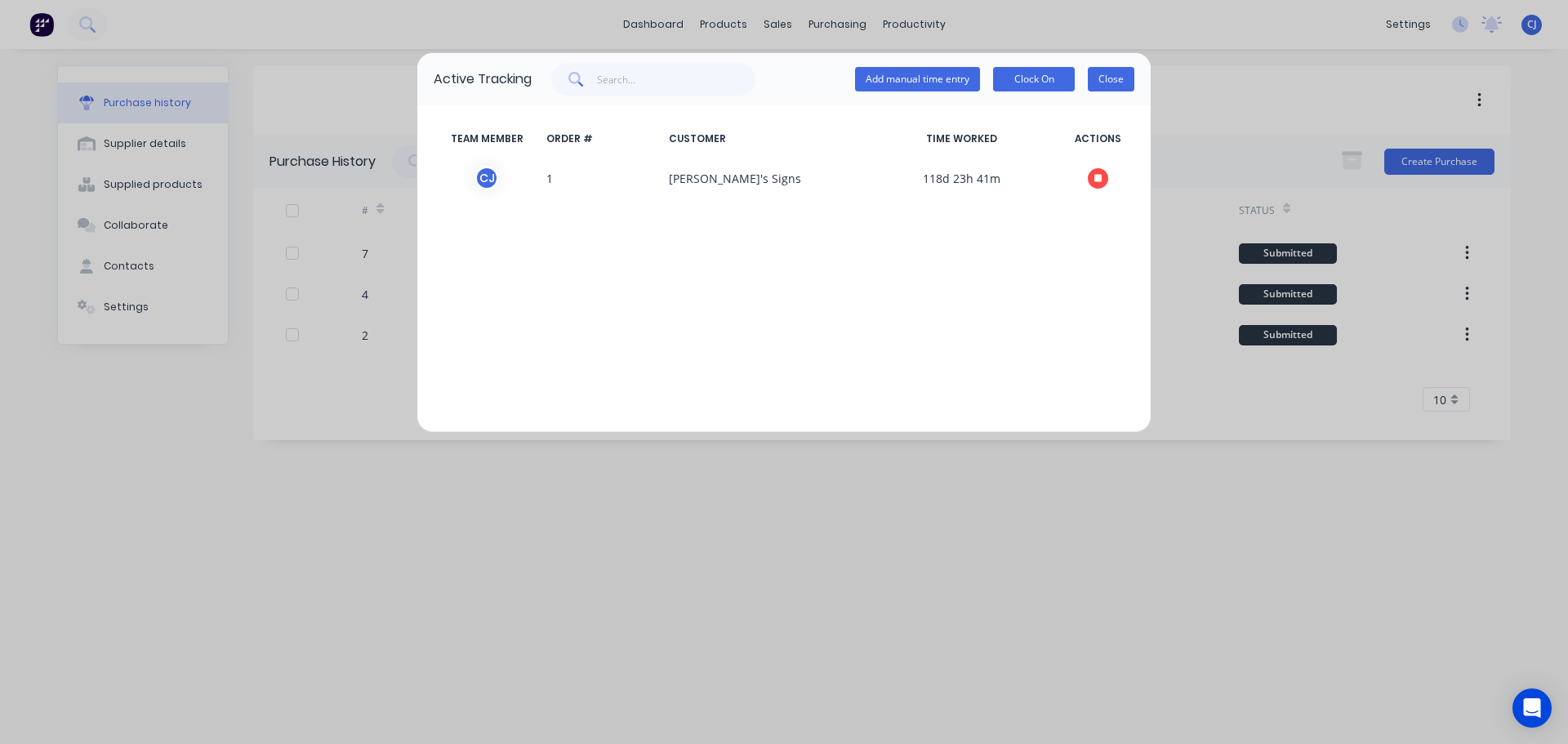
click at [1119, 79] on button "Close" at bounding box center [1111, 79] width 47 height 25
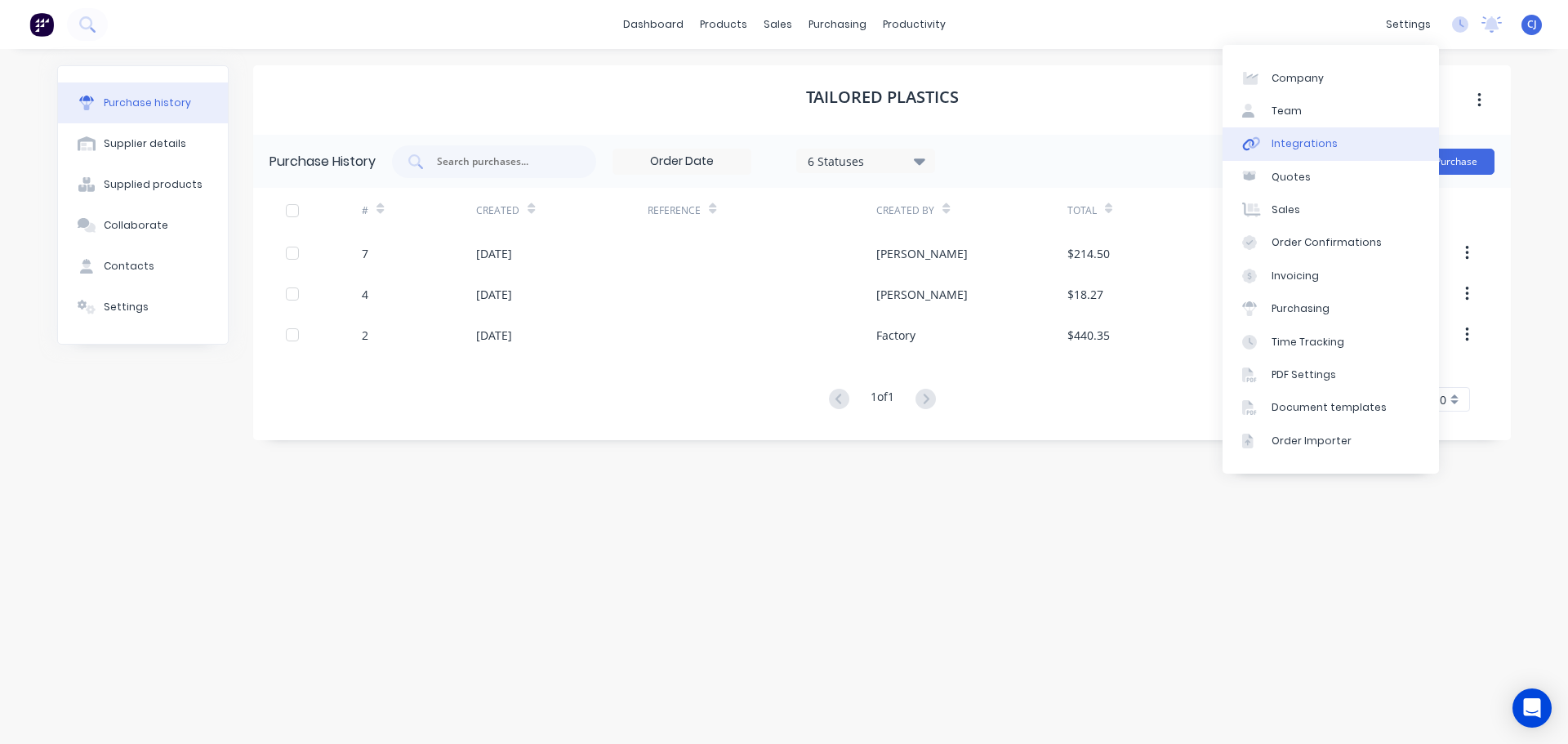
click at [1335, 150] on link "Integrations" at bounding box center [1331, 144] width 216 height 32
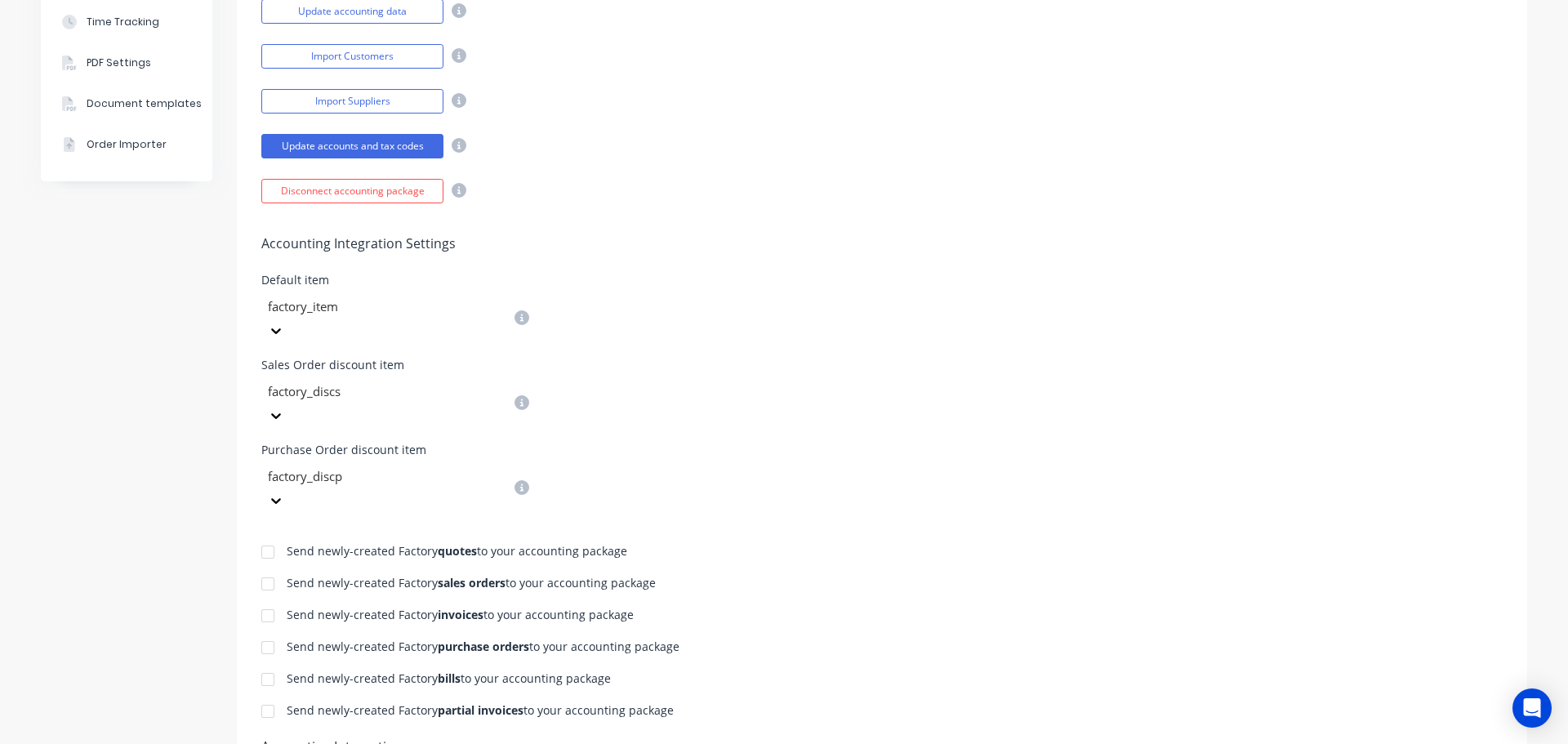
scroll to position [408, 0]
click at [259, 629] on div at bounding box center [268, 645] width 32 height 32
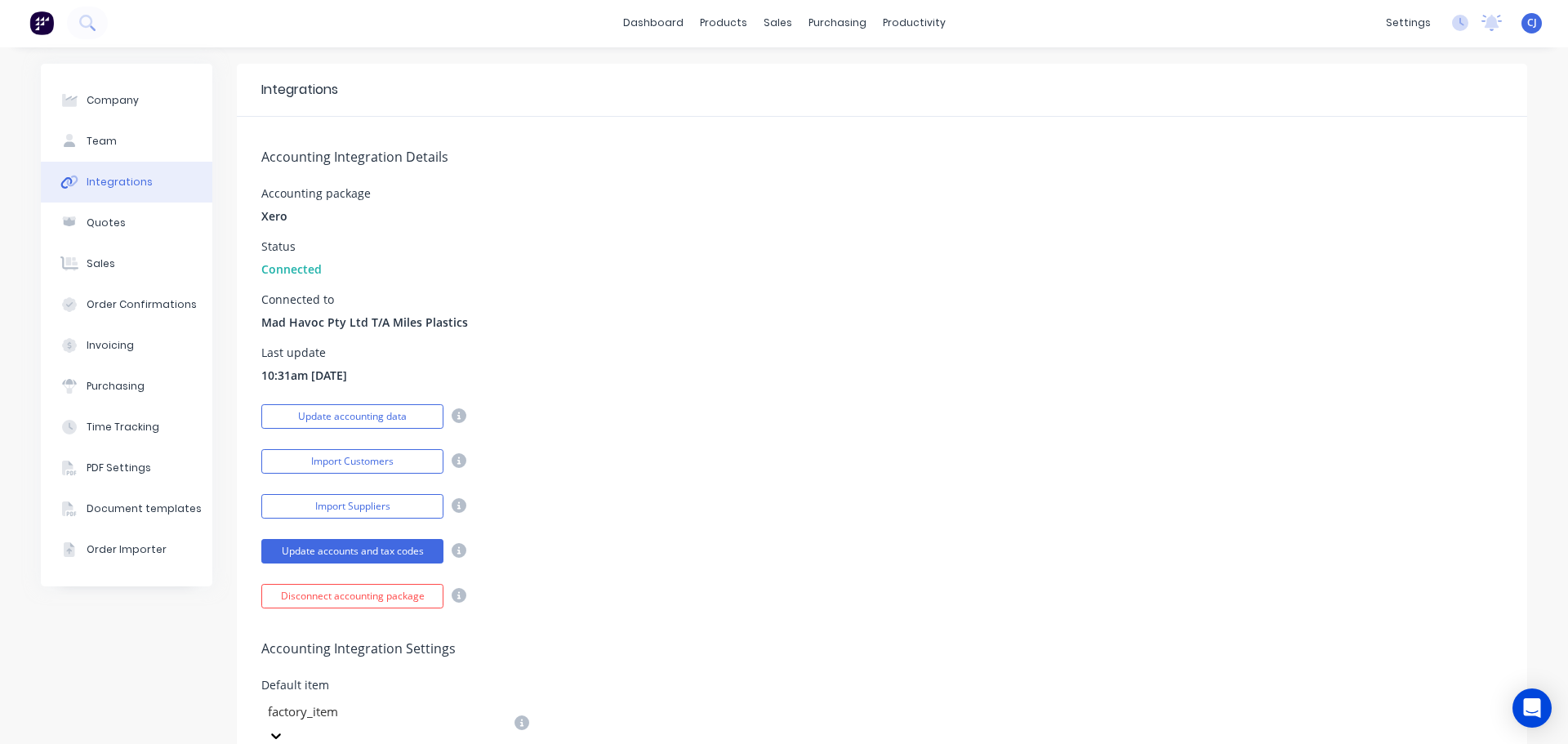
scroll to position [0, 0]
click at [125, 146] on button "Team" at bounding box center [127, 143] width 172 height 41
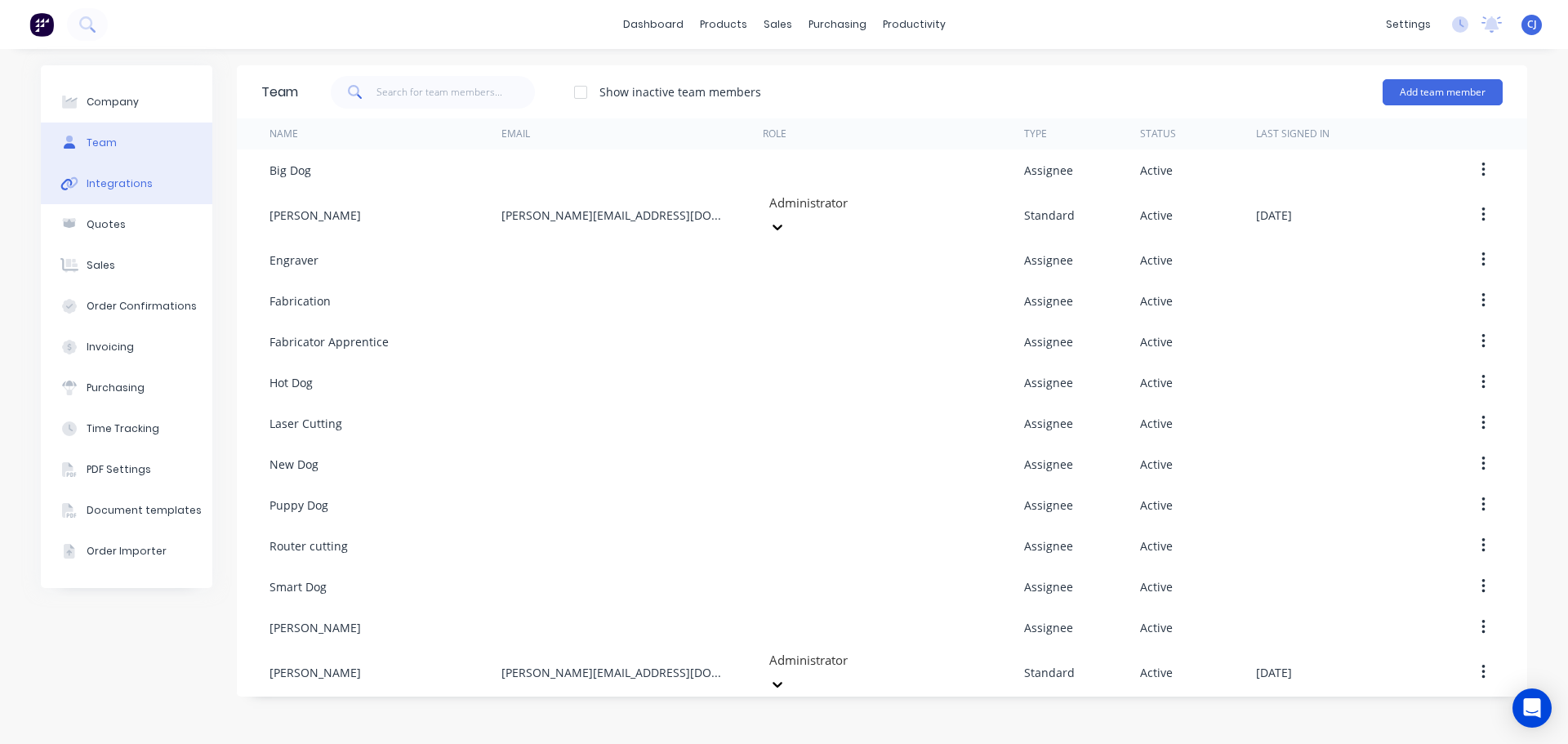
click at [116, 184] on div "Integrations" at bounding box center [120, 183] width 66 height 14
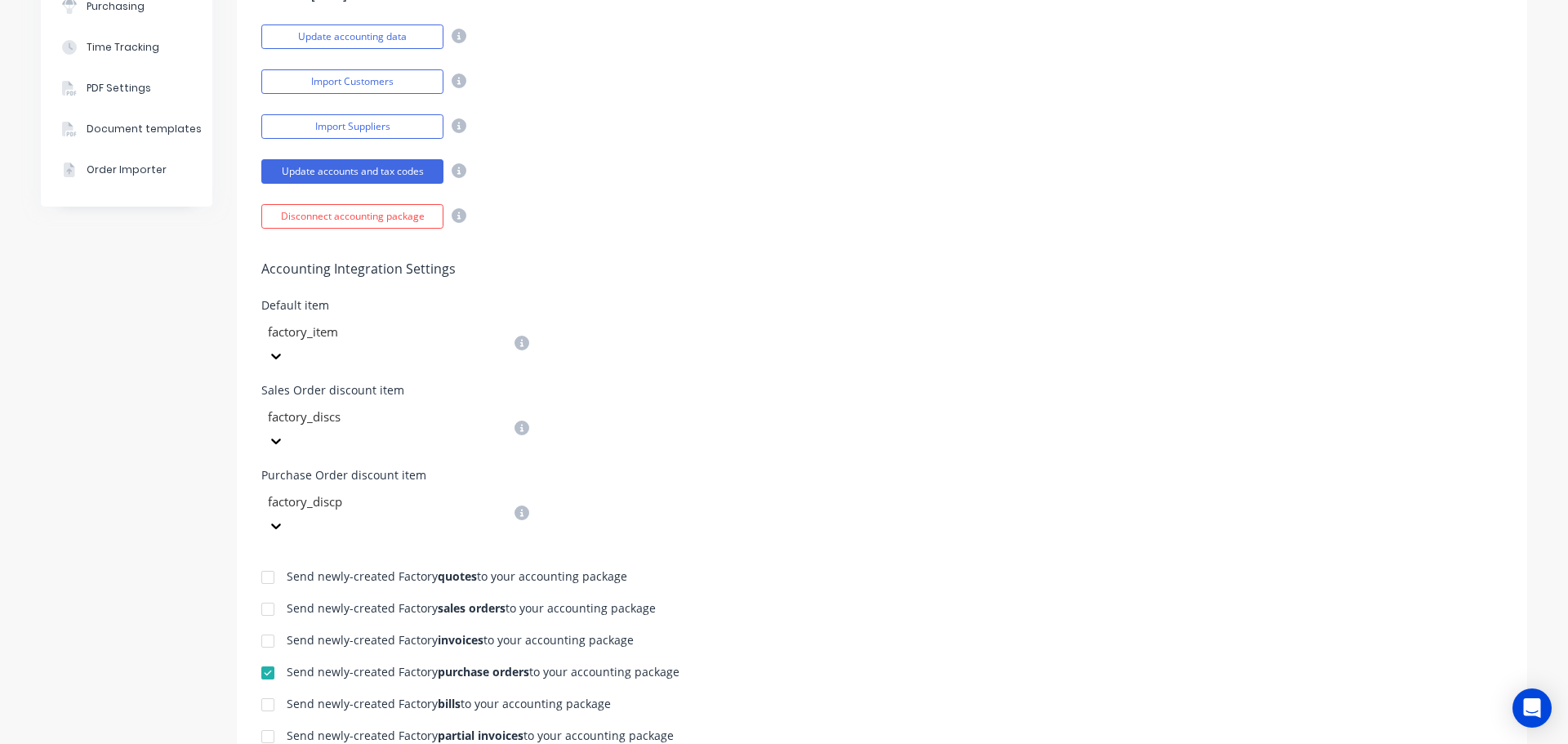
scroll to position [163, 0]
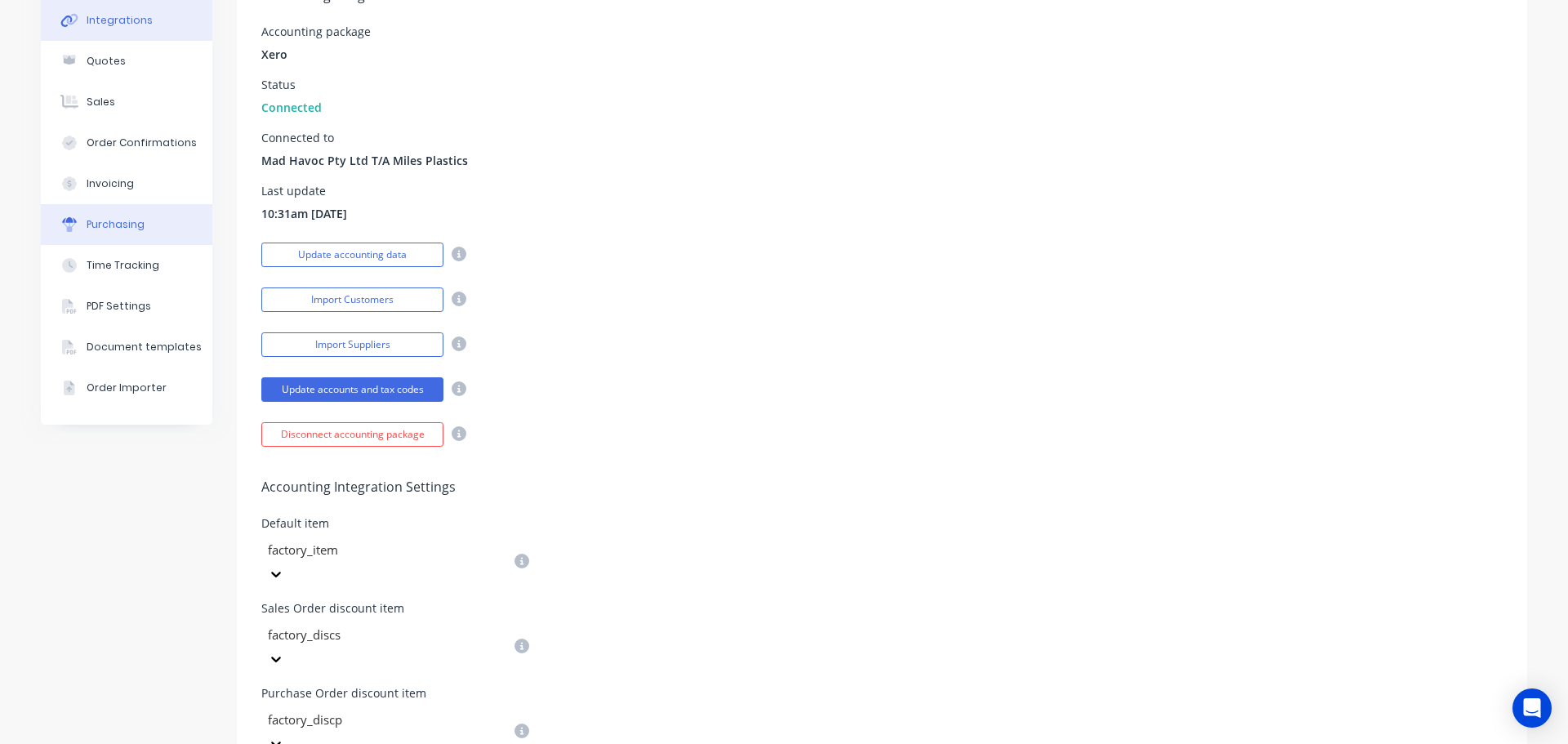
click at [102, 218] on div "Purchasing" at bounding box center [116, 224] width 58 height 14
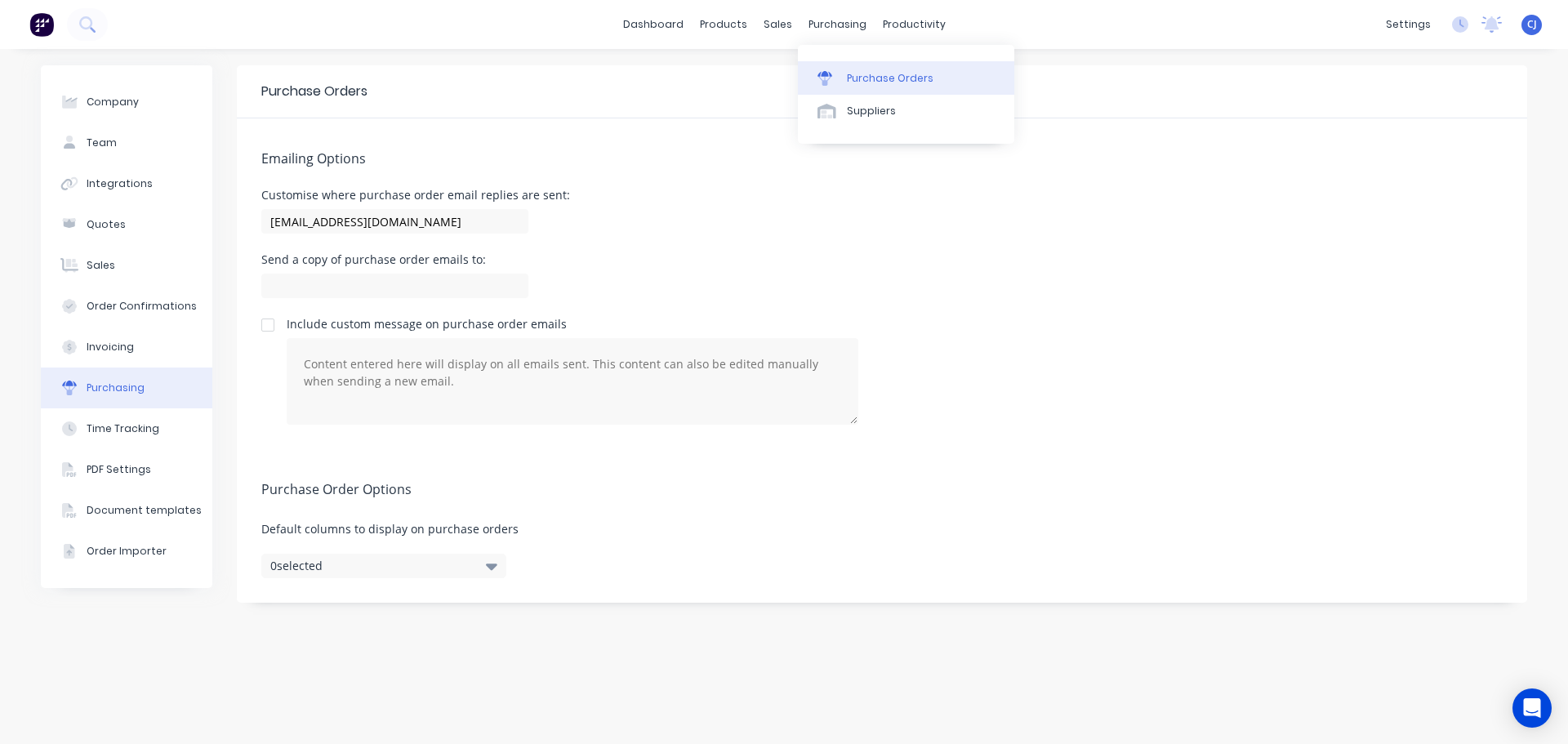
click at [847, 74] on div "Purchase Orders" at bounding box center [891, 78] width 87 height 14
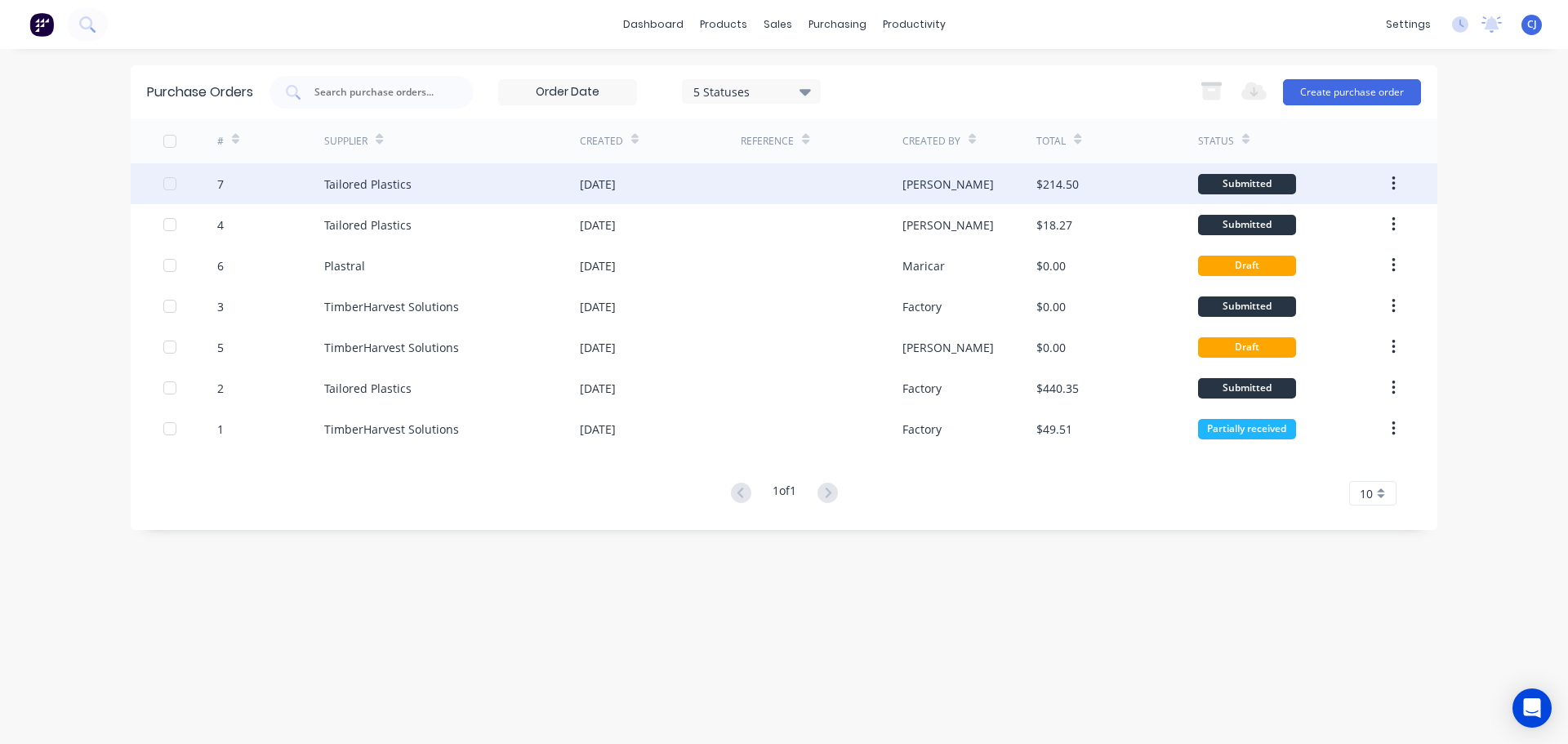
click at [396, 188] on div "Tailored Plastics" at bounding box center [368, 184] width 88 height 17
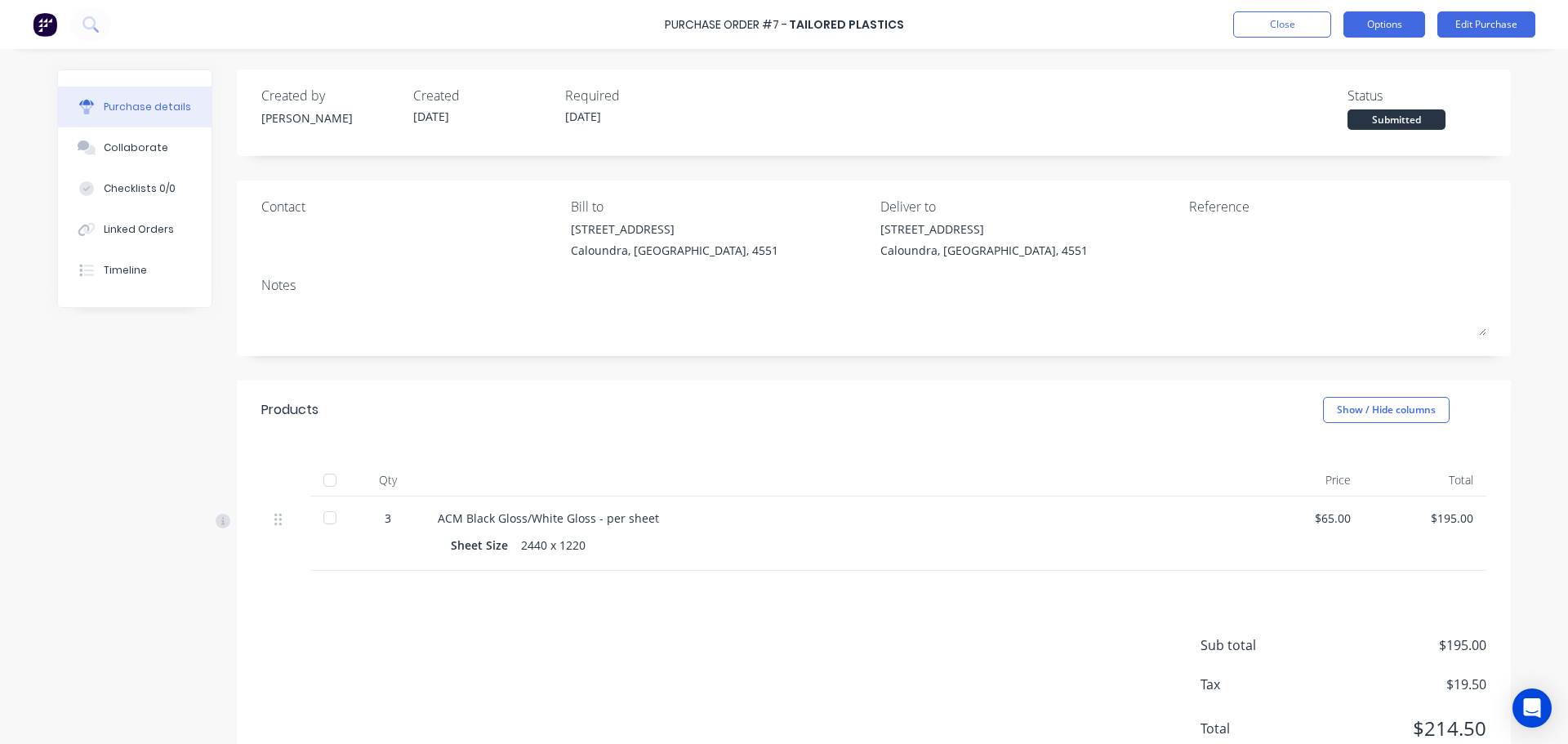
click at [1380, 24] on button "Options" at bounding box center [1384, 24] width 82 height 26
click at [1064, 99] on div "Created by Craig Created 12/08/25 Required 12/08/25 Status Submitted" at bounding box center [874, 108] width 1225 height 44
click at [1284, 21] on button "Close" at bounding box center [1282, 24] width 98 height 26
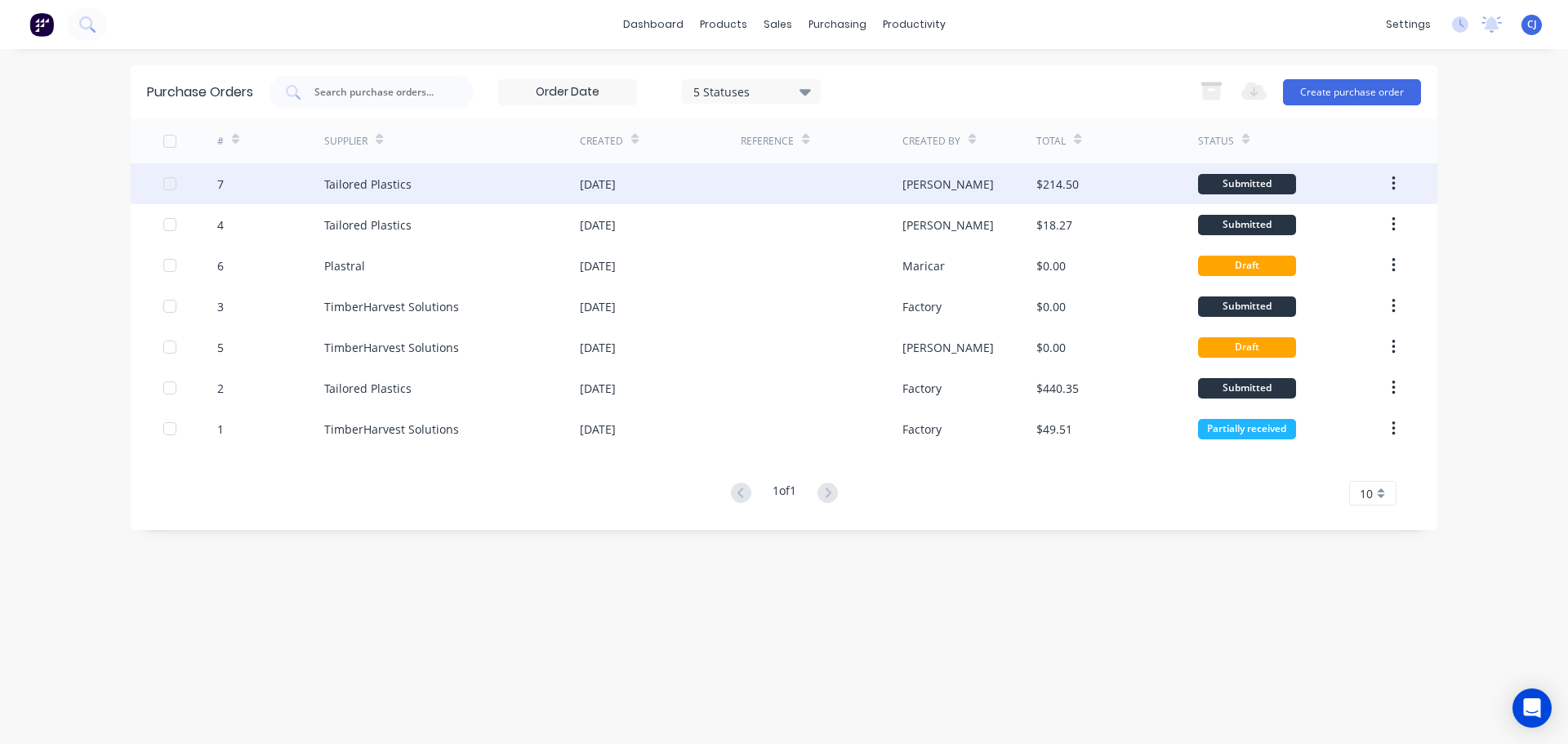
click at [1399, 187] on button "button" at bounding box center [1394, 184] width 38 height 30
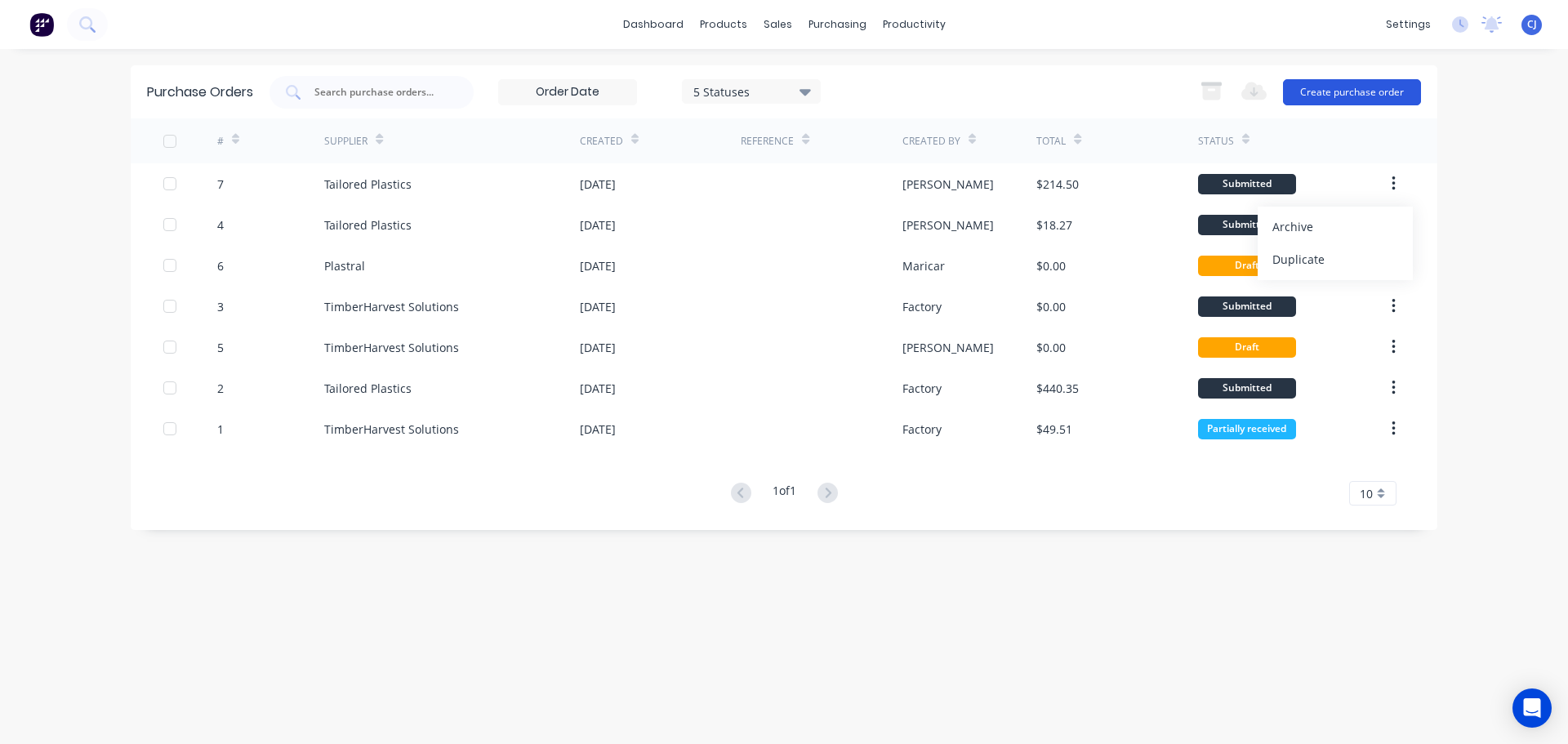
click at [1363, 86] on button "Create purchase order" at bounding box center [1352, 92] width 138 height 26
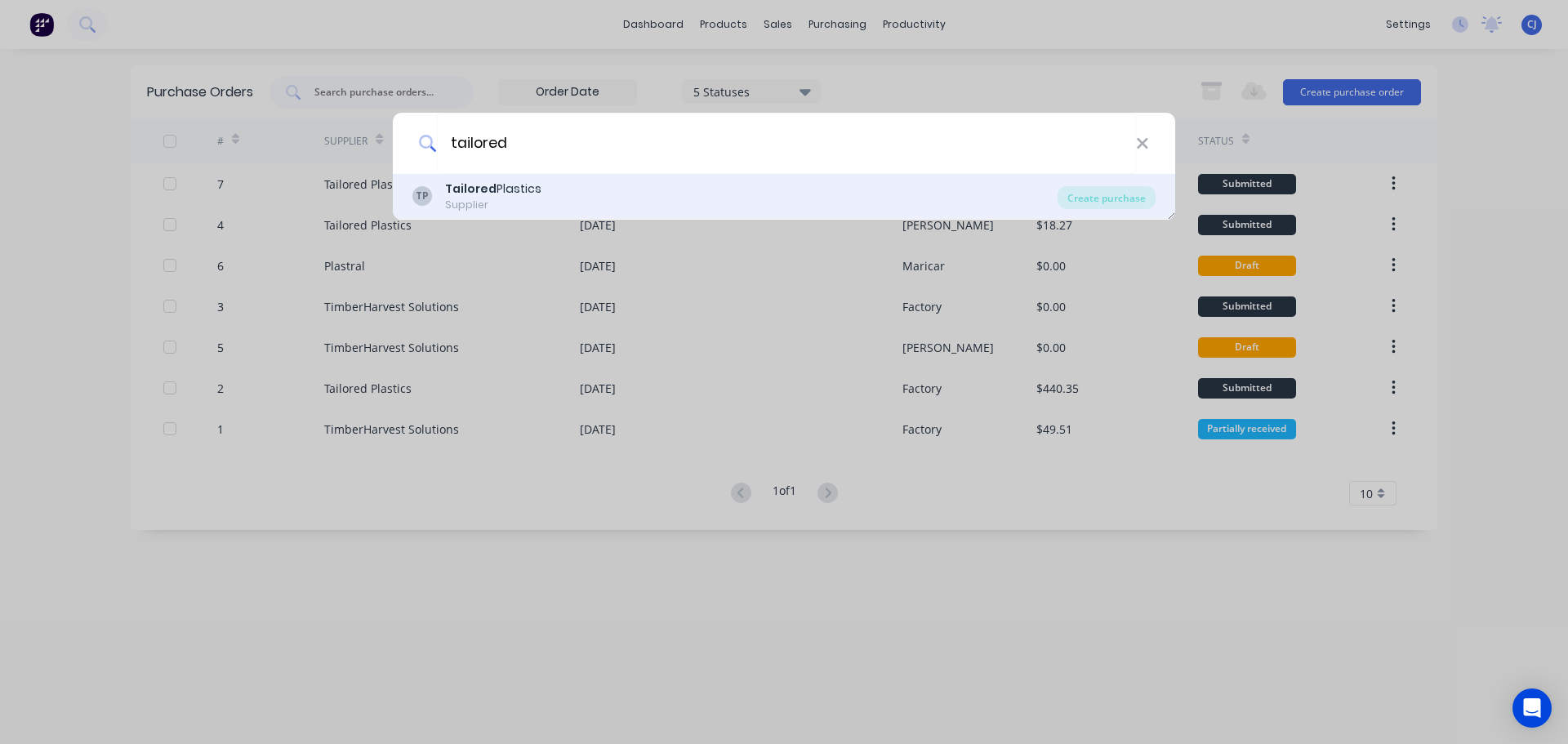
type input "tailored"
click at [488, 185] on b "Tailored" at bounding box center [470, 188] width 51 height 16
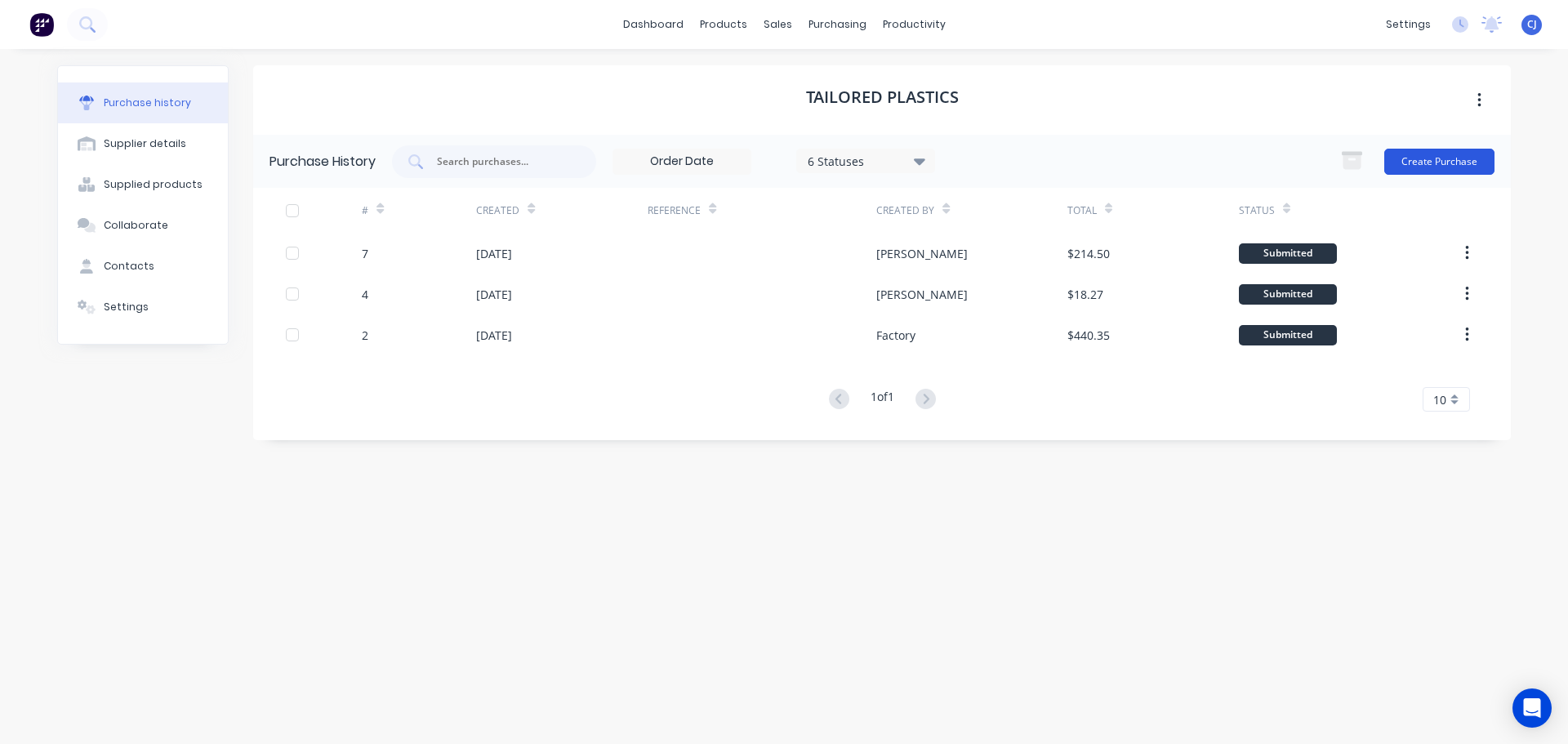
click at [1432, 156] on button "Create Purchase" at bounding box center [1440, 162] width 111 height 26
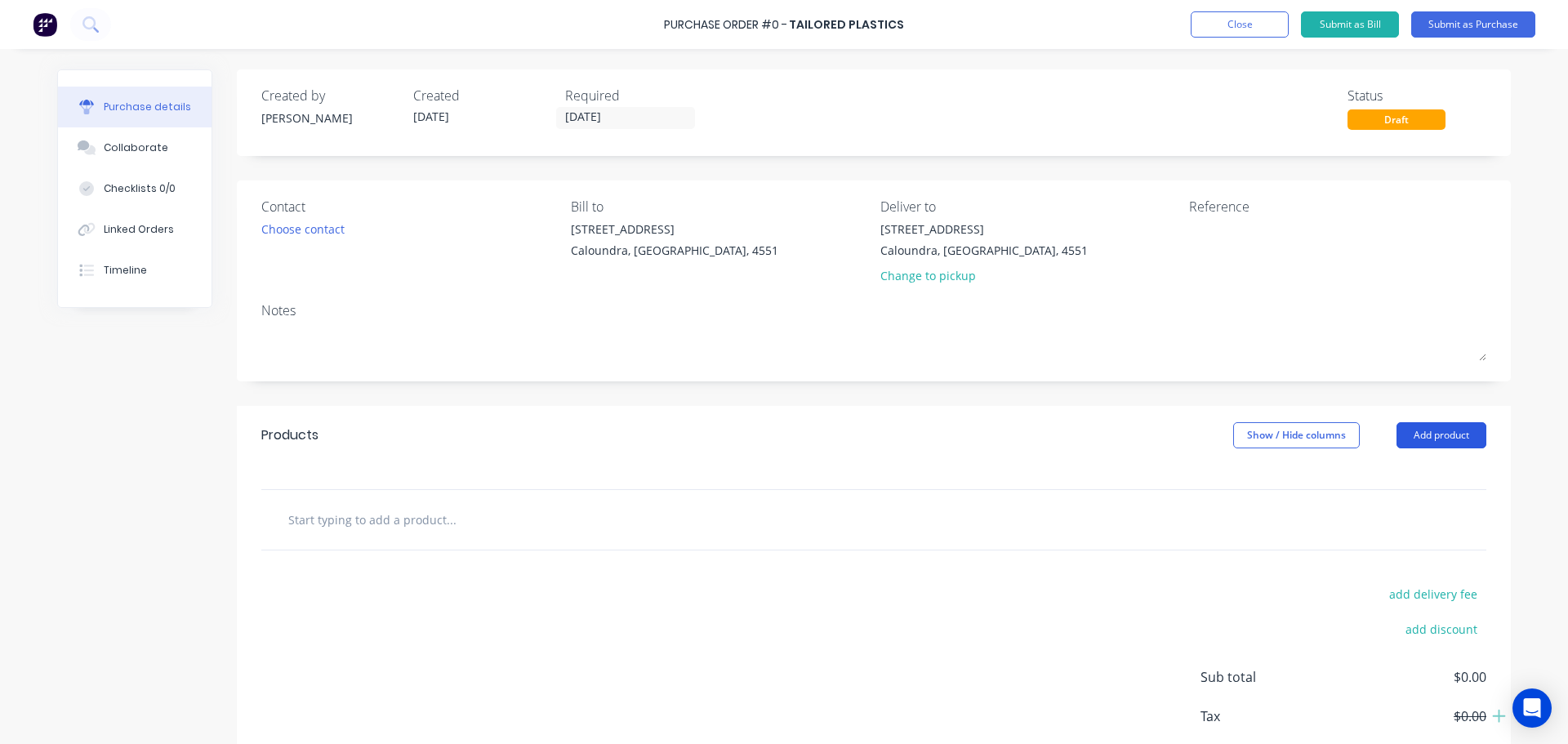
click at [1426, 434] on button "Add product" at bounding box center [1442, 434] width 90 height 26
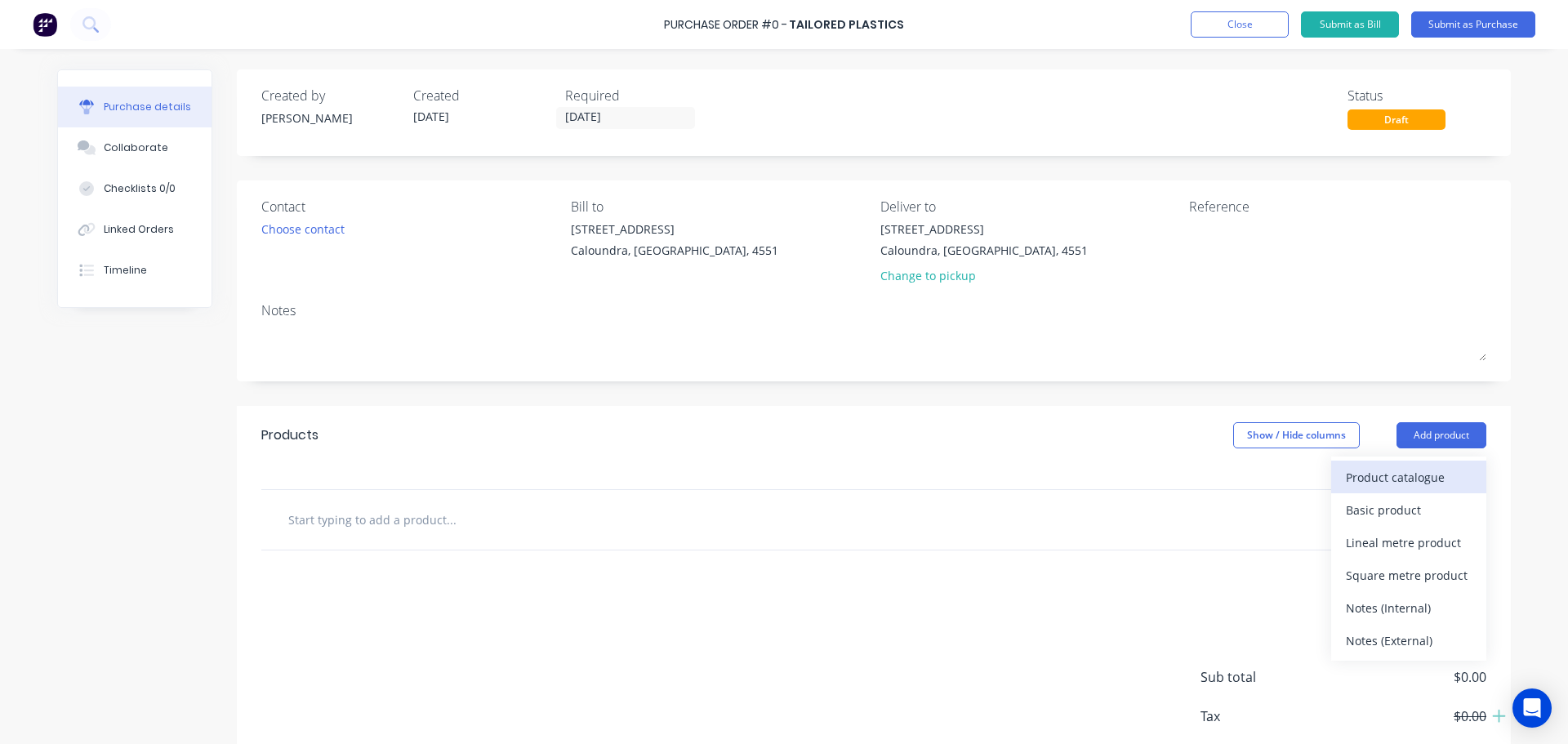
click at [1384, 474] on div "Product catalogue" at bounding box center [1409, 477] width 126 height 24
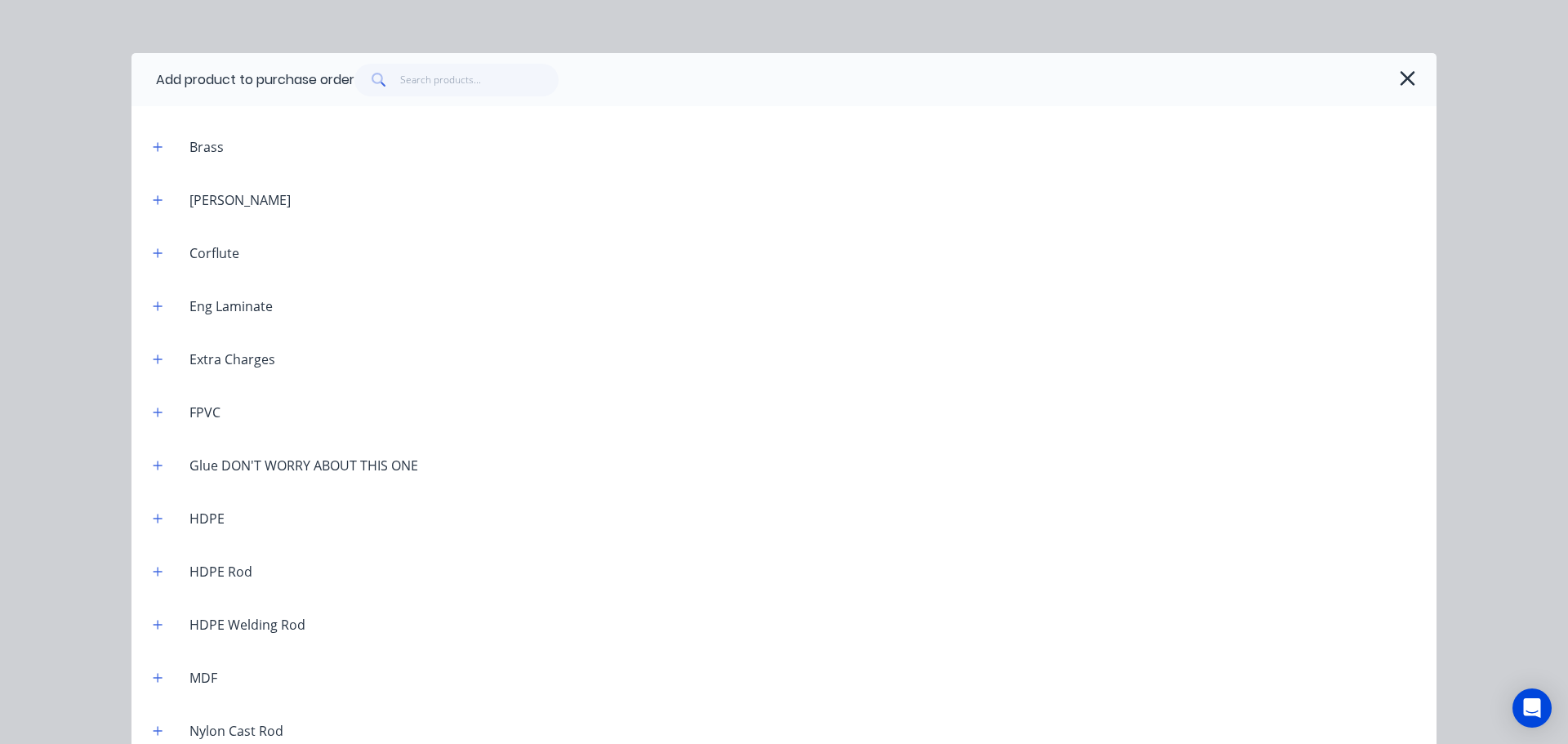
scroll to position [898, 0]
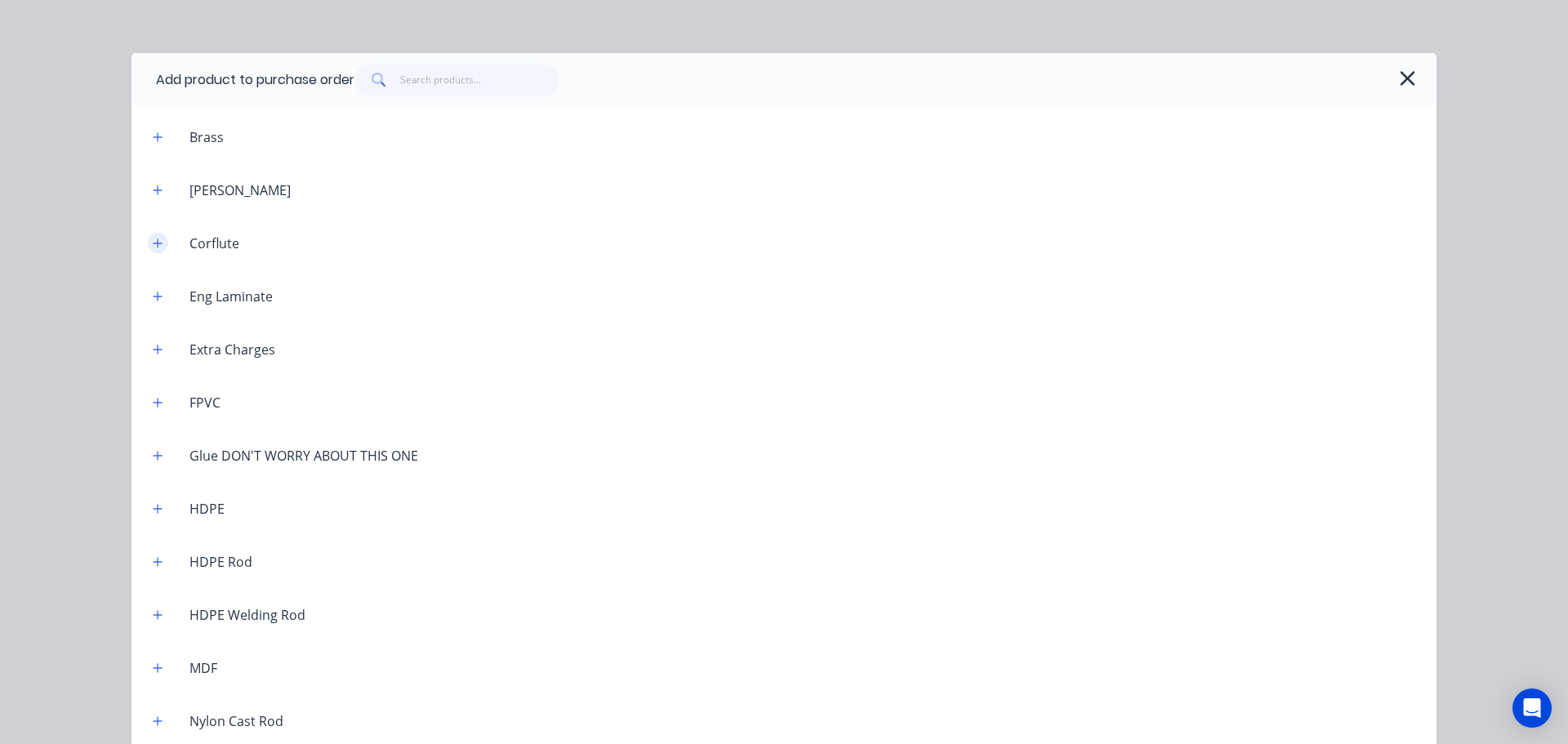
click at [153, 241] on icon "button" at bounding box center [158, 242] width 10 height 11
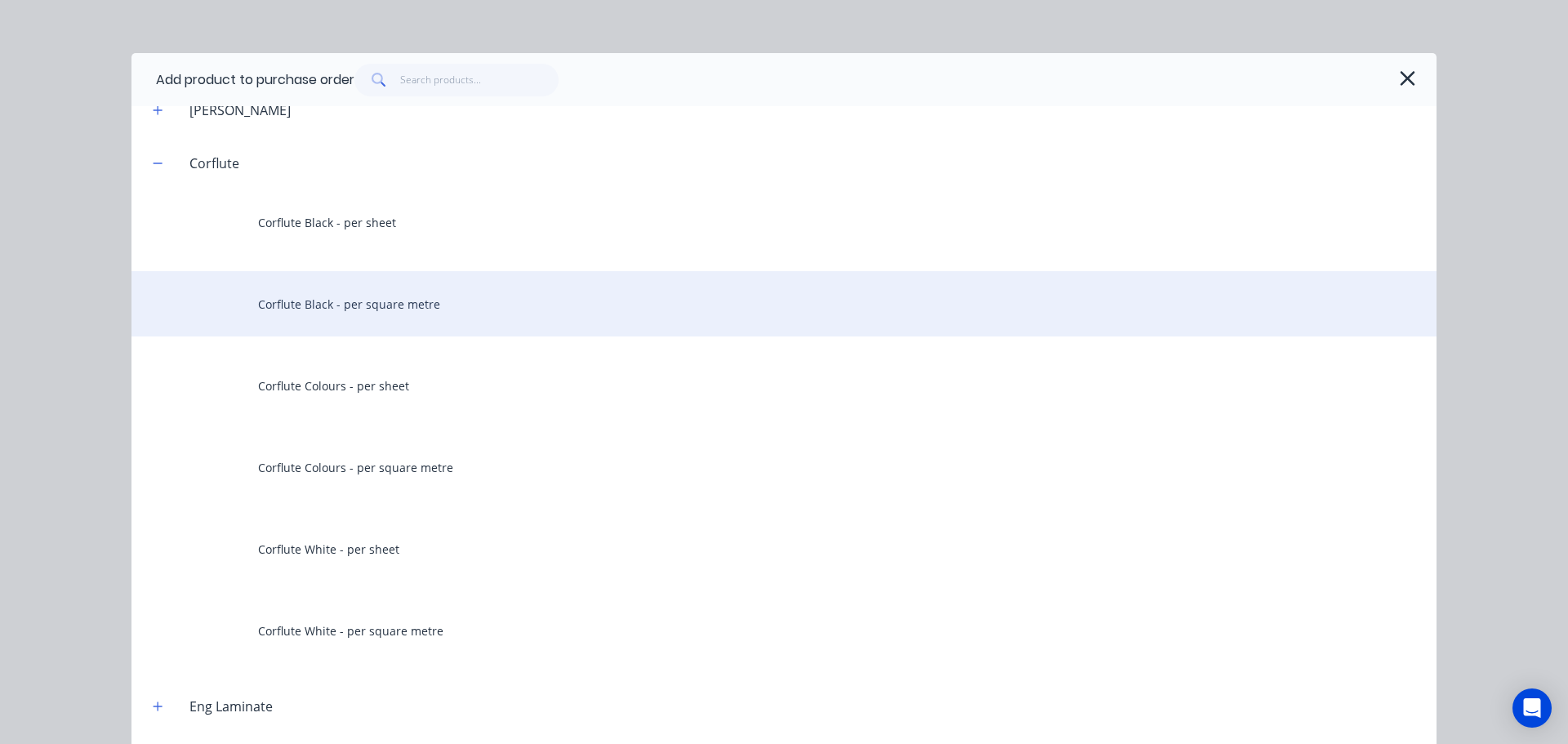
scroll to position [980, 0]
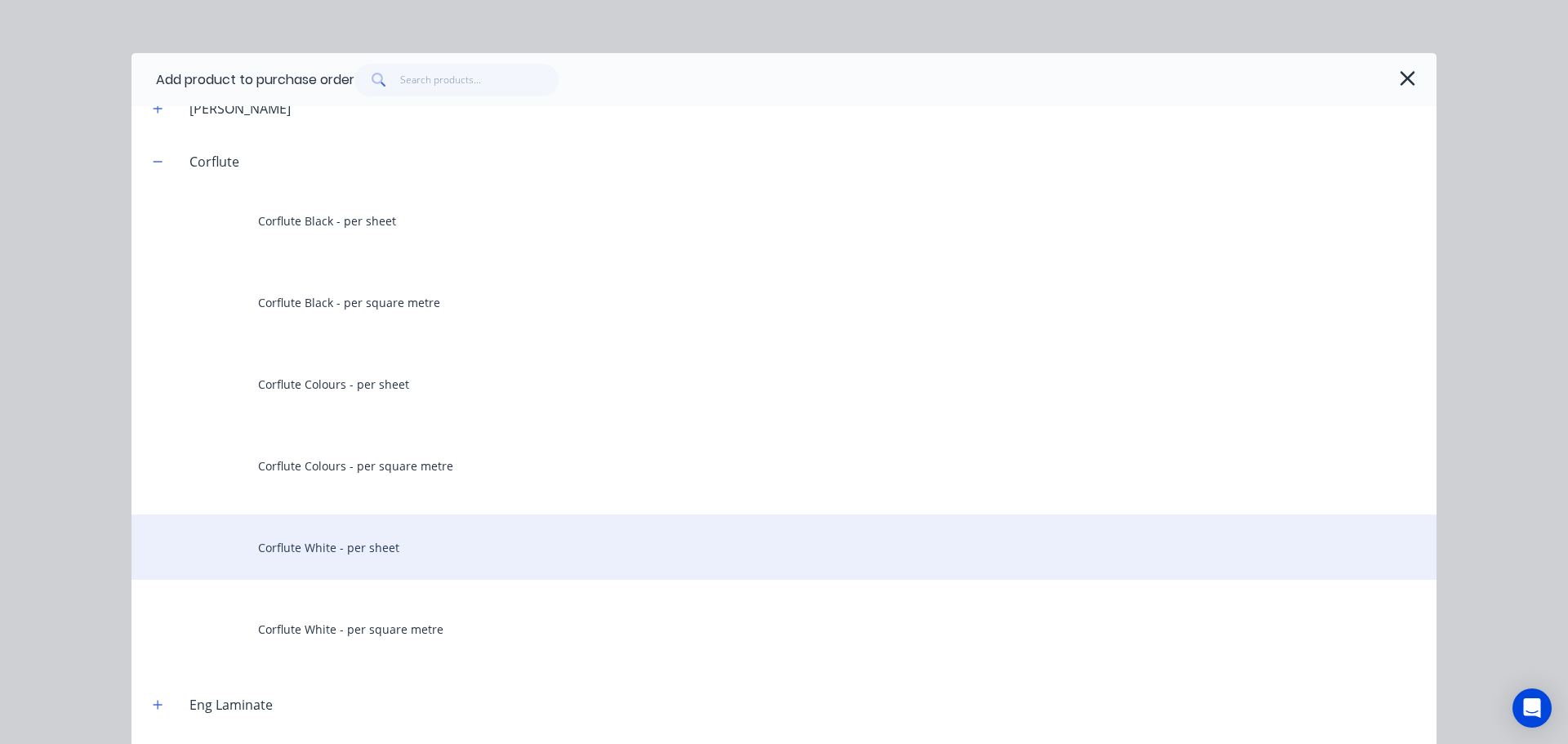
click at [380, 548] on div "Corflute White - per sheet" at bounding box center [784, 547] width 1305 height 65
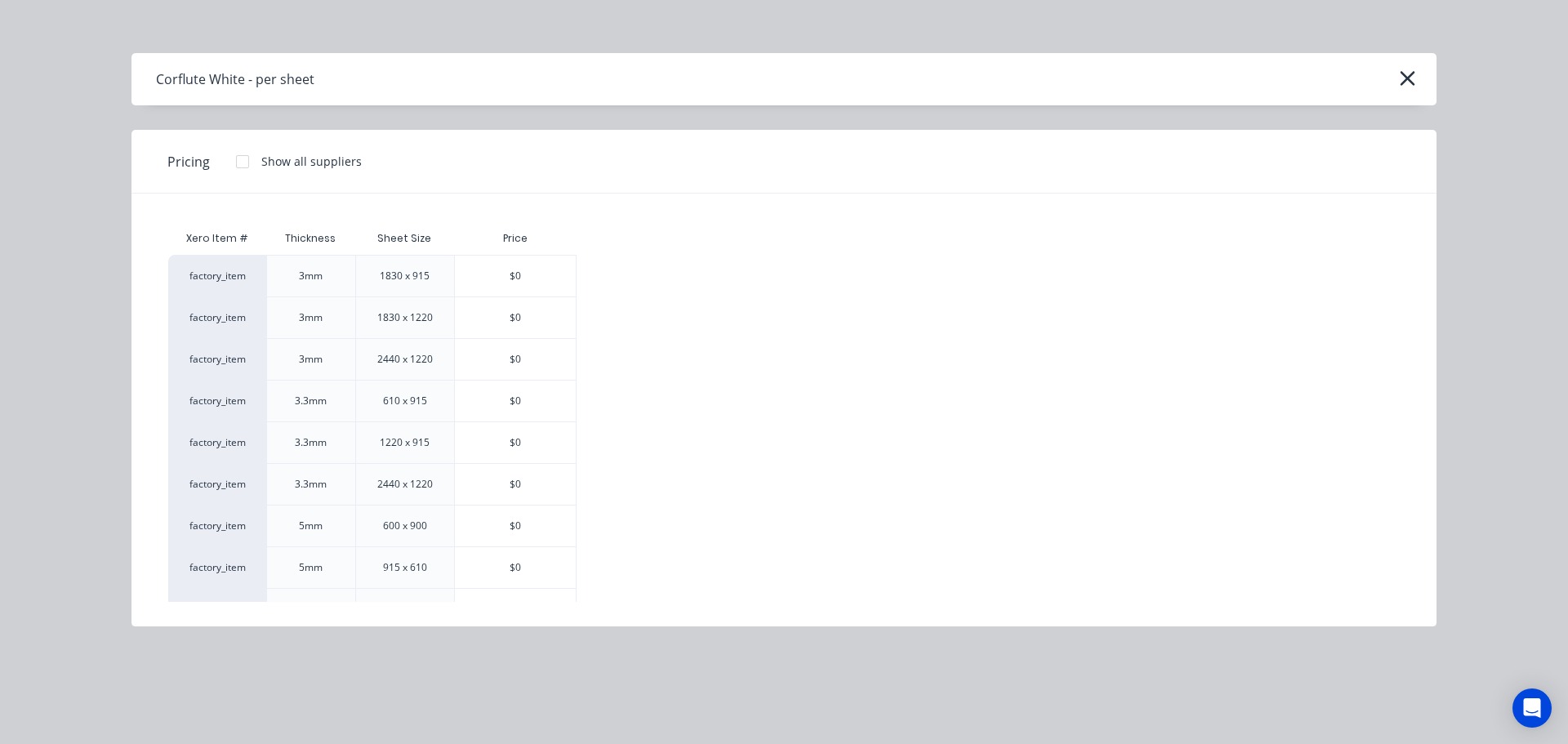
click at [296, 165] on div "Show all suppliers" at bounding box center [311, 162] width 100 height 17
click at [231, 158] on div at bounding box center [242, 162] width 32 height 32
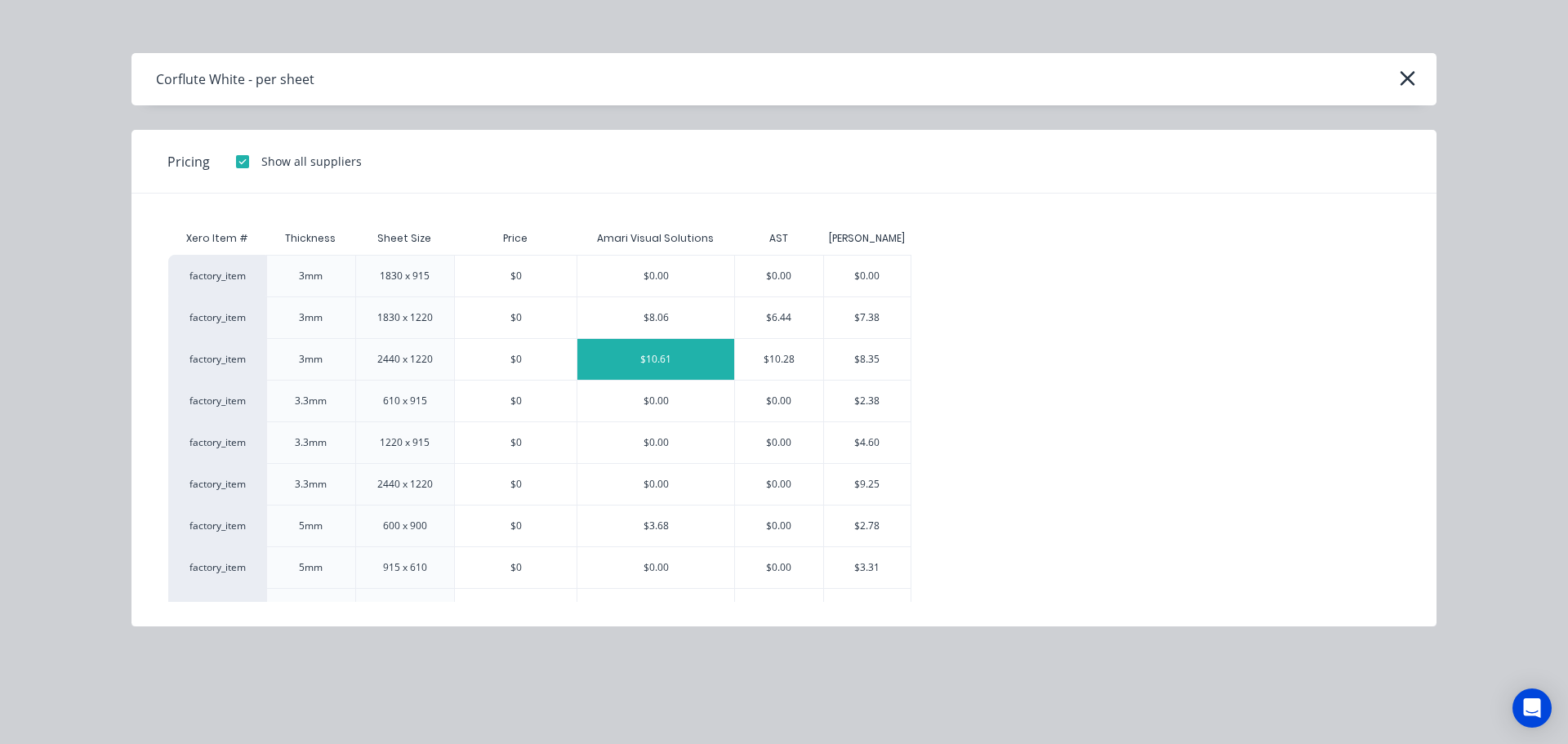
click at [638, 361] on div "$10.61" at bounding box center [656, 359] width 157 height 41
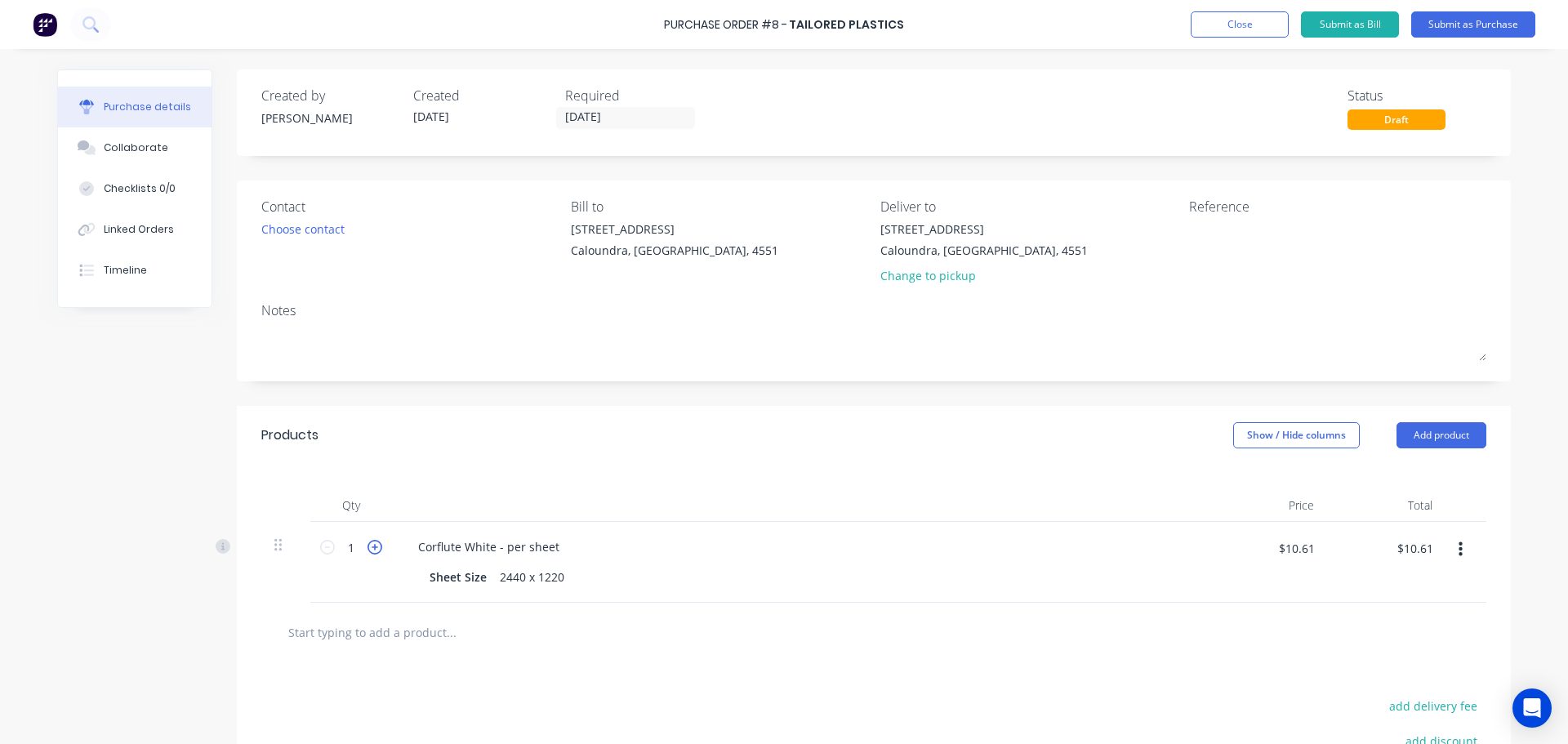
click at [368, 549] on icon at bounding box center [374, 547] width 14 height 14
type input "2"
type input "$21.22"
click at [368, 549] on icon at bounding box center [374, 547] width 14 height 14
type input "3"
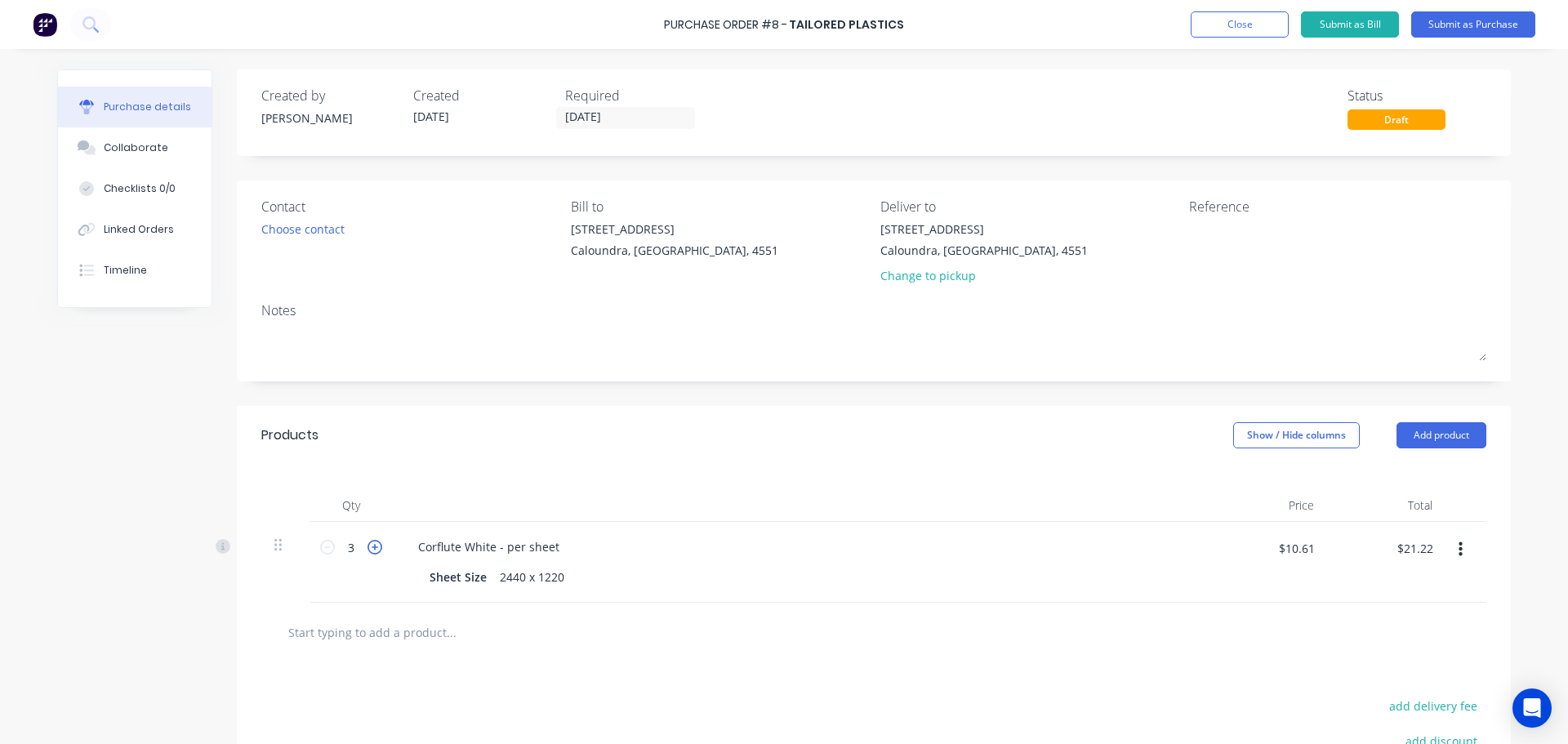
type input "$31.83"
click at [1274, 544] on input "$10.61" at bounding box center [1296, 548] width 55 height 26
type input "$10.50"
type input "$31.50"
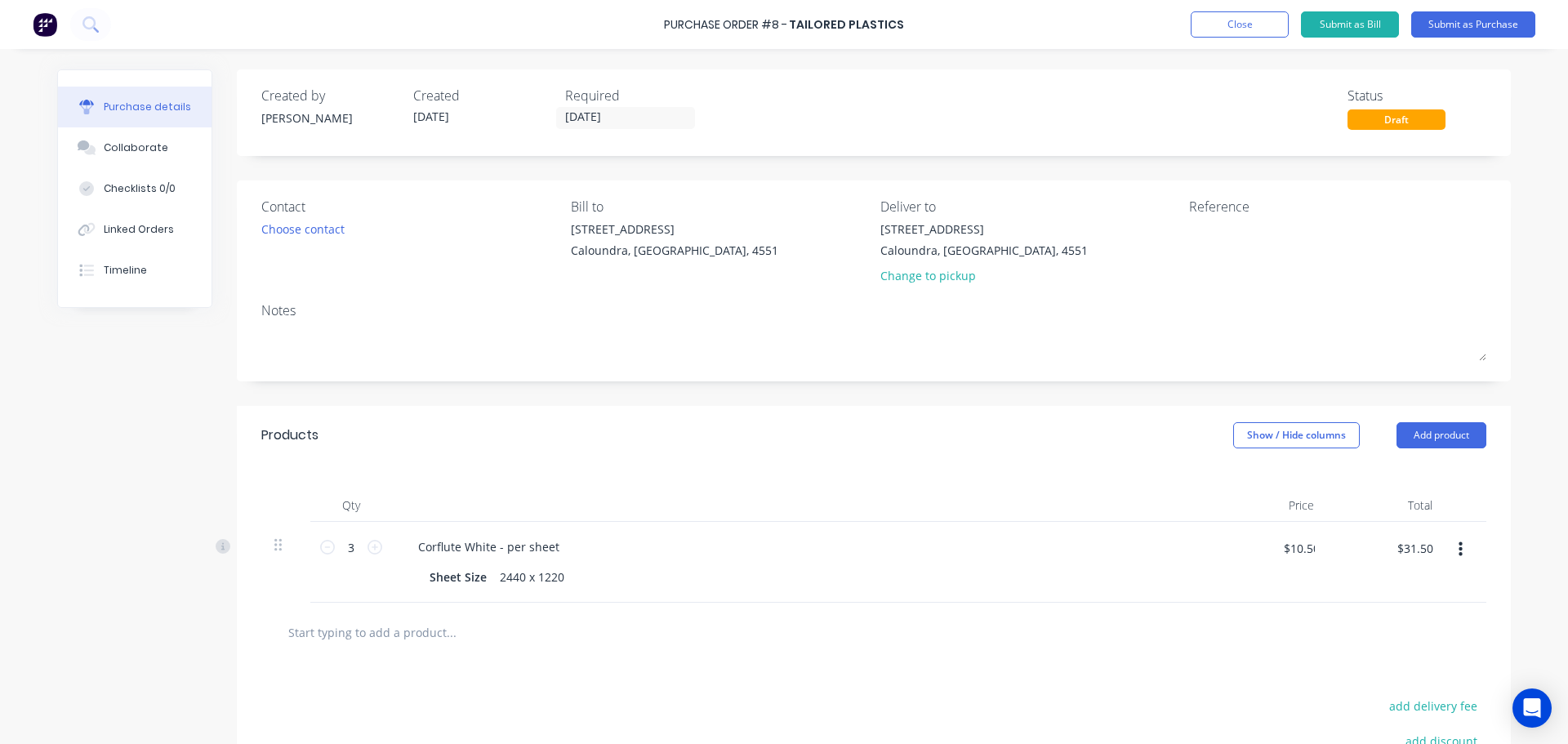
click at [1222, 624] on div at bounding box center [874, 632] width 1199 height 32
click at [1478, 31] on button "Submit as Purchase" at bounding box center [1474, 24] width 124 height 26
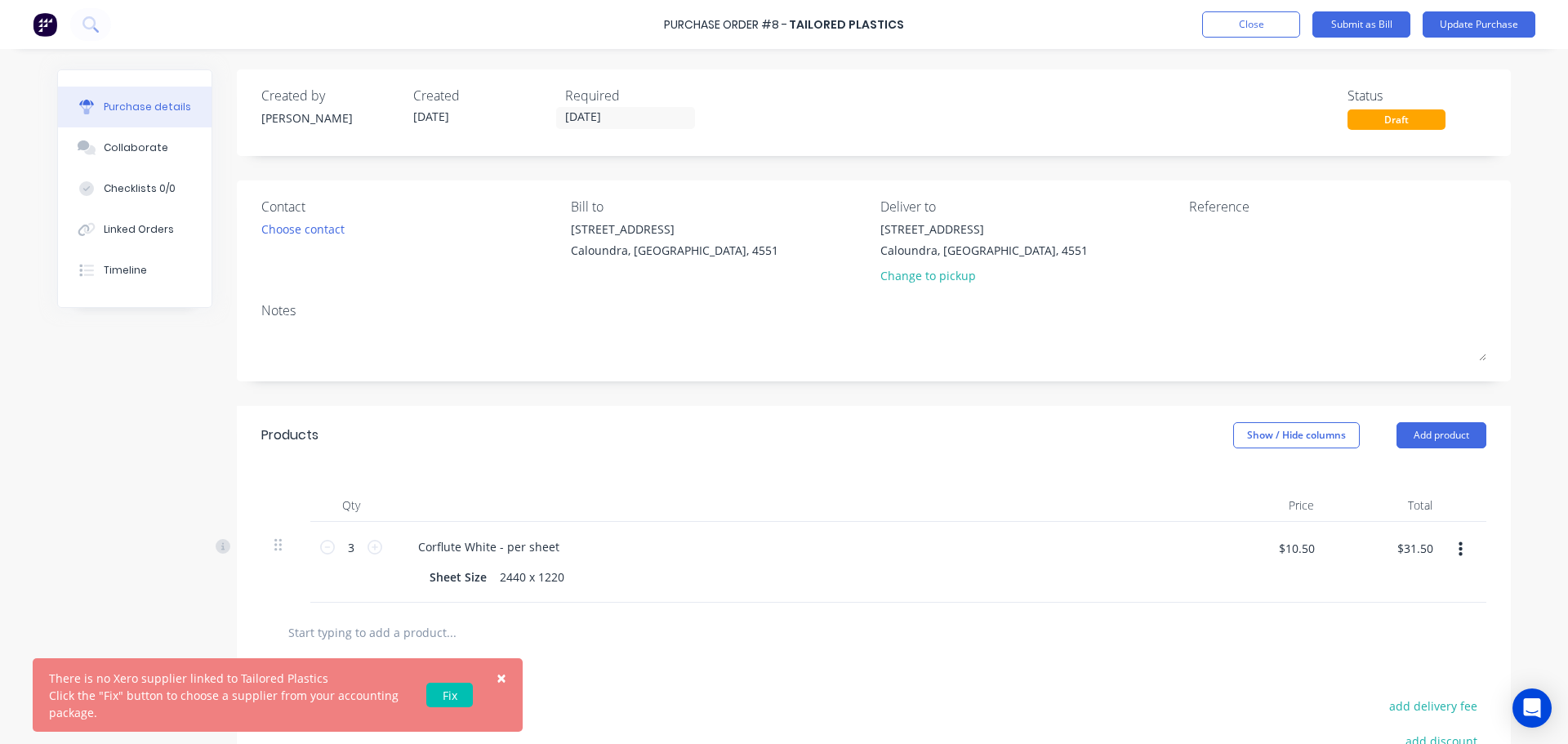
click at [451, 693] on link "Fix" at bounding box center [449, 695] width 47 height 25
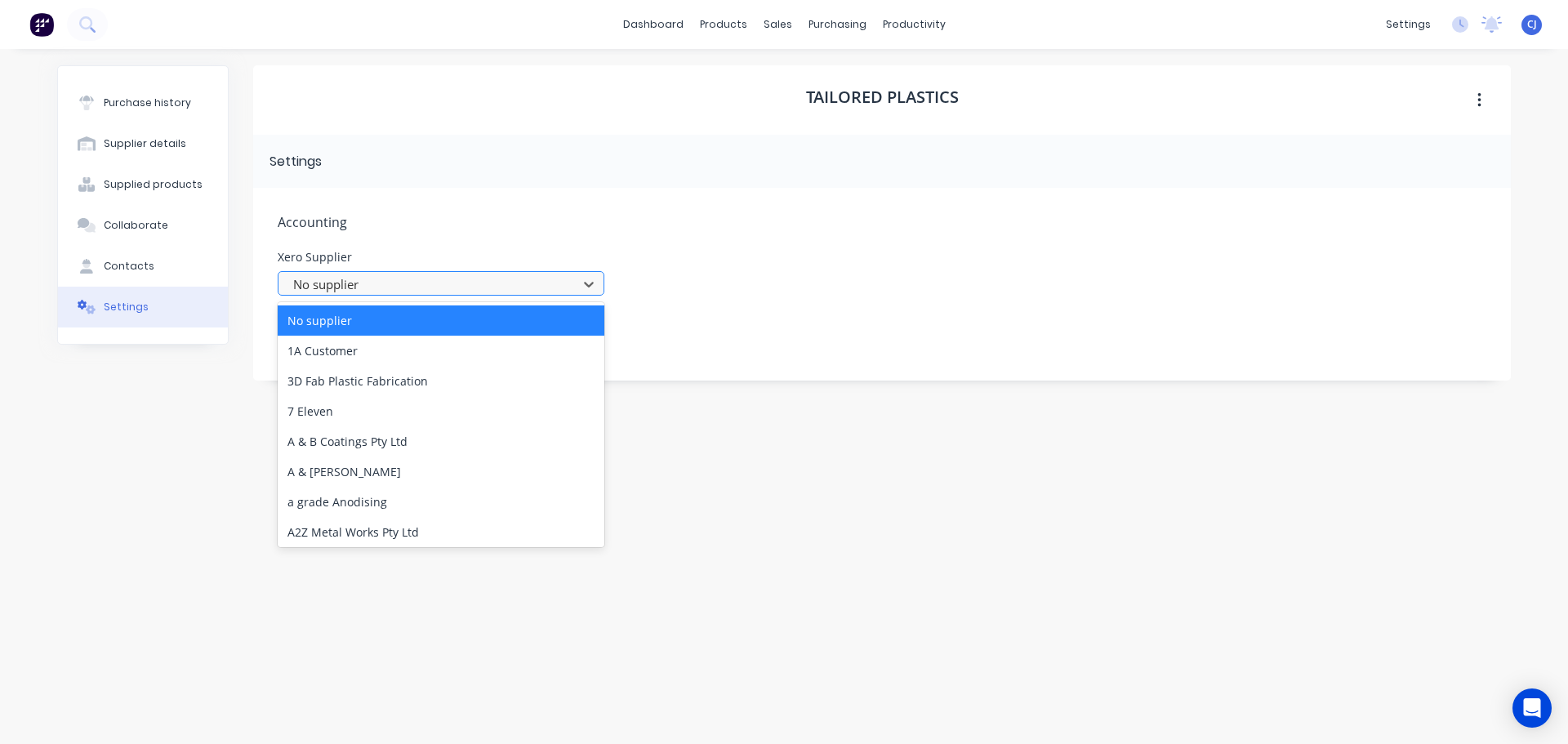
click at [328, 288] on div at bounding box center [430, 285] width 277 height 20
click at [750, 281] on div "Xero Supplier 1595 results available. Use Up and Down to choose options, press …" at bounding box center [881, 274] width 1209 height 44
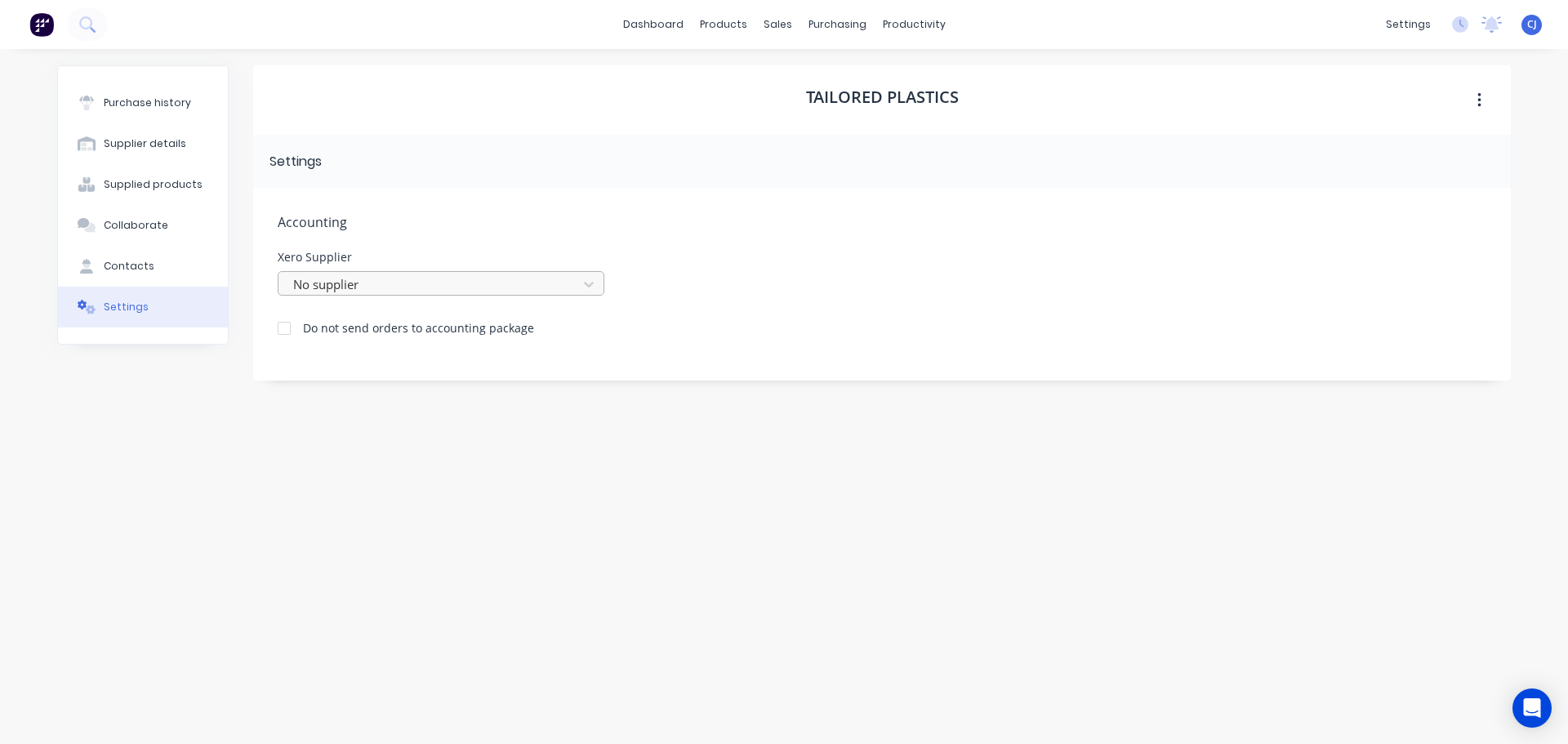
click at [510, 278] on div at bounding box center [430, 285] width 277 height 20
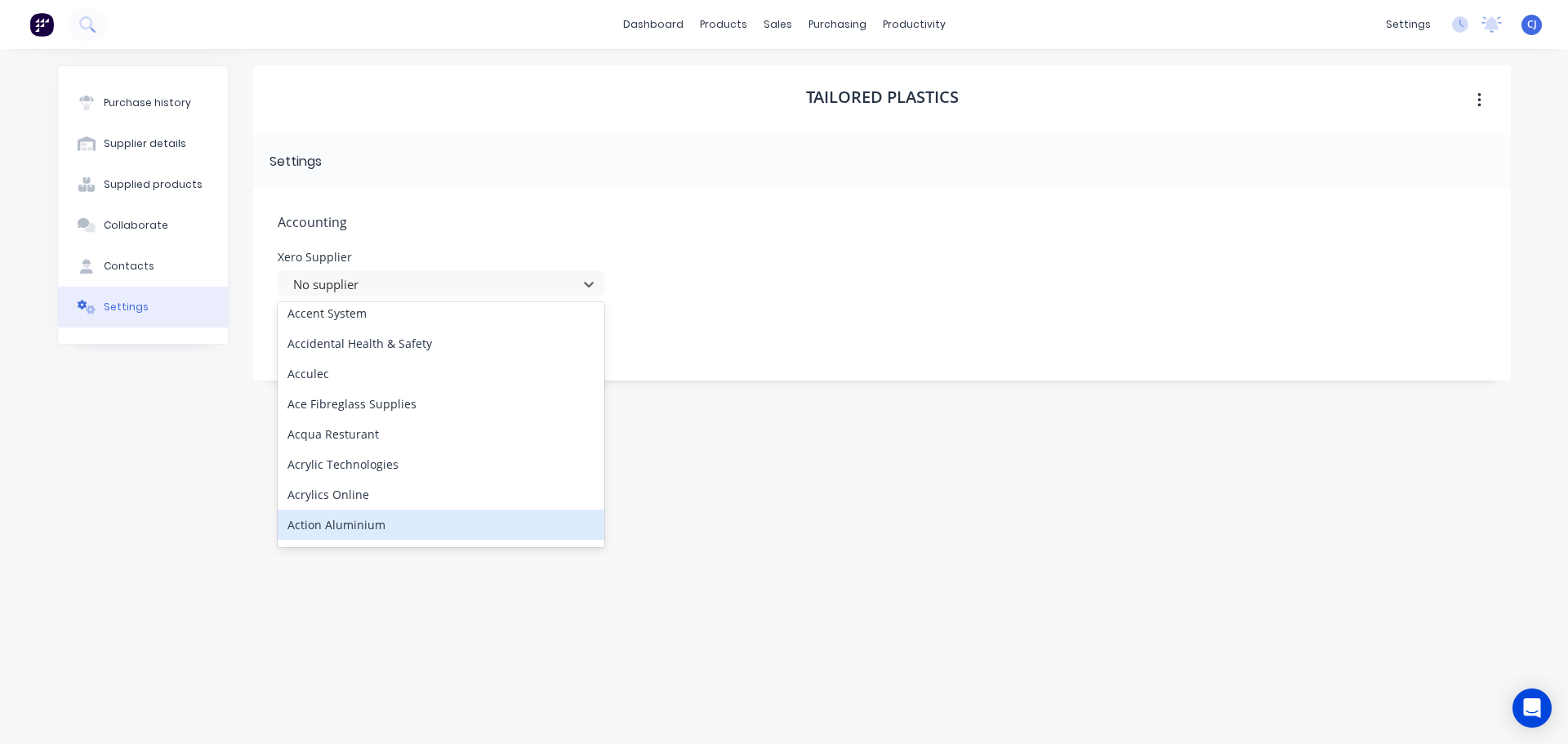
scroll to position [490, 0]
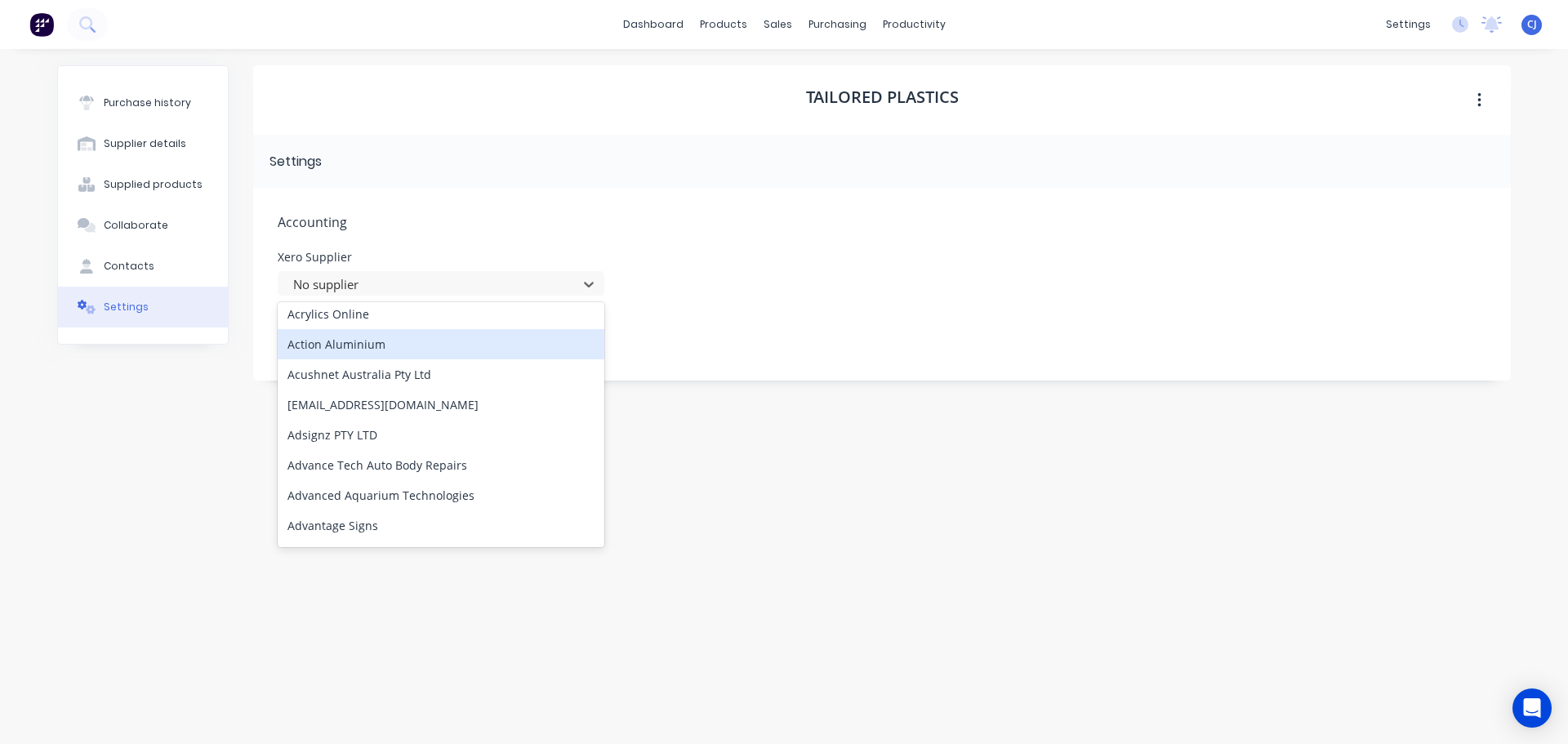
click at [745, 249] on div "Accounting Xero Supplier 1595 results available. Use Up and Down to choose opti…" at bounding box center [882, 284] width 1257 height 193
